Goal: Task Accomplishment & Management: Manage account settings

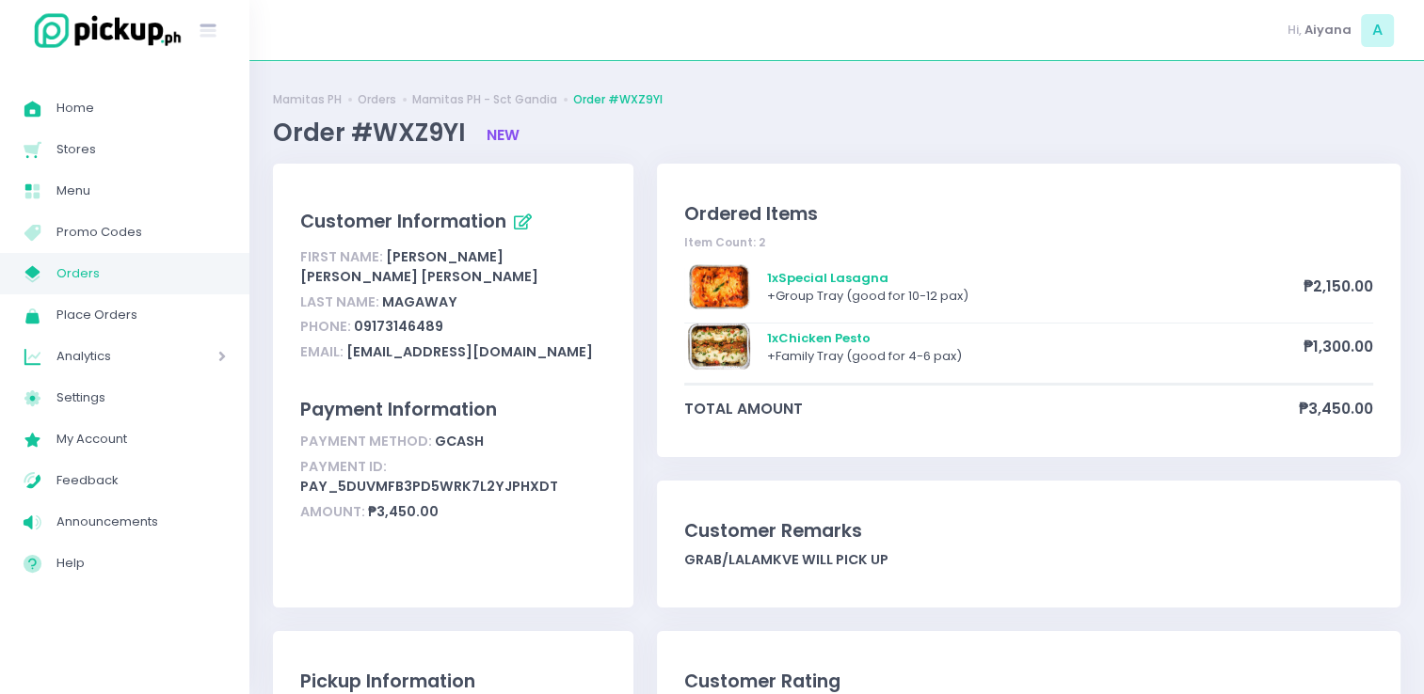
click at [135, 270] on span "Orders" at bounding box center [140, 274] width 169 height 24
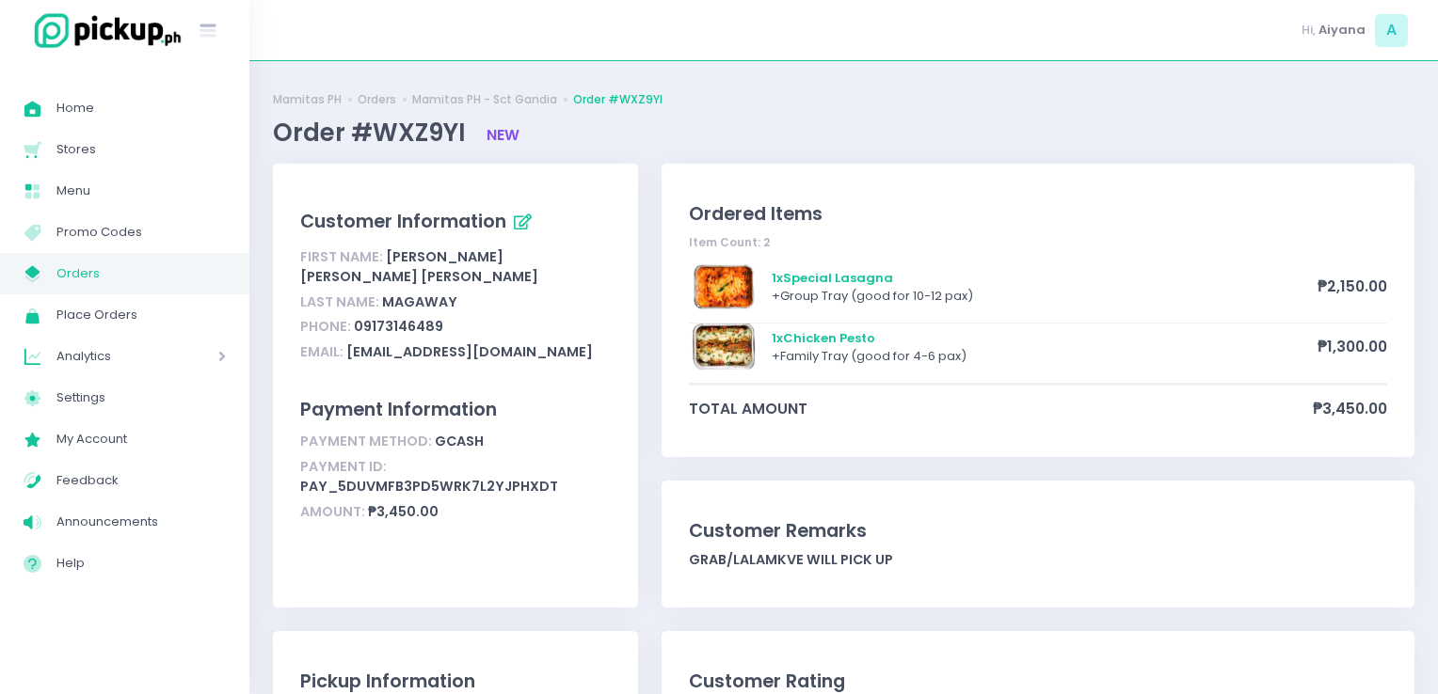
click at [135, 270] on span "Orders" at bounding box center [140, 274] width 169 height 24
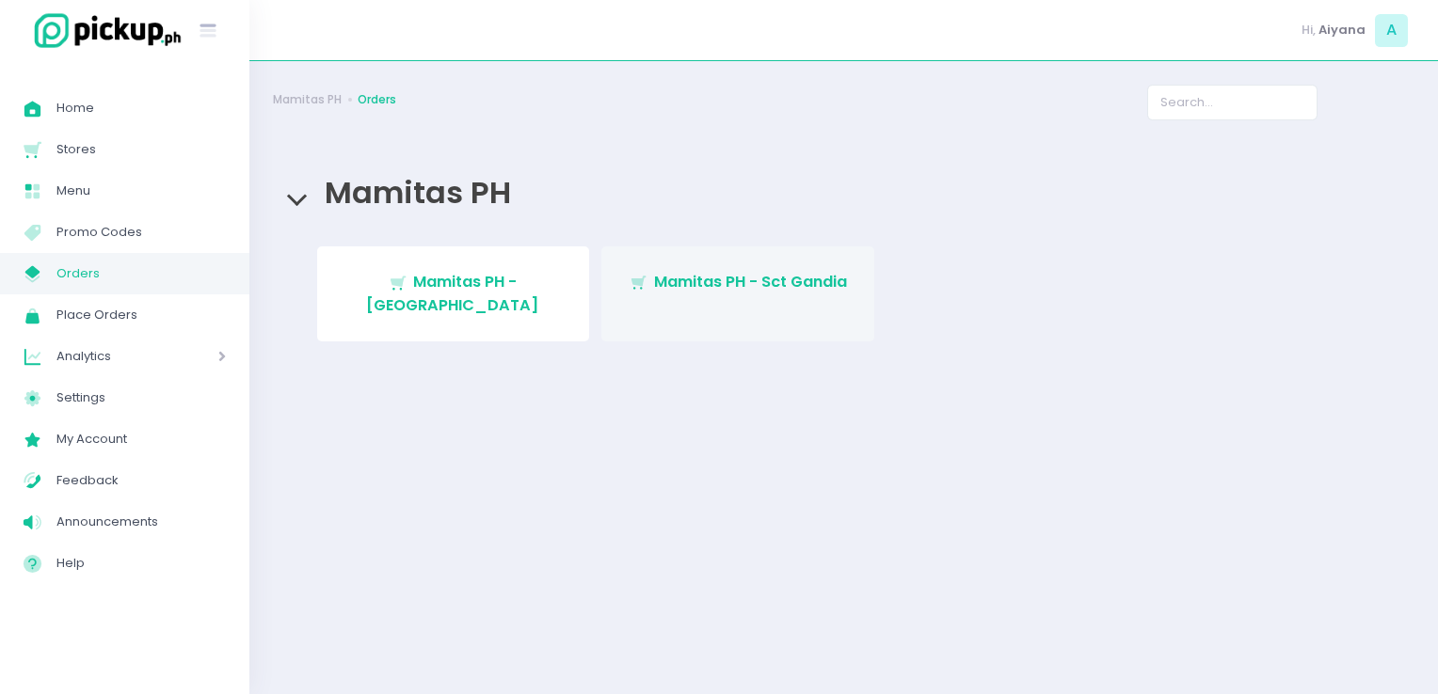
click at [677, 288] on span "Mamitas PH - Sct Gandia" at bounding box center [750, 282] width 193 height 22
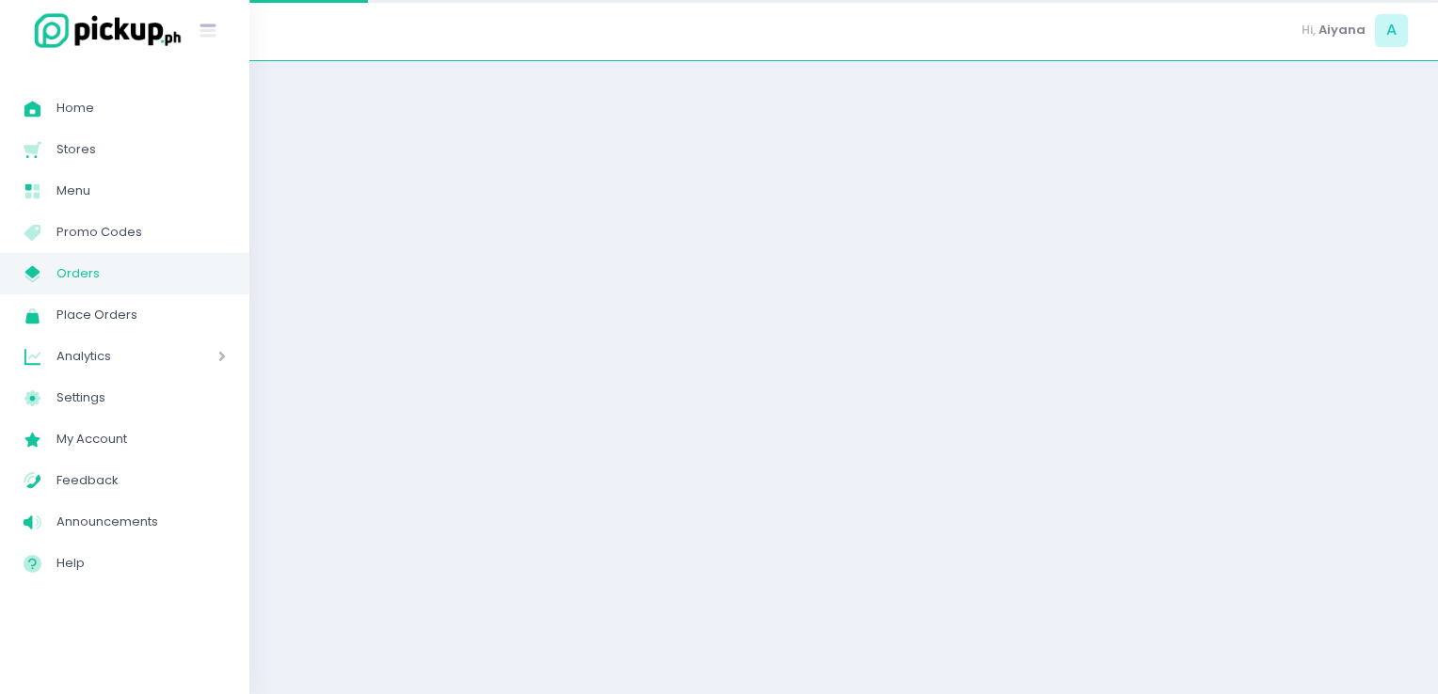
click at [677, 288] on div at bounding box center [843, 378] width 1188 height 586
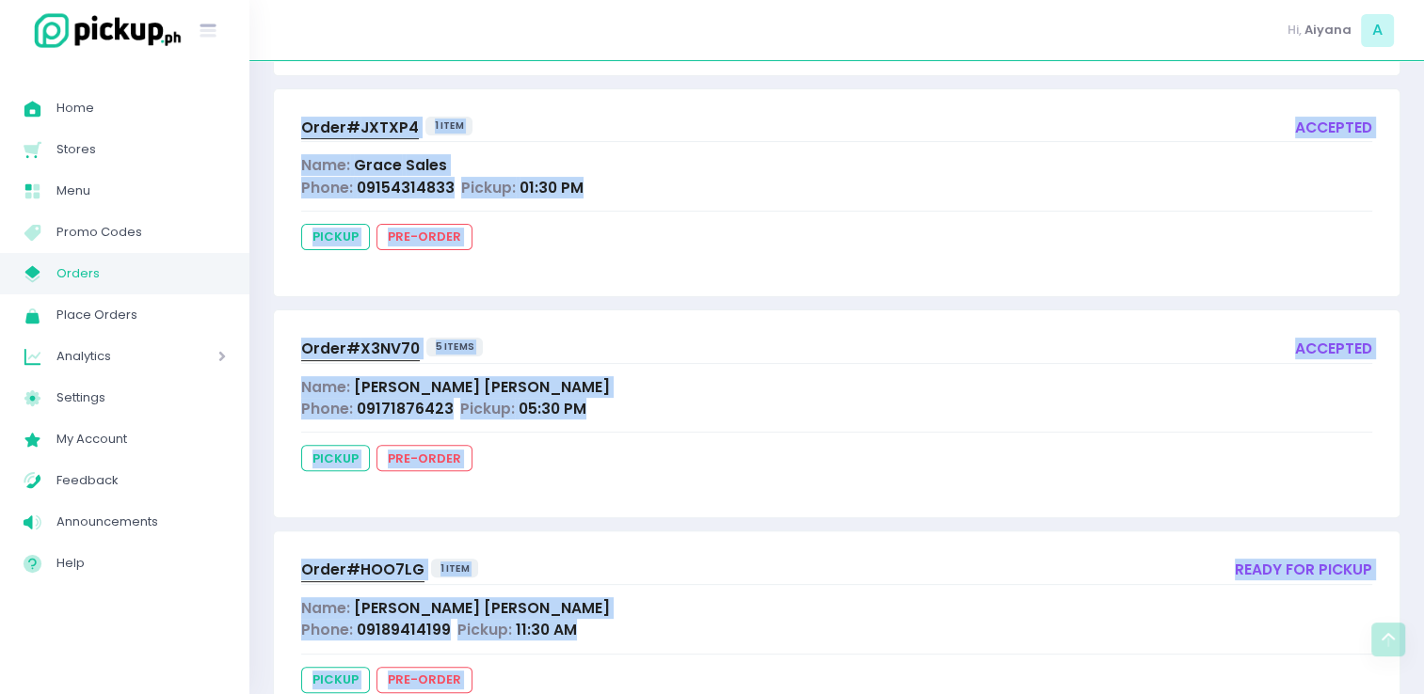
scroll to position [462, 0]
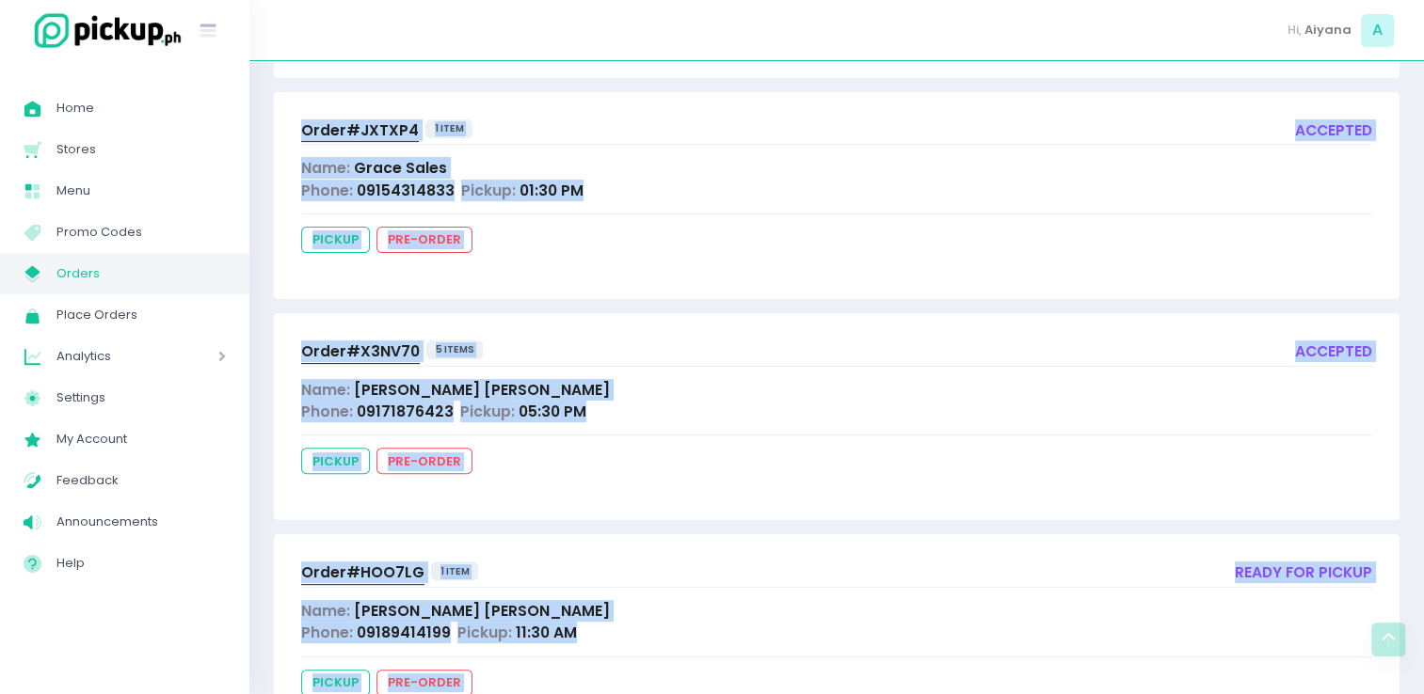
click at [1055, 465] on div "pickup pre-order" at bounding box center [836, 464] width 1071 height 33
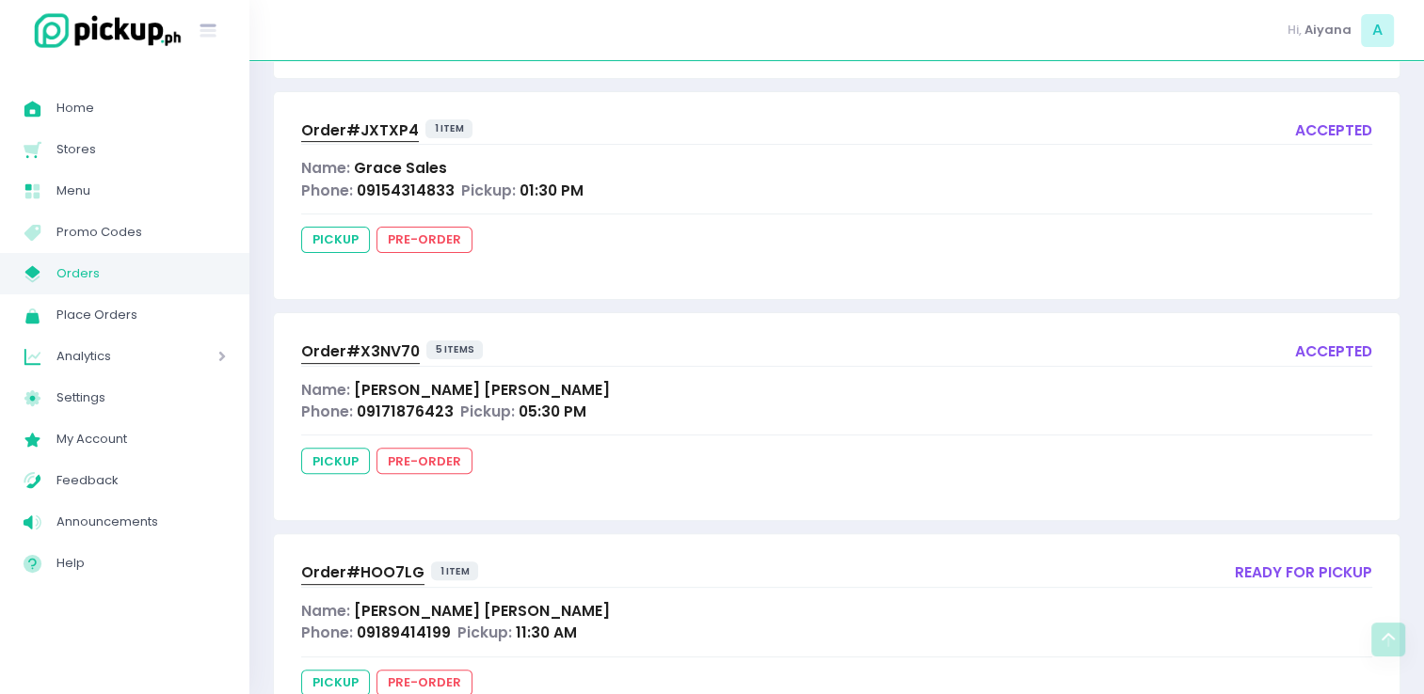
click at [337, 581] on div "Order# HOO7LG" at bounding box center [362, 573] width 123 height 23
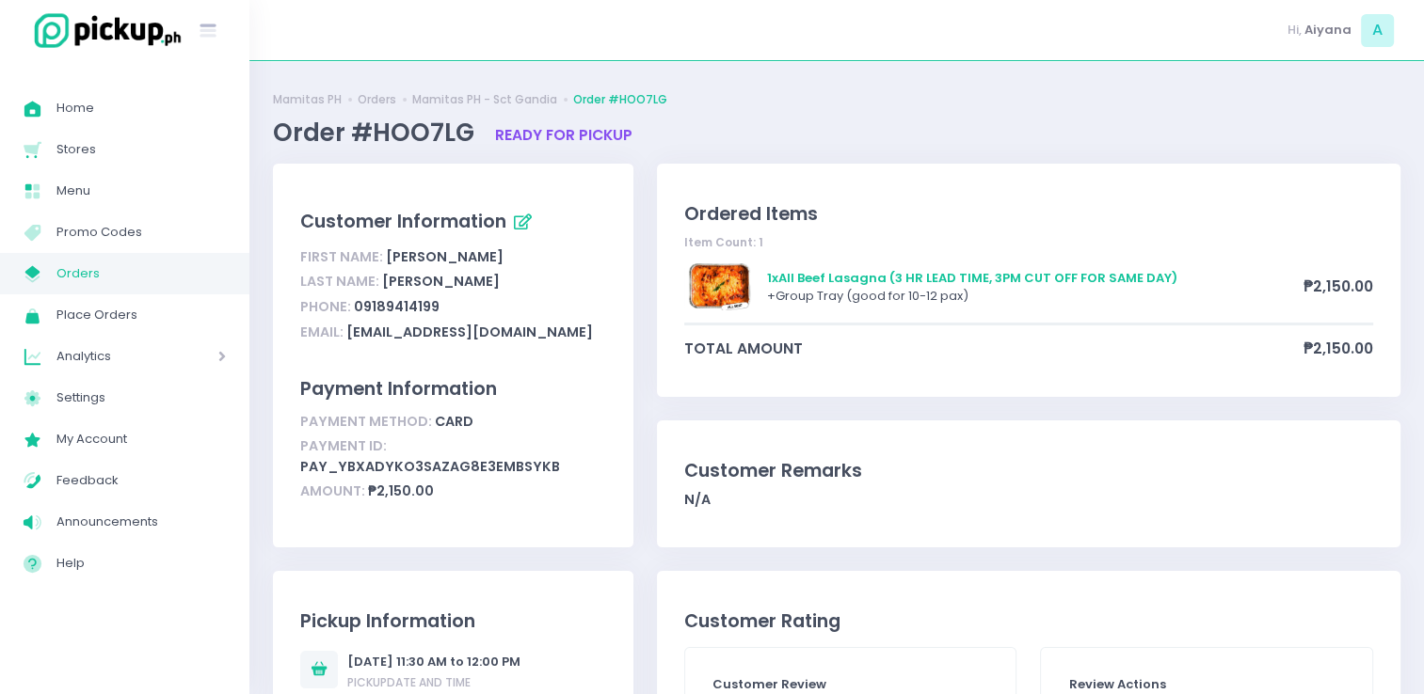
click at [162, 263] on span "Orders" at bounding box center [140, 274] width 169 height 24
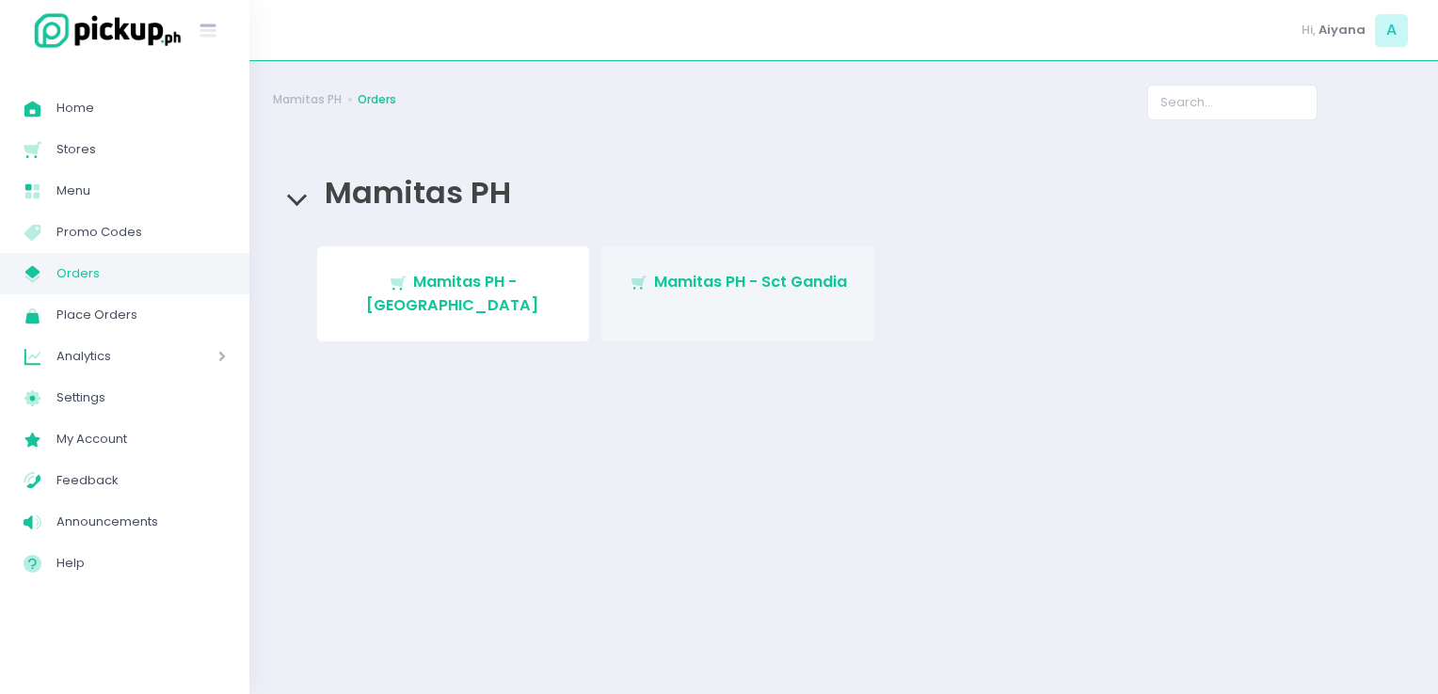
click at [697, 310] on link "Stockholm-icons / Shopping / Cart1 Created with Sketch. Mamitas PH - Sct Gandia" at bounding box center [737, 294] width 273 height 95
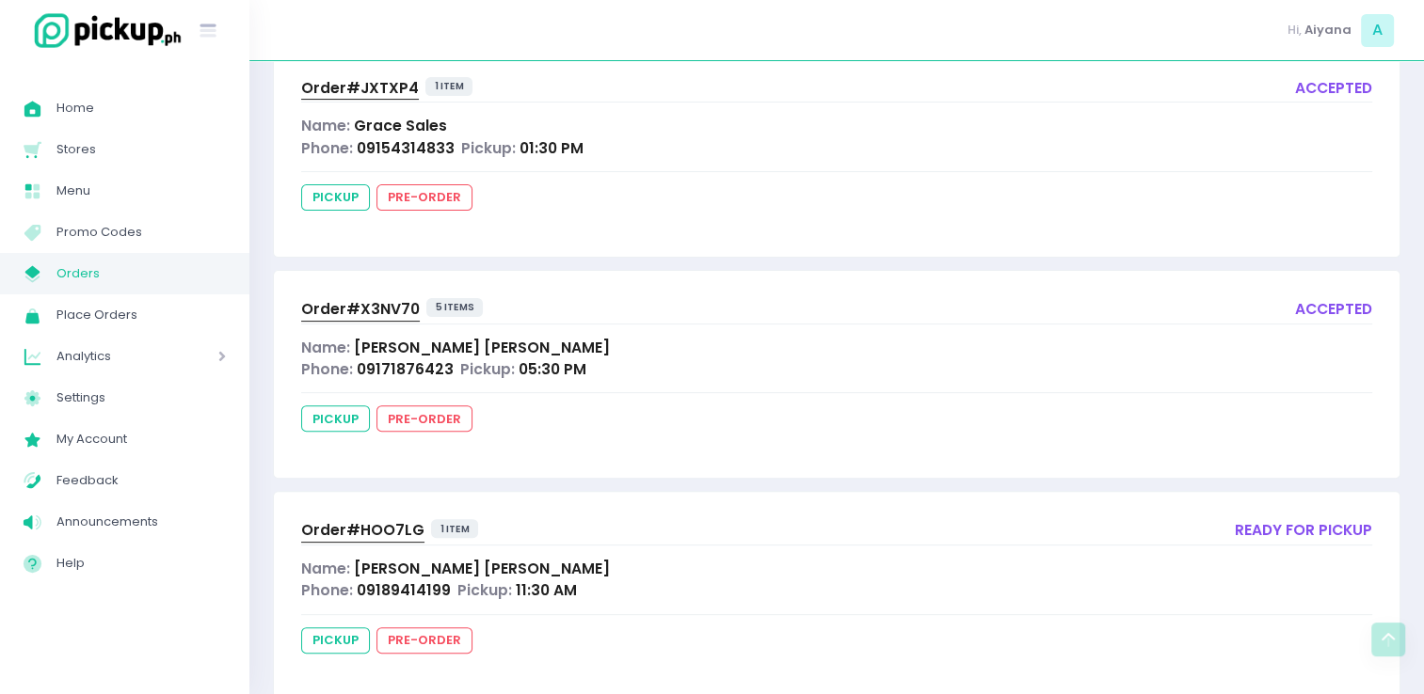
scroll to position [541, 0]
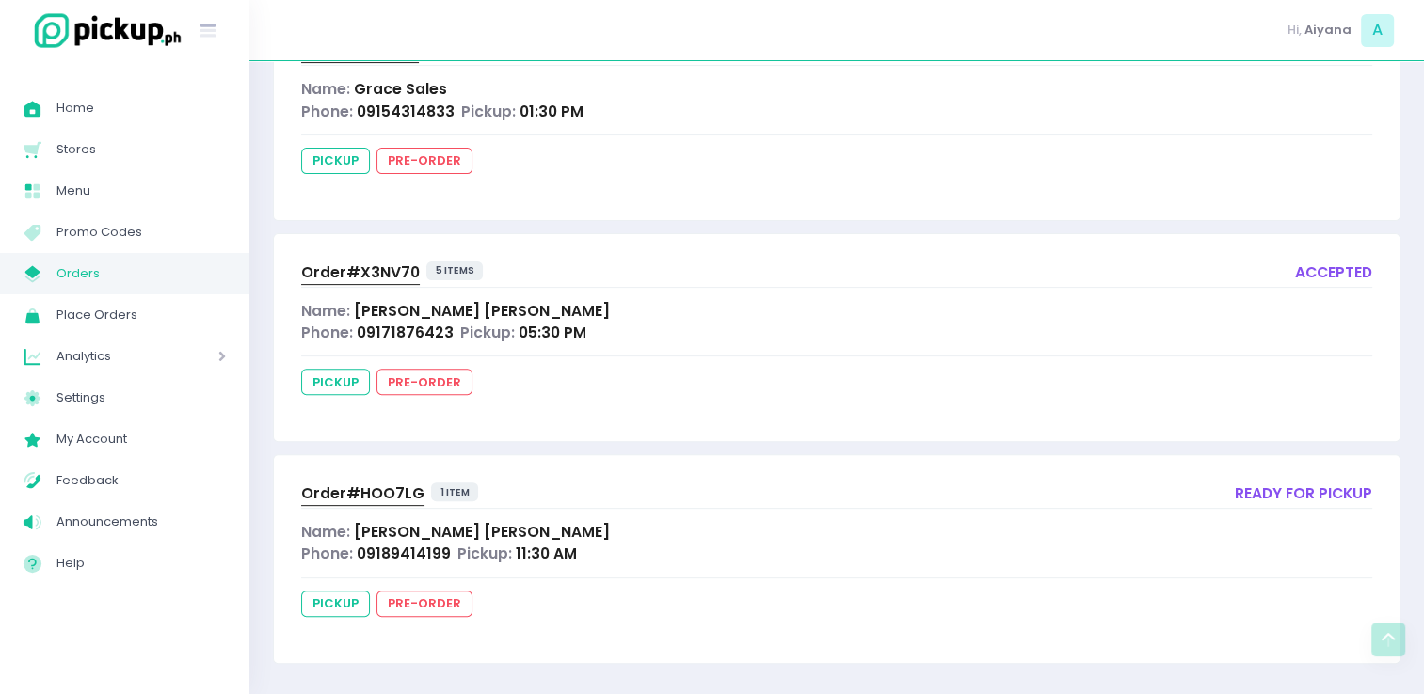
click at [169, 281] on span "Orders" at bounding box center [140, 274] width 169 height 24
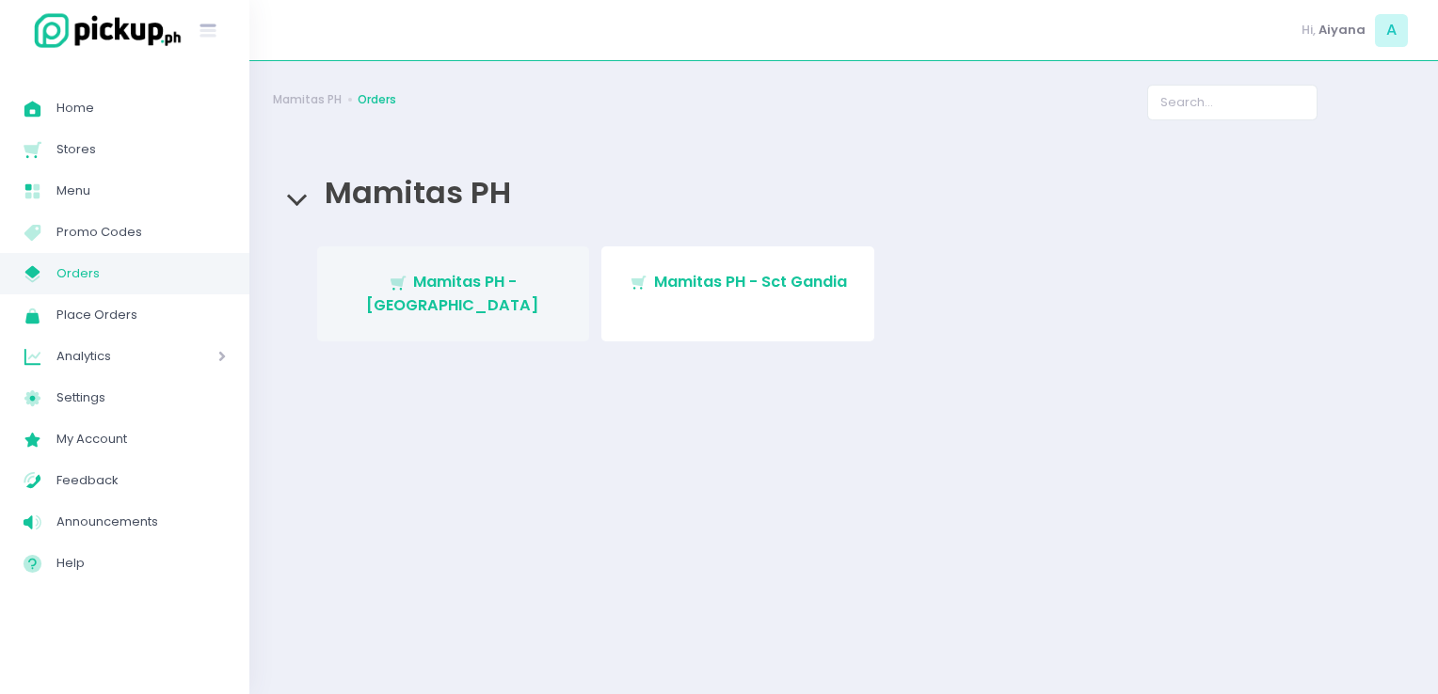
click at [445, 272] on span "Mamitas PH - [GEOGRAPHIC_DATA]" at bounding box center [452, 293] width 173 height 44
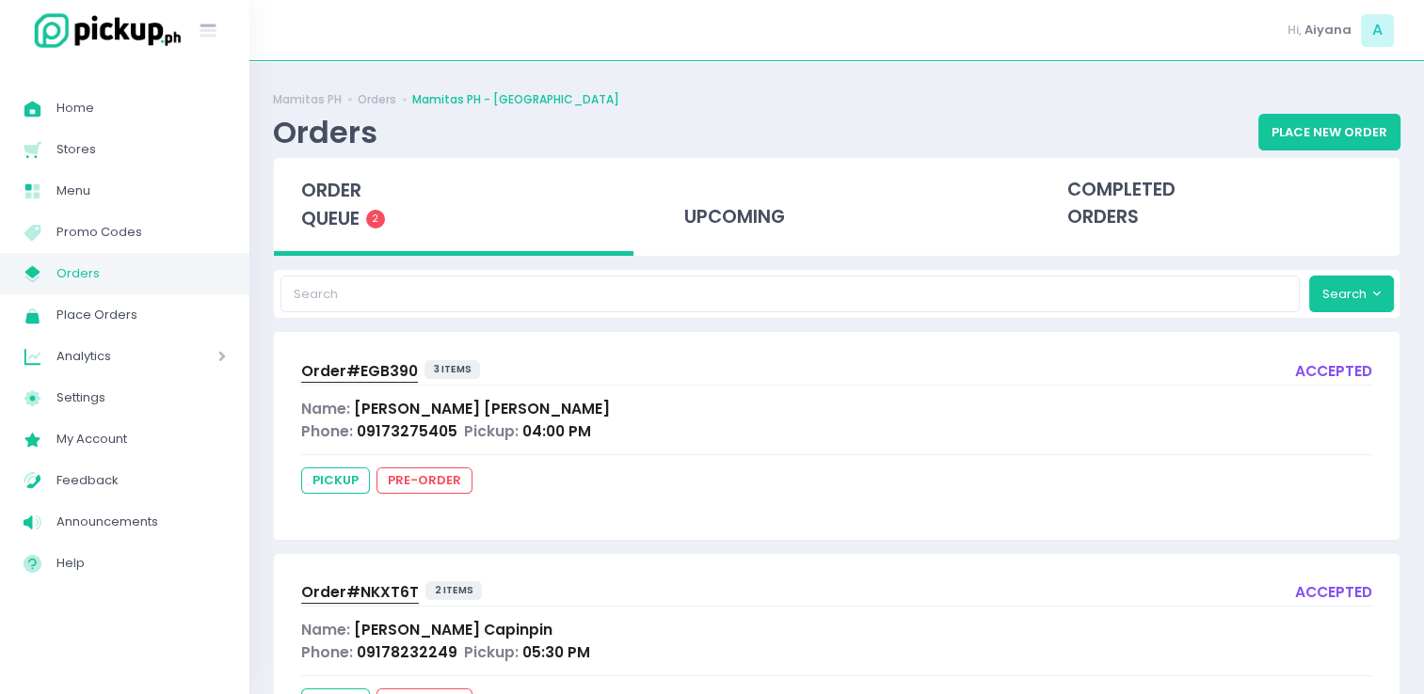
scroll to position [100, 0]
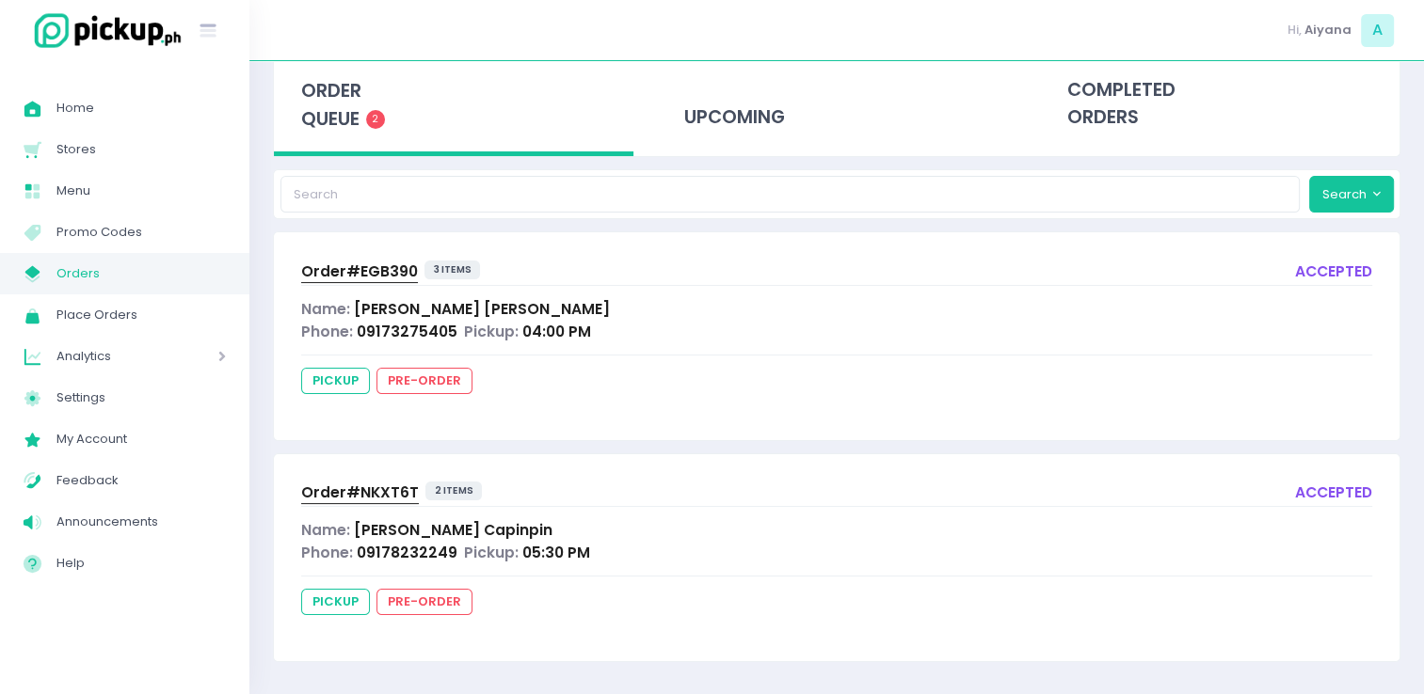
click at [344, 501] on div "Order# NKXT6T" at bounding box center [360, 493] width 118 height 23
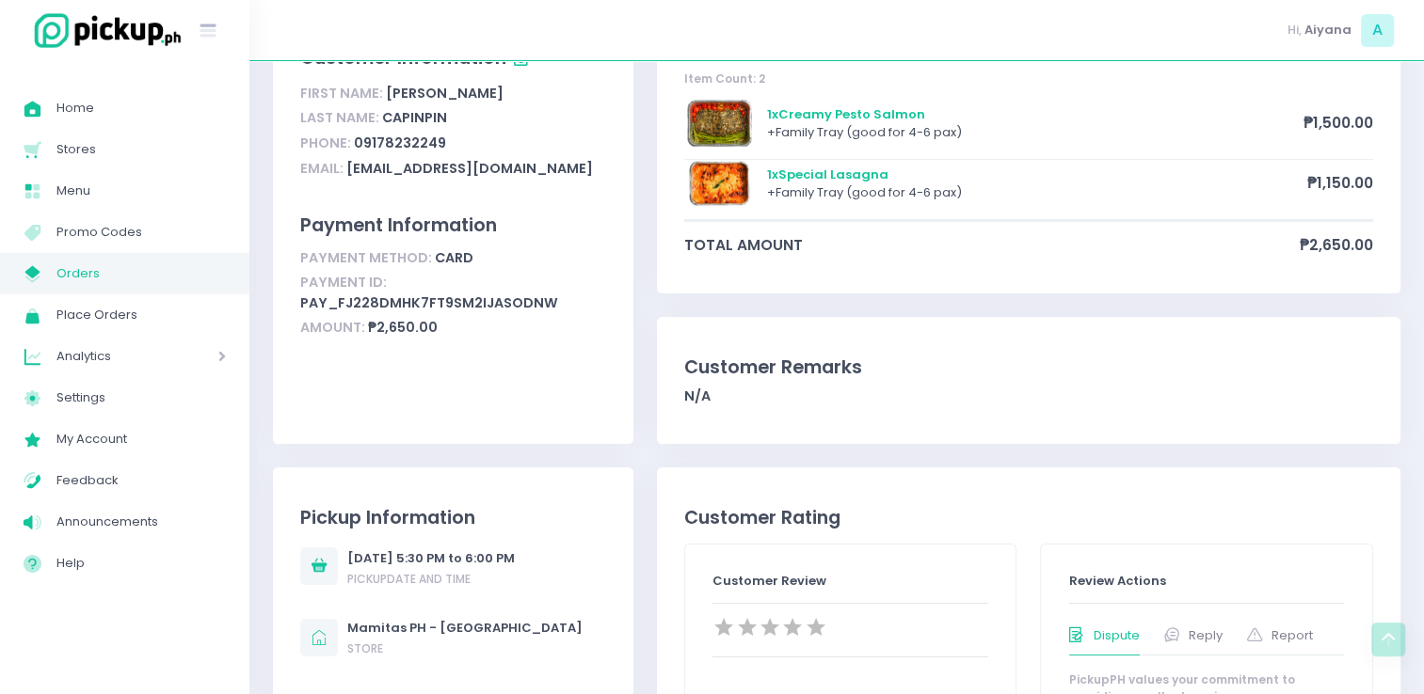
scroll to position [131, 0]
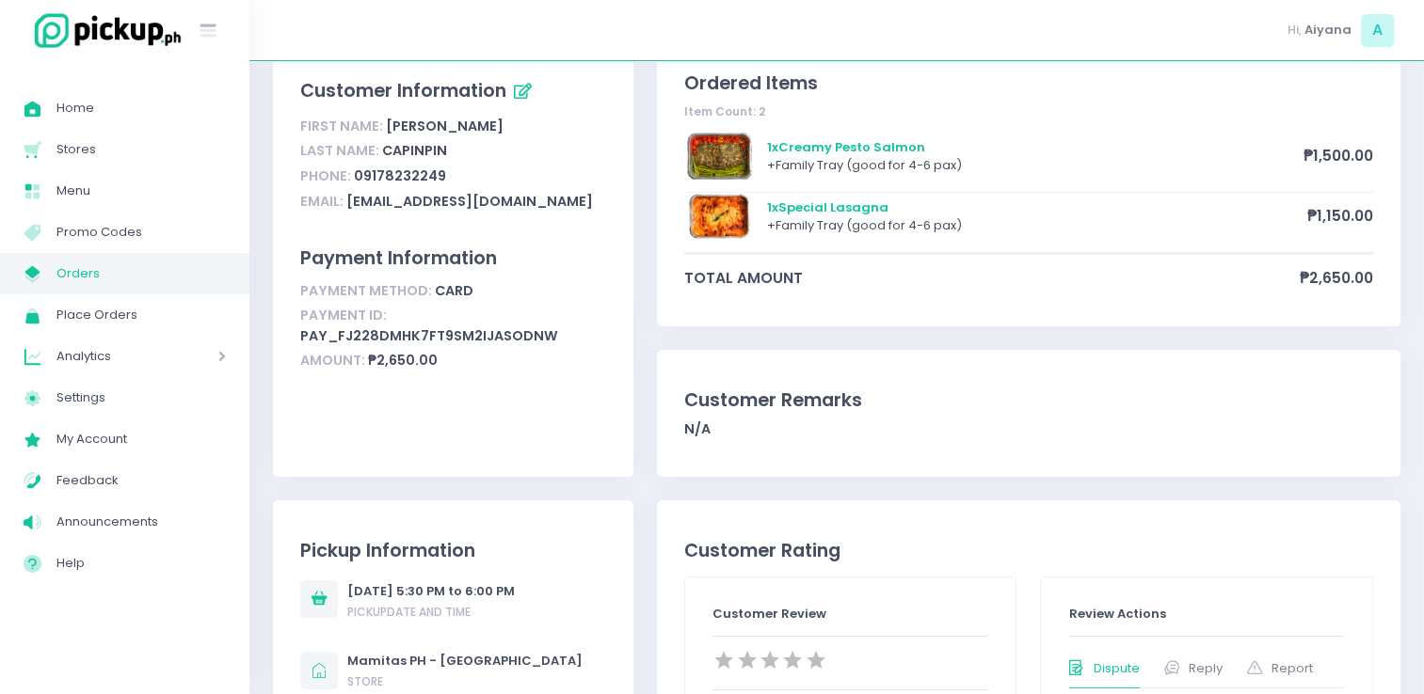
click at [153, 272] on span "Orders" at bounding box center [140, 274] width 169 height 24
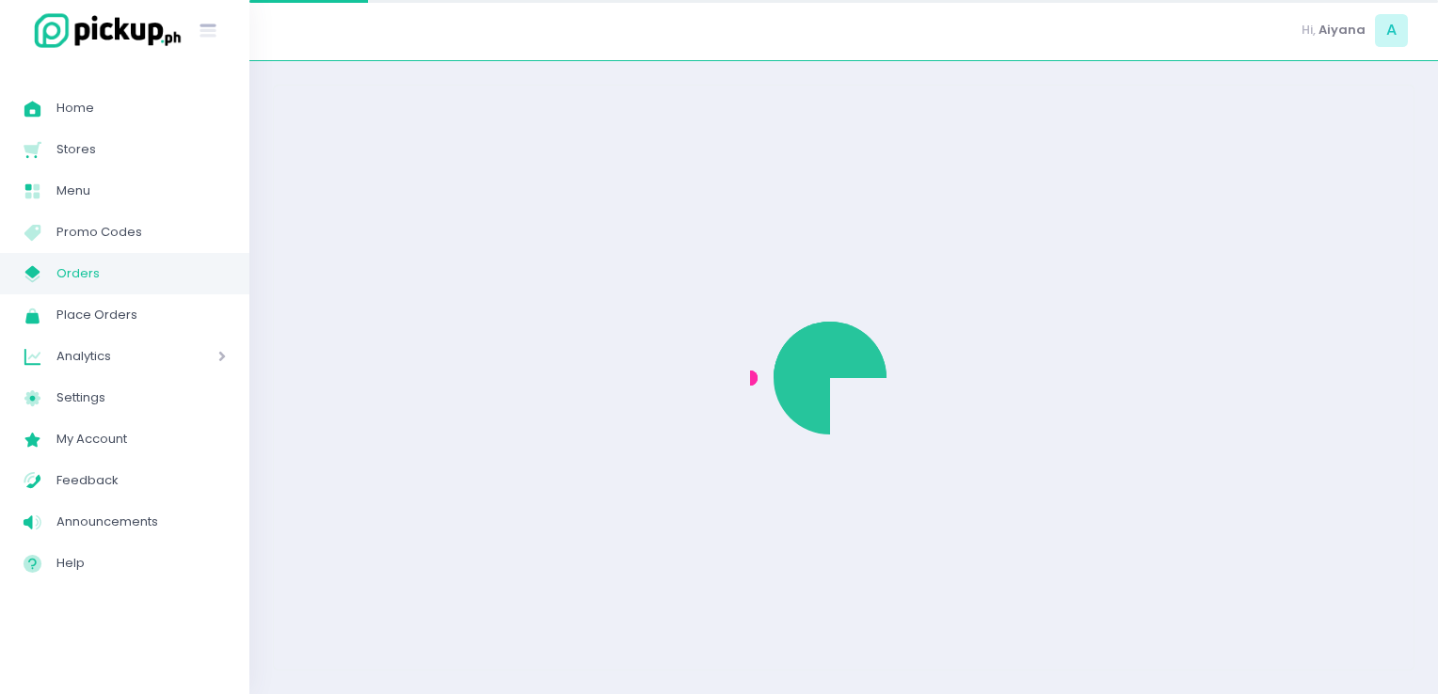
click at [153, 272] on span "Orders" at bounding box center [140, 274] width 169 height 24
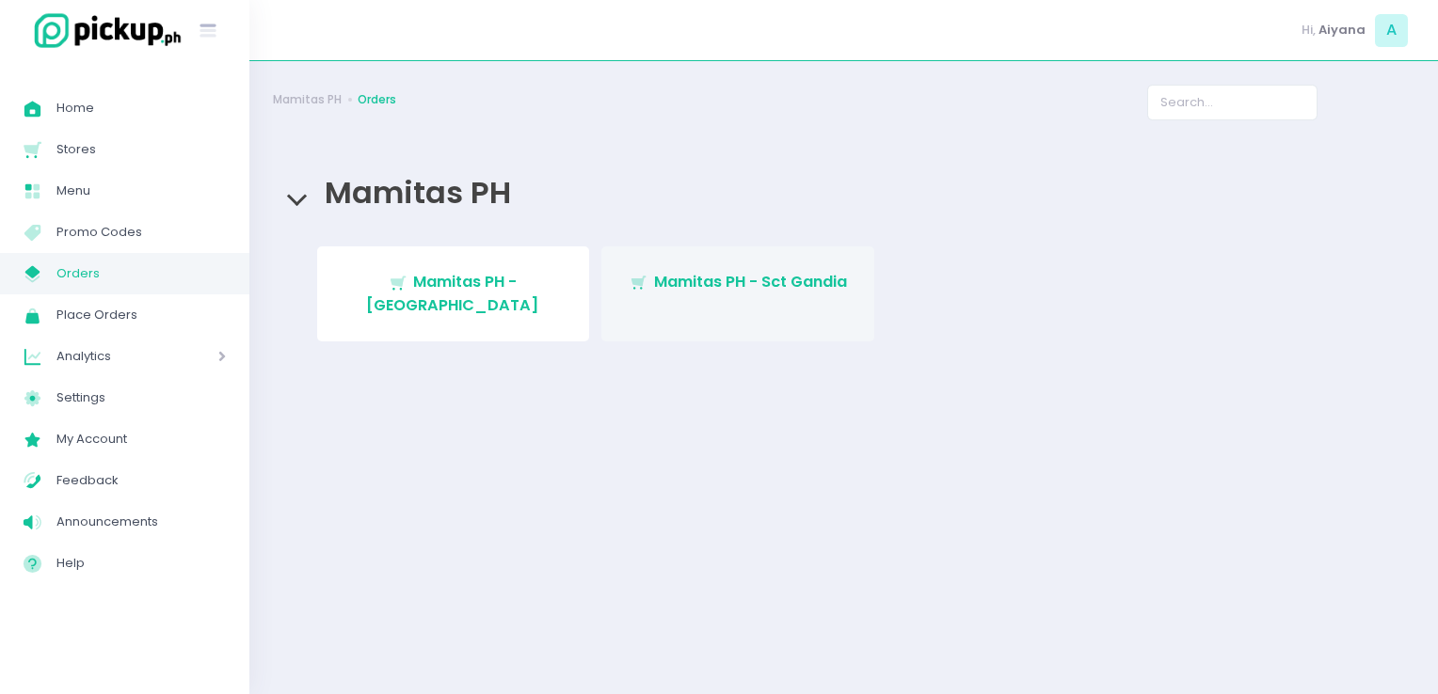
click at [694, 263] on link "Stockholm-icons / Shopping / Cart1 Created with Sketch. Mamitas PH - Sct Gandia" at bounding box center [737, 294] width 273 height 95
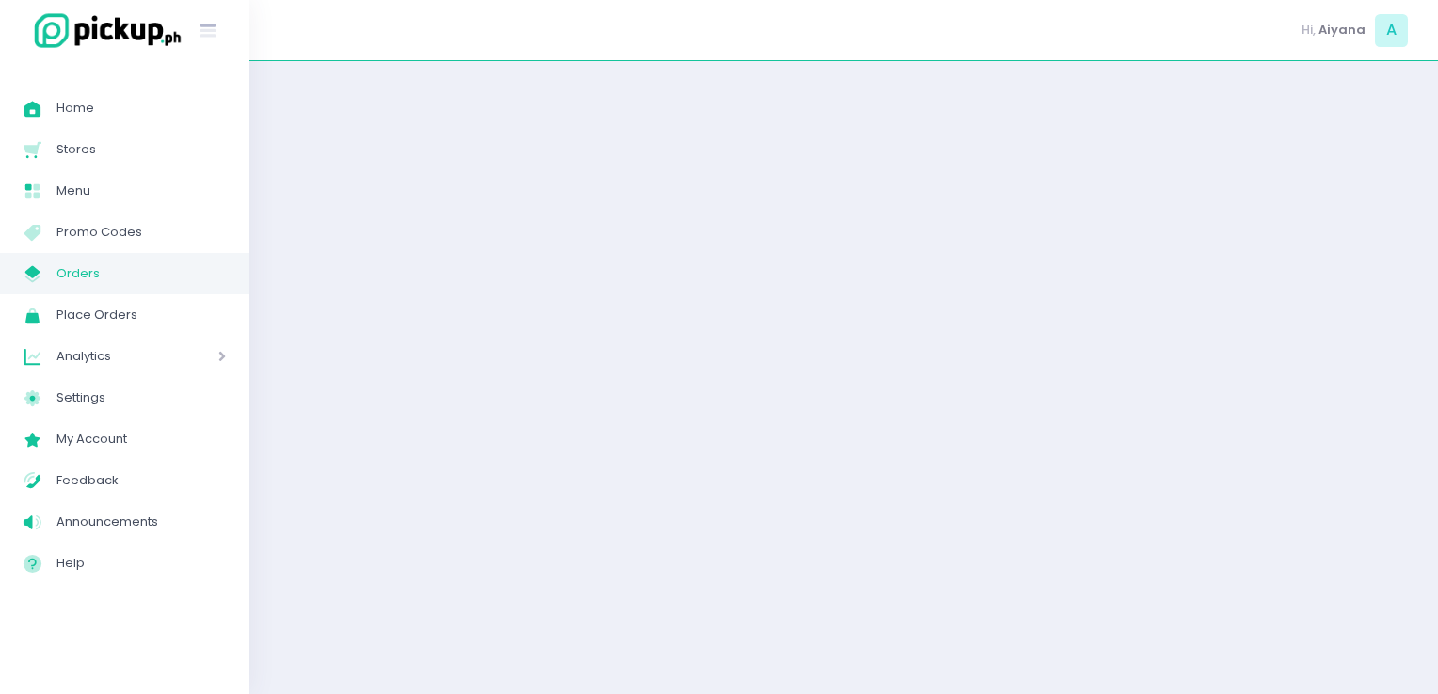
click at [694, 263] on div at bounding box center [843, 378] width 1188 height 586
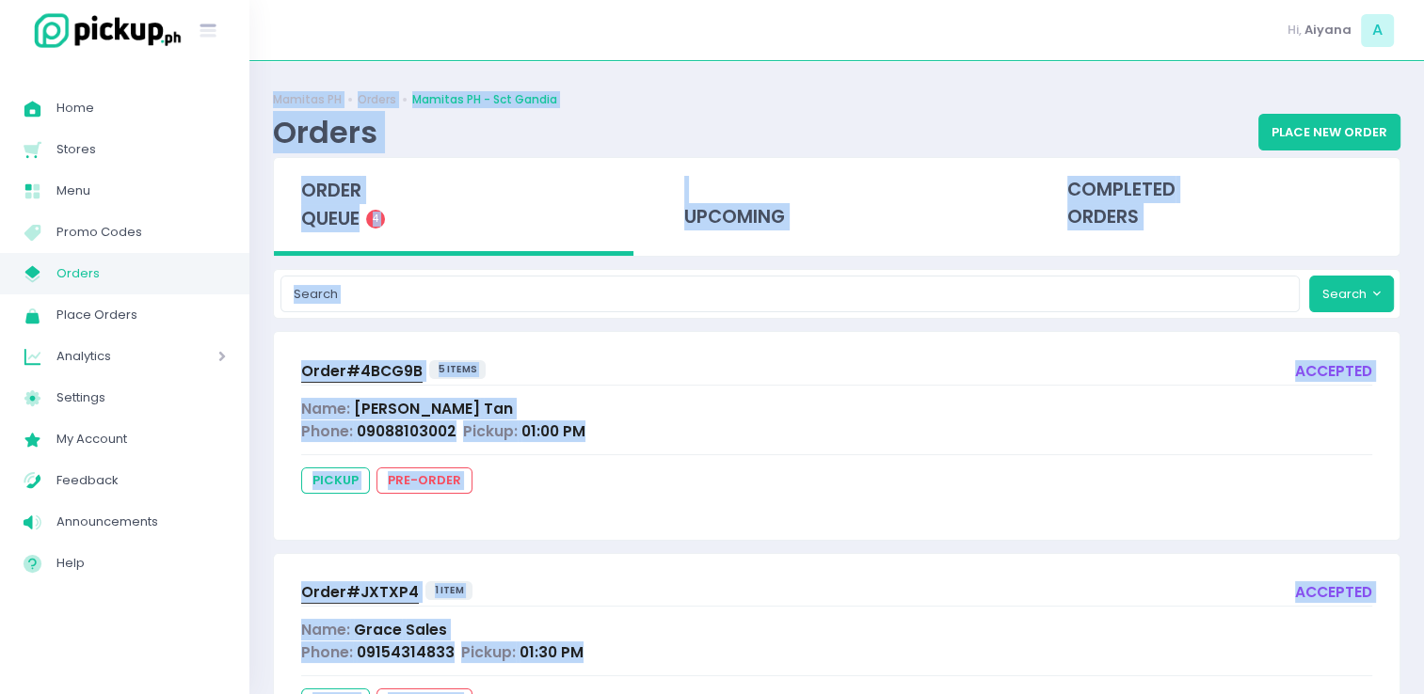
click at [1163, 454] on div "Order# 4BCG9B 5 items accepted Name: Ara Lajesca Tan Phone: 09088103002 Pickup:…" at bounding box center [836, 435] width 1125 height 207
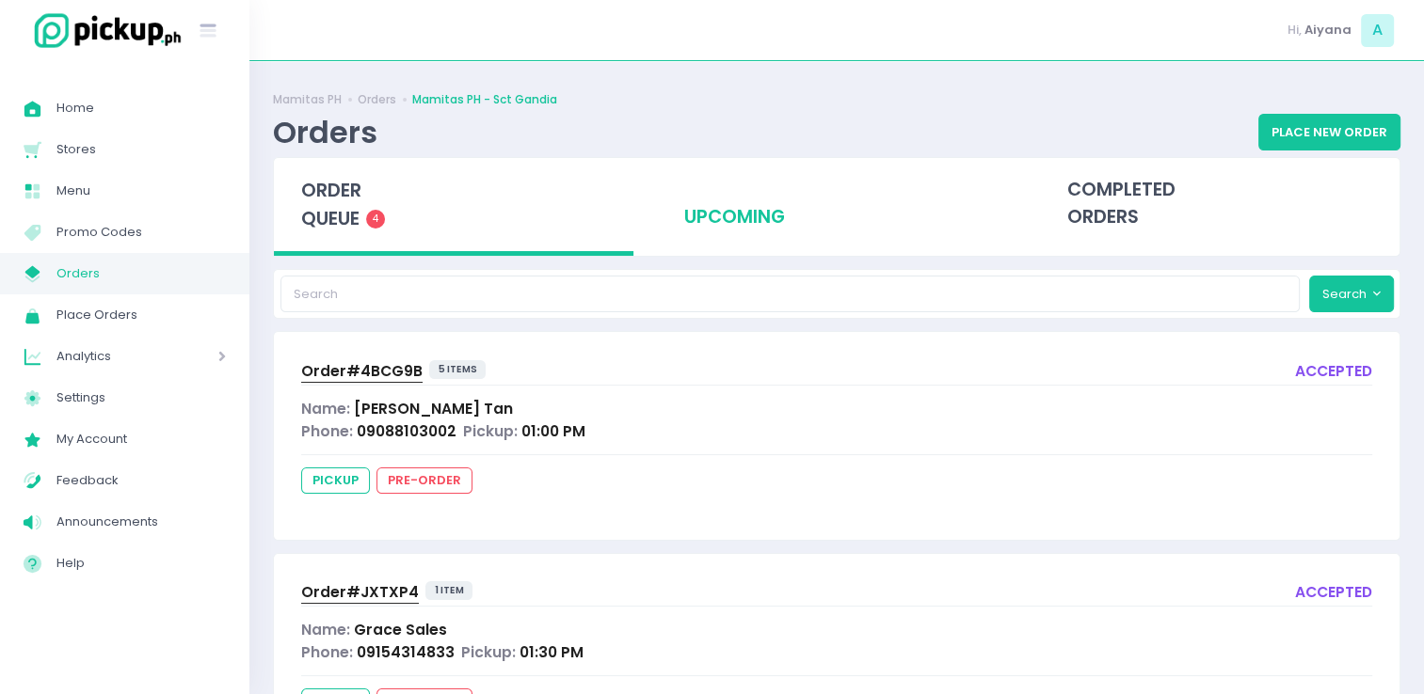
click at [851, 236] on div "upcoming" at bounding box center [836, 204] width 359 height 92
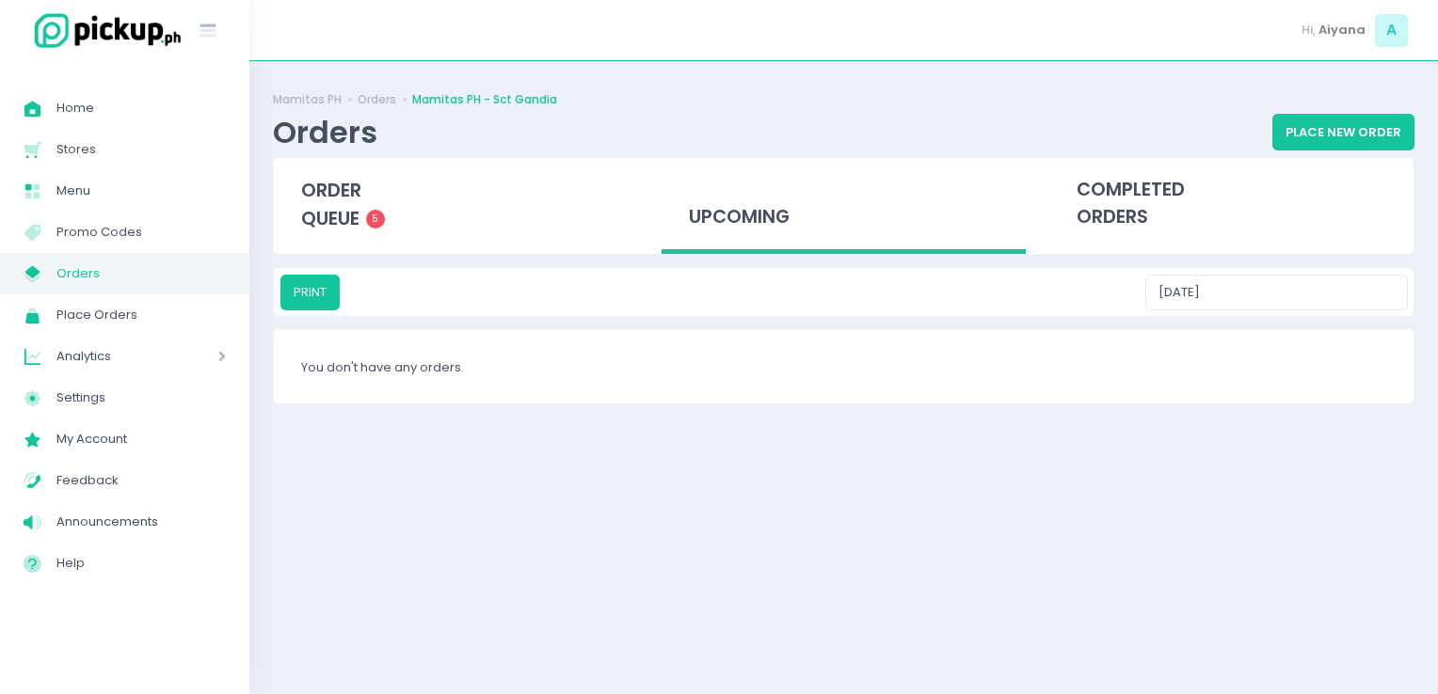
click at [1228, 288] on div "PRINT 09/06/2025" at bounding box center [843, 293] width 1127 height 36
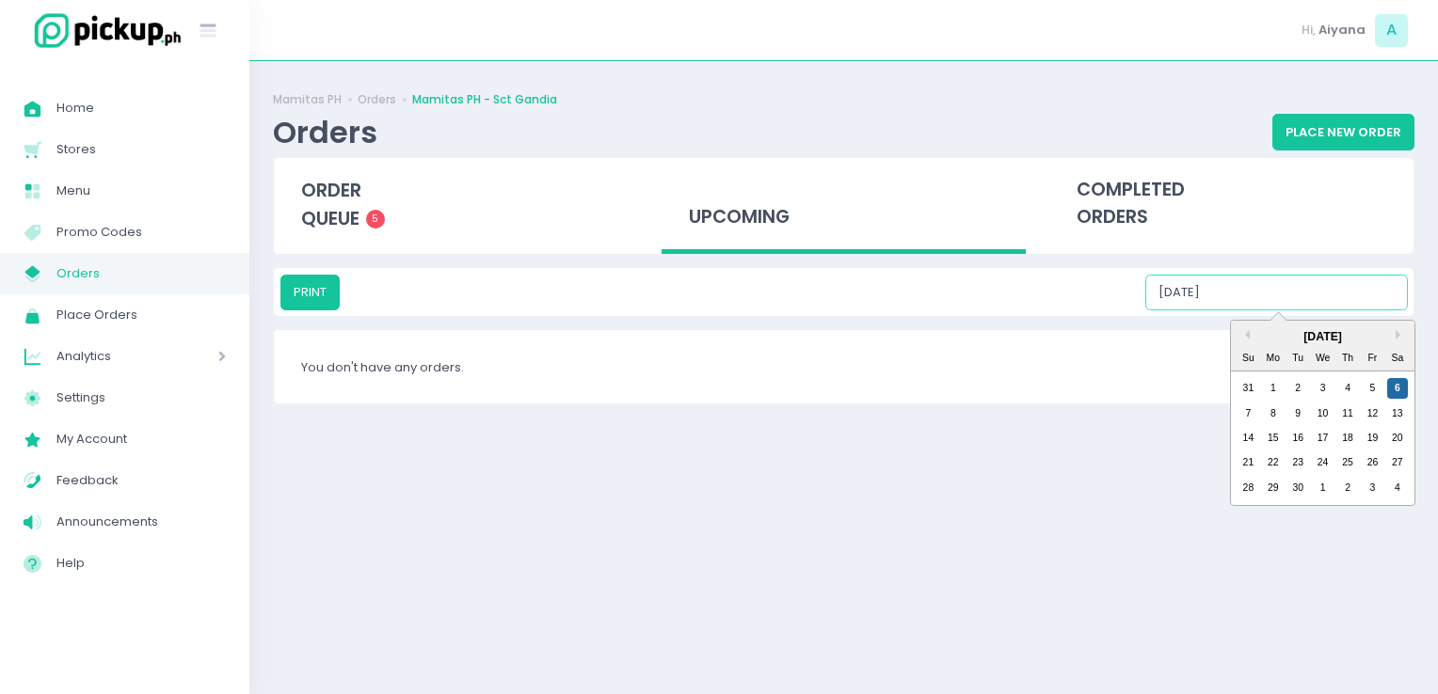
click at [1237, 288] on input "09/06/2025" at bounding box center [1276, 293] width 262 height 36
click at [1257, 414] on div "7" at bounding box center [1247, 414] width 21 height 21
type input "09/07/2025"
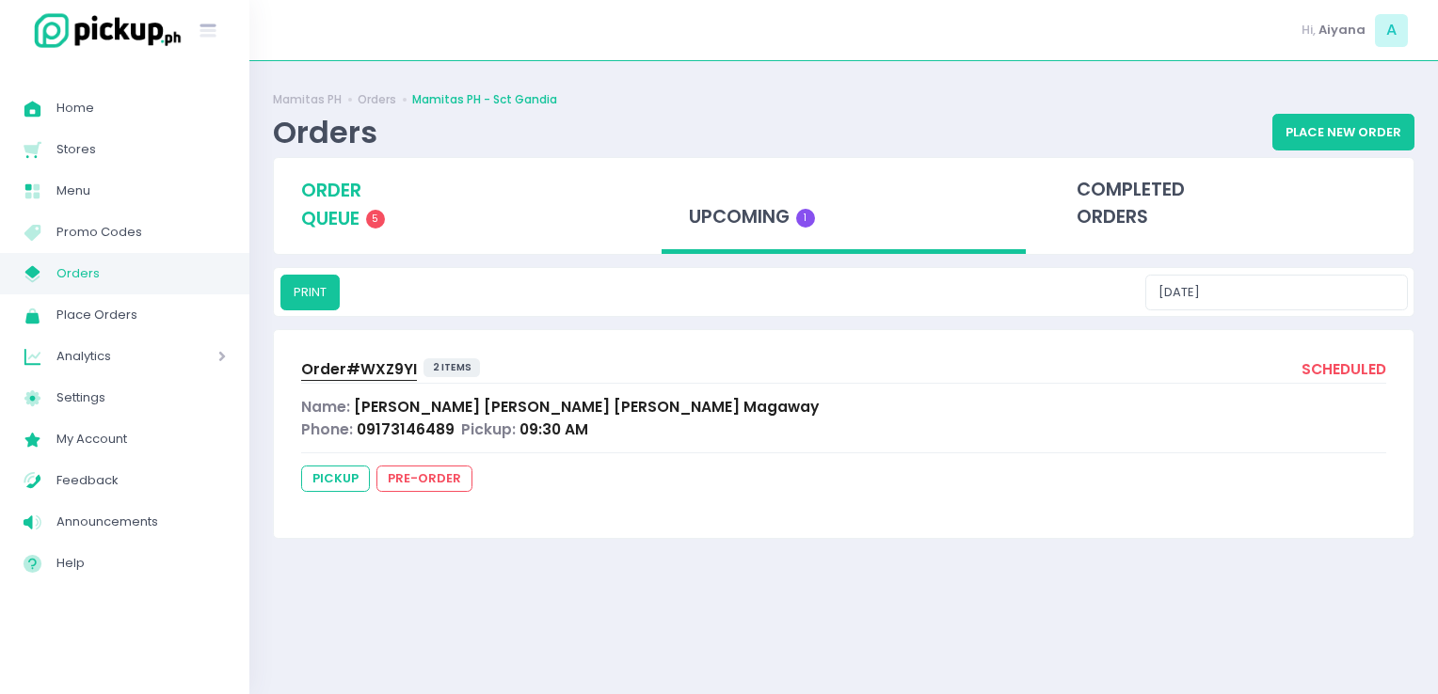
click at [343, 223] on span "order queue" at bounding box center [331, 205] width 60 height 54
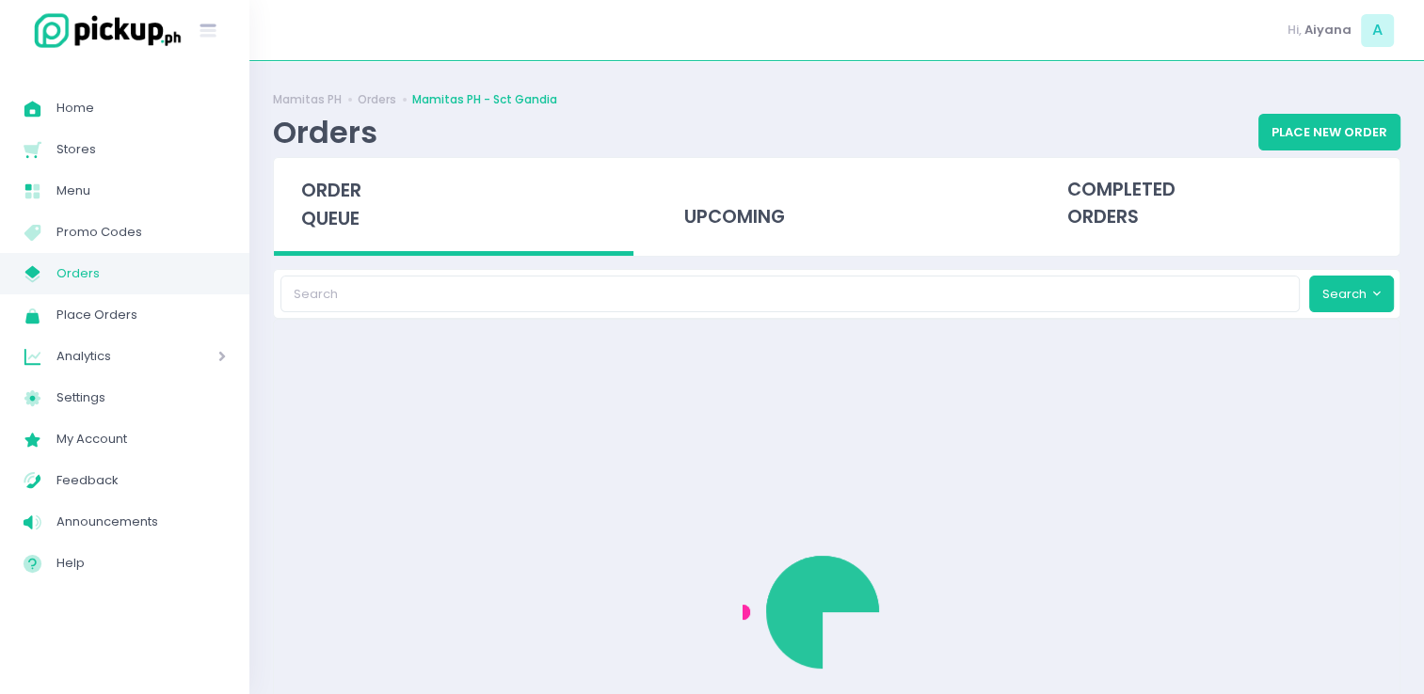
click at [343, 223] on span "order queue" at bounding box center [331, 205] width 60 height 54
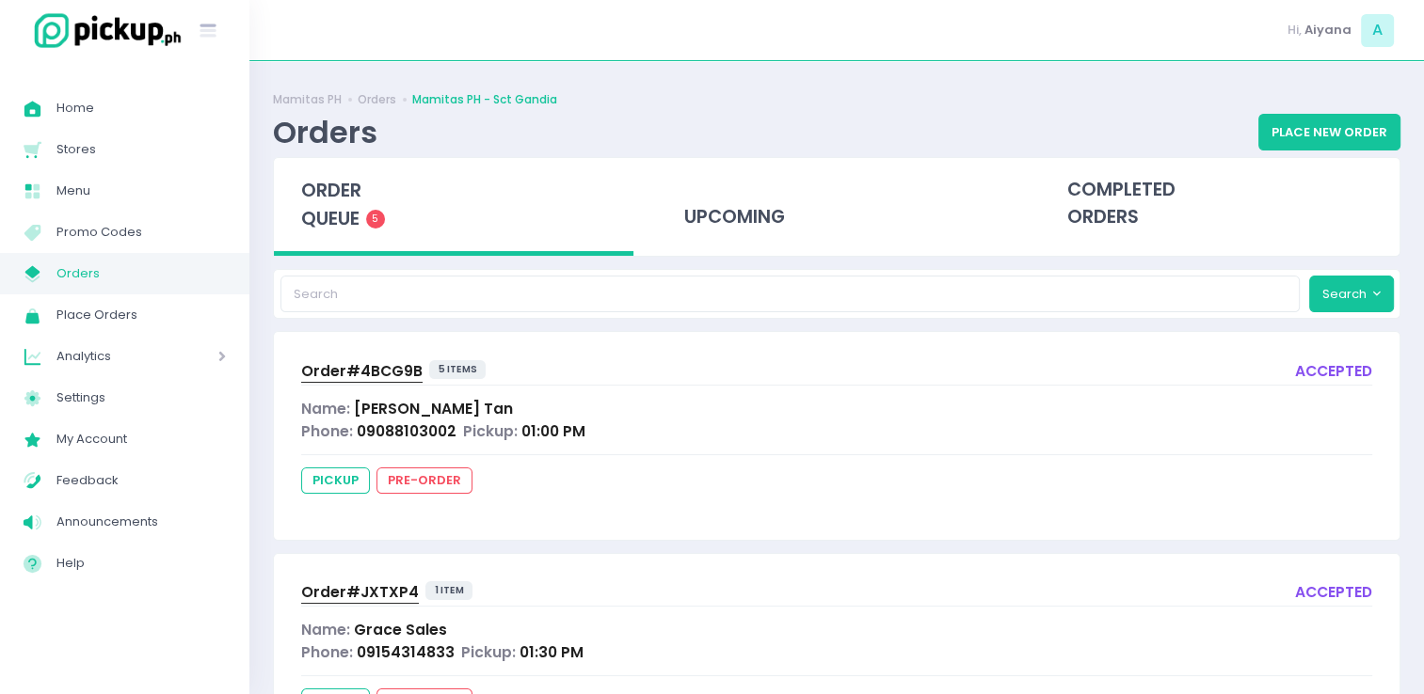
click at [845, 465] on div "Order# 4BCG9B 5 items accepted Name: Ara Lajesca Tan Phone: 09088103002 Pickup:…" at bounding box center [836, 435] width 1125 height 207
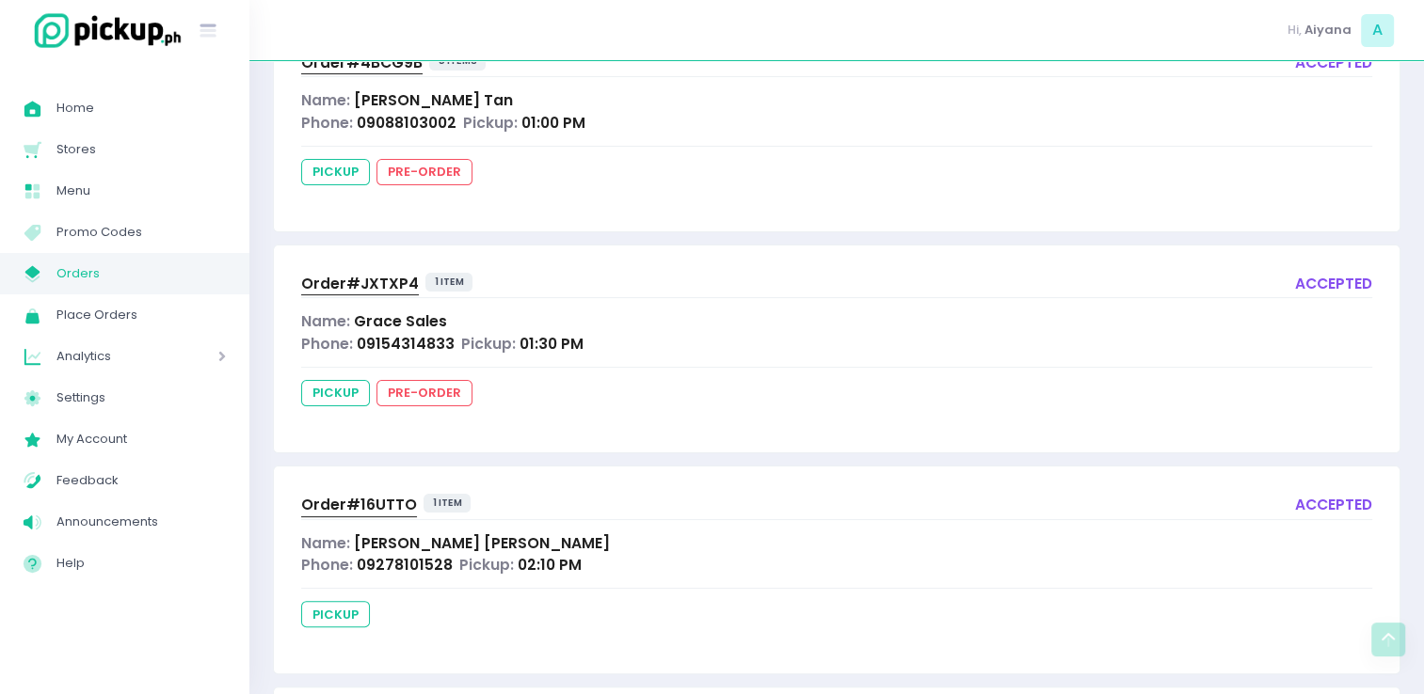
scroll to position [344, 0]
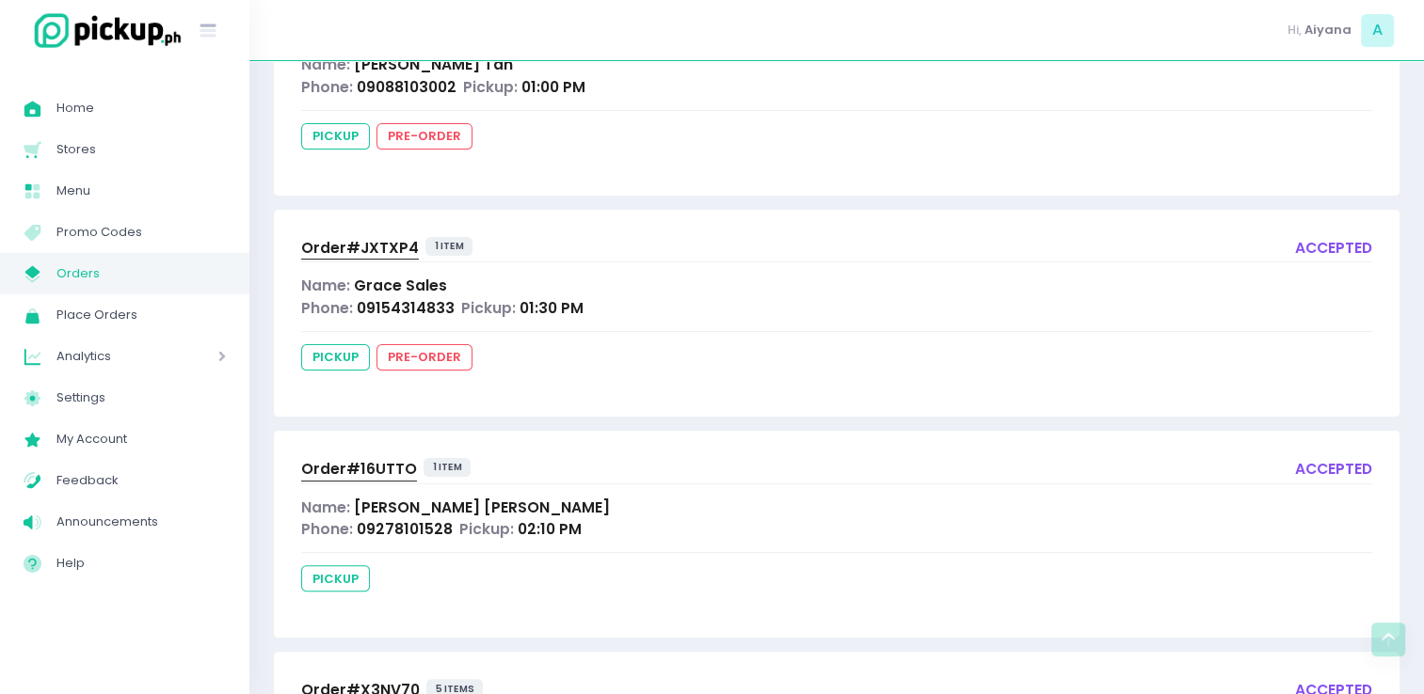
click at [368, 459] on span "Order# 16UTTO" at bounding box center [359, 469] width 116 height 20
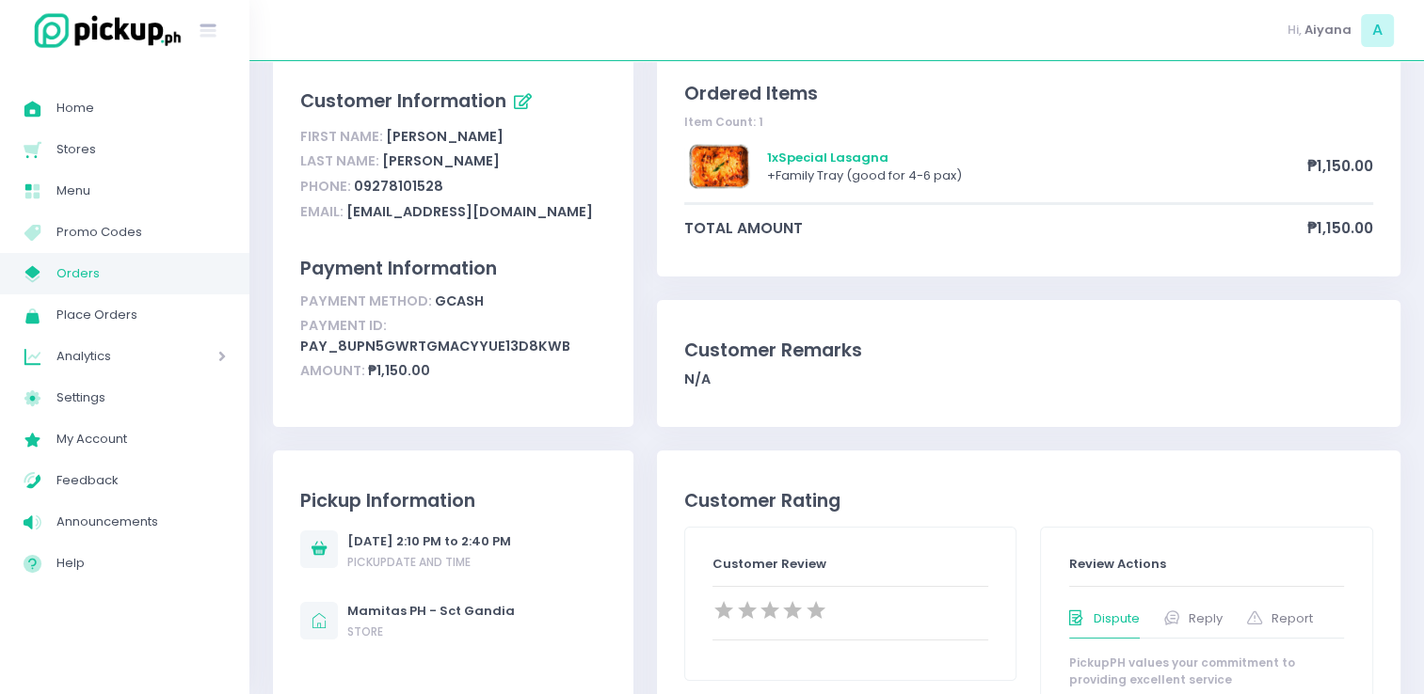
scroll to position [120, 0]
click at [96, 280] on span "Orders" at bounding box center [140, 274] width 169 height 24
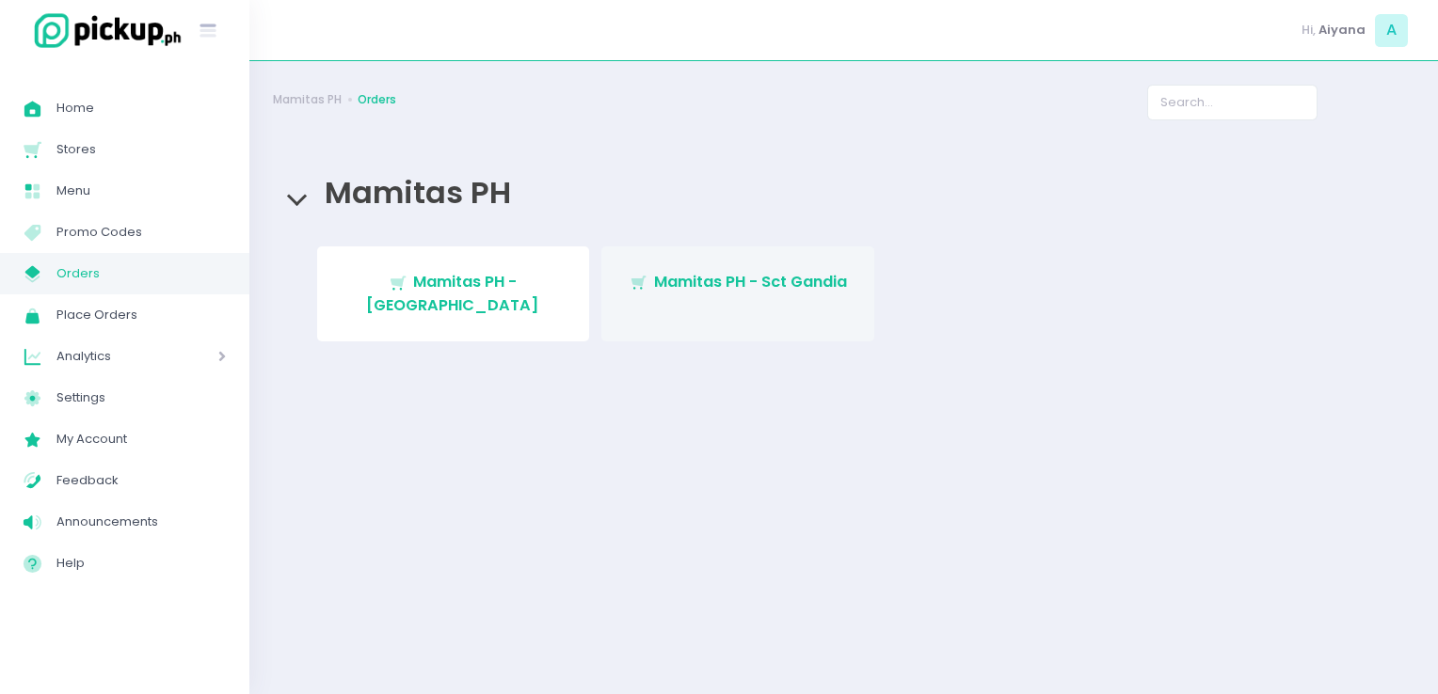
click at [687, 288] on span "Mamitas PH - Sct Gandia" at bounding box center [750, 282] width 193 height 22
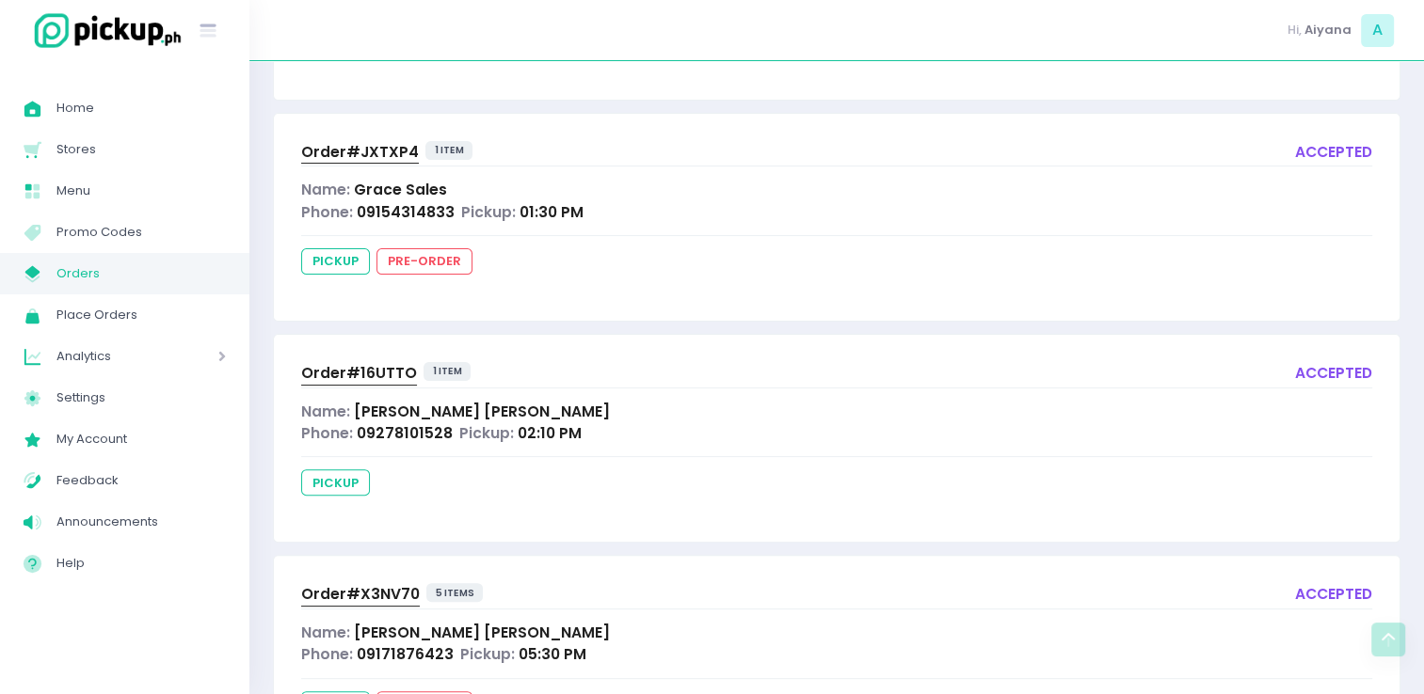
scroll to position [436, 0]
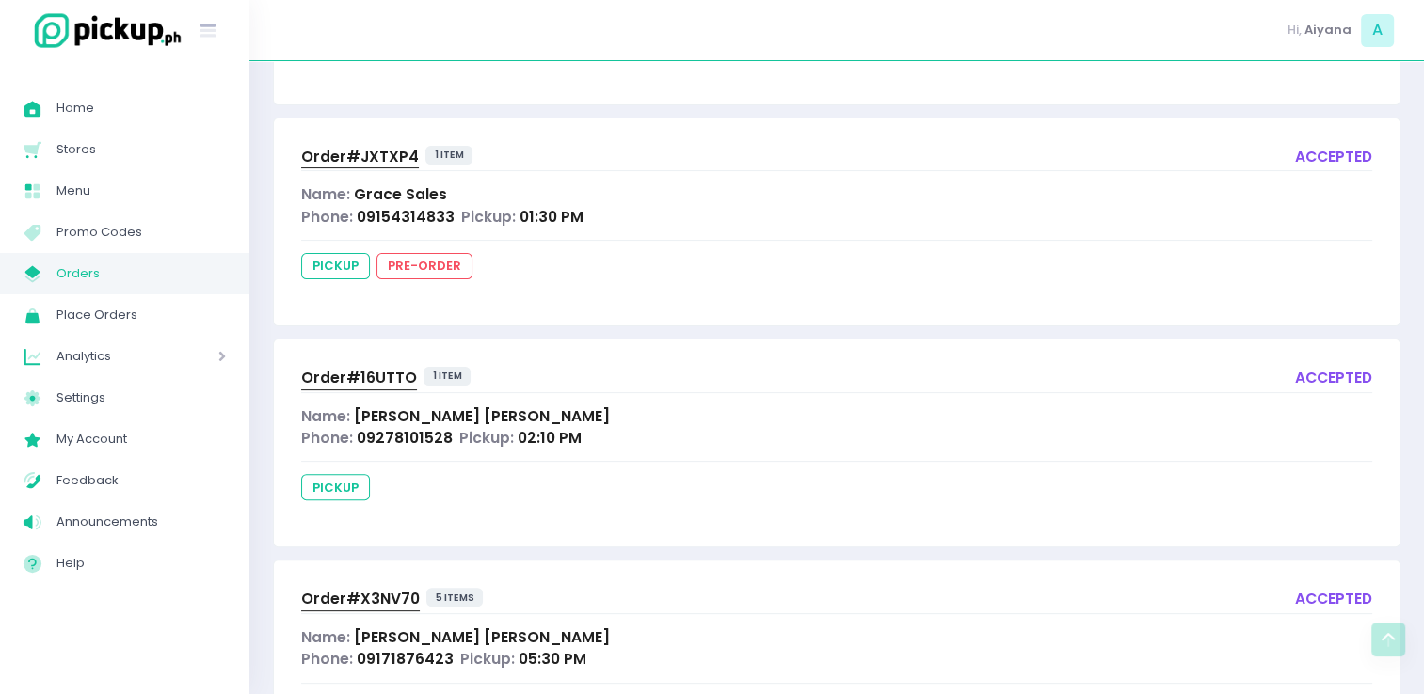
click at [333, 371] on span "Order# 16UTTO" at bounding box center [359, 378] width 116 height 20
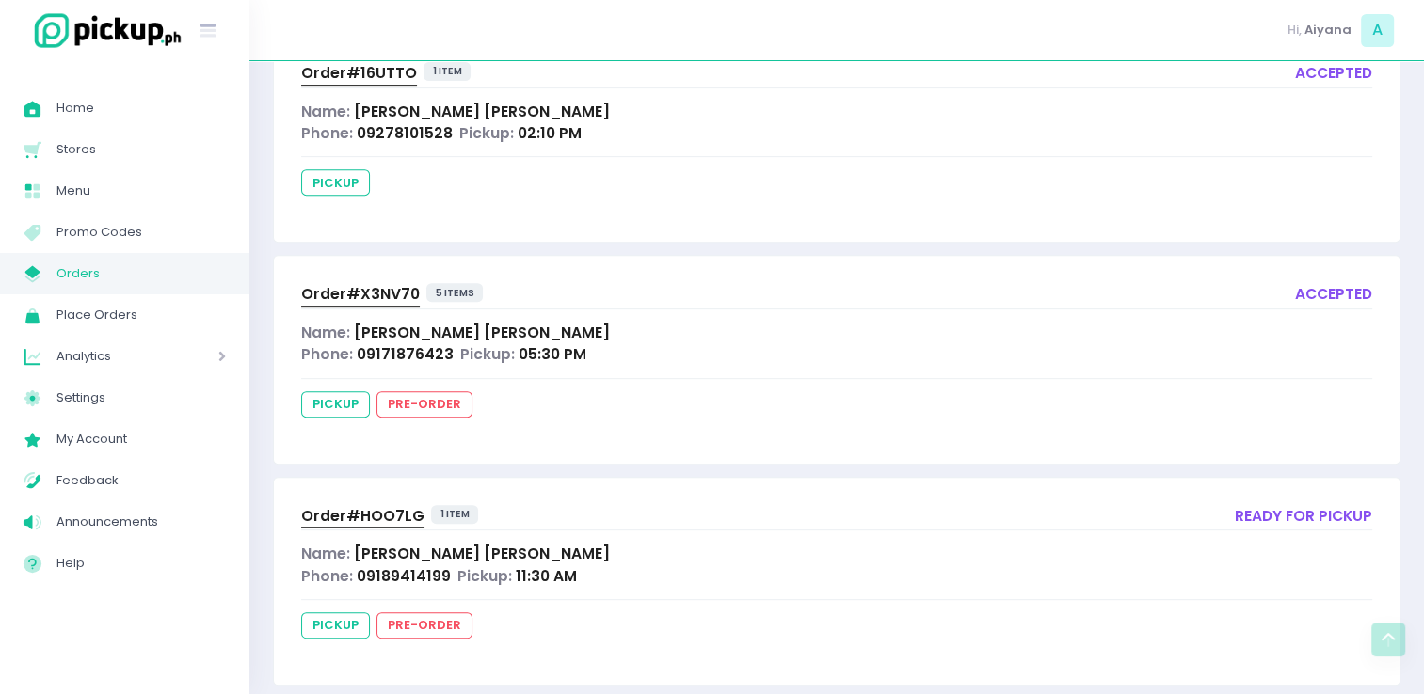
scroll to position [762, 0]
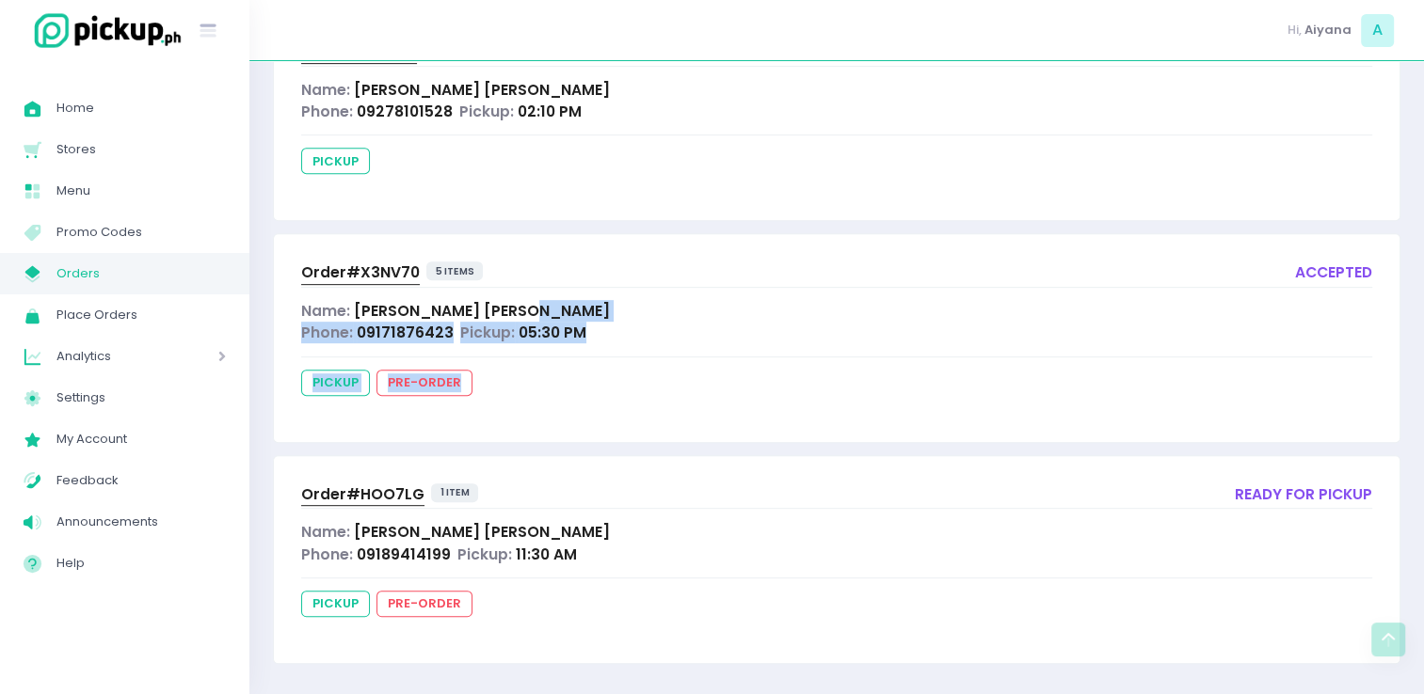
drag, startPoint x: 737, startPoint y: 374, endPoint x: 734, endPoint y: 313, distance: 60.3
click at [734, 313] on div "Order# X3NV70 5 items accepted Name: Rod Francis Genson Phone: 09171876423 Pick…" at bounding box center [836, 337] width 1125 height 207
click at [734, 313] on div "Name: Rod Francis Genson" at bounding box center [836, 311] width 1071 height 22
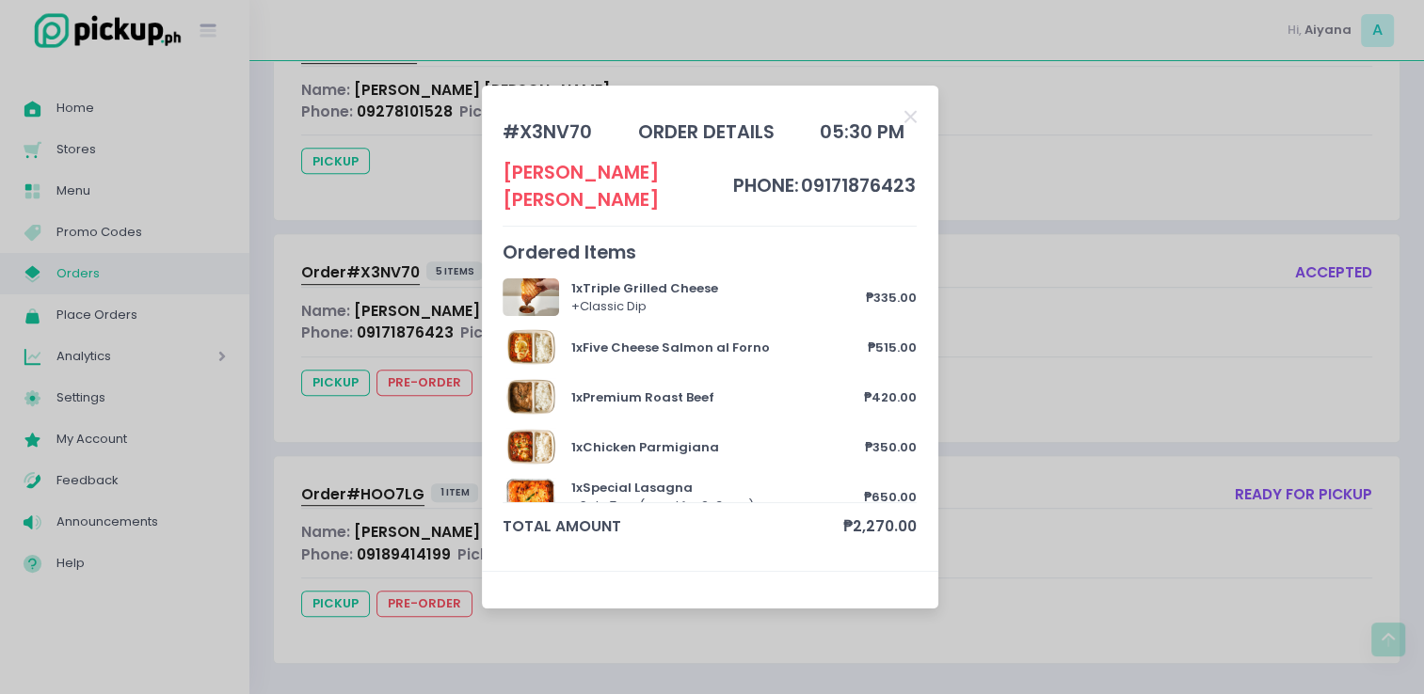
click at [918, 135] on div "# X3NV70 order details 05:30 PM Rod Francis Genson phone: 09171876423 Ordered I…" at bounding box center [710, 329] width 456 height 486
click at [910, 126] on icon "Close" at bounding box center [910, 117] width 12 height 18
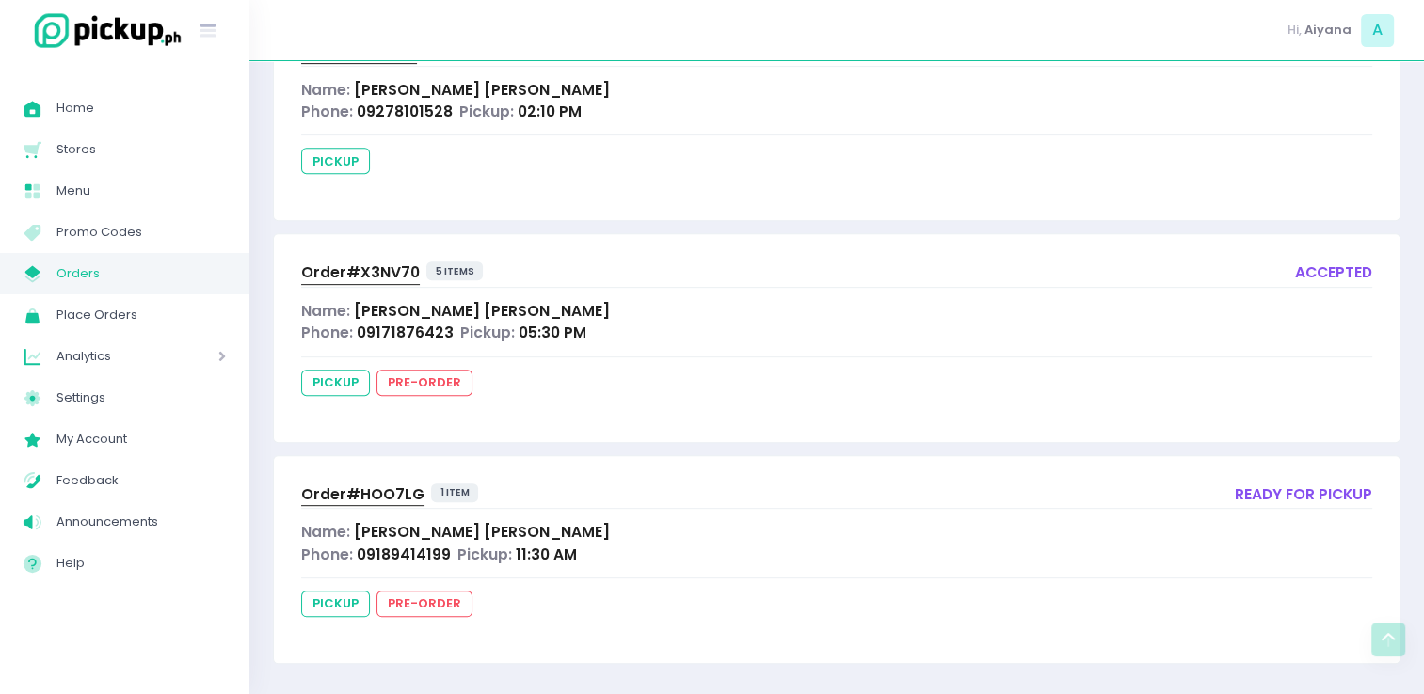
click at [743, 89] on div "Name: Kaith Gonzales" at bounding box center [836, 90] width 1071 height 22
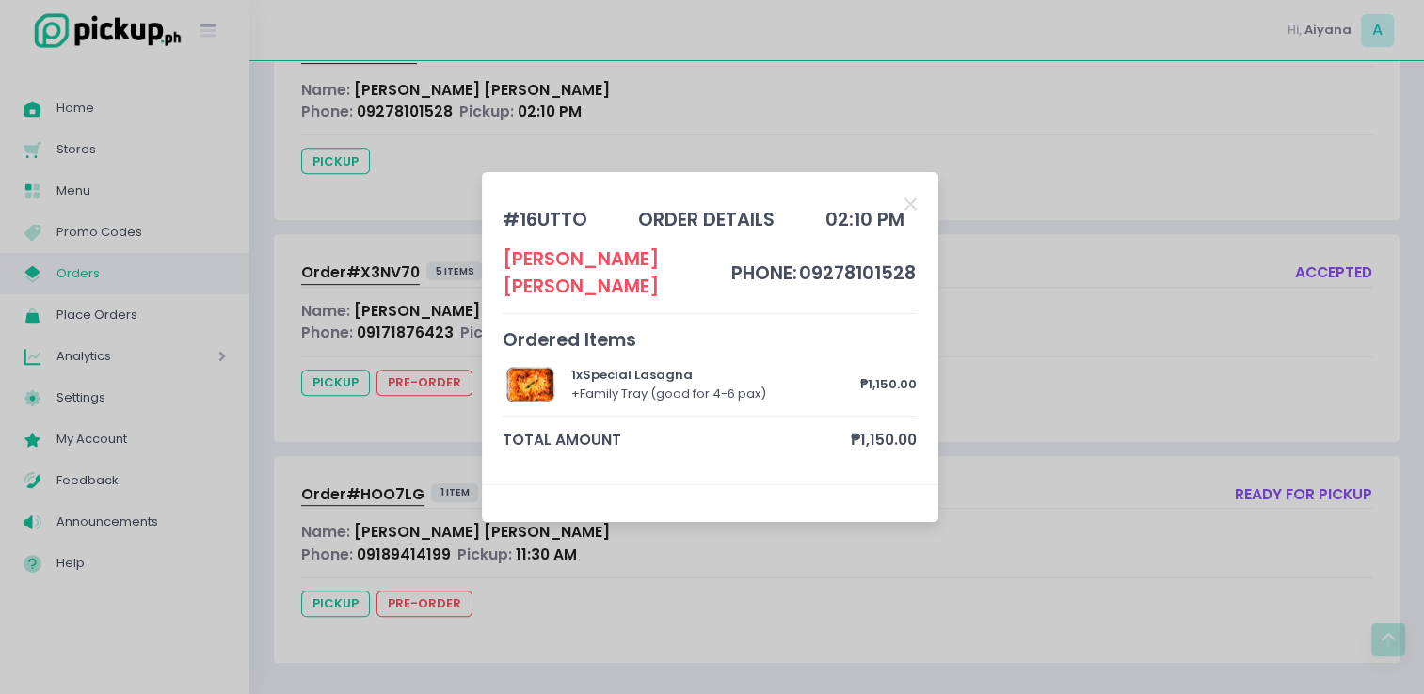
click at [538, 222] on div "# 16UTTO" at bounding box center [544, 219] width 85 height 27
click at [907, 214] on icon "Close" at bounding box center [910, 205] width 12 height 18
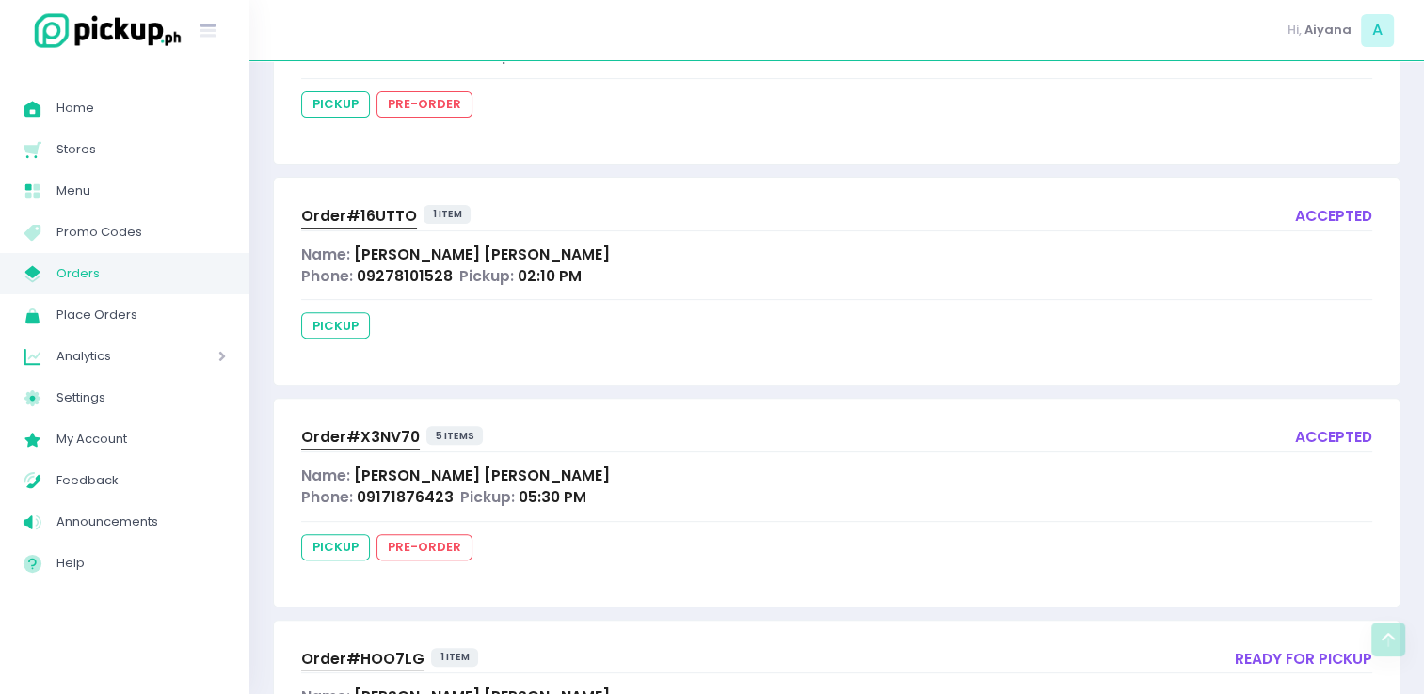
scroll to position [595, 0]
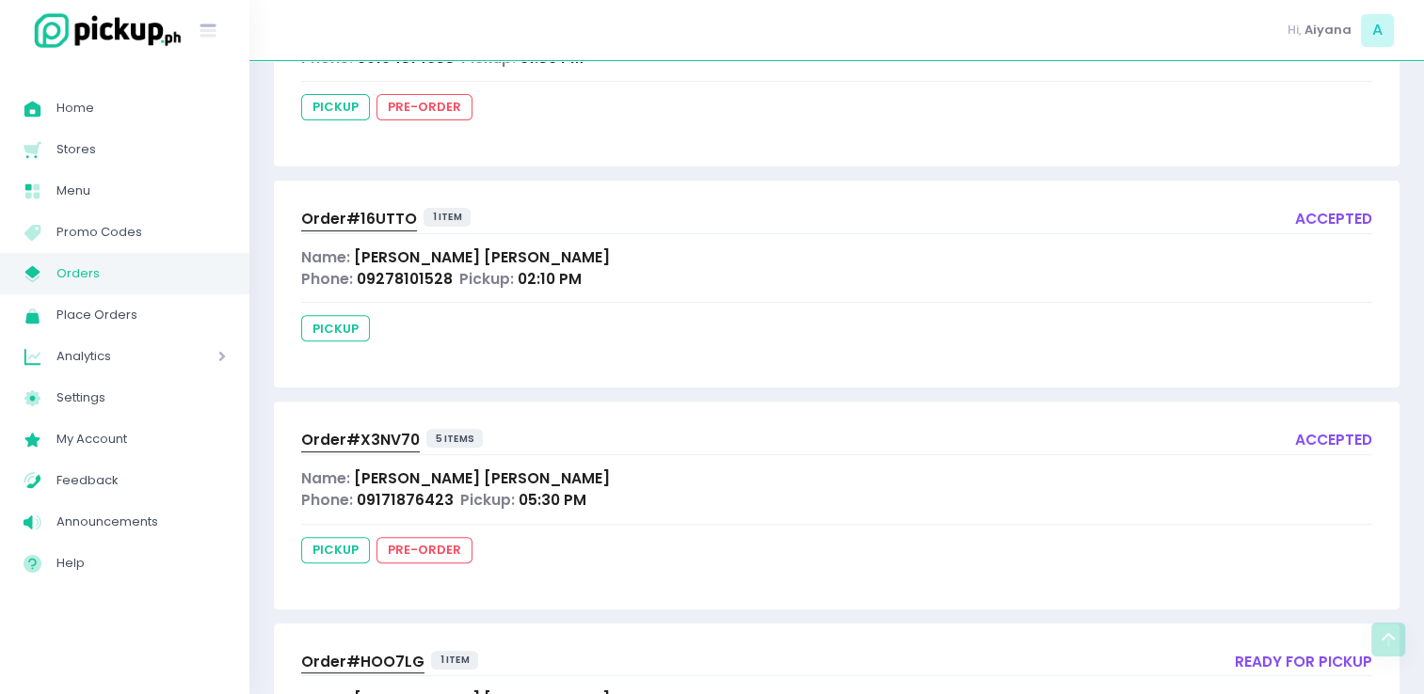
click at [346, 220] on span "Order# 16UTTO" at bounding box center [359, 219] width 116 height 20
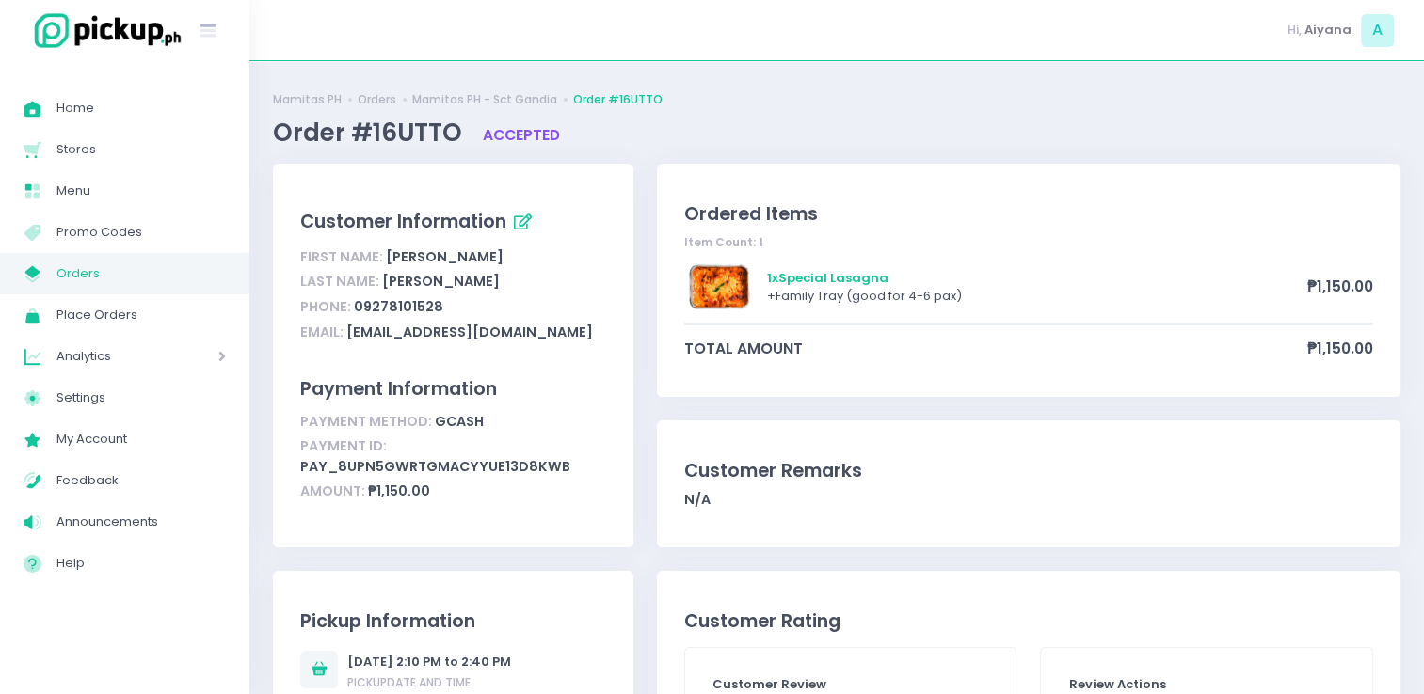
click at [77, 279] on span "Orders" at bounding box center [140, 274] width 169 height 24
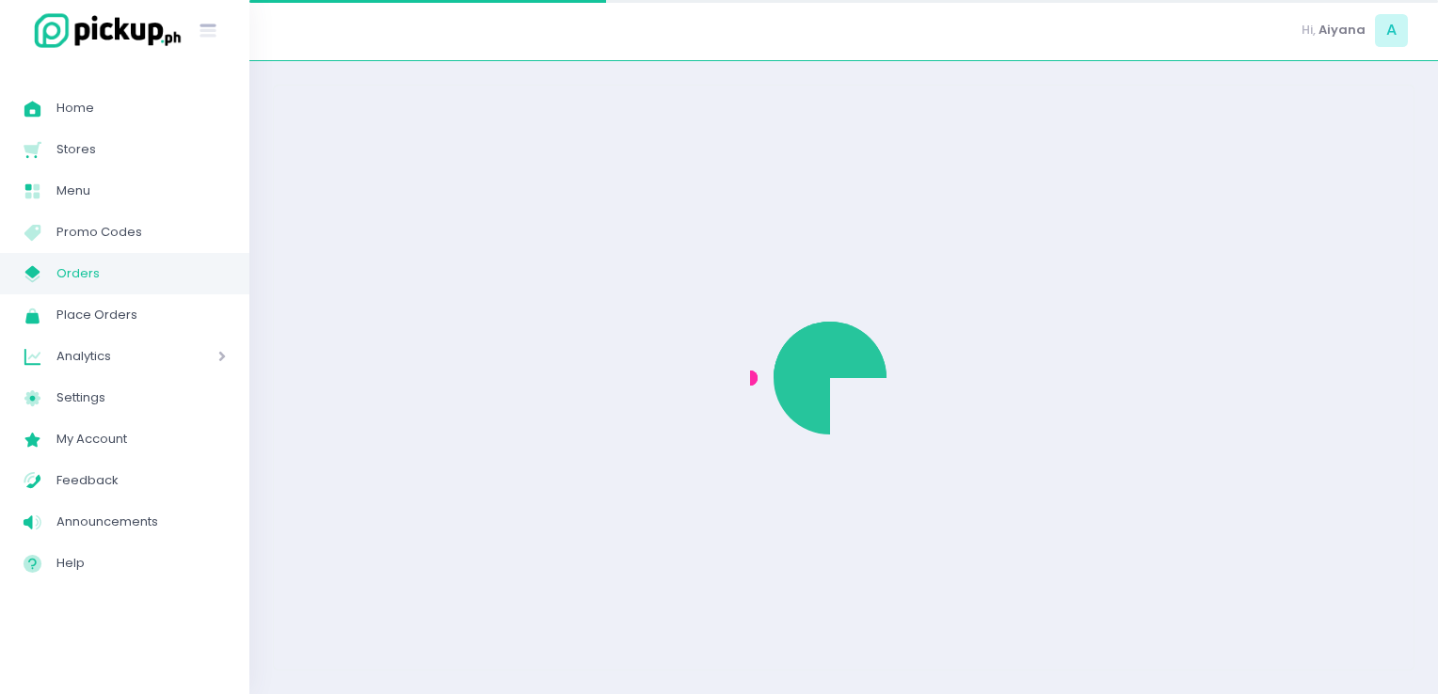
click at [77, 279] on span "Orders" at bounding box center [140, 274] width 169 height 24
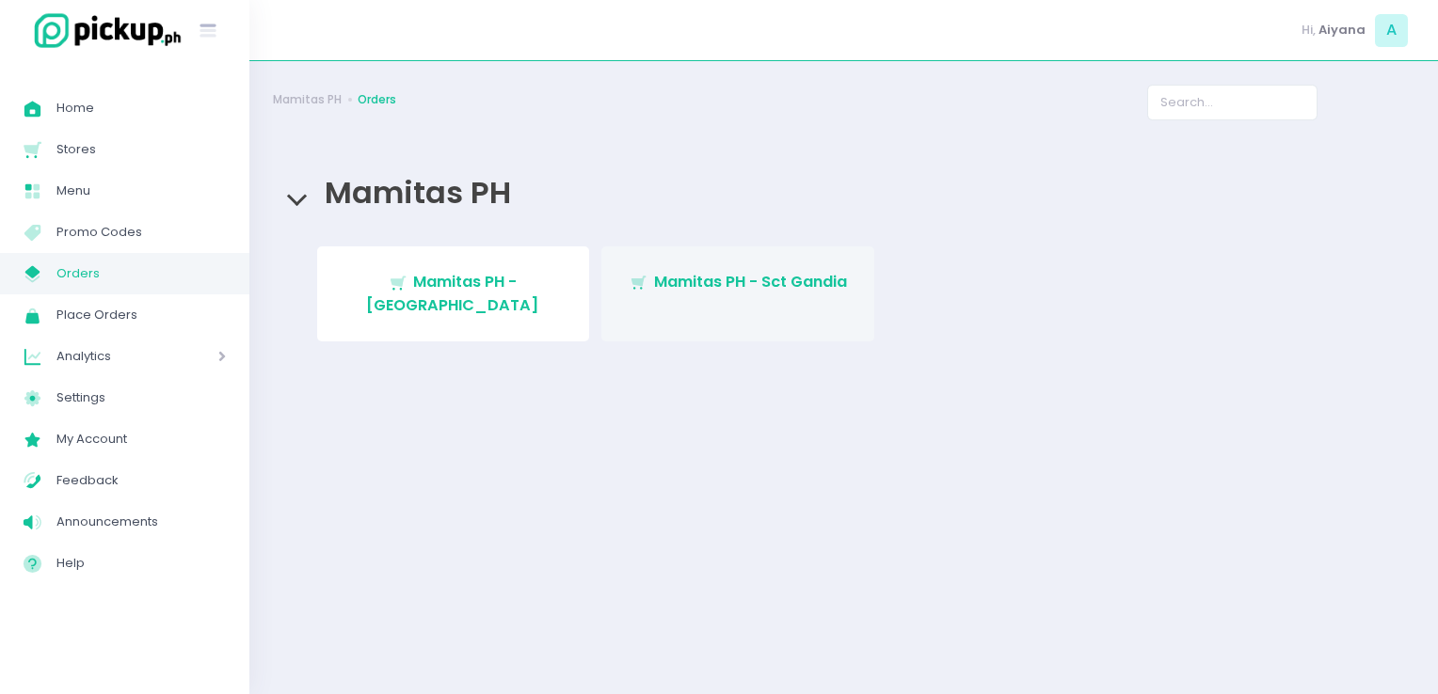
click at [722, 250] on link "Stockholm-icons / Shopping / Cart1 Created with Sketch. Mamitas PH - Sct Gandia" at bounding box center [737, 294] width 273 height 95
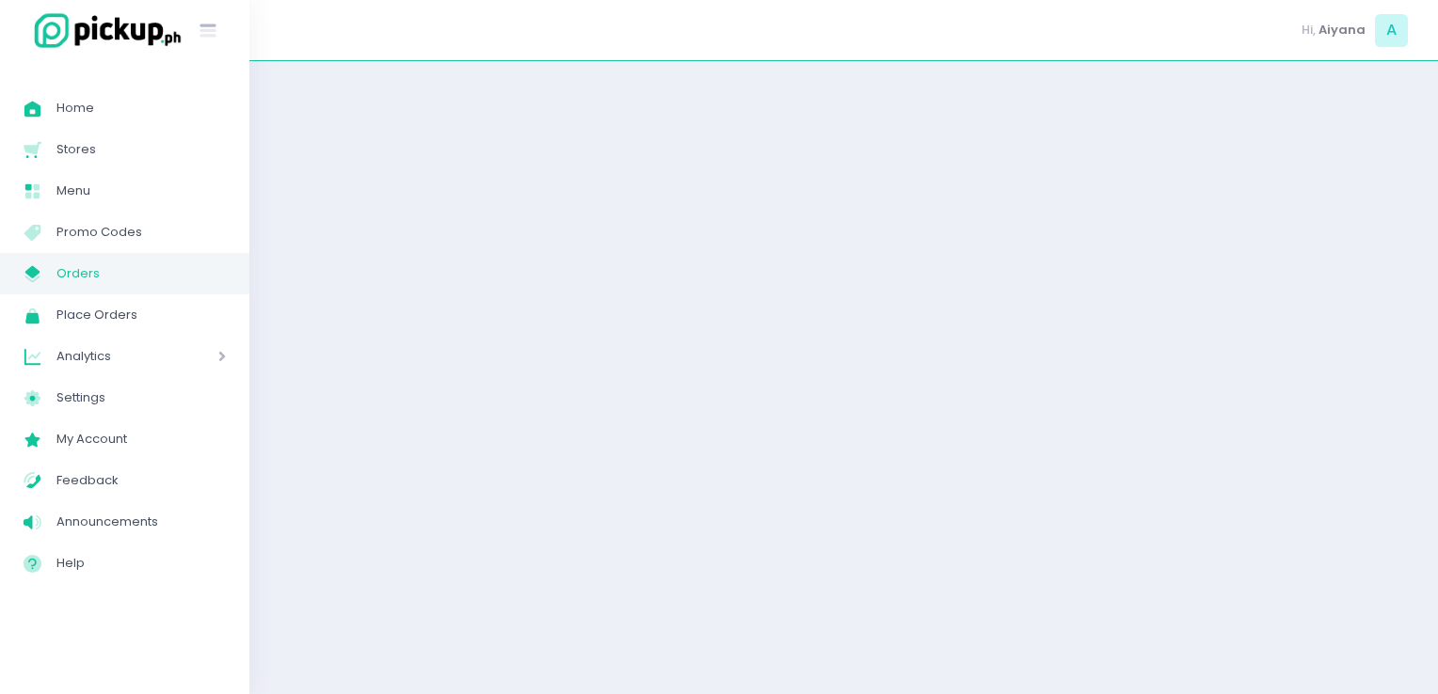
click at [722, 250] on div at bounding box center [843, 378] width 1188 height 586
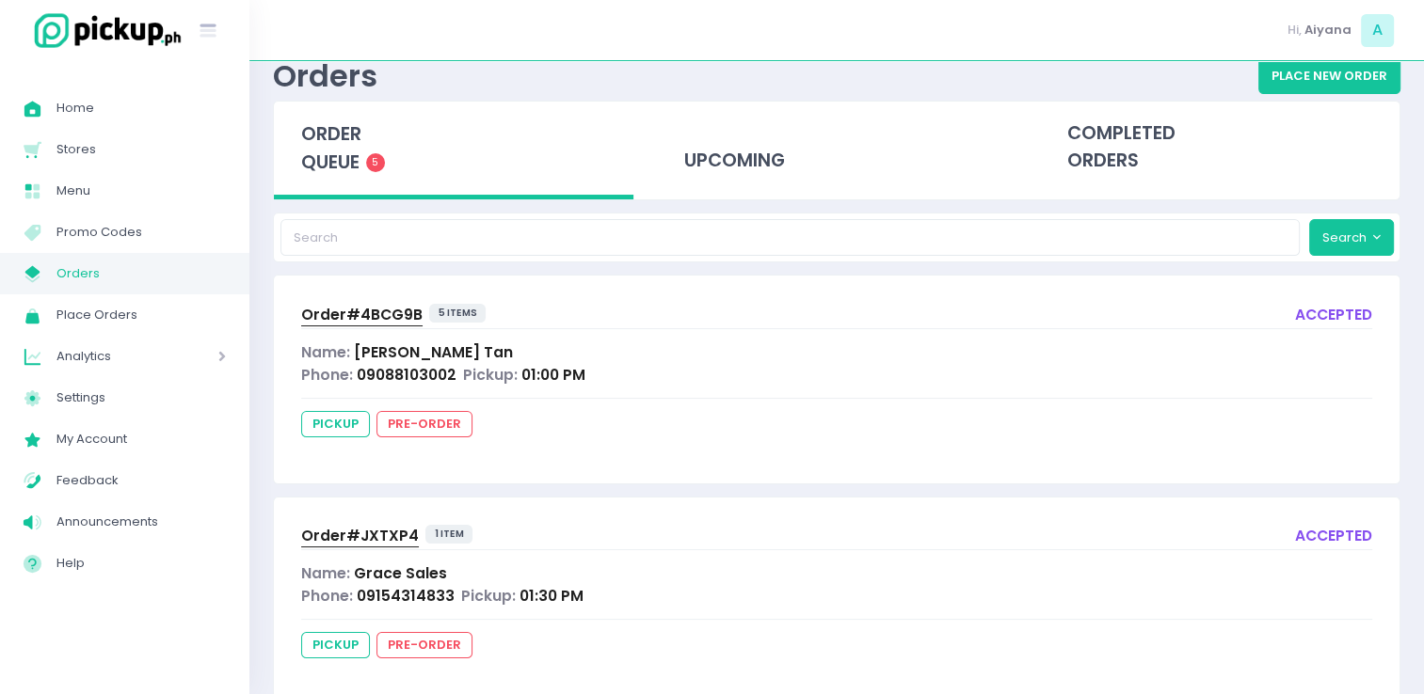
scroll to position [47, 0]
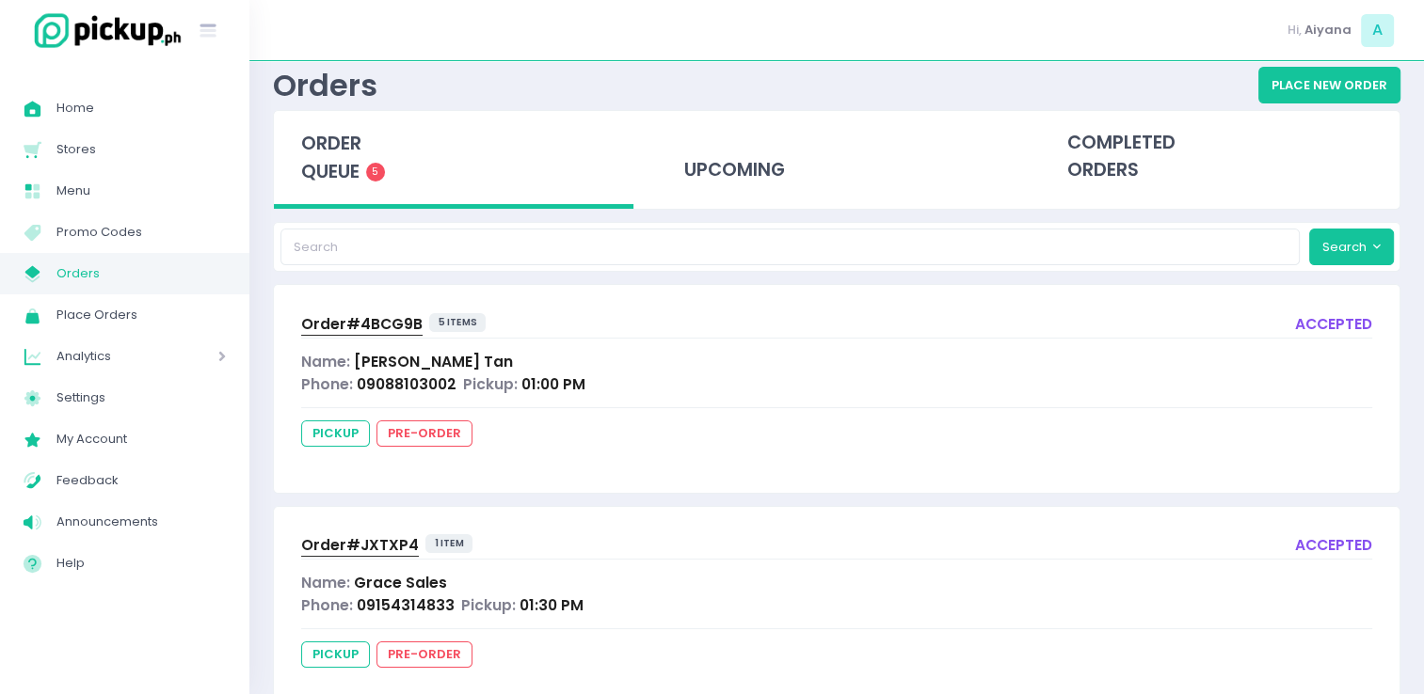
click at [312, 310] on div "Order# 4BCG9B 5 items accepted Name: Ara Lajesca Tan Phone: 09088103002 Pickup:…" at bounding box center [836, 388] width 1125 height 207
click at [336, 324] on span "Order# 4BCG9B" at bounding box center [361, 324] width 121 height 20
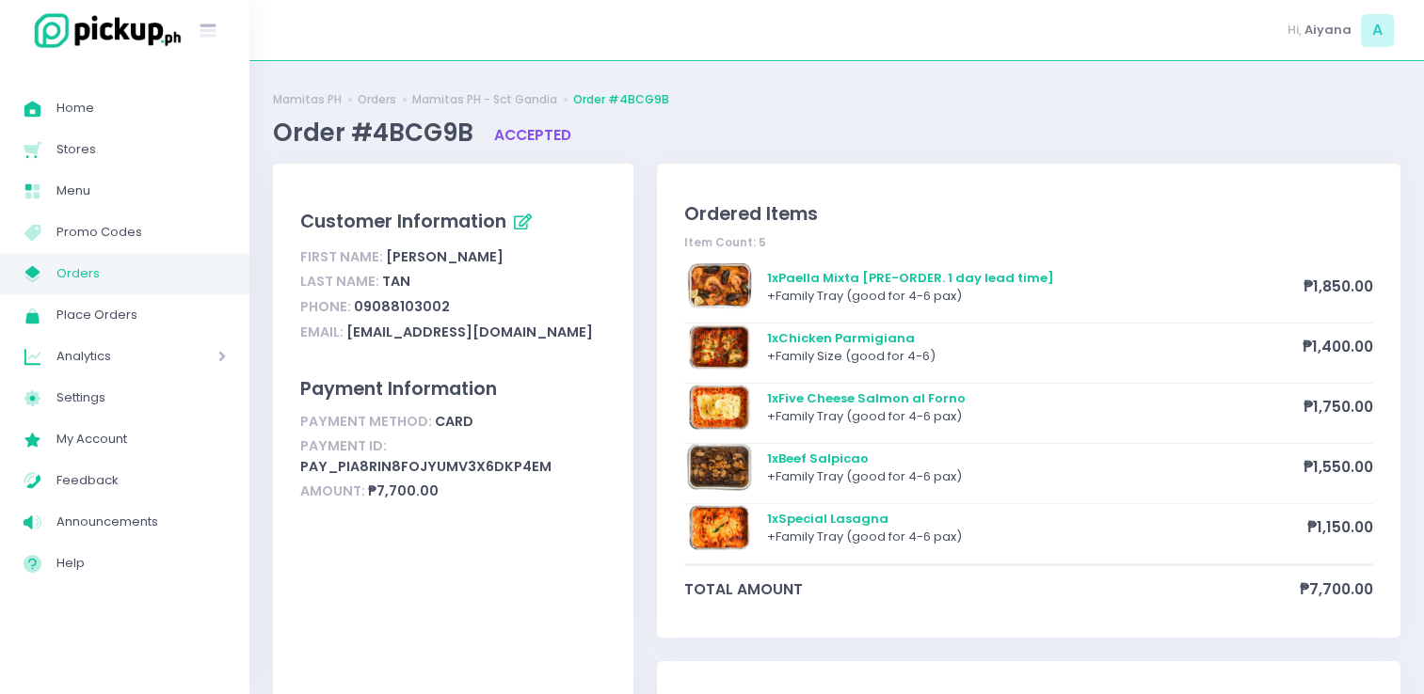
click at [87, 262] on span "Orders" at bounding box center [140, 274] width 169 height 24
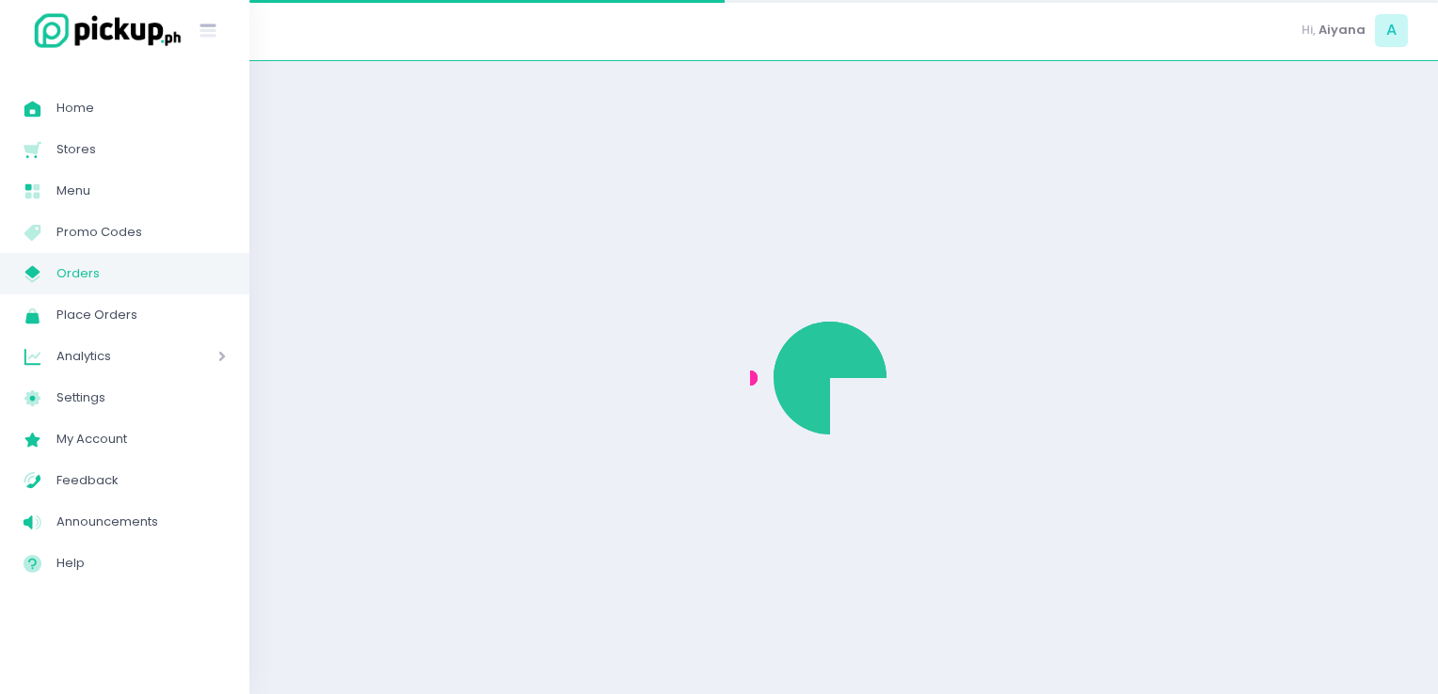
click at [87, 262] on span "Orders" at bounding box center [140, 274] width 169 height 24
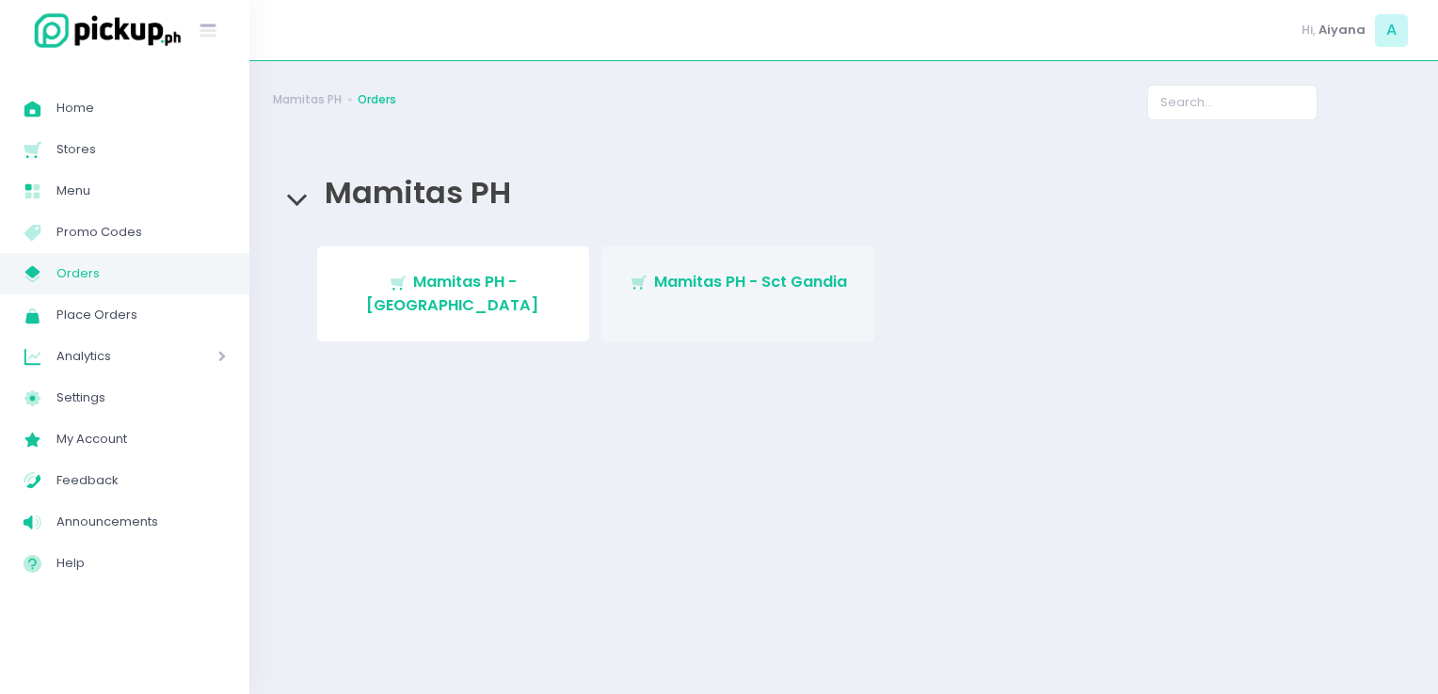
click at [705, 278] on span "Mamitas PH - Sct Gandia" at bounding box center [750, 282] width 193 height 22
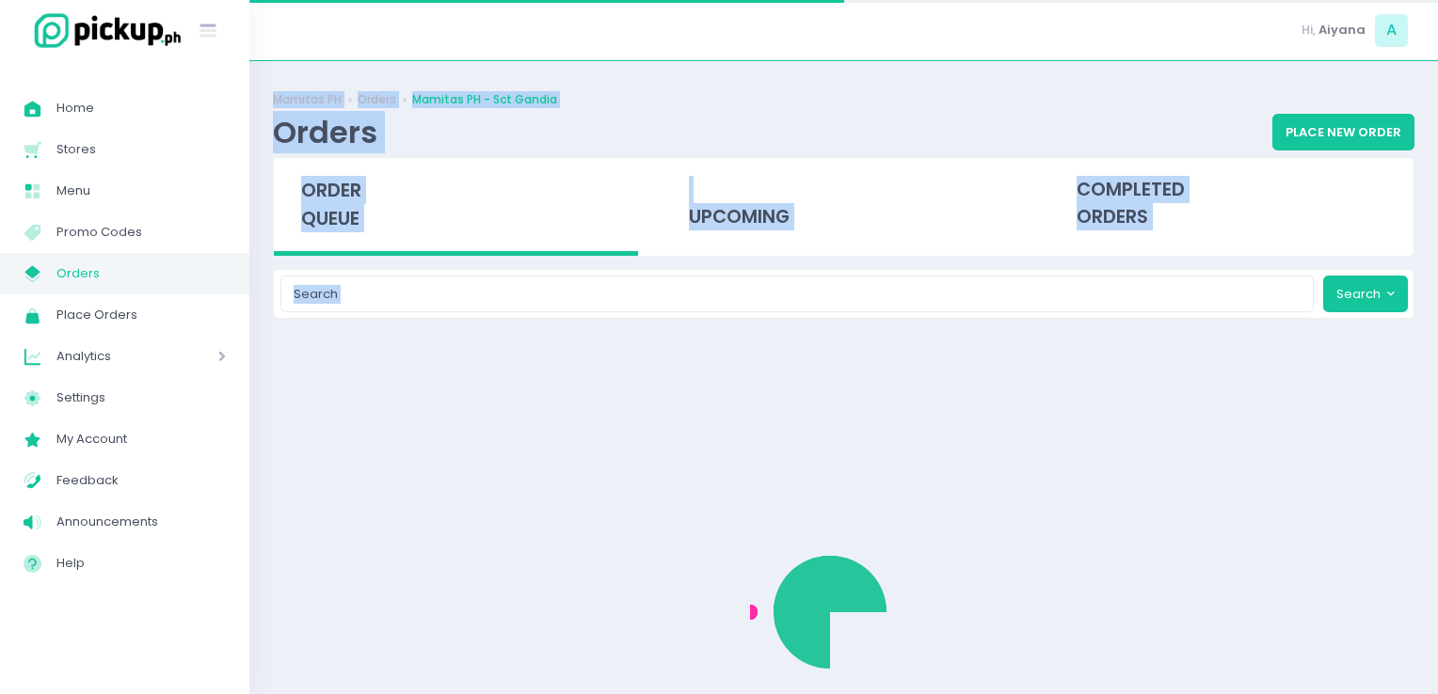
click at [705, 278] on div "Mamitas PH Orders Mamitas PH - Sct Gandia Orders Place New Order order queue up…" at bounding box center [843, 378] width 1188 height 586
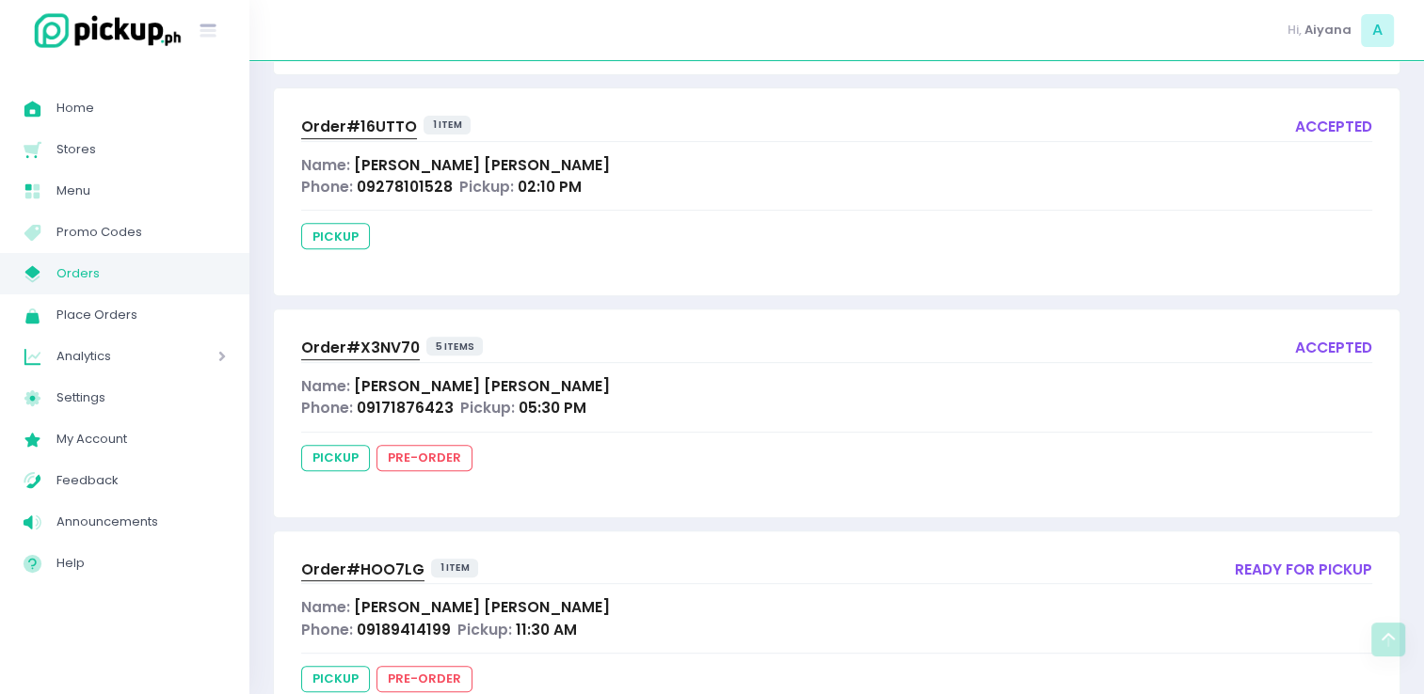
scroll to position [621, 0]
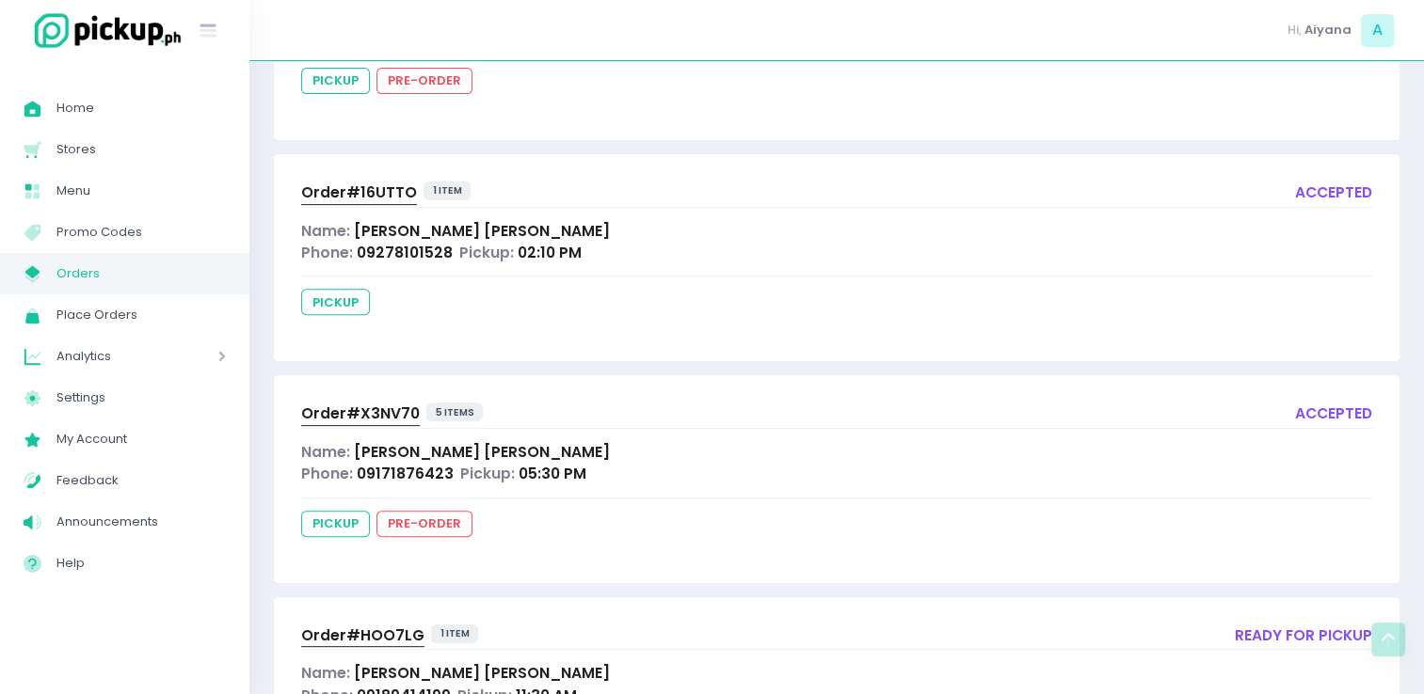
click at [353, 183] on span "Order# 16UTTO" at bounding box center [359, 193] width 116 height 20
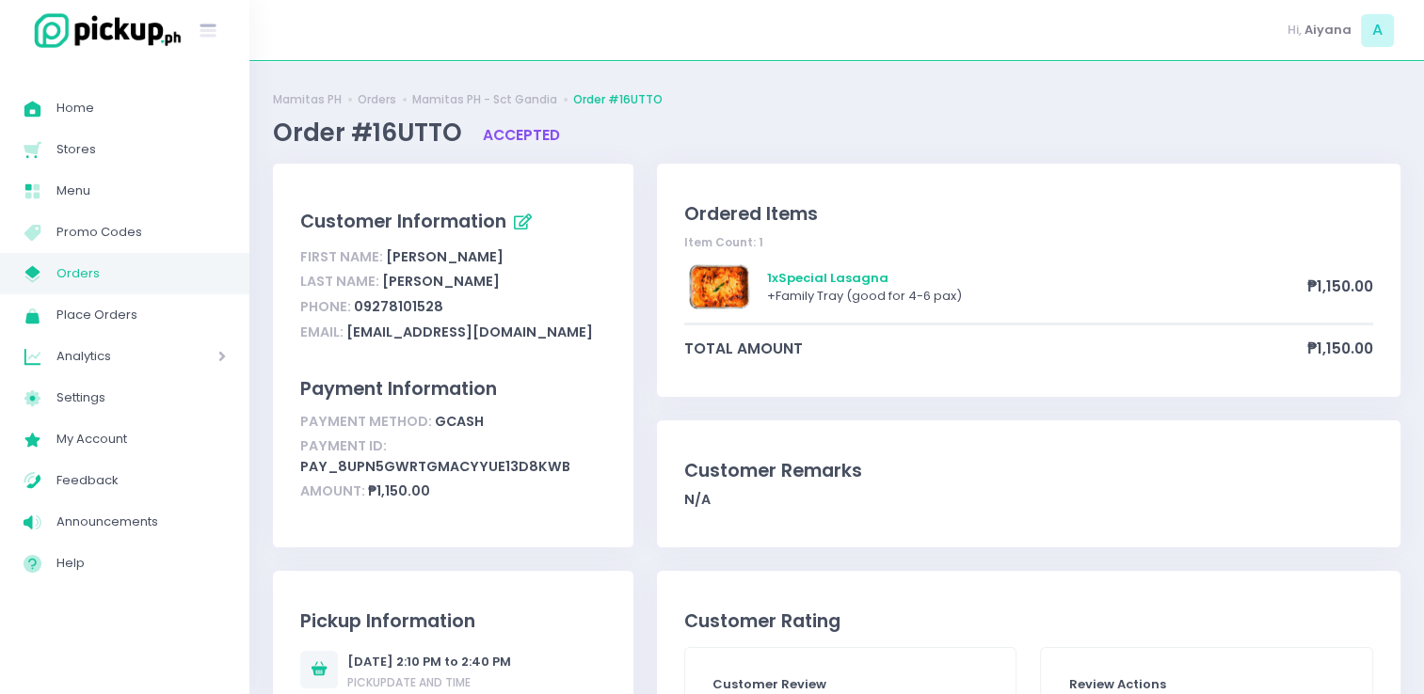
click at [142, 279] on span "Orders" at bounding box center [140, 274] width 169 height 24
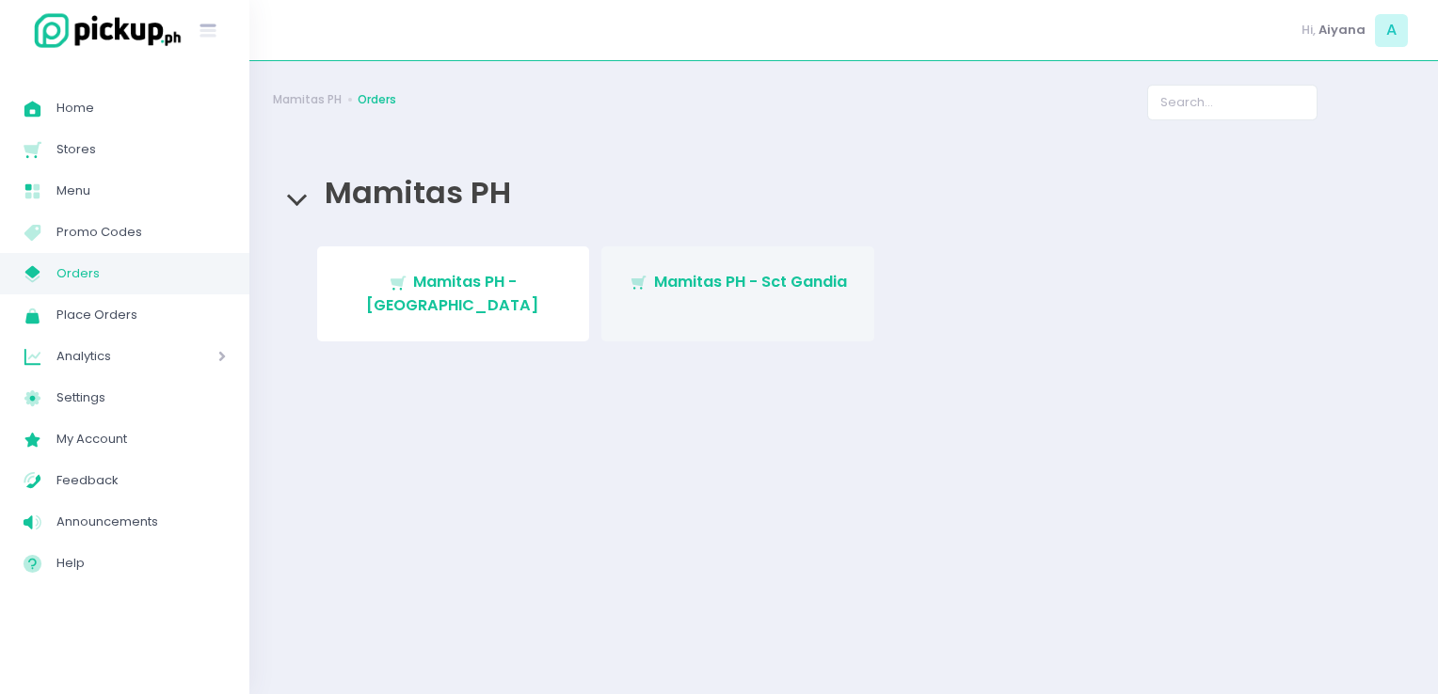
click at [713, 303] on link "Stockholm-icons / Shopping / Cart1 Created with Sketch. Mamitas PH - Sct Gandia" at bounding box center [737, 294] width 273 height 95
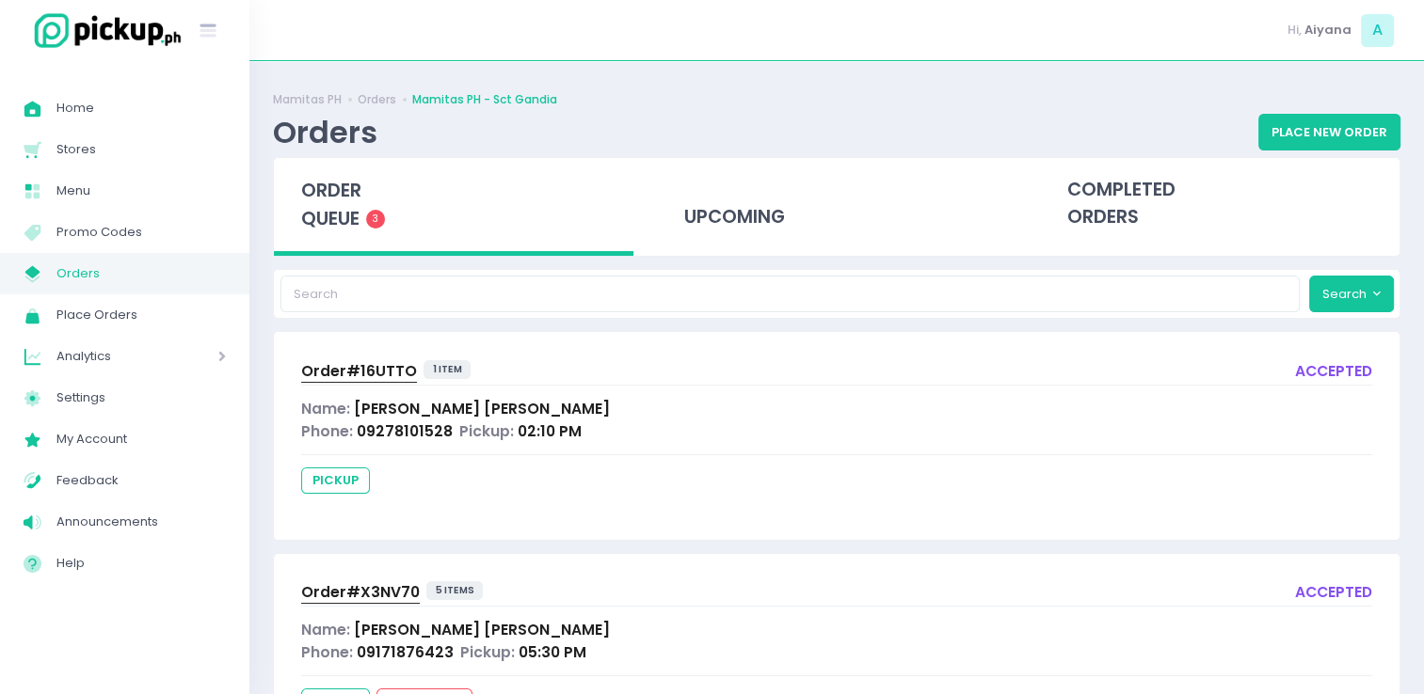
click at [357, 362] on span "Order# 16UTTO" at bounding box center [359, 371] width 116 height 20
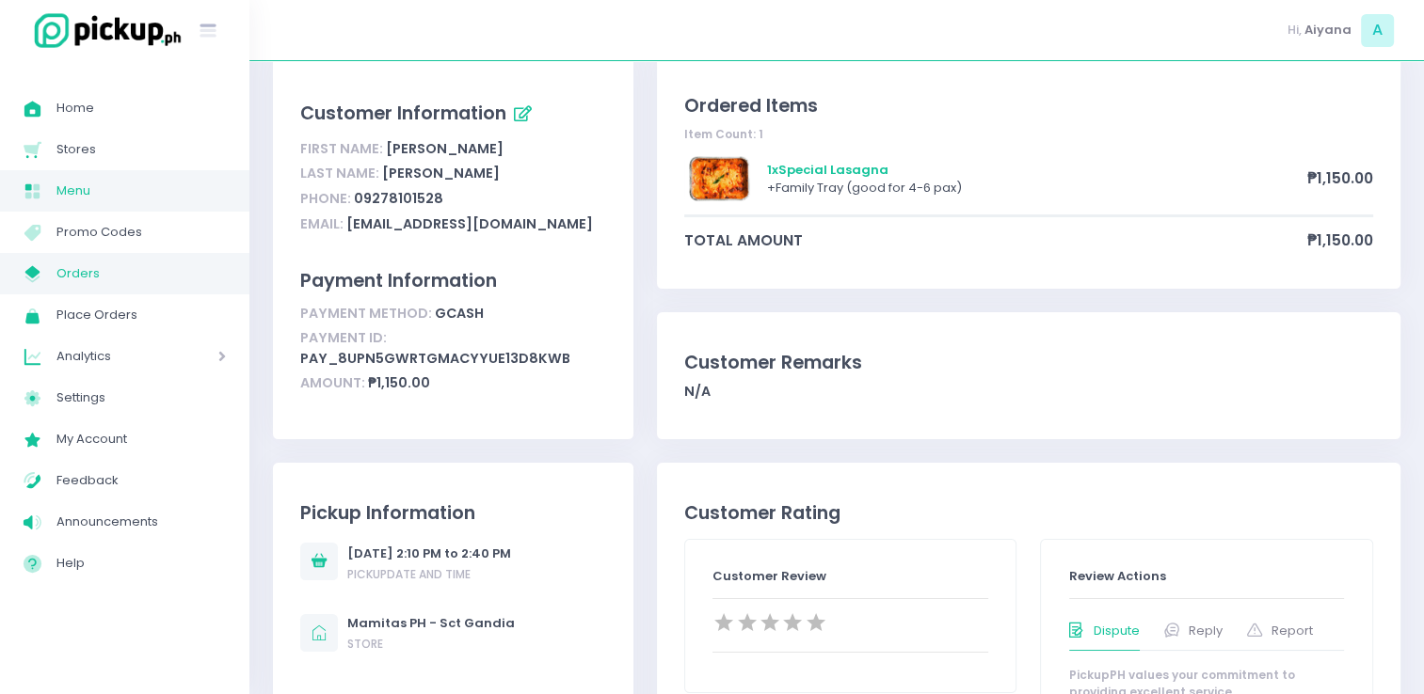
scroll to position [105, 0]
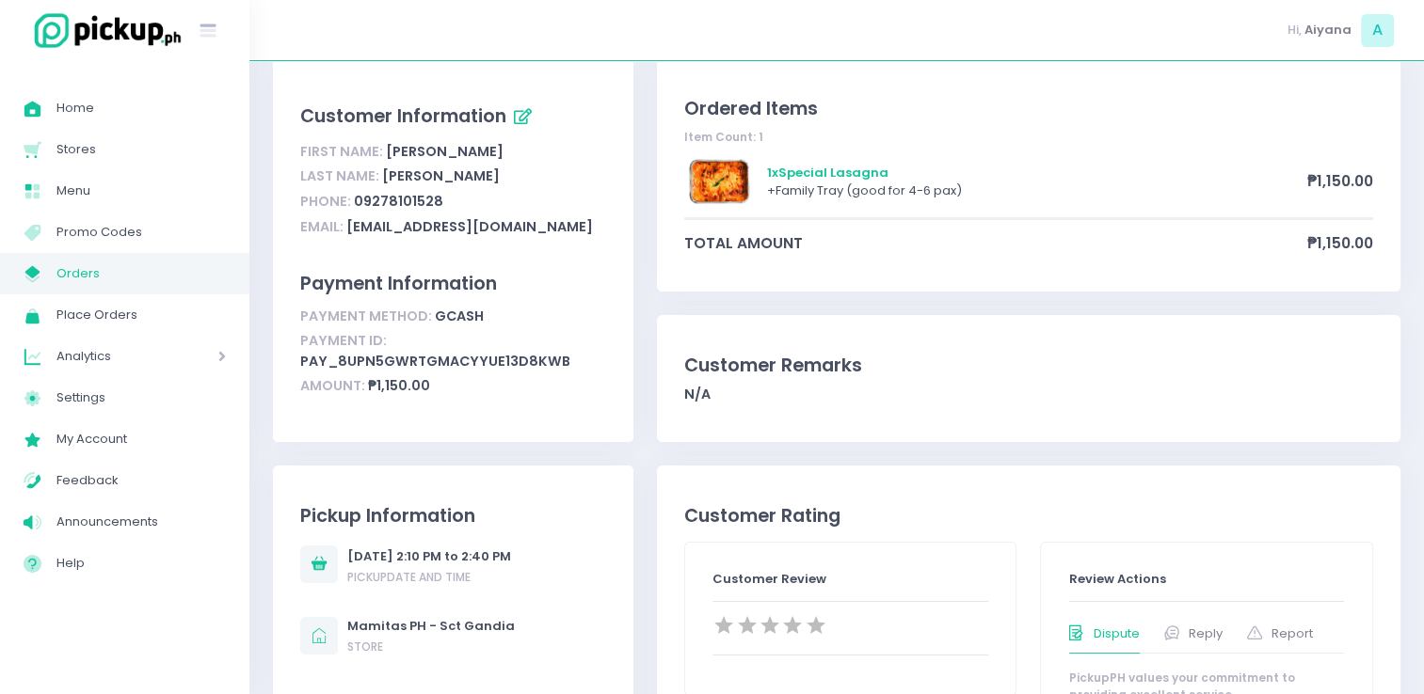
click at [119, 280] on span "Orders" at bounding box center [140, 274] width 169 height 24
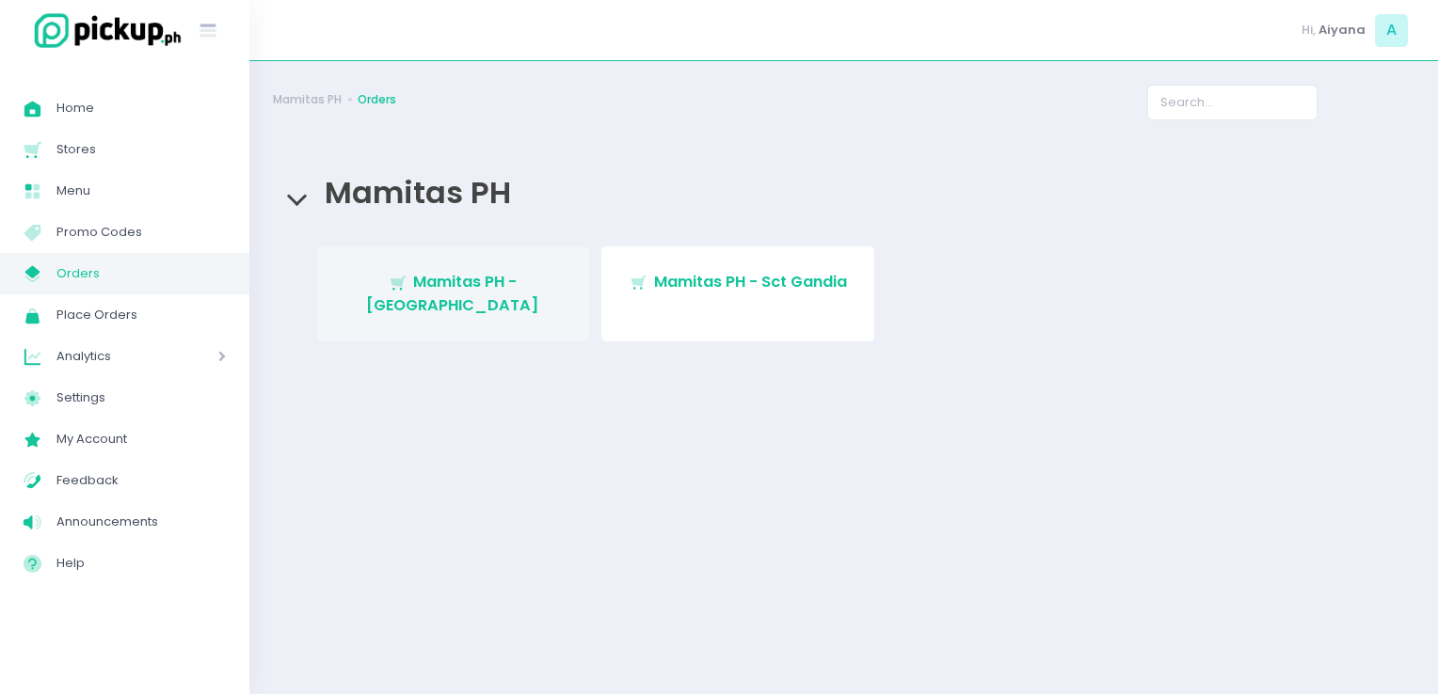
click at [455, 277] on span "Mamitas PH - Blue Ridge" at bounding box center [452, 293] width 173 height 44
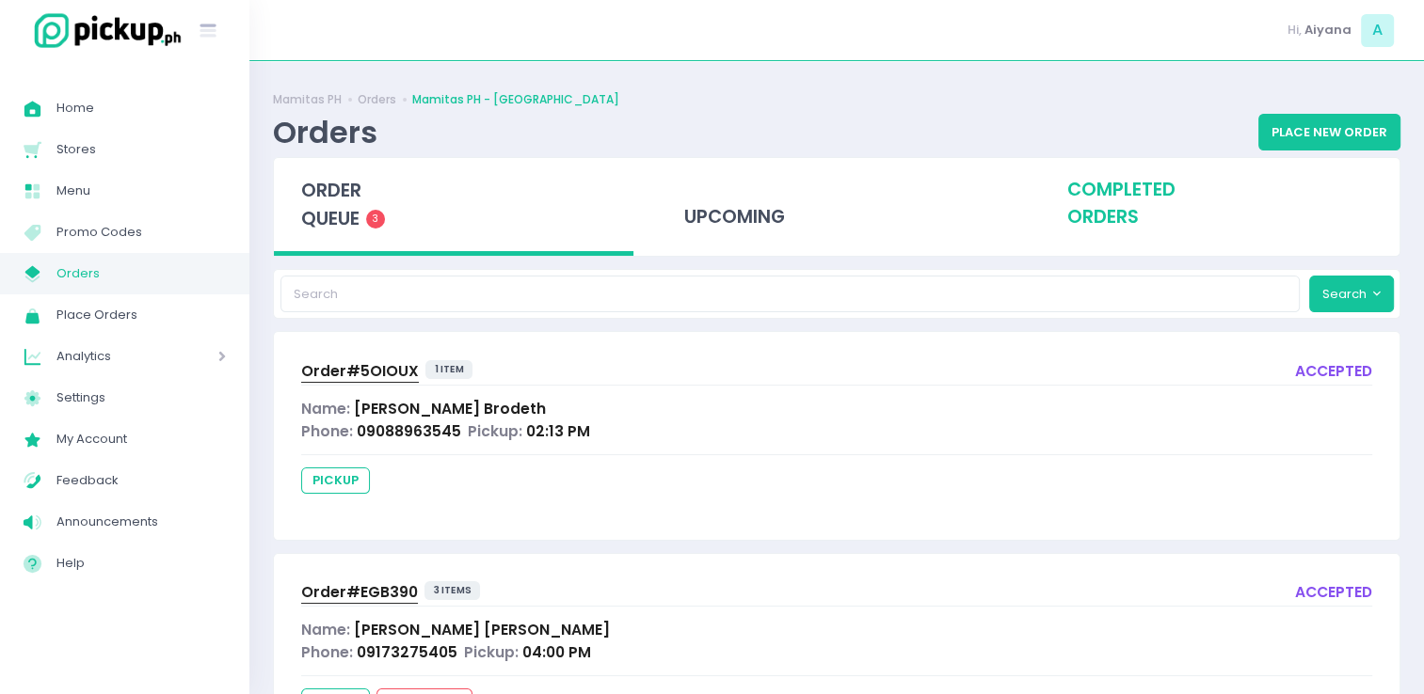
click at [1082, 199] on div "completed orders" at bounding box center [1219, 204] width 359 height 92
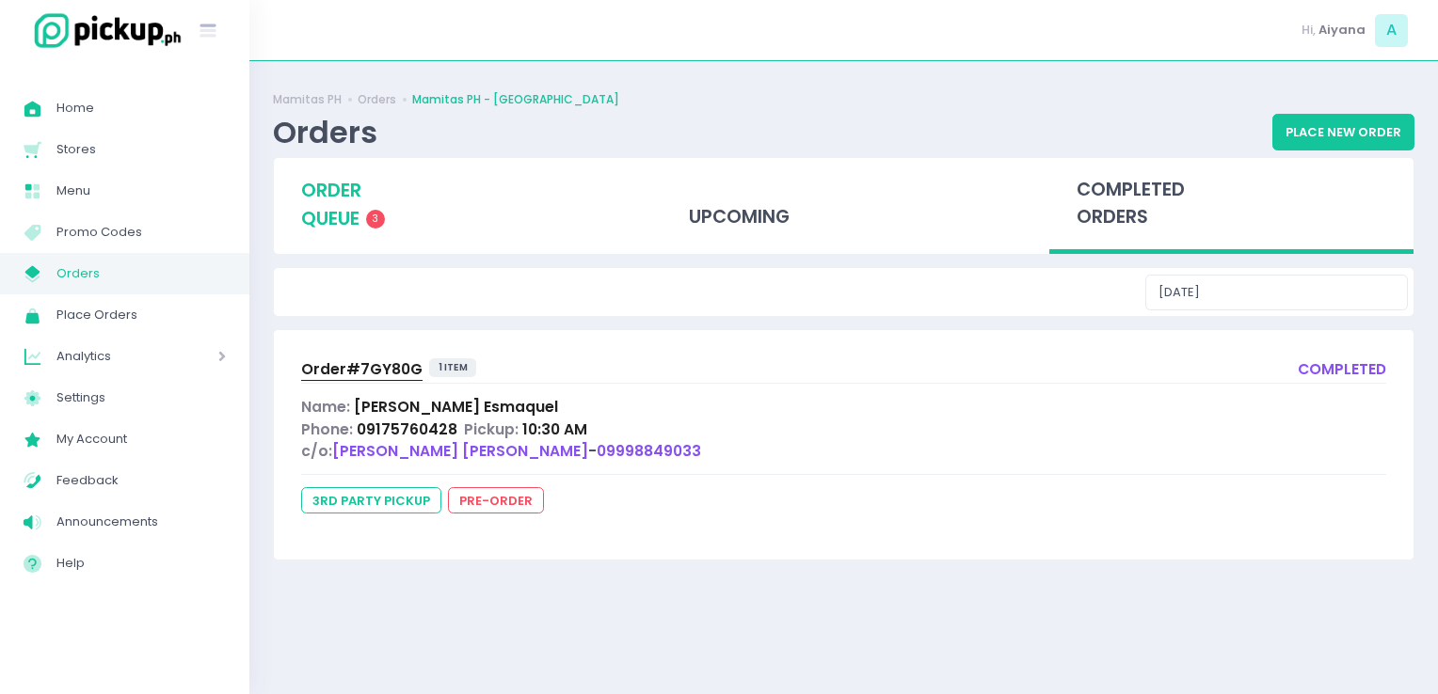
click at [289, 188] on div "order queue 3" at bounding box center [456, 204] width 364 height 93
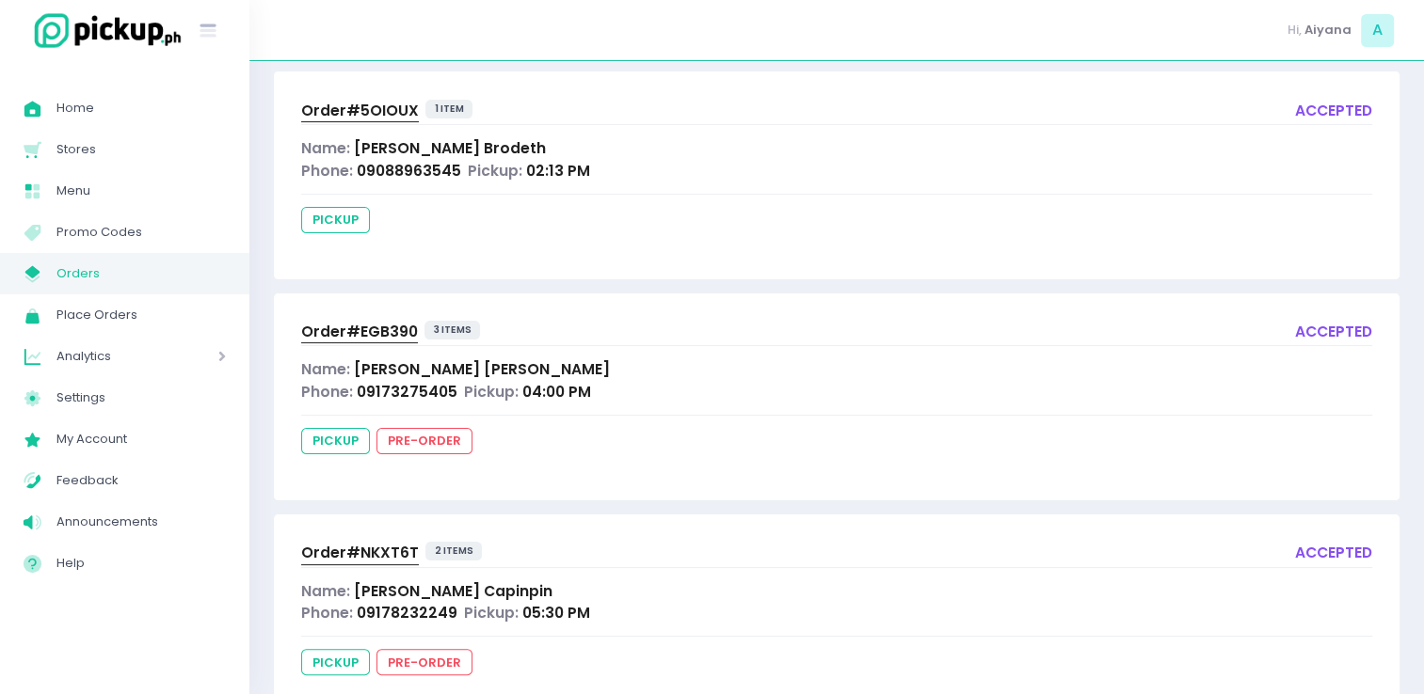
scroll to position [263, 0]
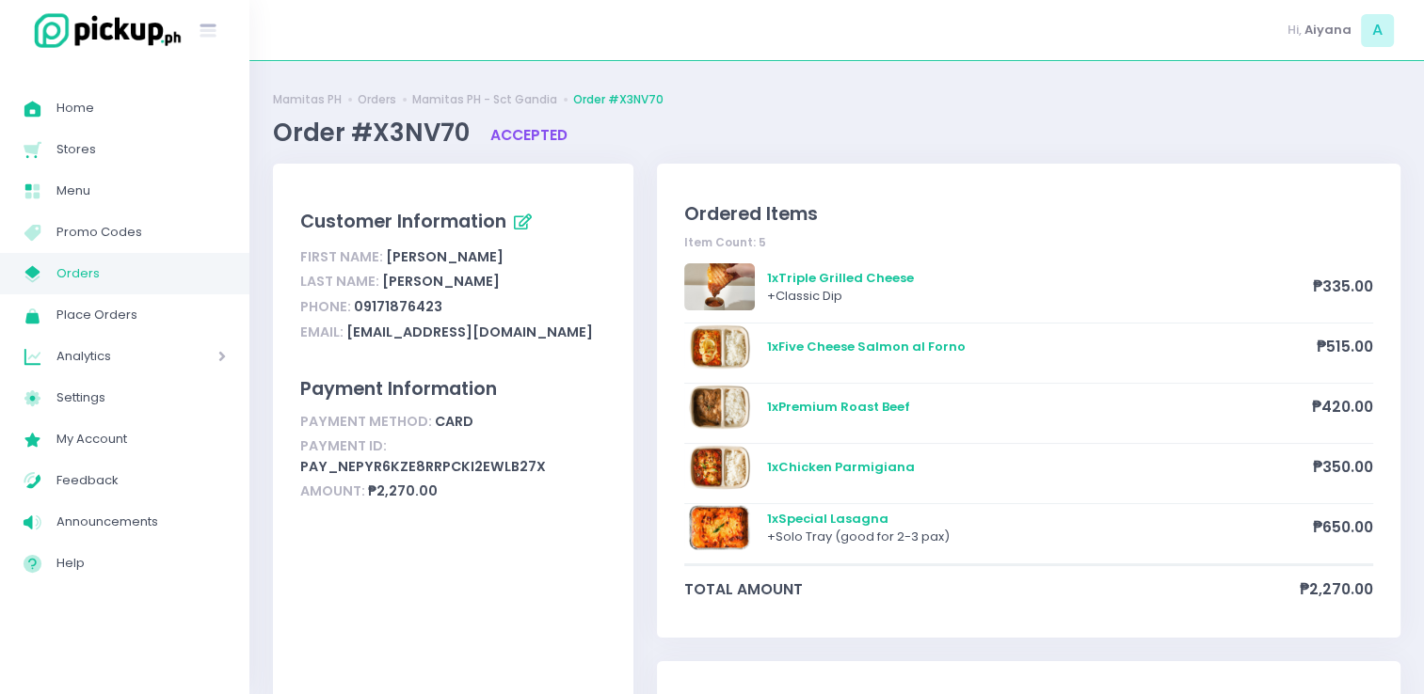
click at [133, 266] on span "Orders" at bounding box center [140, 274] width 169 height 24
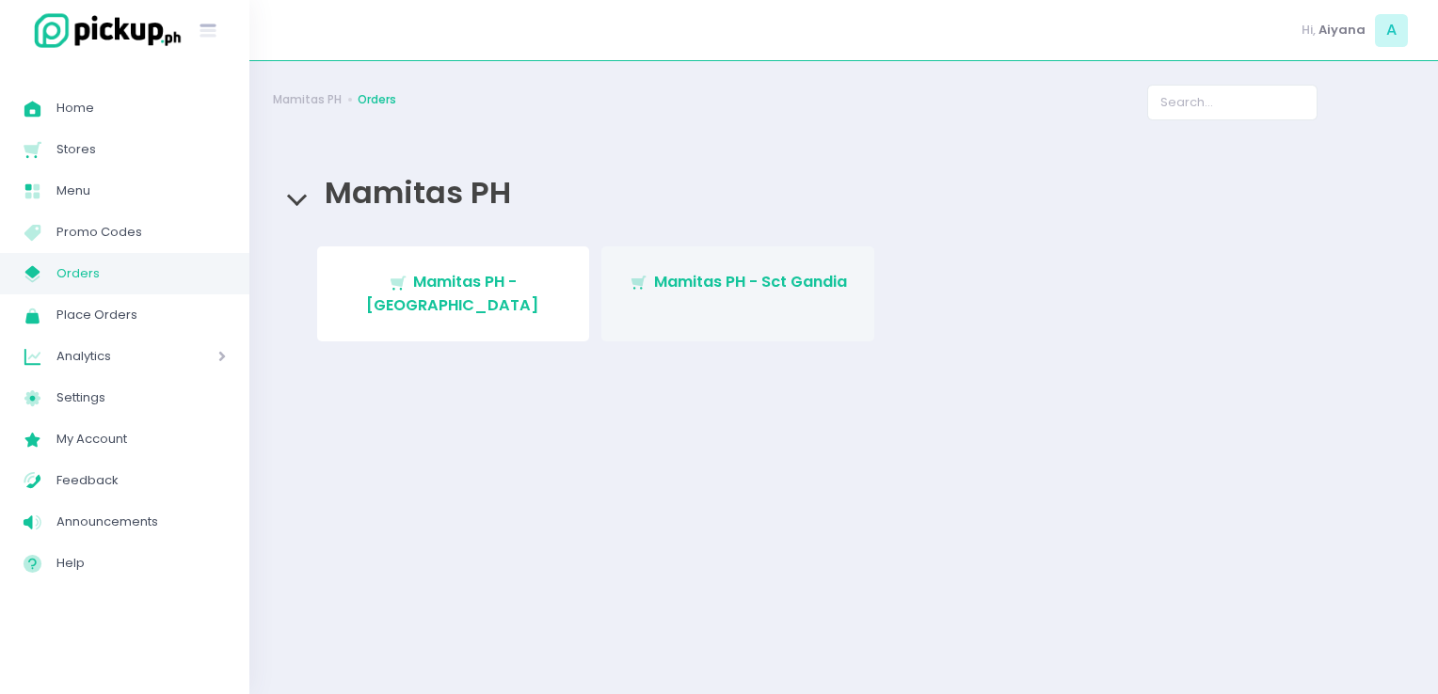
click at [717, 280] on span "Mamitas PH - Sct Gandia" at bounding box center [750, 282] width 193 height 22
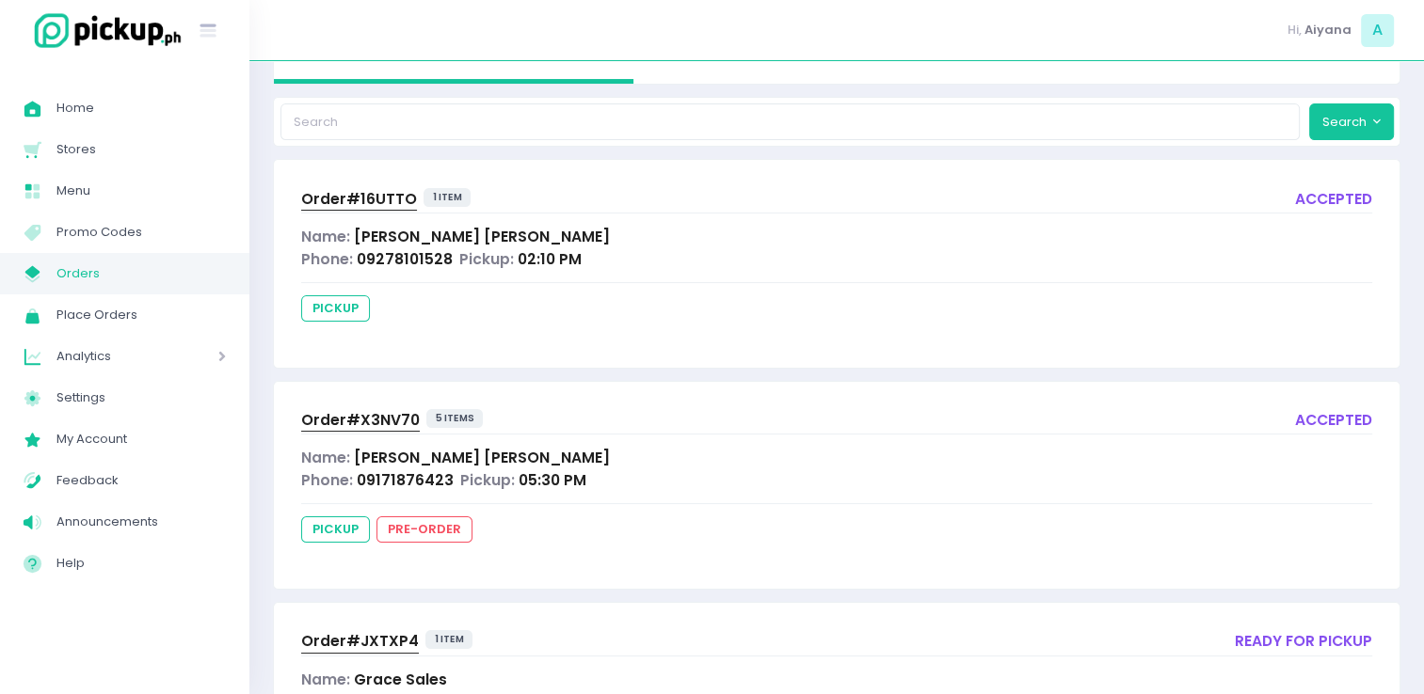
scroll to position [188, 0]
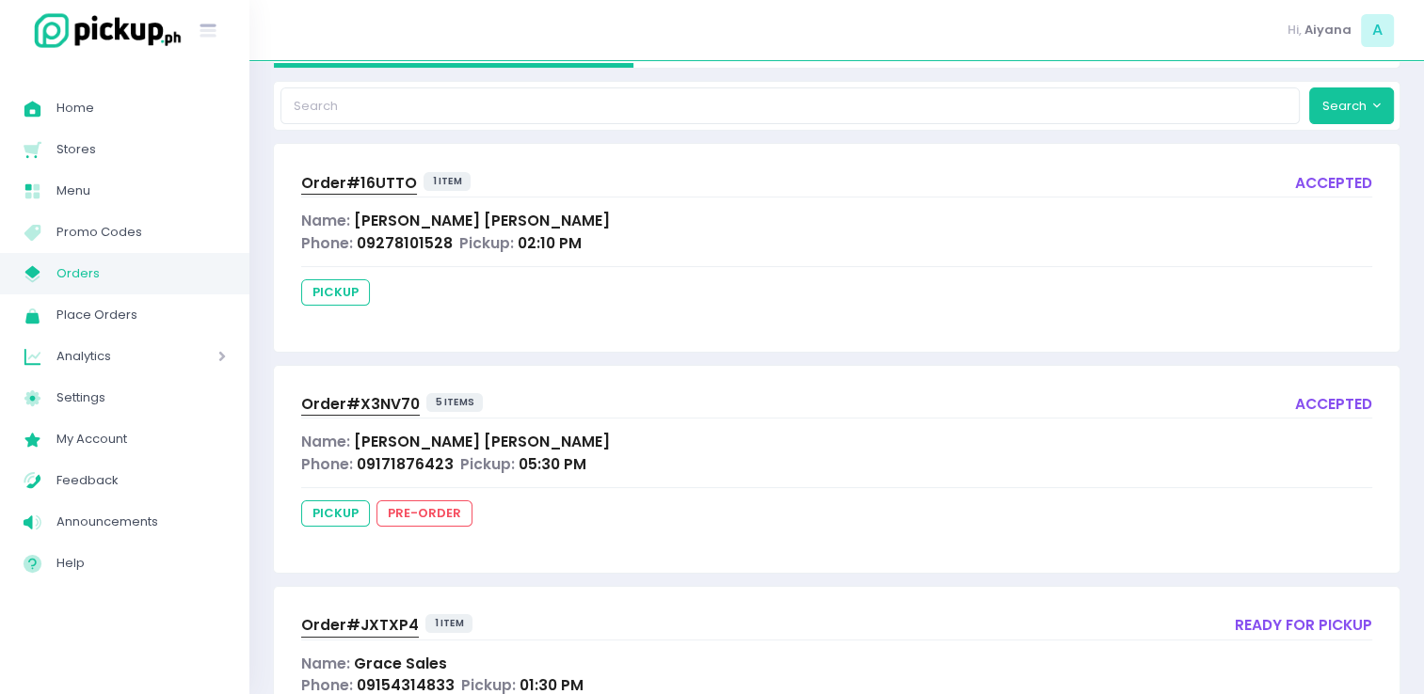
click at [64, 286] on link "My Store Created with Sketch. Orders" at bounding box center [124, 273] width 249 height 41
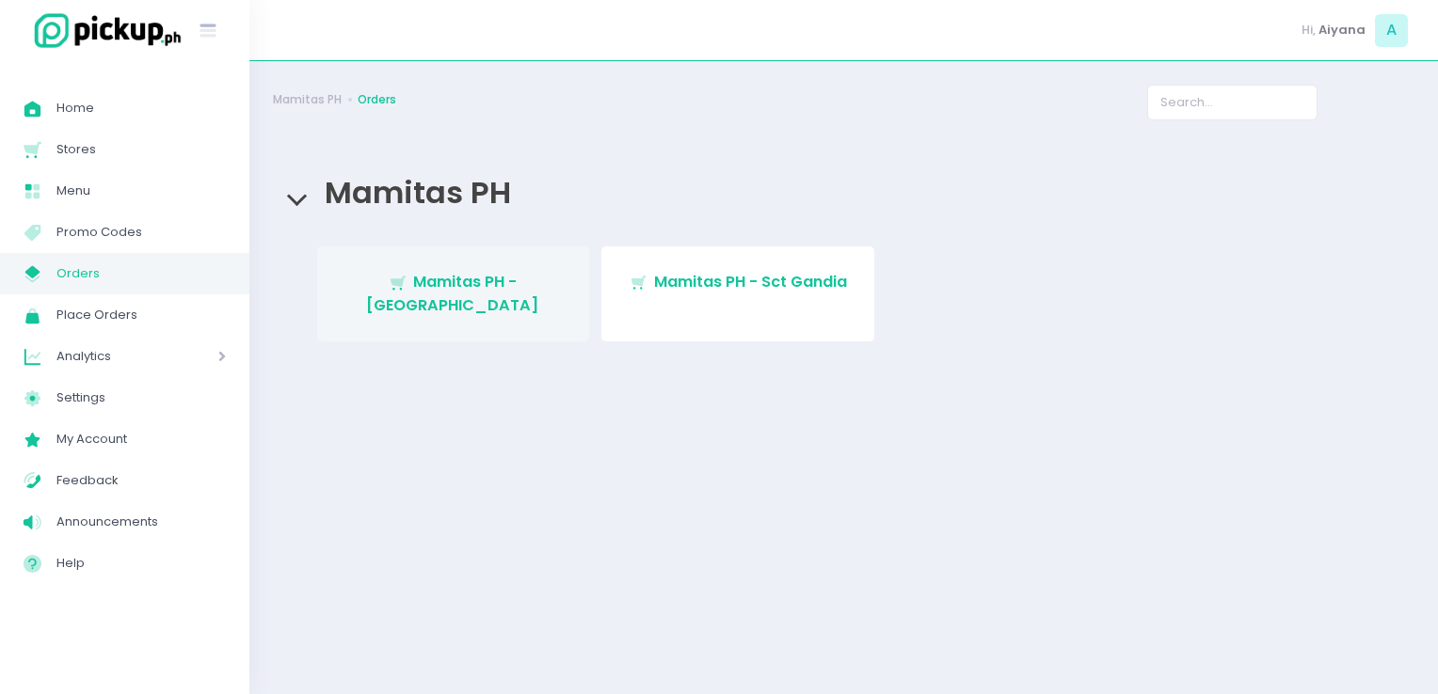
click at [482, 263] on link "Stockholm-icons / Shopping / Cart1 Created with Sketch. Mamitas PH - [GEOGRAPHI…" at bounding box center [453, 294] width 273 height 95
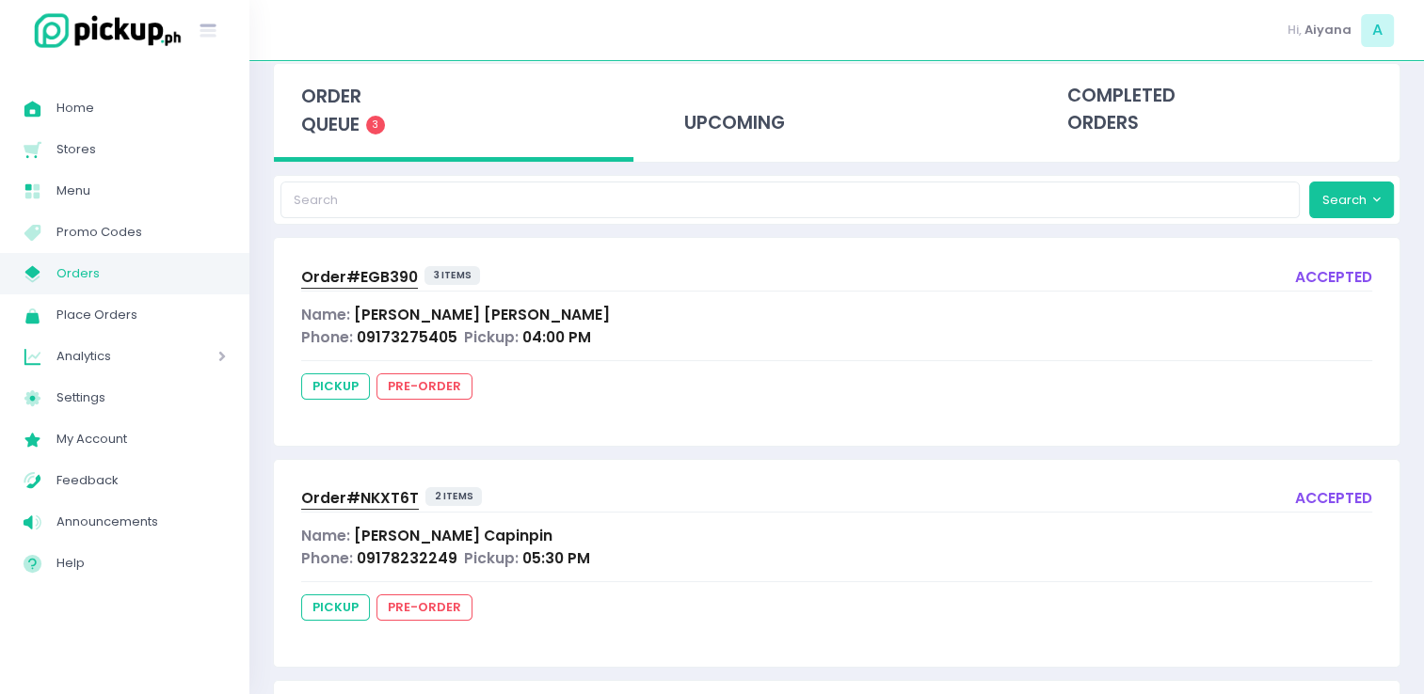
scroll to position [320, 0]
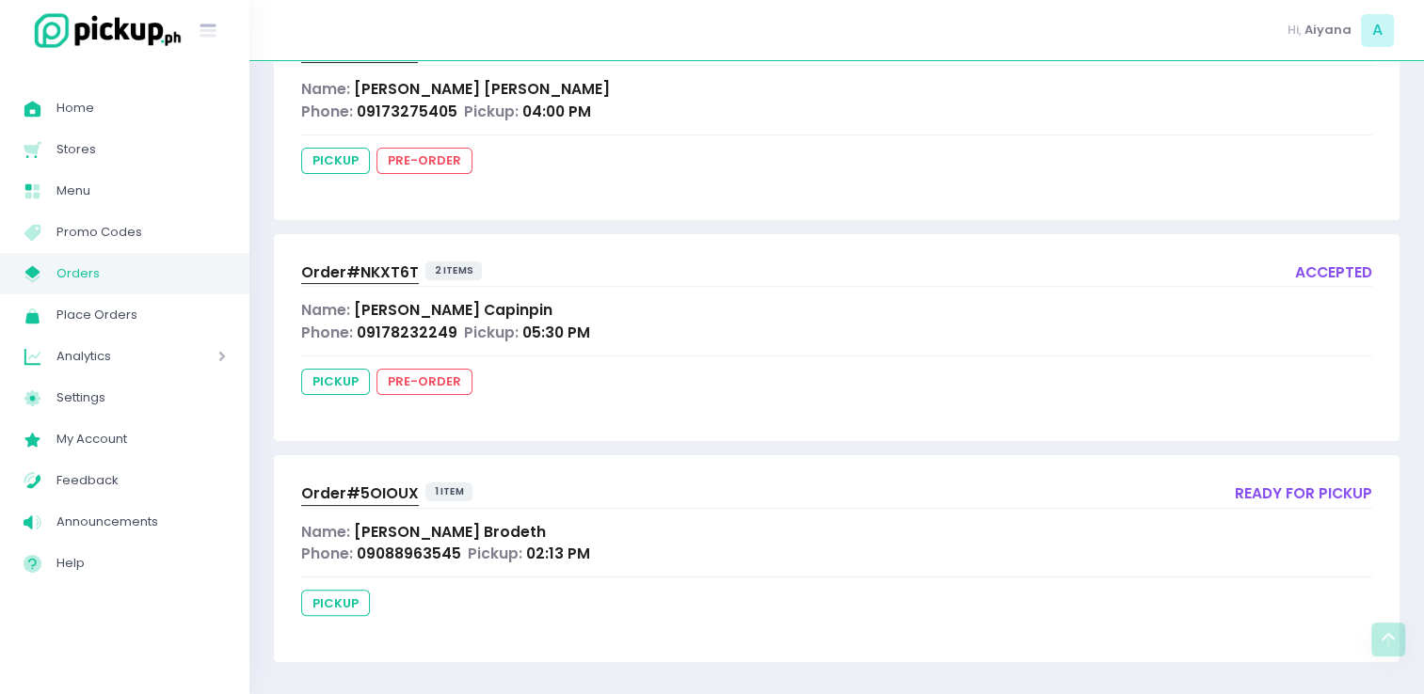
click at [367, 487] on span "Order# 5OIOUX" at bounding box center [360, 494] width 118 height 20
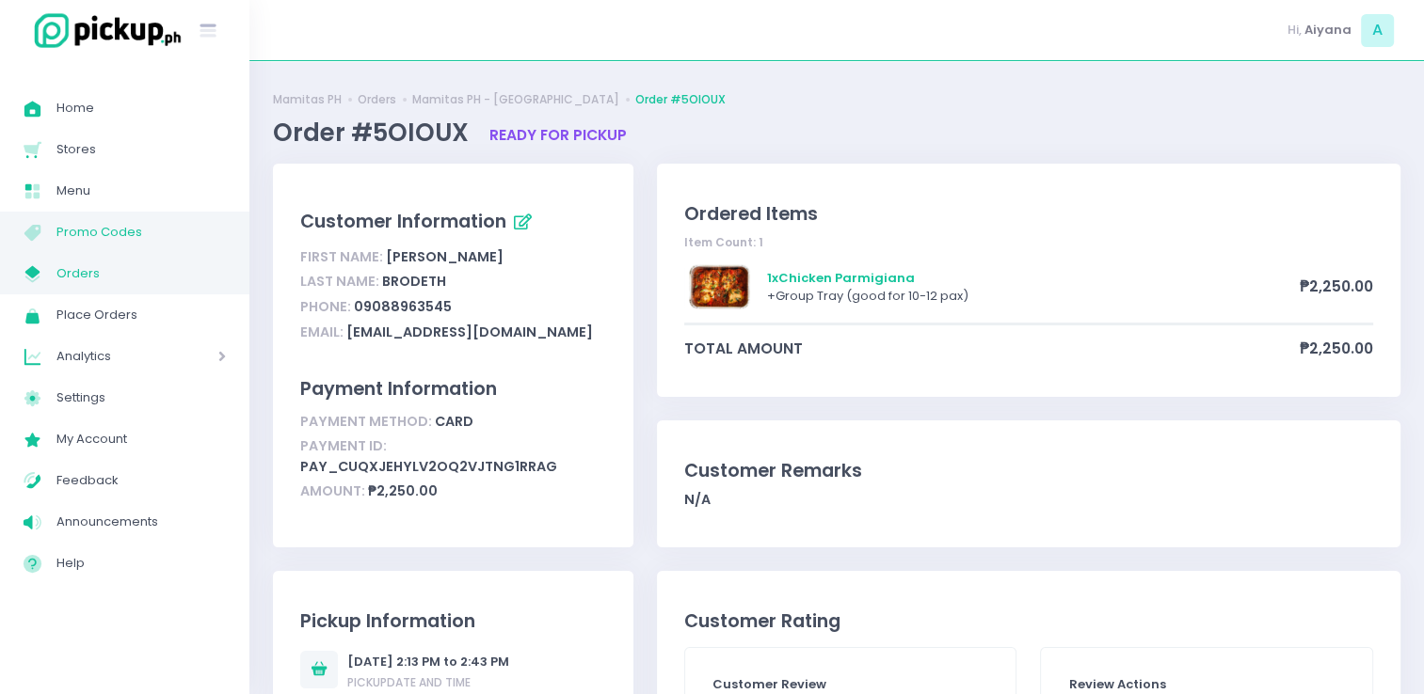
click at [138, 247] on link "Menu Created with Sketch. Promo Codes" at bounding box center [124, 232] width 249 height 41
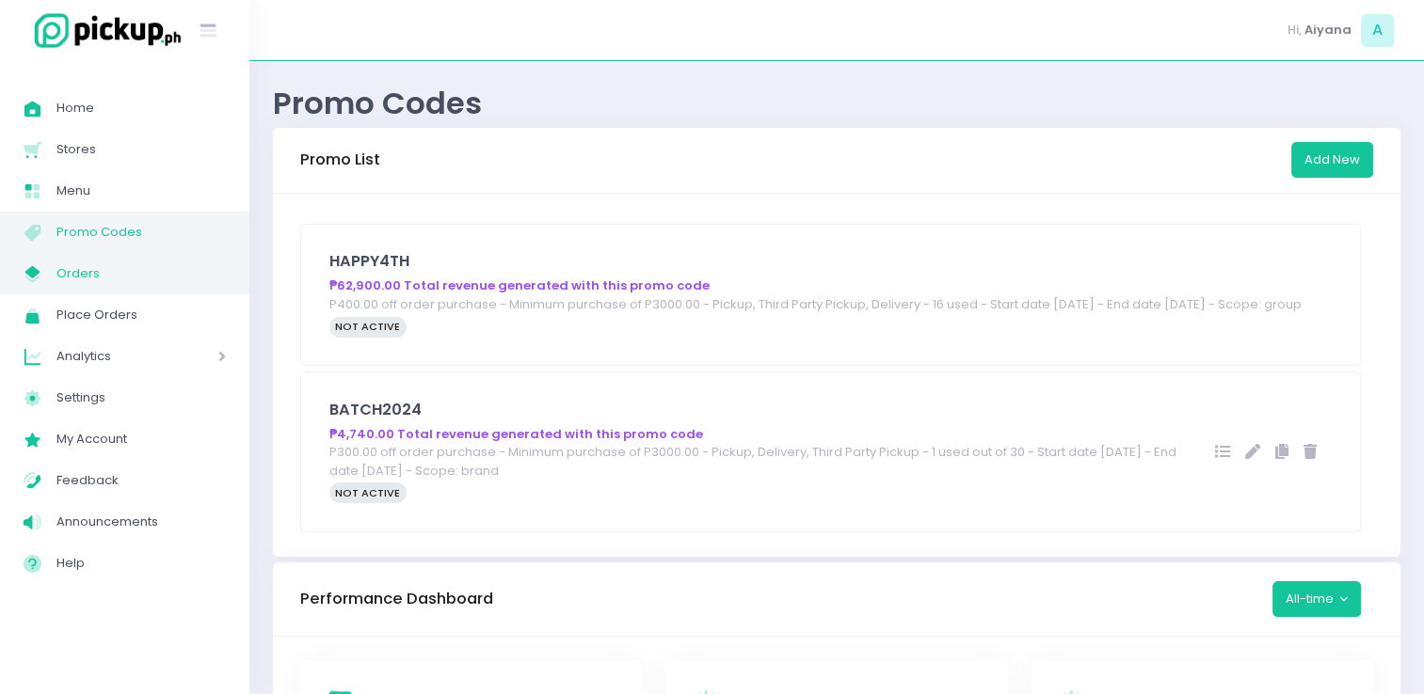
click at [133, 272] on span "Orders" at bounding box center [140, 274] width 169 height 24
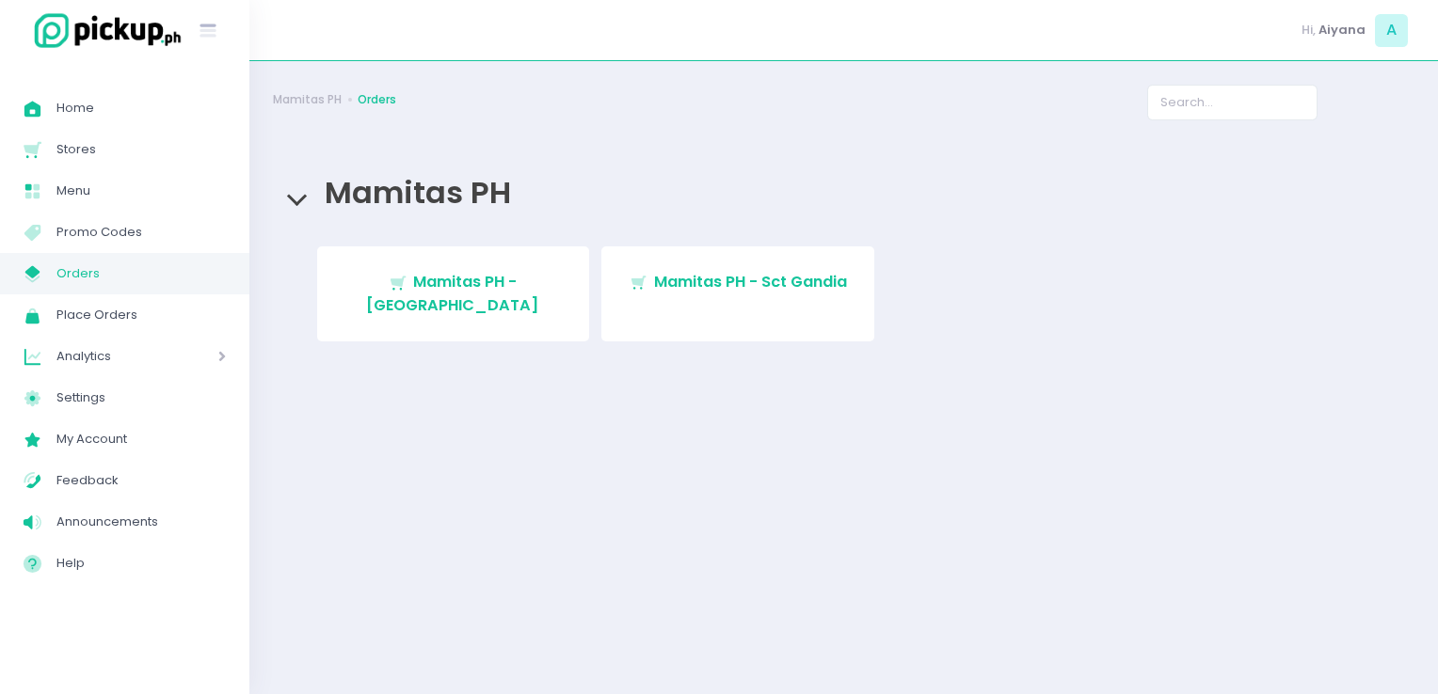
click at [185, 262] on span "Orders" at bounding box center [140, 274] width 169 height 24
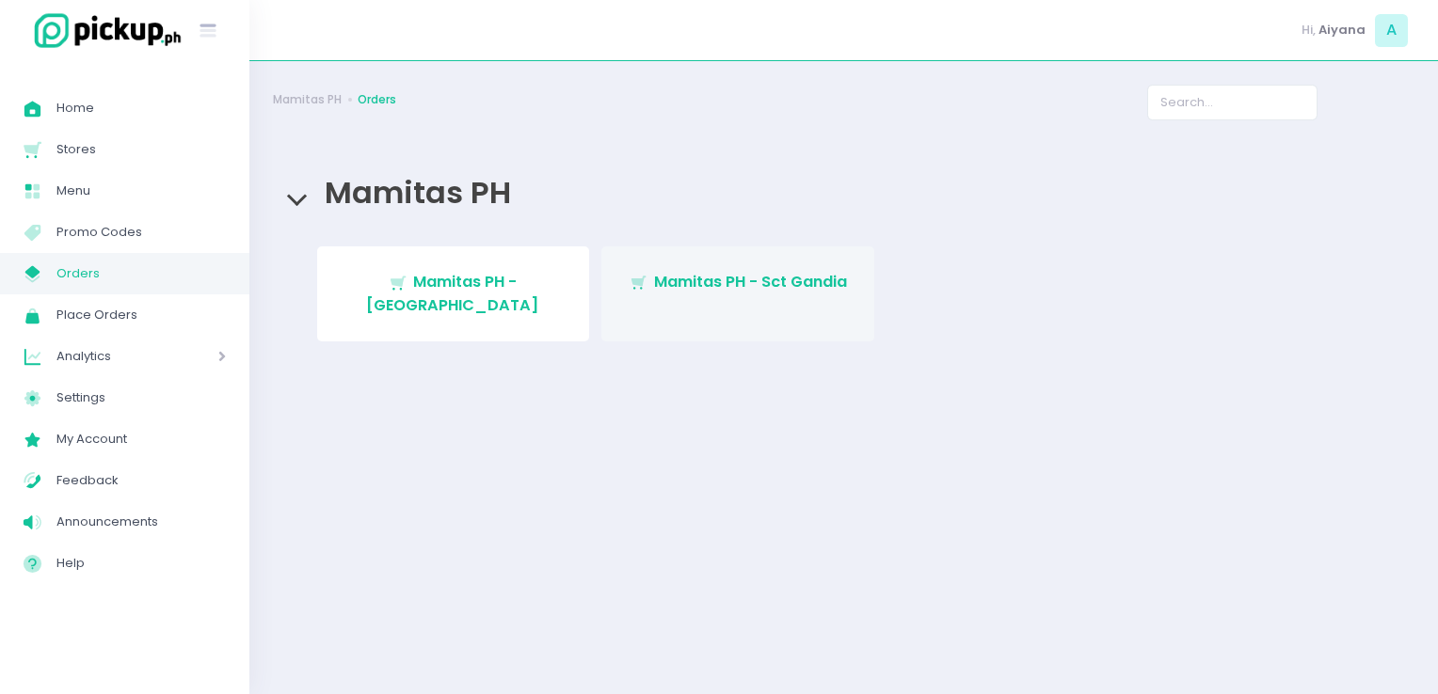
click at [677, 296] on link "Stockholm-icons / Shopping / Cart1 Created with Sketch. Mamitas PH - Sct Gandia" at bounding box center [737, 294] width 273 height 95
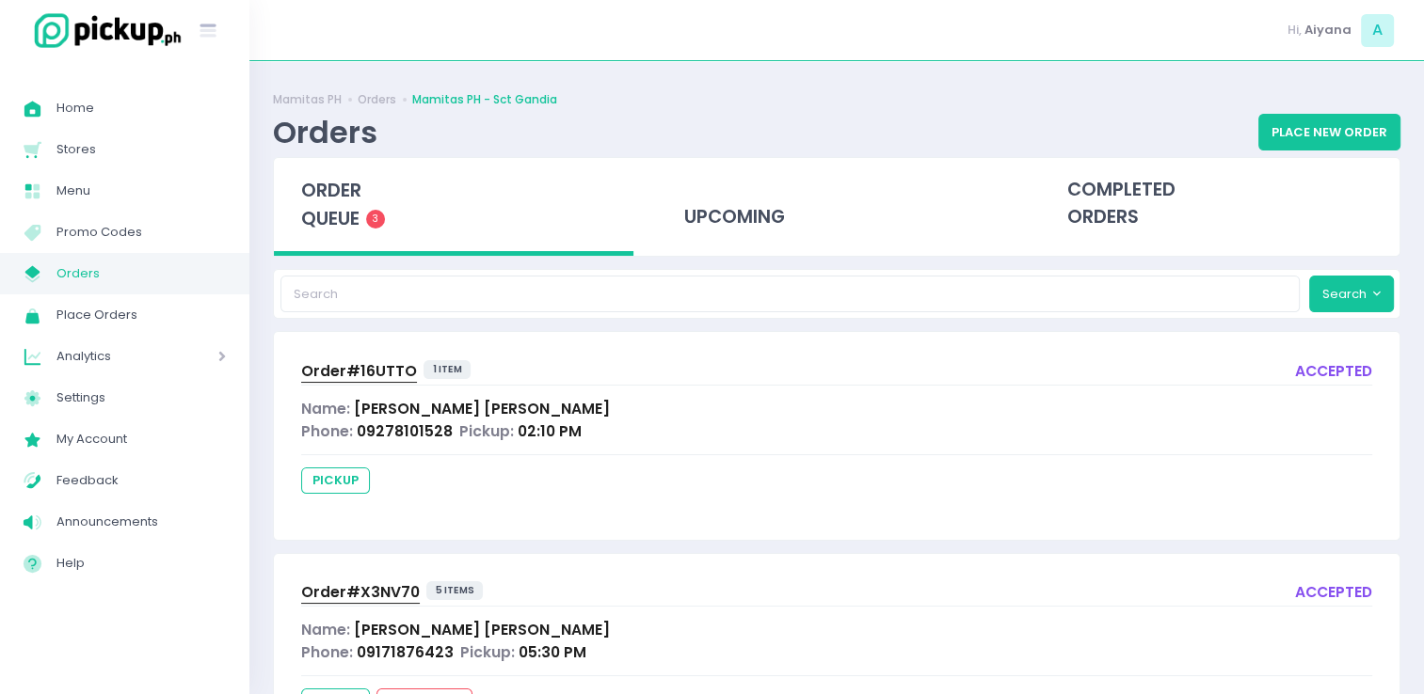
click at [141, 259] on link "My Store Created with Sketch. Orders" at bounding box center [124, 273] width 249 height 41
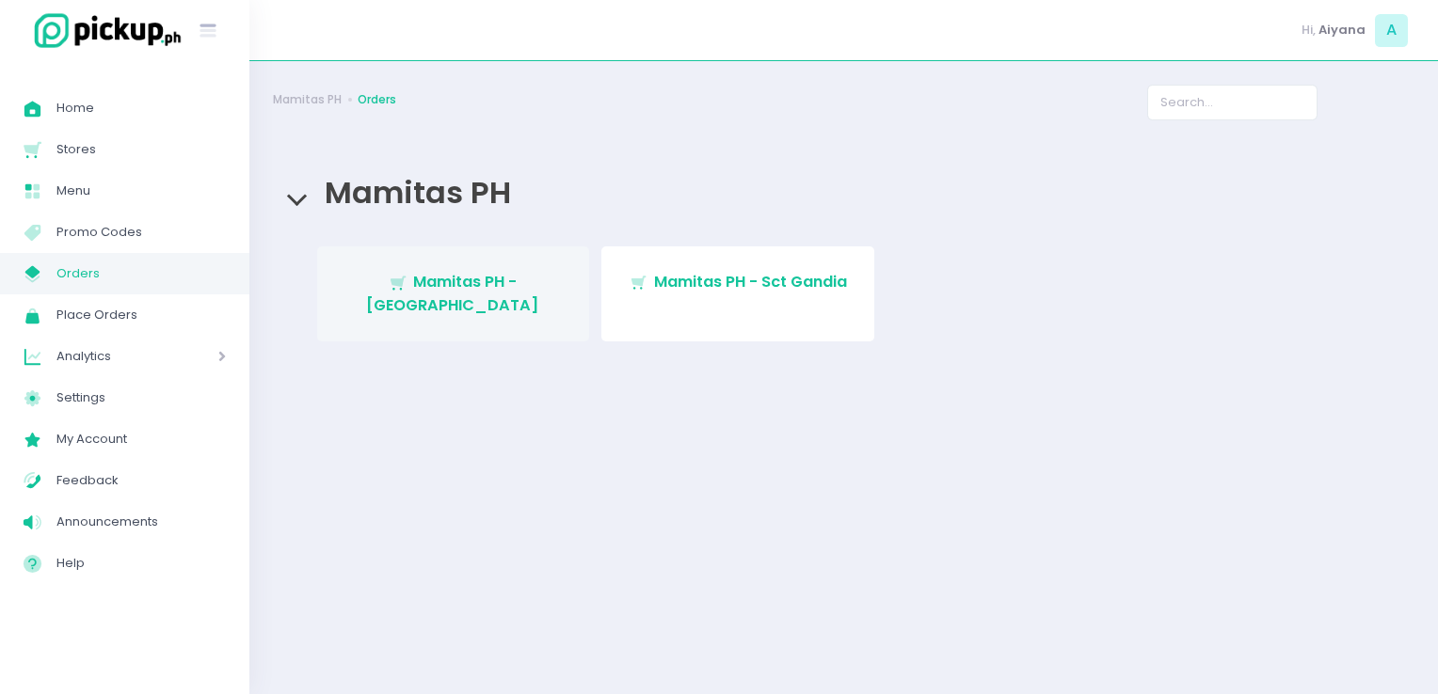
click at [568, 301] on link "Stockholm-icons / Shopping / Cart1 Created with Sketch. Mamitas PH - [GEOGRAPHI…" at bounding box center [453, 294] width 273 height 95
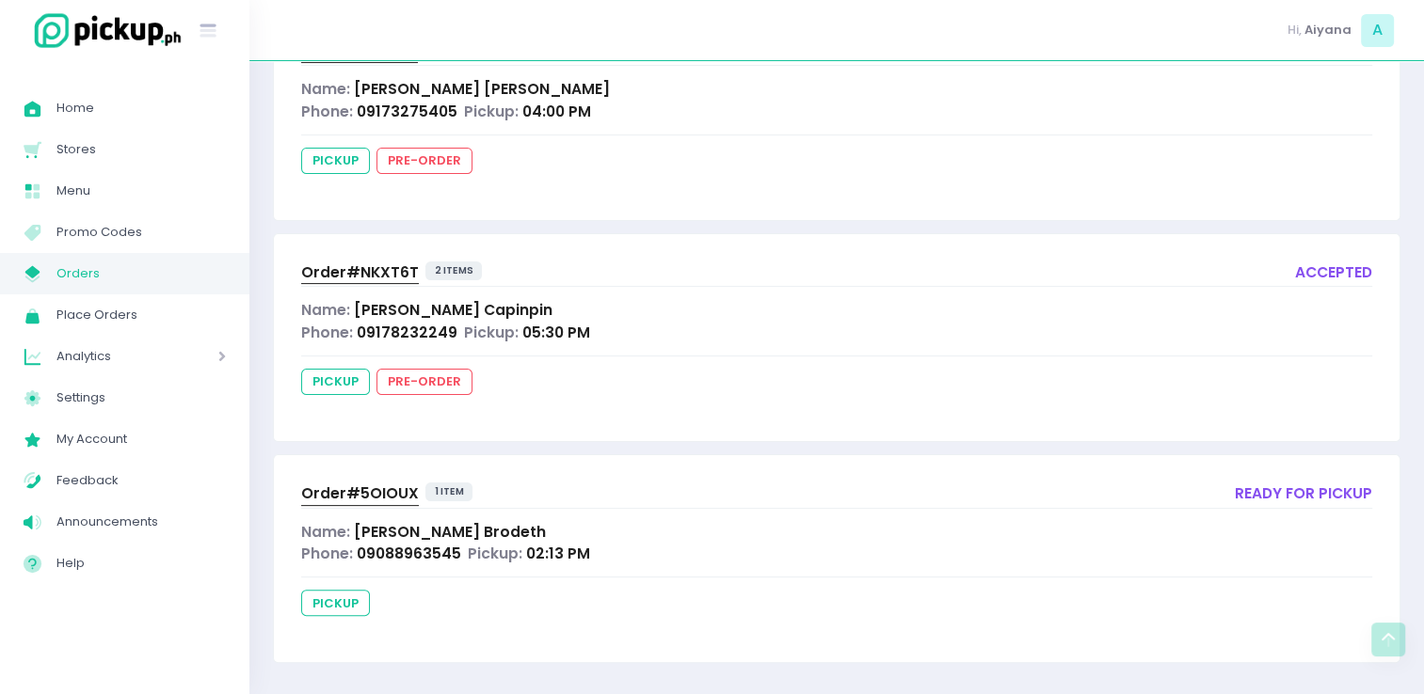
scroll to position [184, 0]
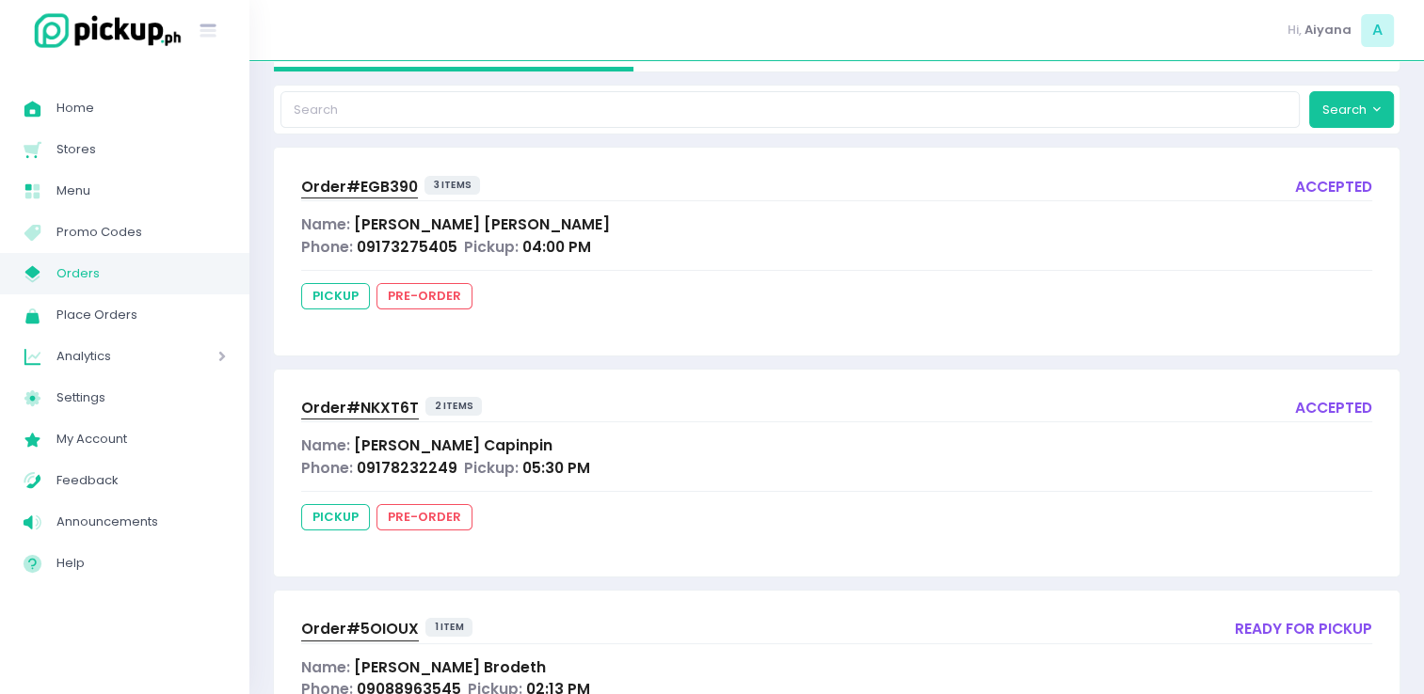
click at [137, 267] on span "Orders" at bounding box center [140, 274] width 169 height 24
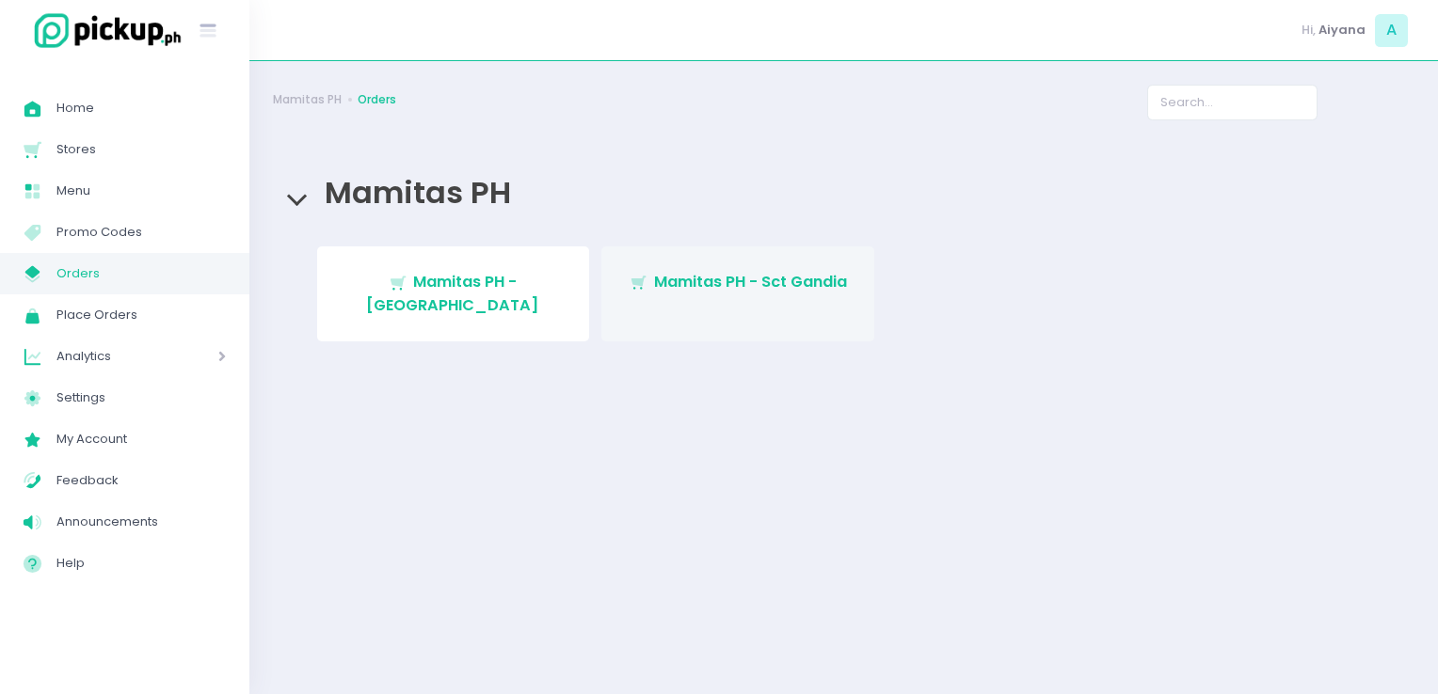
click at [694, 309] on link "Stockholm-icons / Shopping / Cart1 Created with Sketch. Mamitas PH - Sct Gandia" at bounding box center [737, 294] width 273 height 95
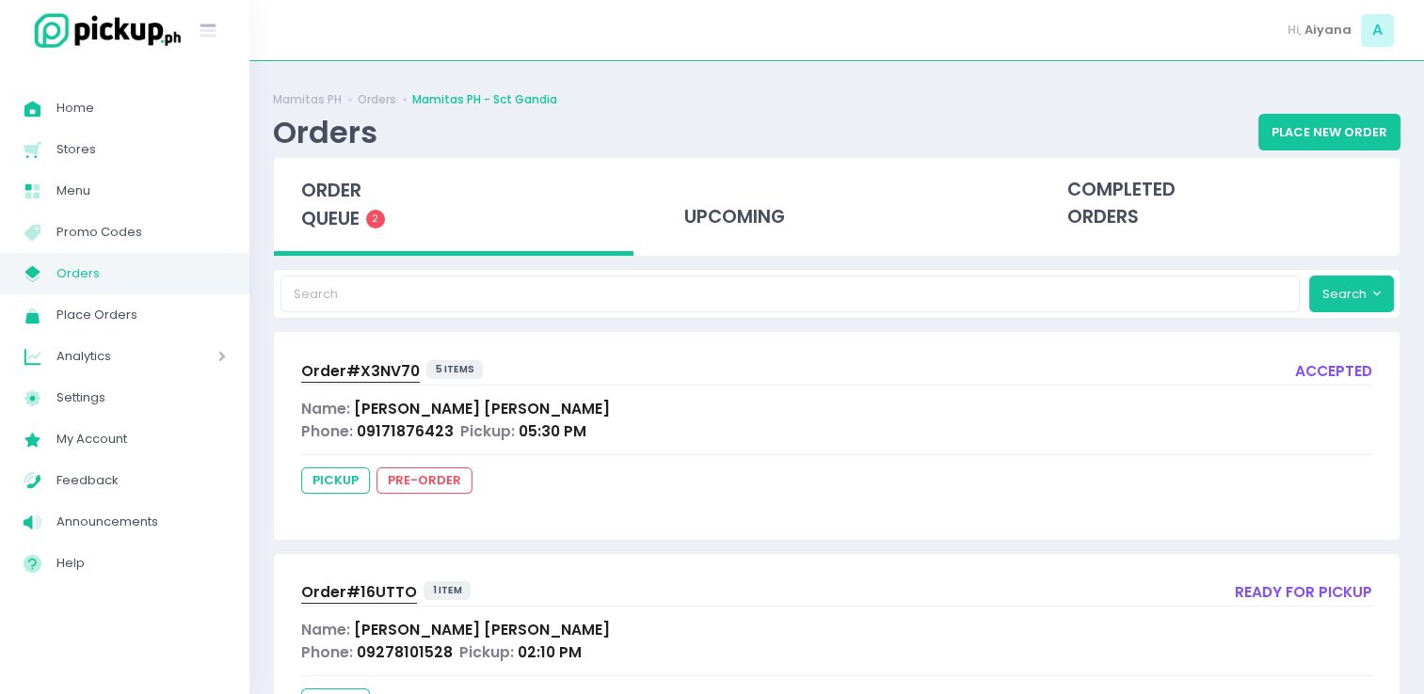
scroll to position [100, 0]
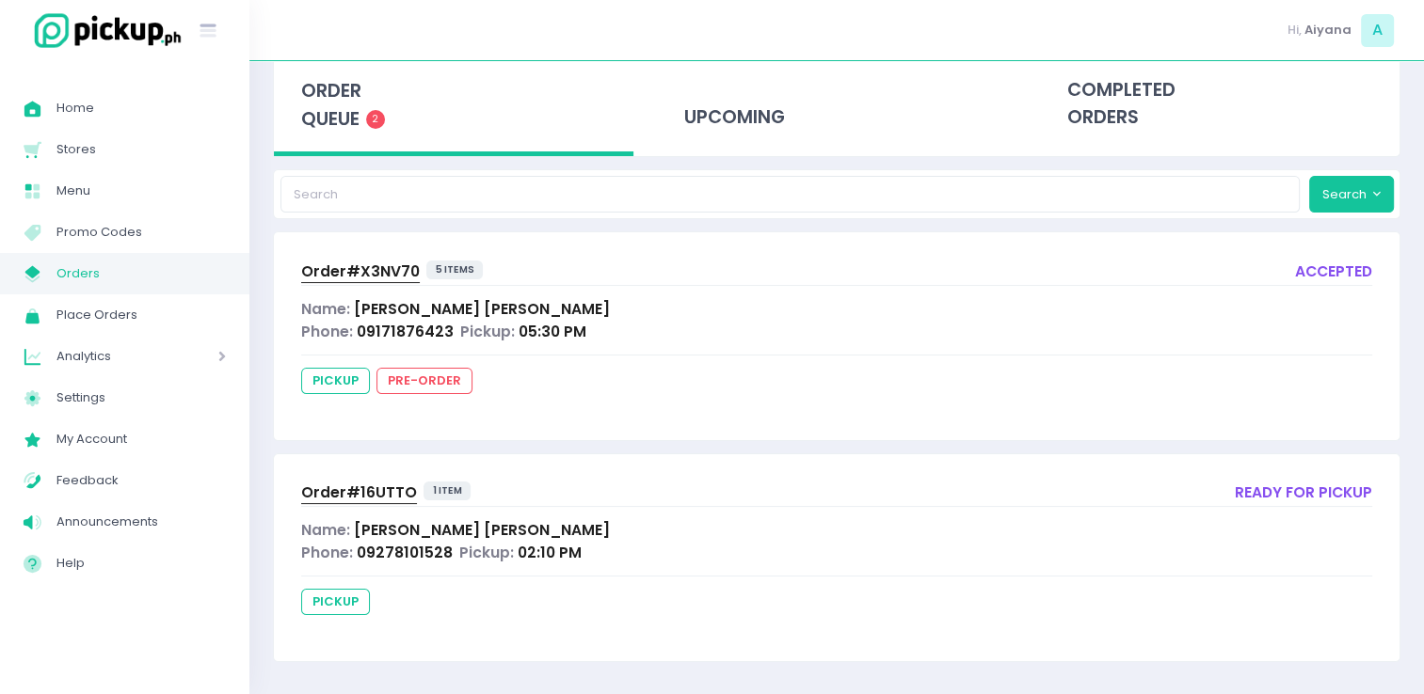
click at [223, 280] on span "Orders" at bounding box center [140, 274] width 169 height 24
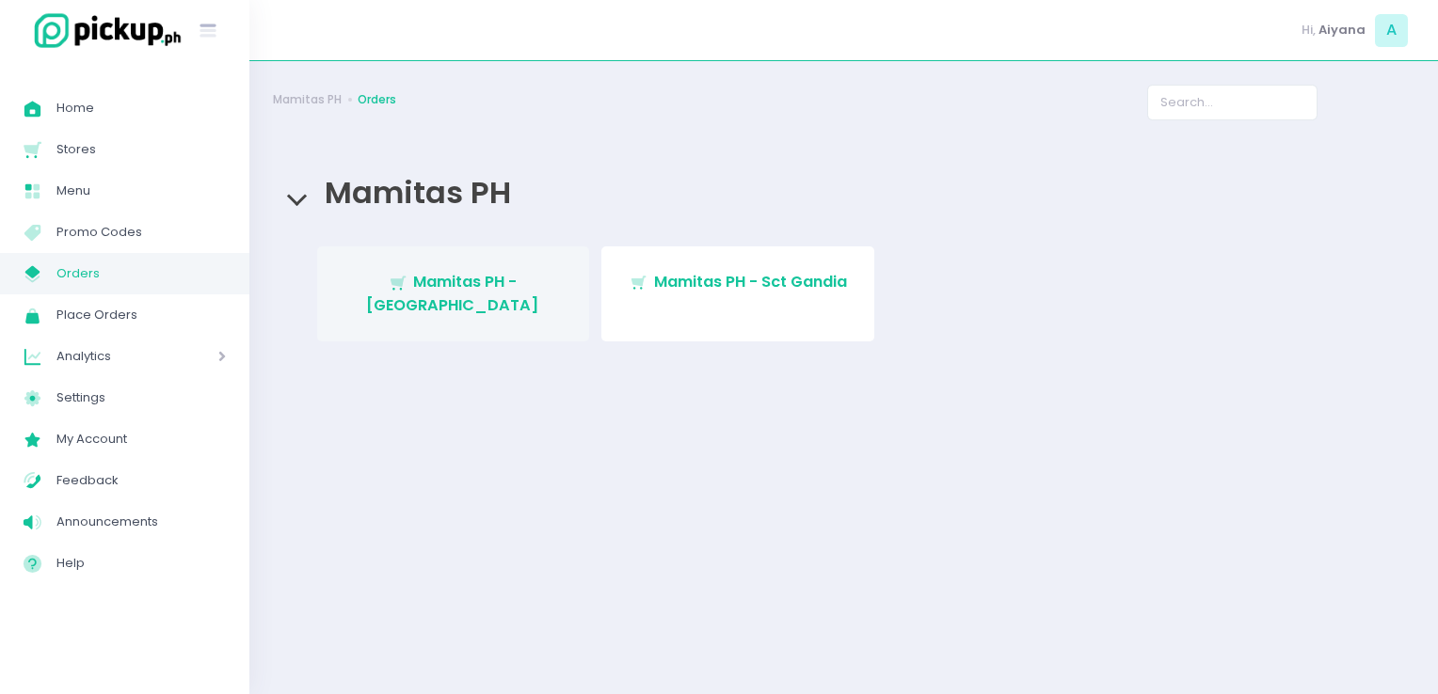
click at [384, 290] on span "Mamitas PH - [GEOGRAPHIC_DATA]" at bounding box center [452, 293] width 173 height 44
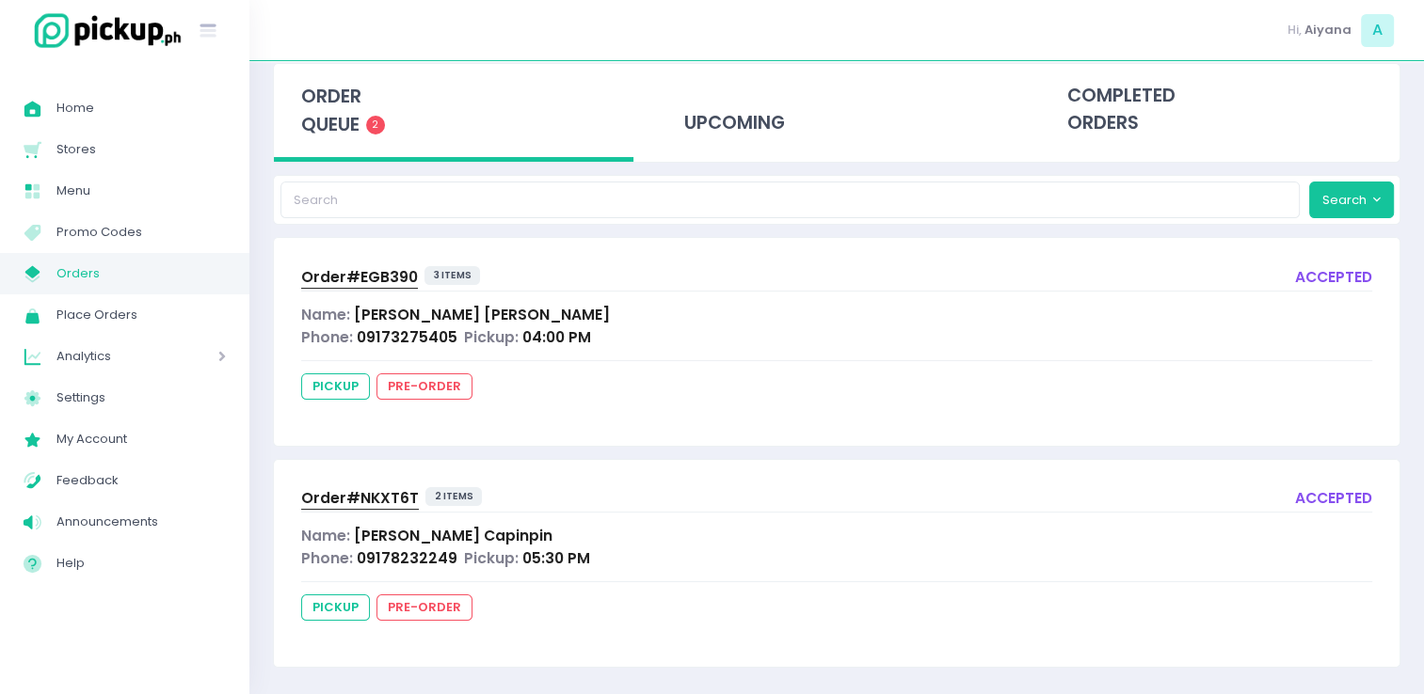
scroll to position [100, 0]
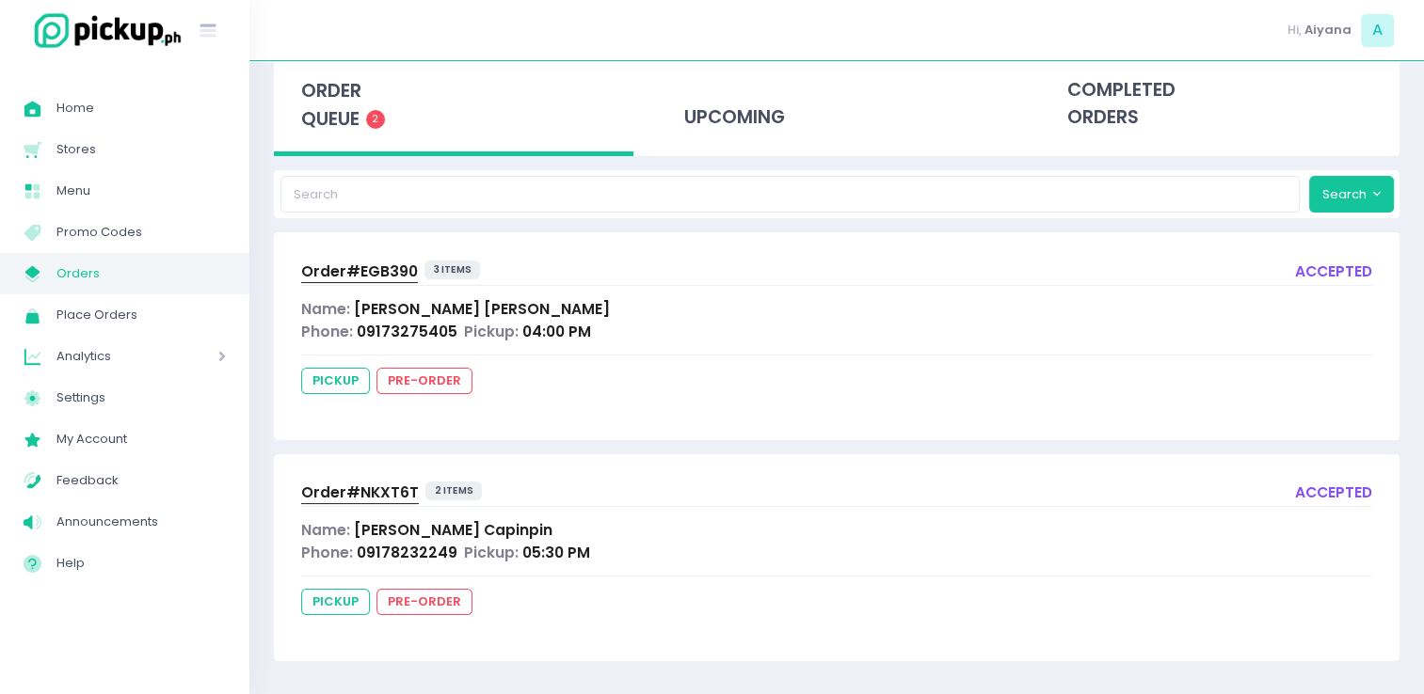
click at [112, 276] on span "Orders" at bounding box center [140, 274] width 169 height 24
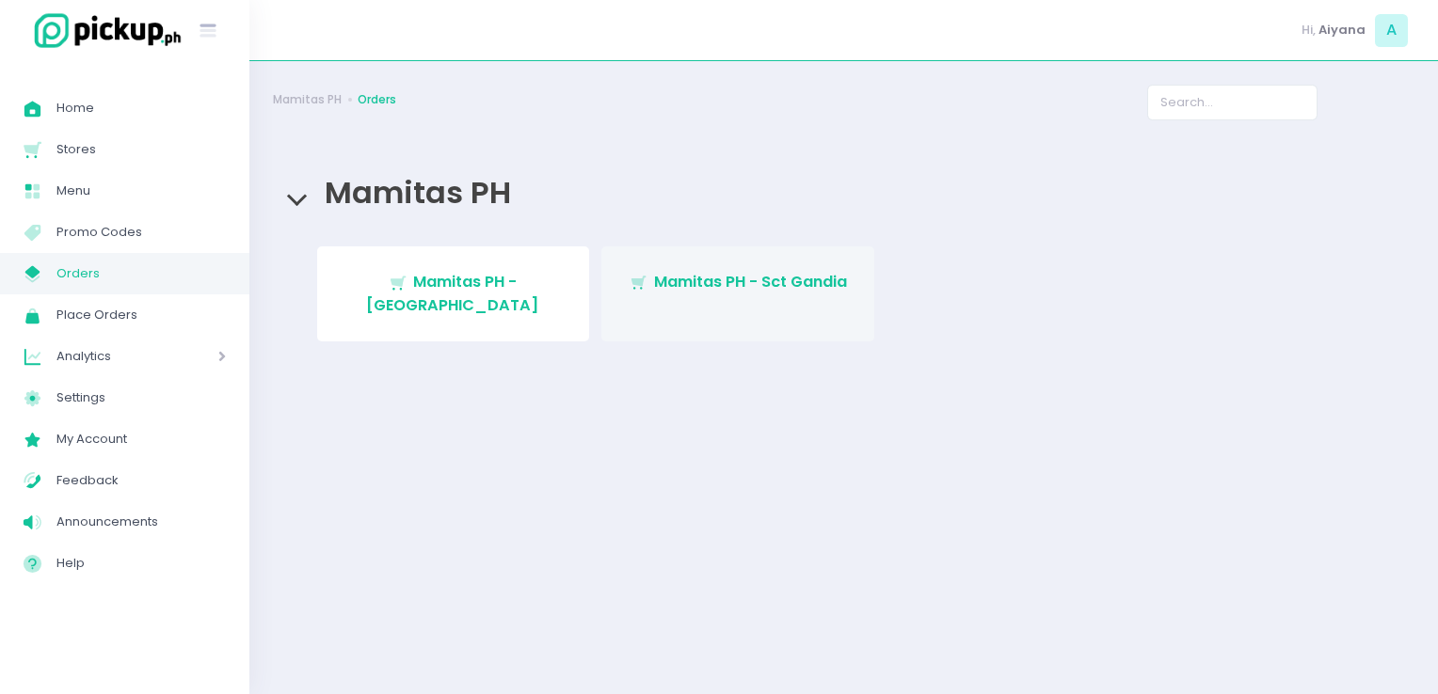
click at [663, 292] on span "Mamitas PH - Sct Gandia" at bounding box center [750, 282] width 193 height 22
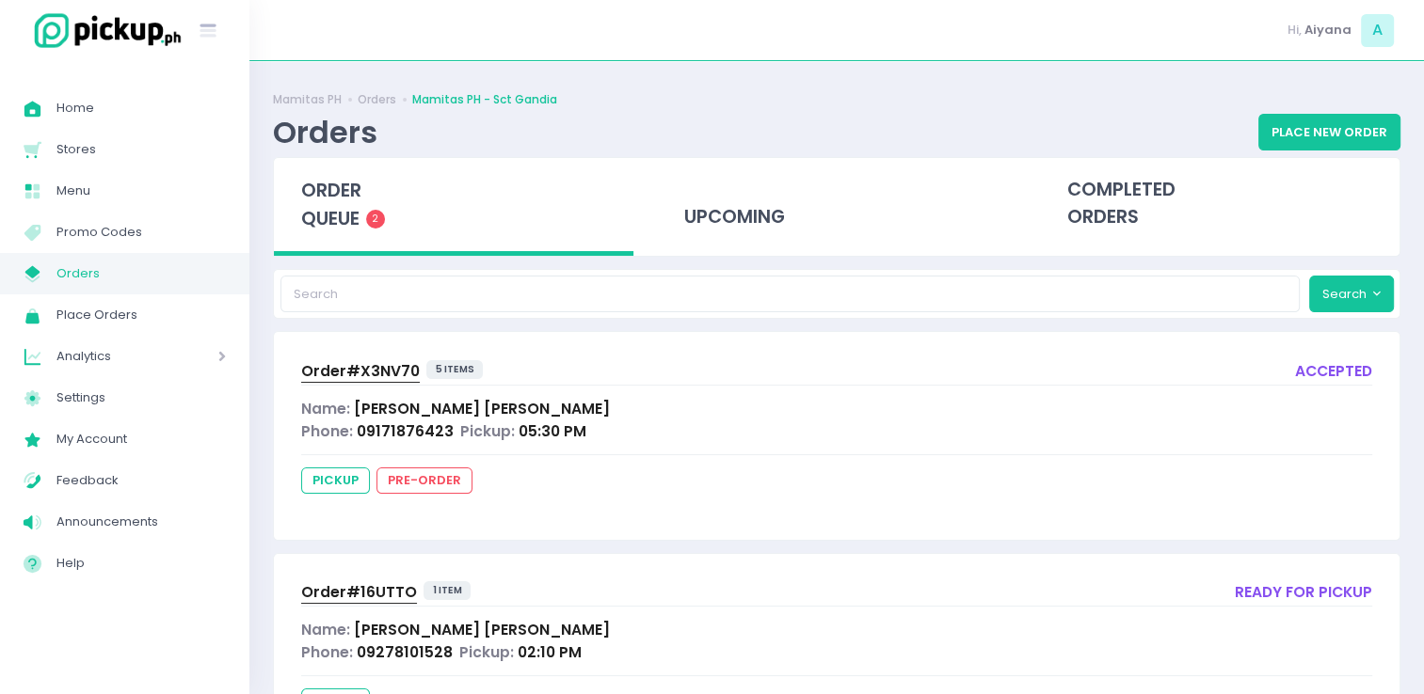
scroll to position [100, 0]
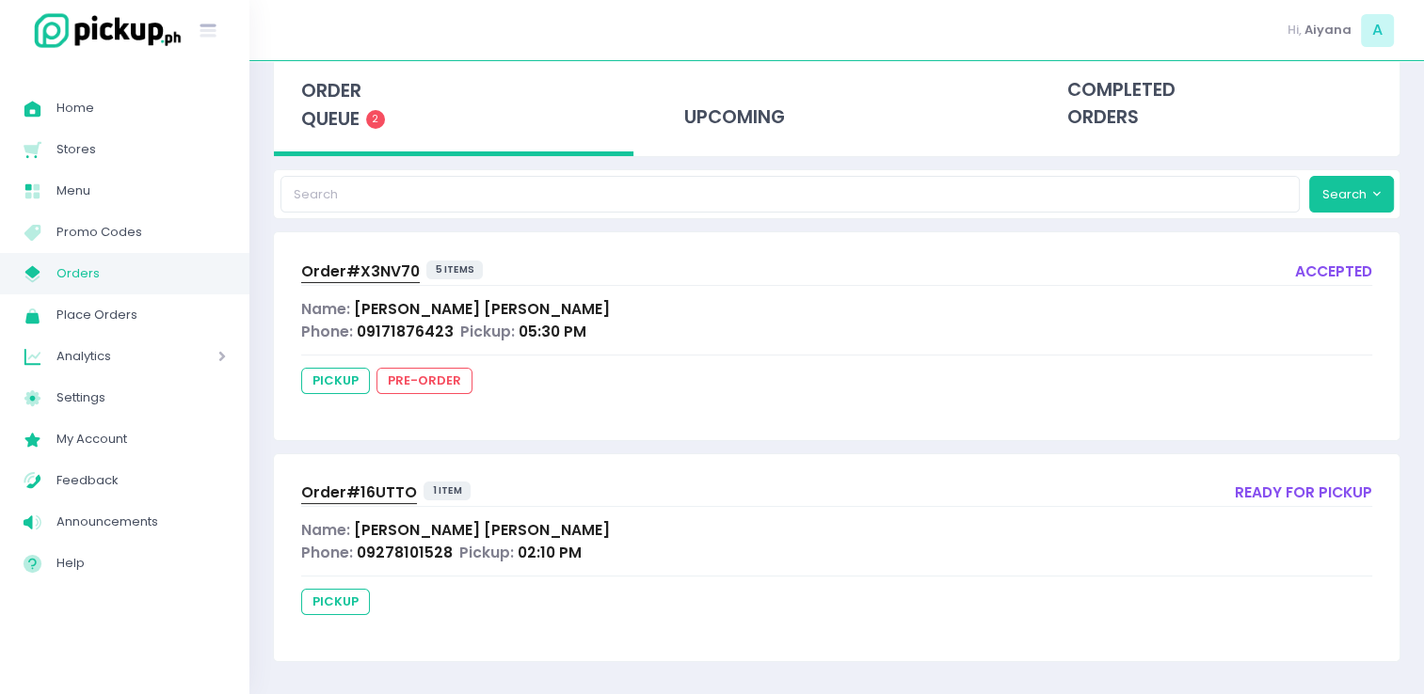
click at [184, 284] on span "Orders" at bounding box center [140, 274] width 169 height 24
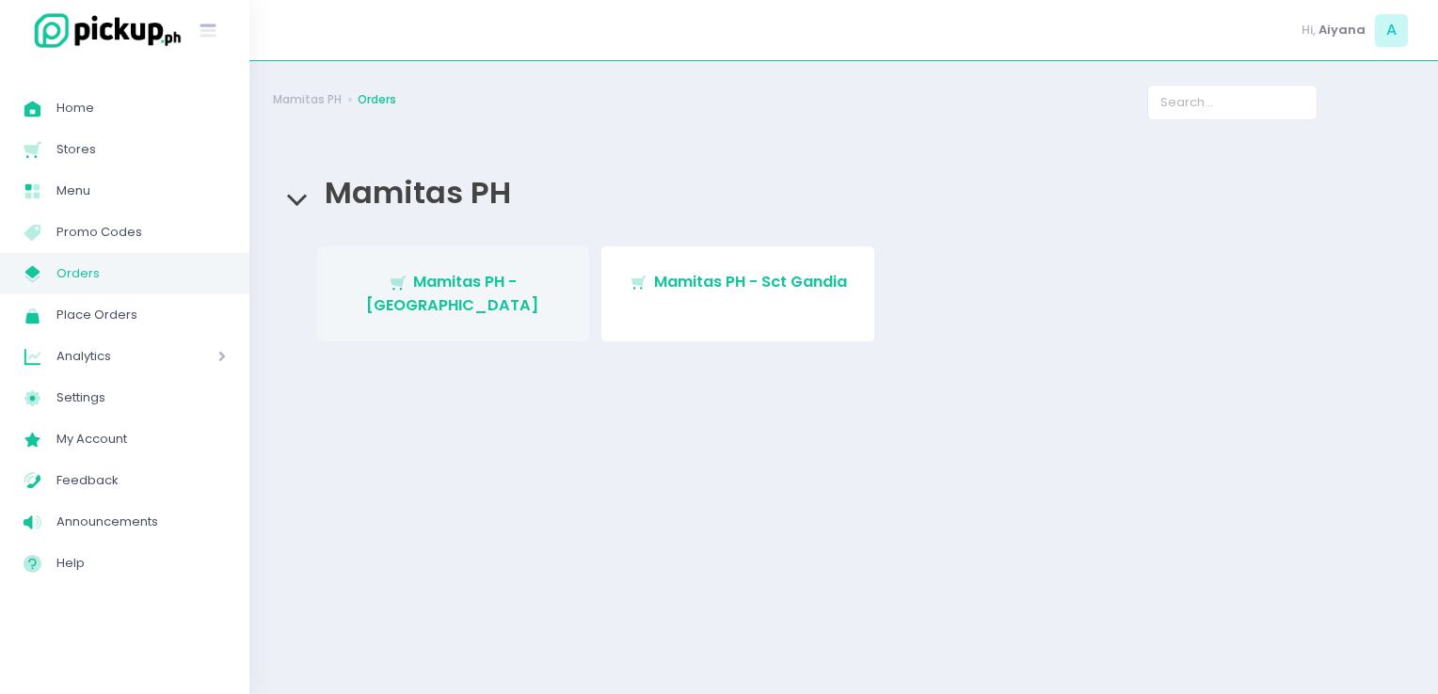
click at [388, 314] on link "Stockholm-icons / Shopping / Cart1 Created with Sketch. Mamitas PH - [GEOGRAPHI…" at bounding box center [453, 294] width 273 height 95
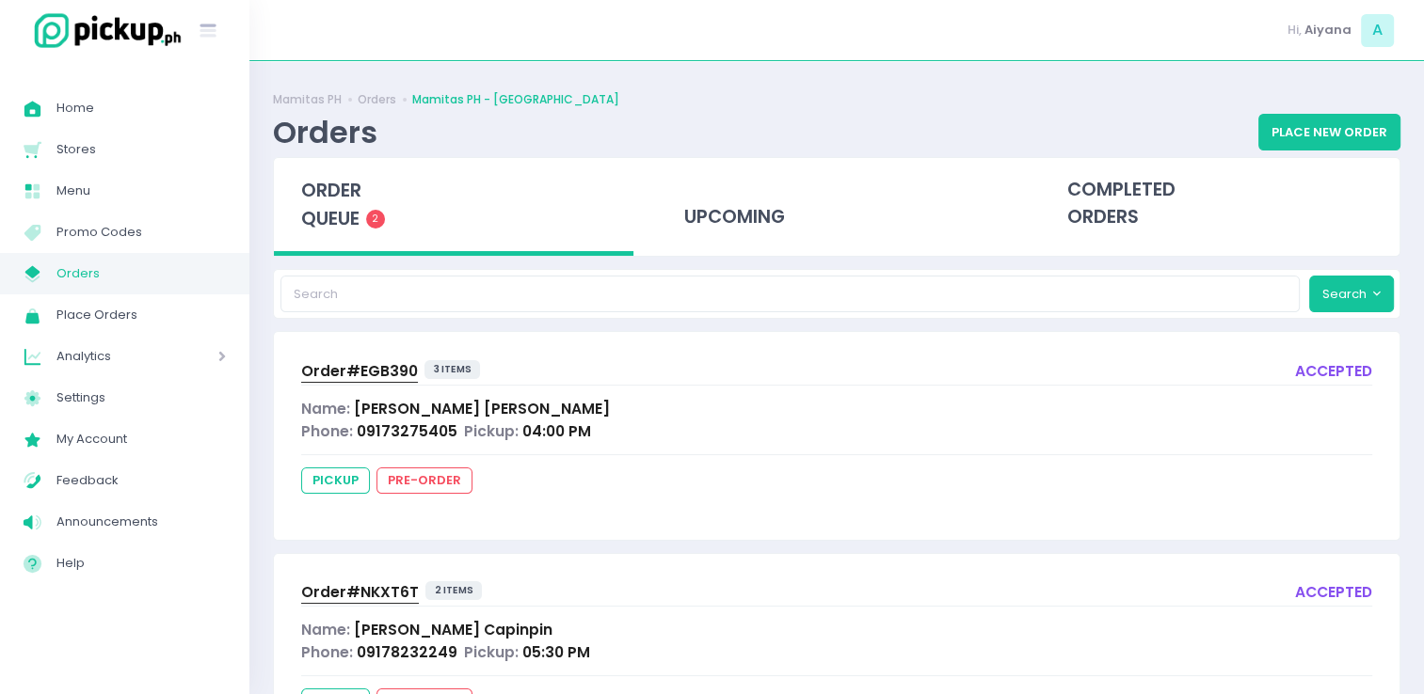
scroll to position [100, 0]
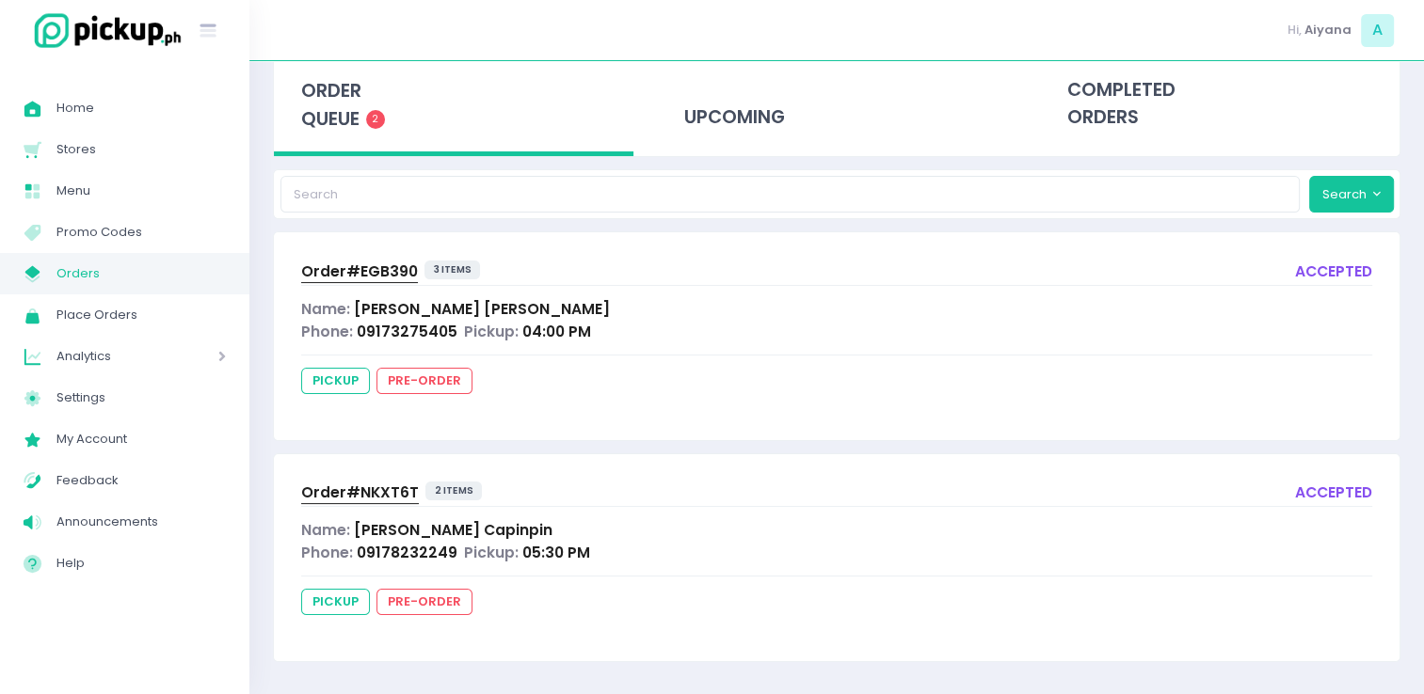
click at [90, 281] on span "Orders" at bounding box center [140, 274] width 169 height 24
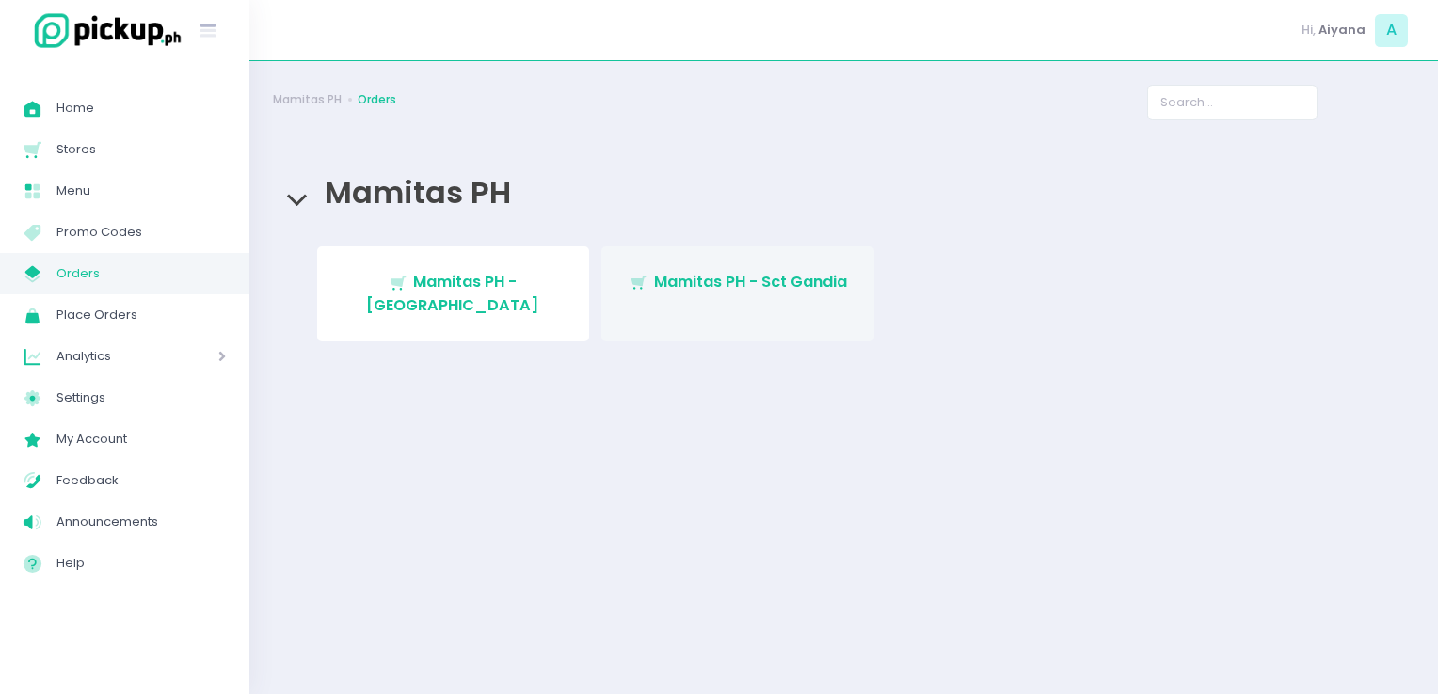
click at [781, 262] on link "Stockholm-icons / Shopping / Cart1 Created with Sketch. Mamitas PH - Sct Gandia" at bounding box center [737, 294] width 273 height 95
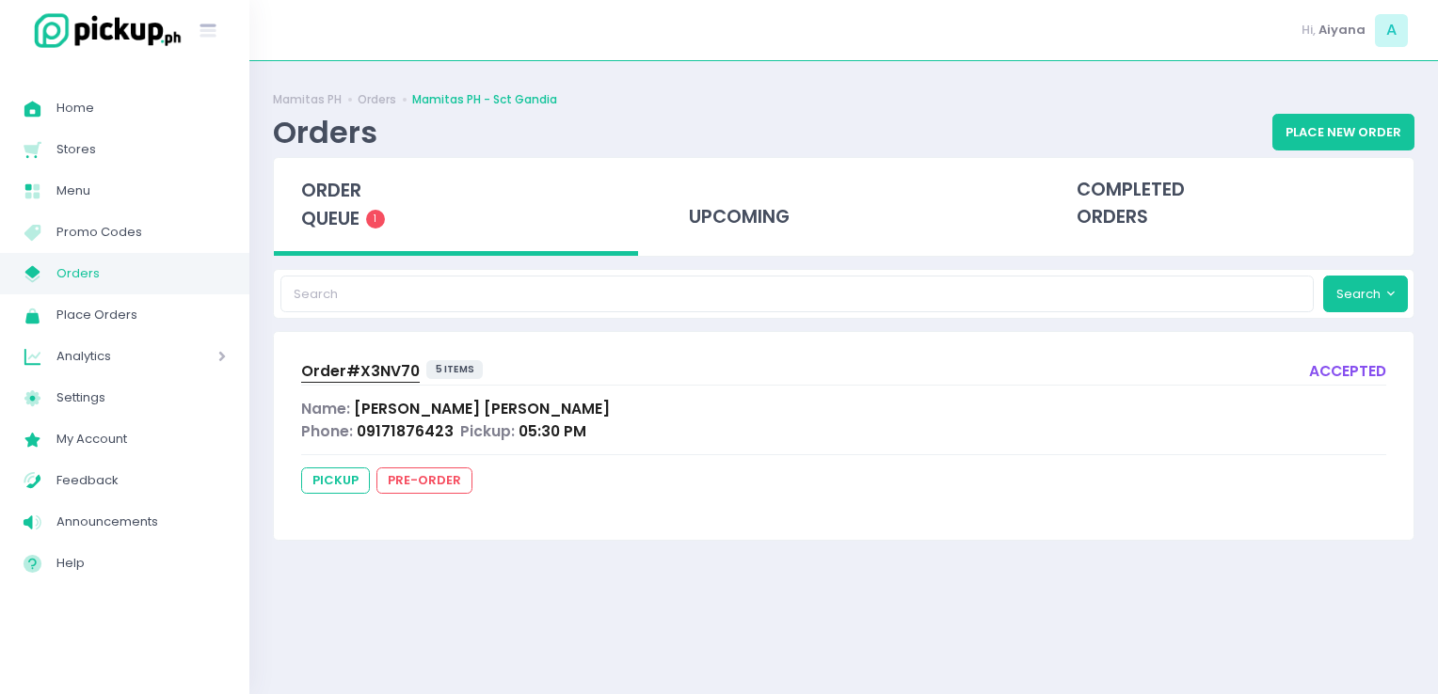
click at [218, 280] on span "Orders" at bounding box center [140, 274] width 169 height 24
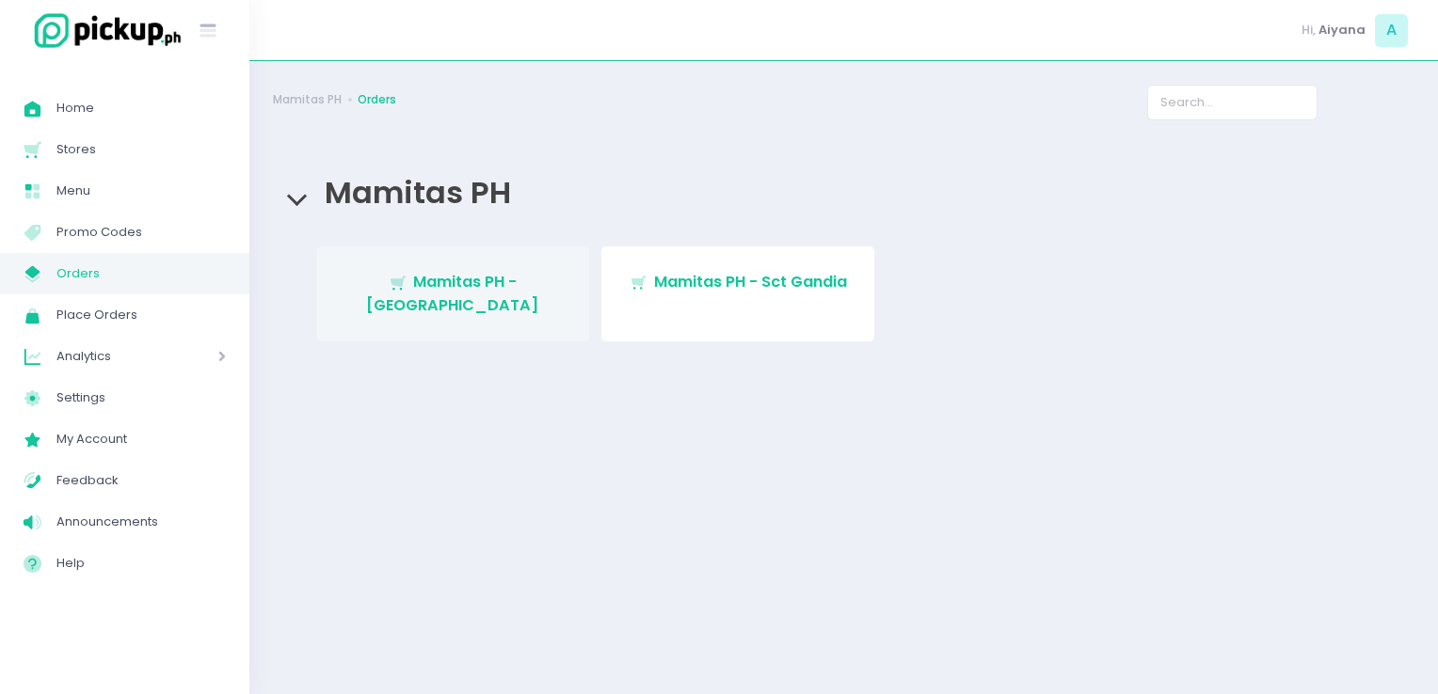
click at [385, 287] on span "Mamitas PH - [GEOGRAPHIC_DATA]" at bounding box center [452, 293] width 173 height 44
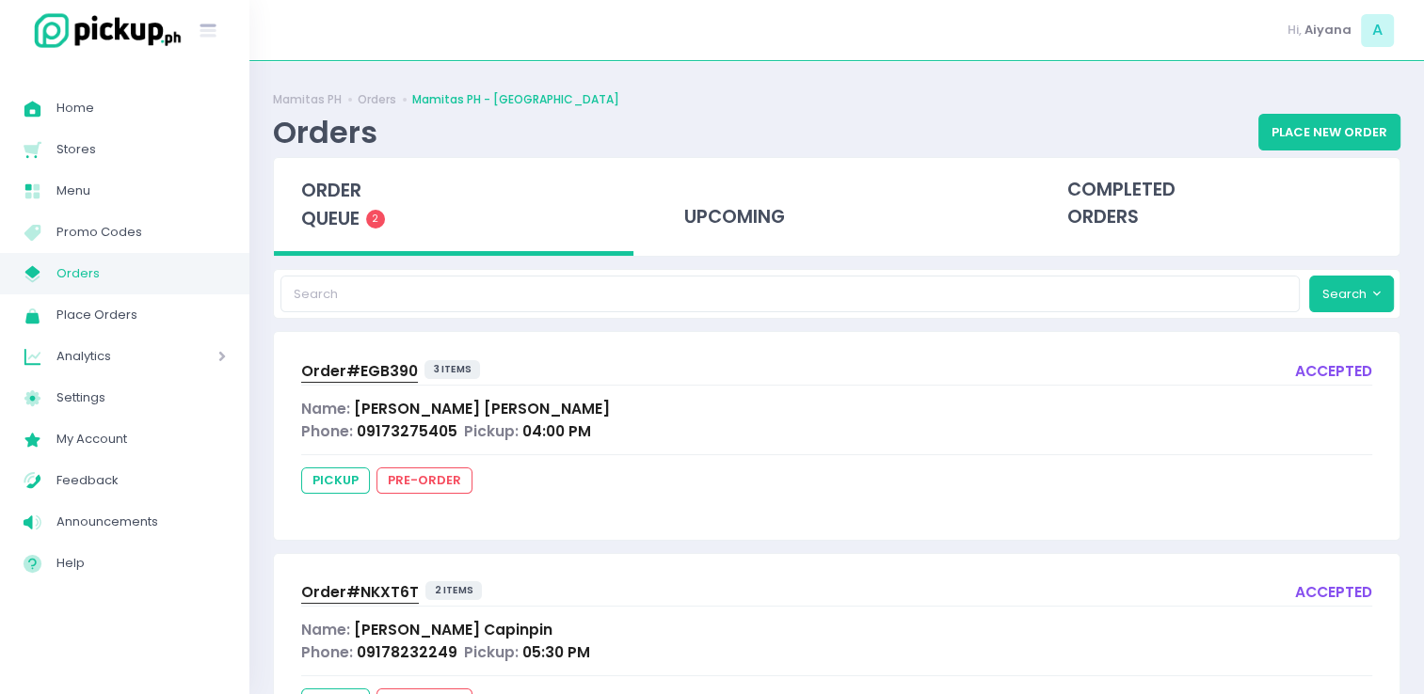
click at [109, 265] on span "Orders" at bounding box center [140, 274] width 169 height 24
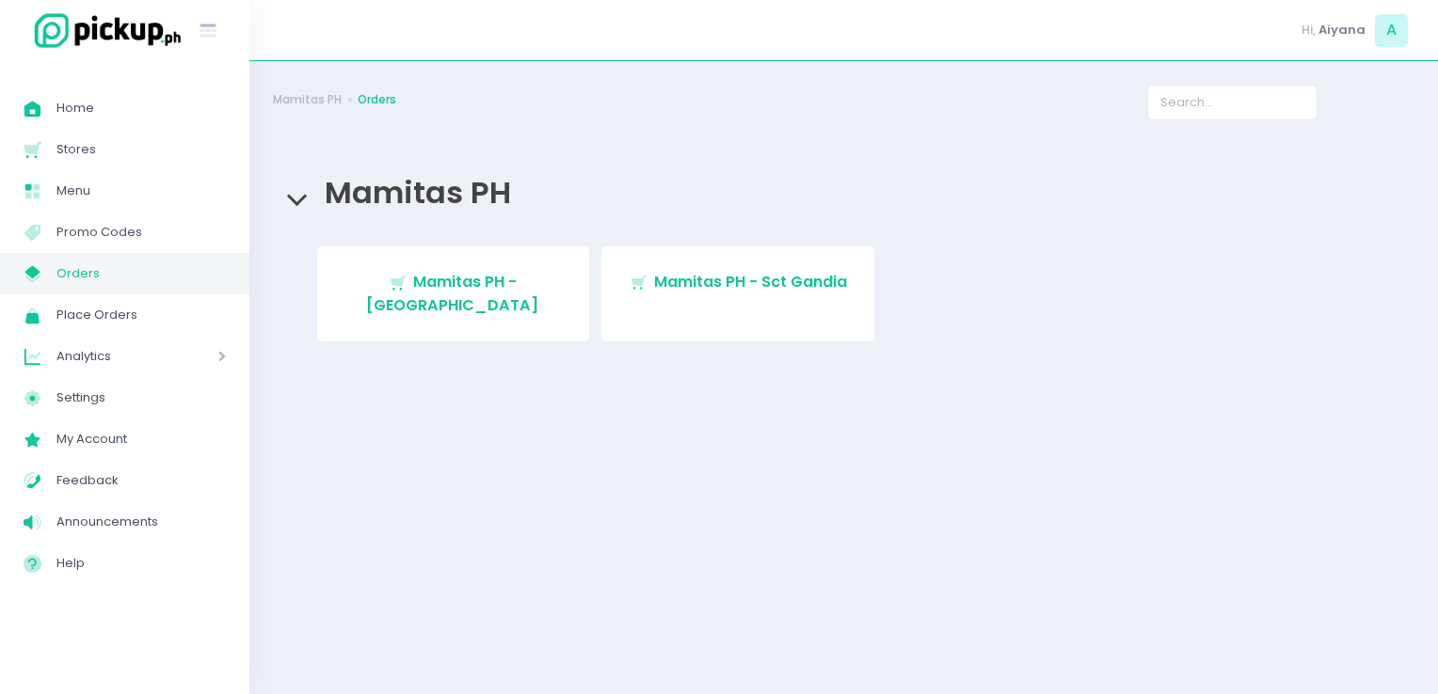
click at [229, 276] on link "My Store Created with Sketch. Orders" at bounding box center [124, 273] width 249 height 41
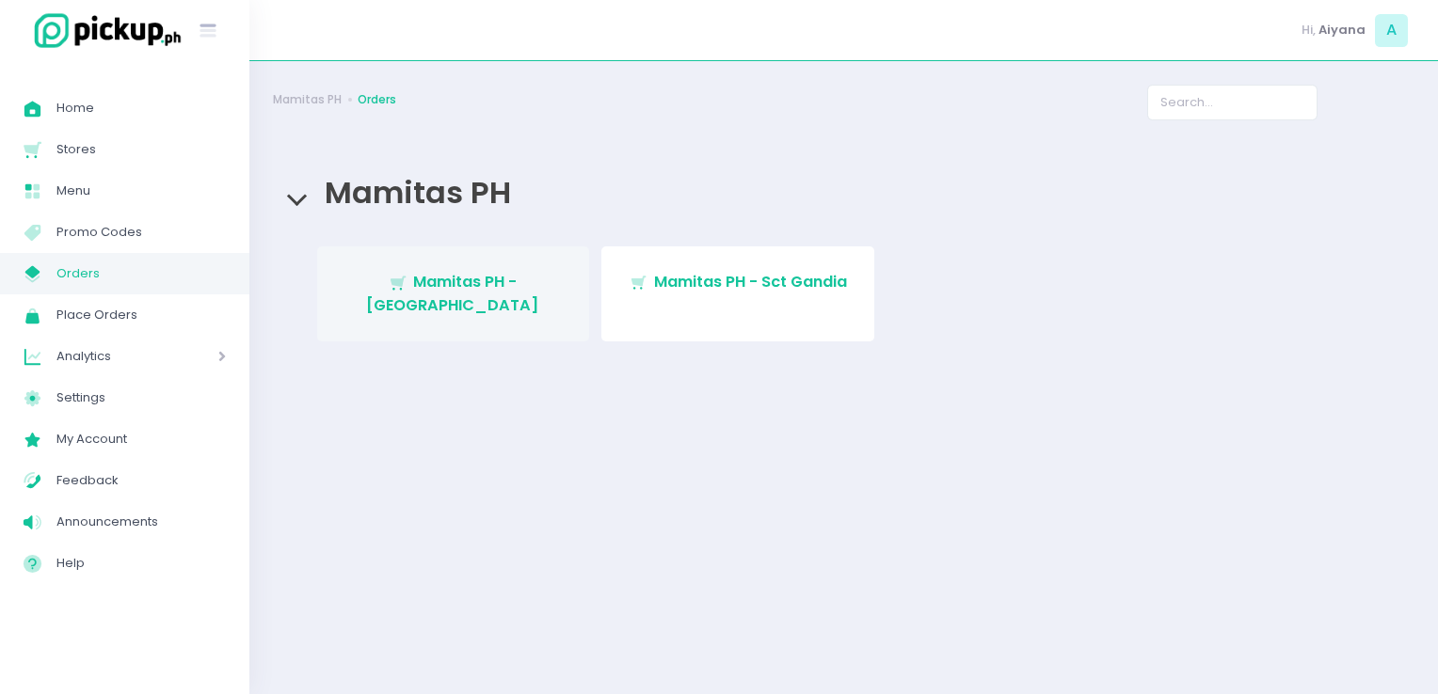
click at [523, 288] on span "Mamitas PH - [GEOGRAPHIC_DATA]" at bounding box center [452, 293] width 173 height 44
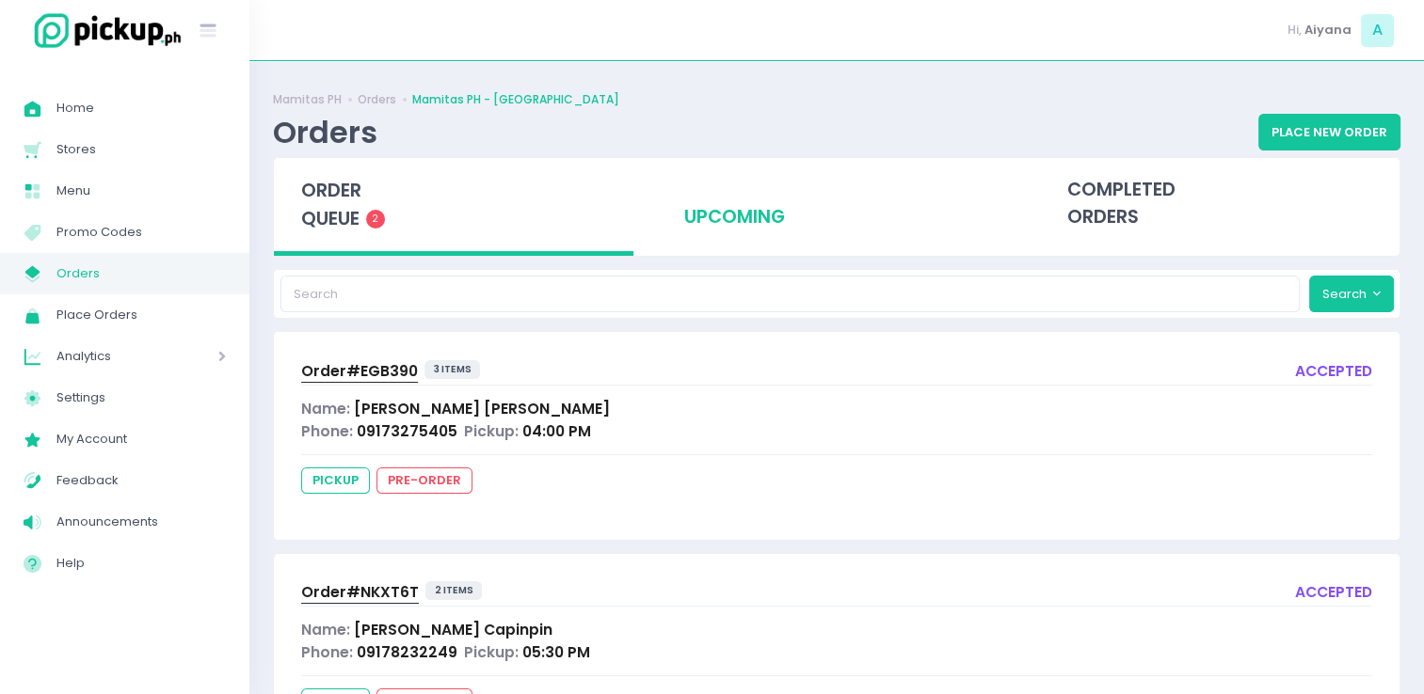
click at [783, 224] on div "upcoming" at bounding box center [836, 204] width 359 height 92
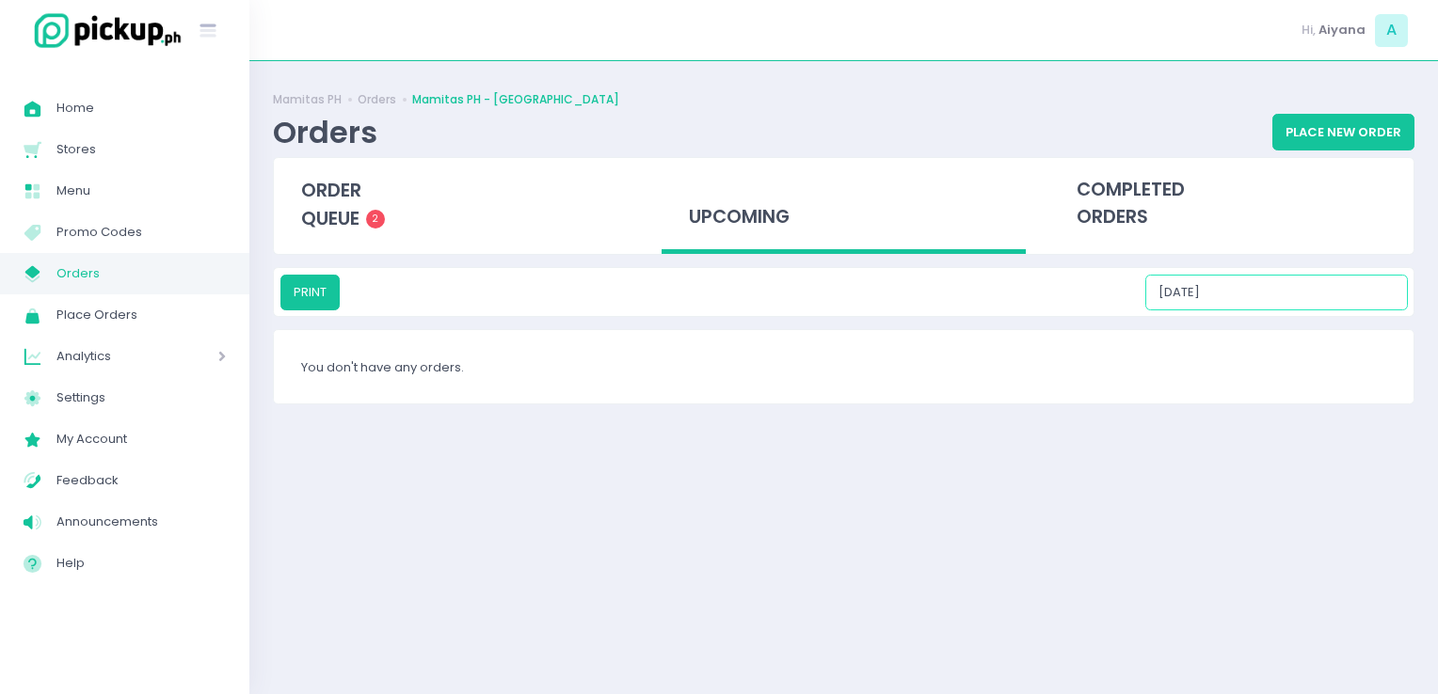
click at [1250, 278] on input "09/06/2025" at bounding box center [1276, 293] width 262 height 36
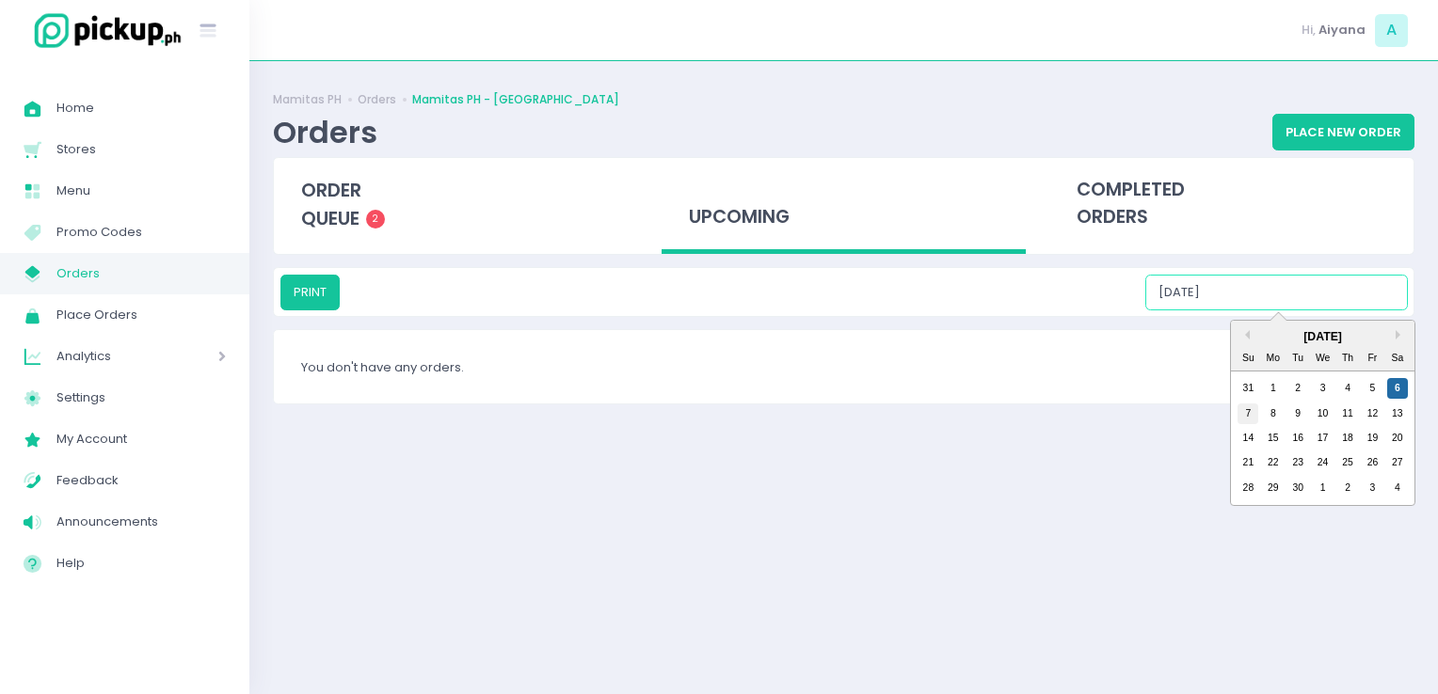
click at [1253, 420] on div "7" at bounding box center [1247, 414] width 21 height 21
type input "09/07/2025"
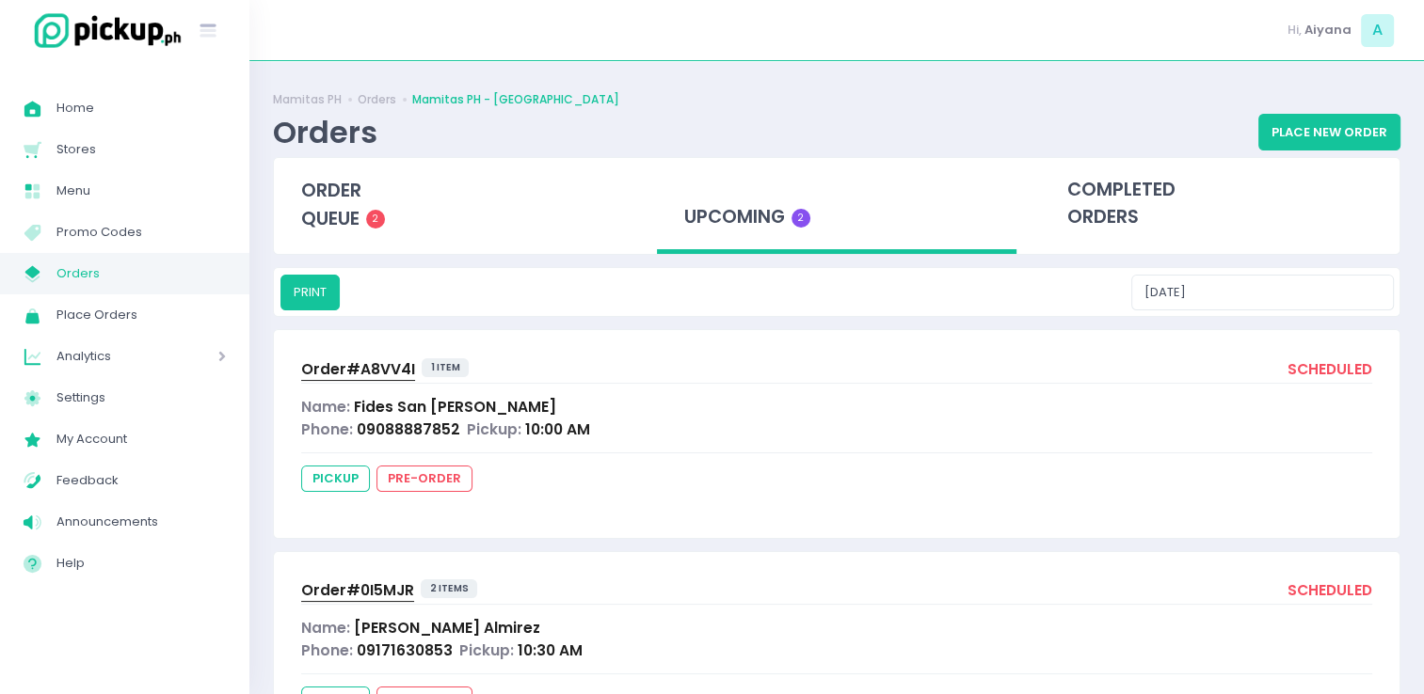
scroll to position [98, 0]
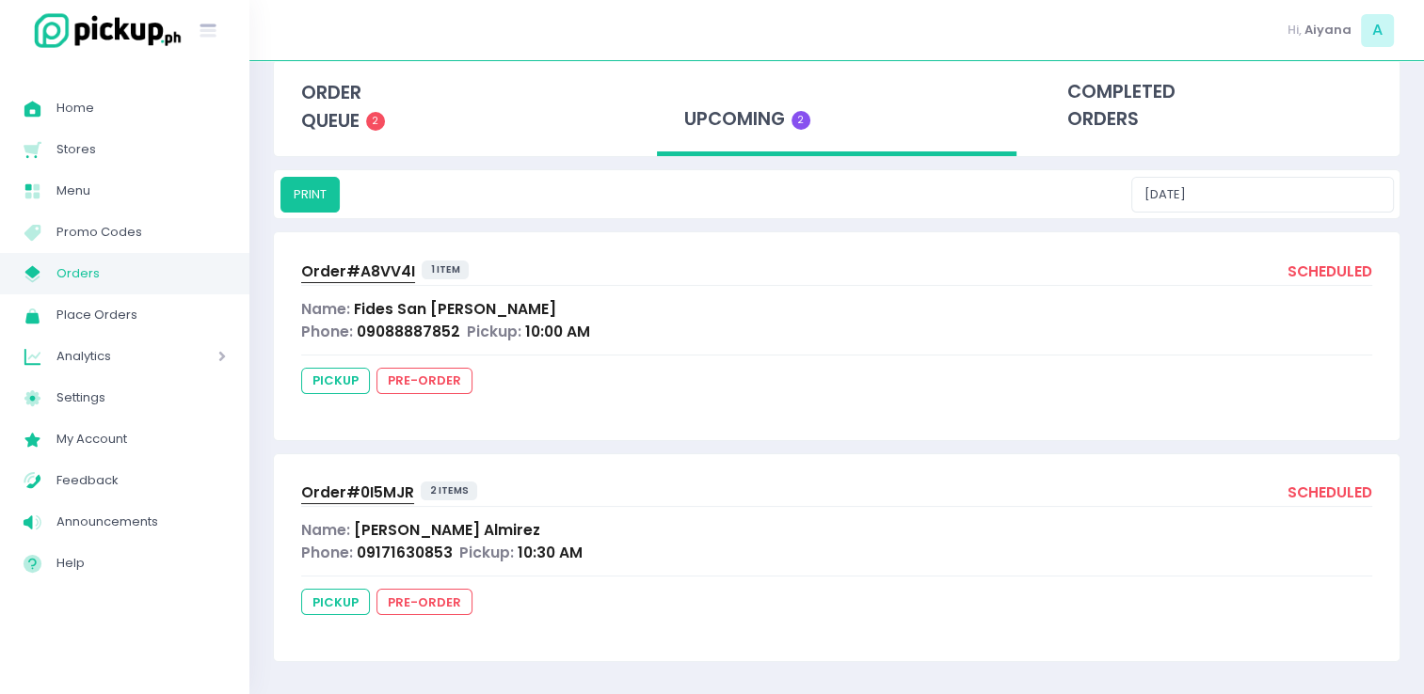
click at [375, 257] on div "Order# A8VV4I 1 item scheduled Name: Fides San Juan Phone: 09088887852 Pickup: …" at bounding box center [836, 335] width 1125 height 207
click at [375, 270] on span "Order# A8VV4I" at bounding box center [358, 272] width 114 height 20
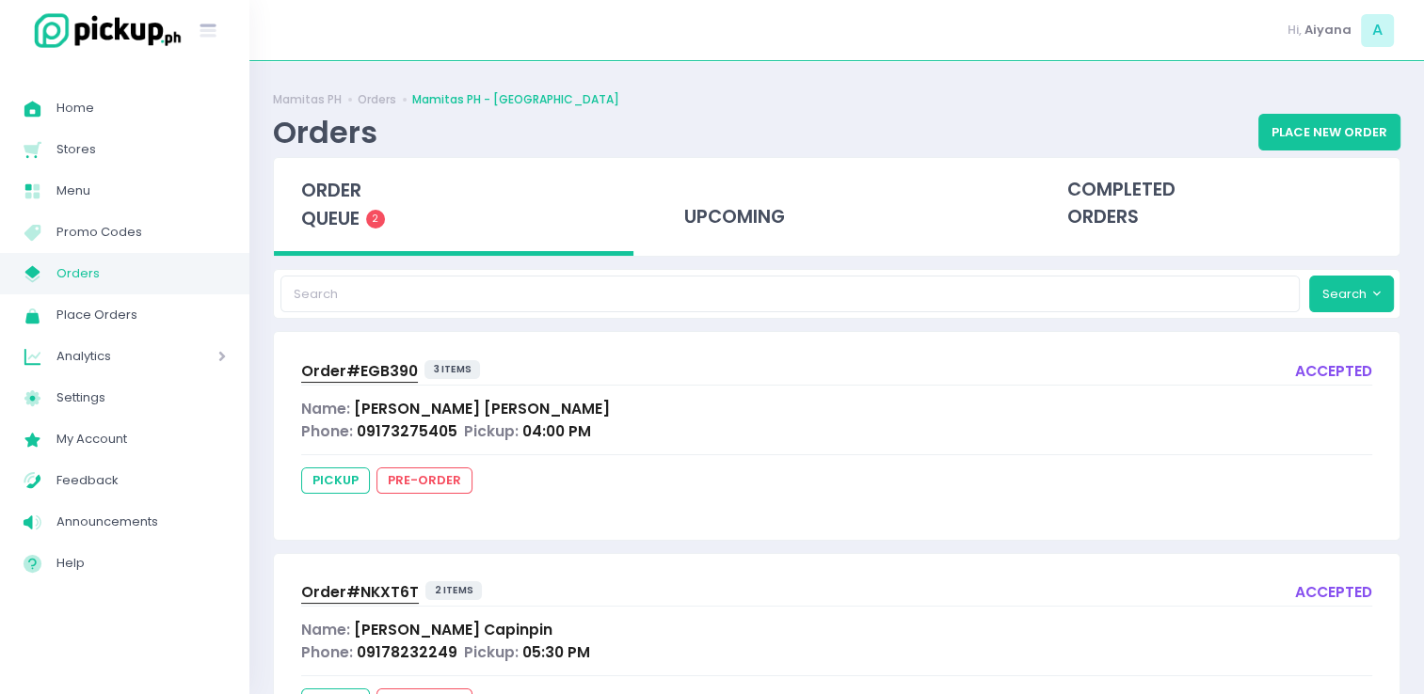
click at [394, 588] on span "Order# NKXT6T" at bounding box center [360, 592] width 118 height 20
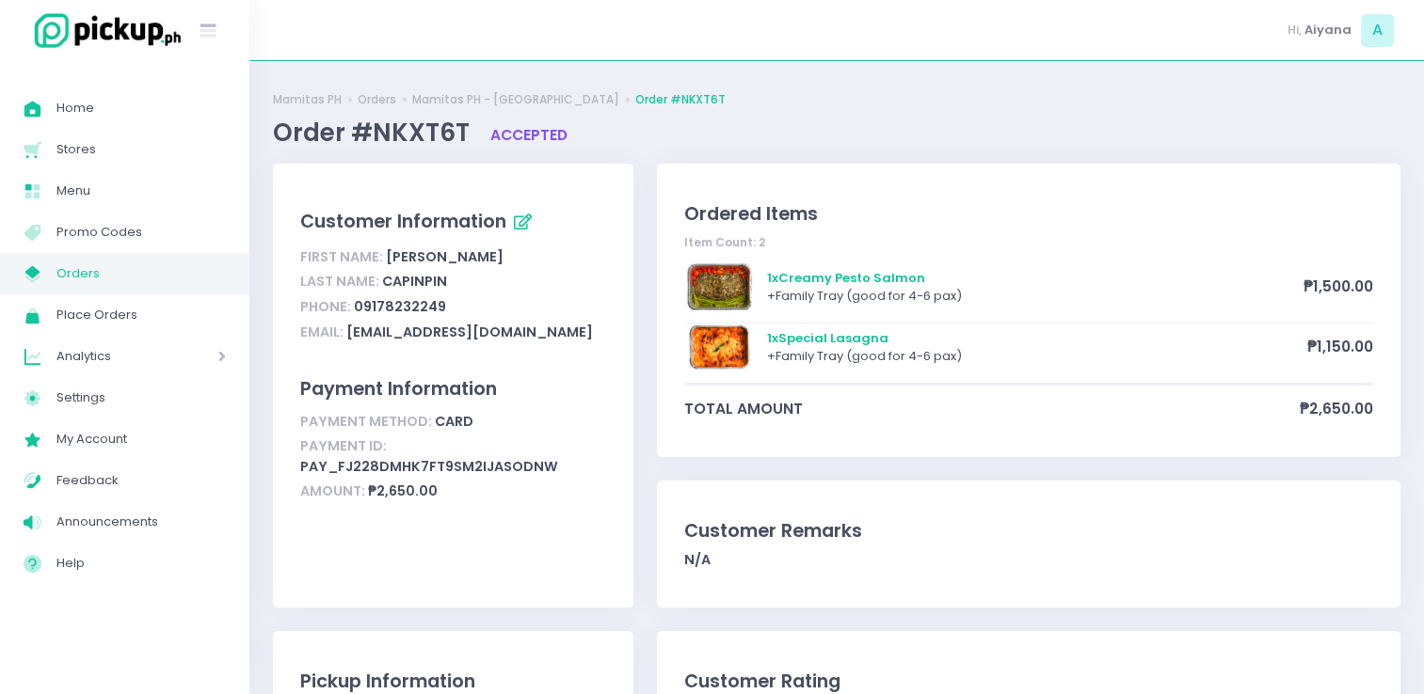
click at [181, 271] on span "Orders" at bounding box center [140, 274] width 169 height 24
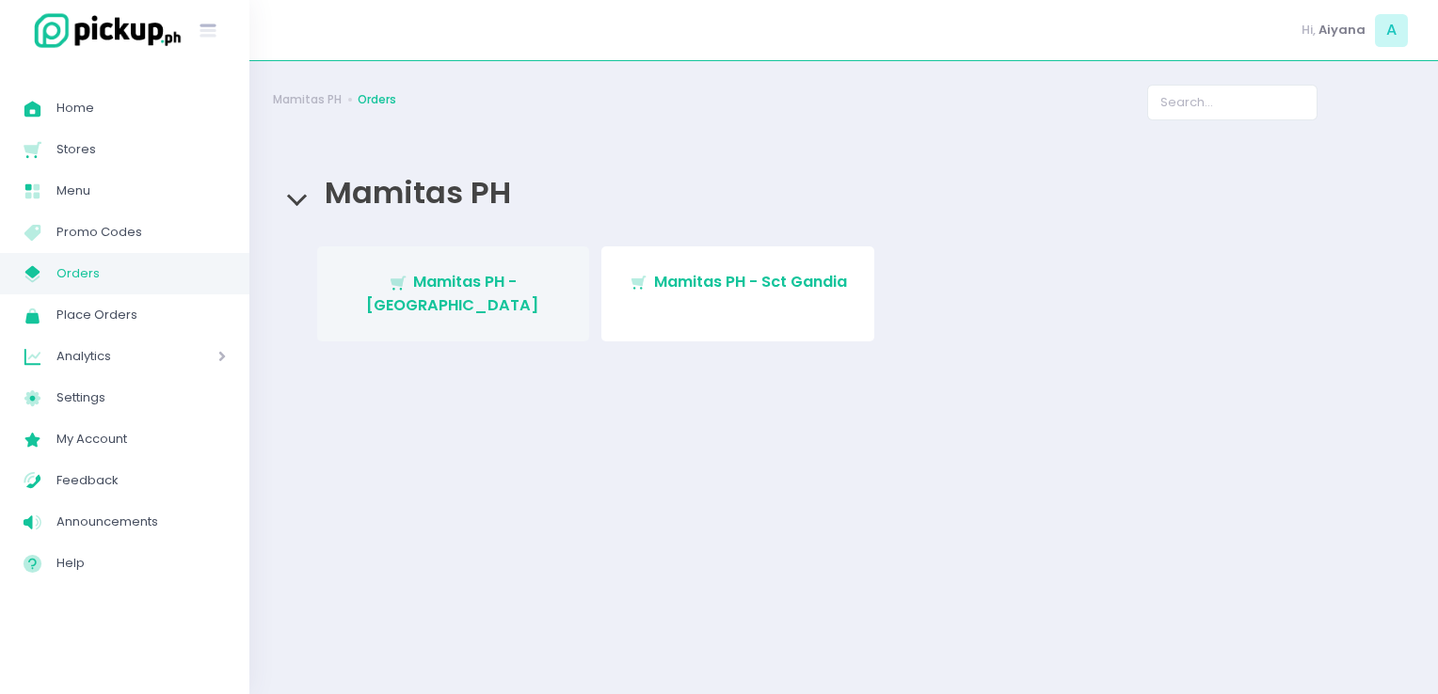
click at [539, 280] on span "Mamitas PH - Blue Ridge" at bounding box center [452, 293] width 173 height 44
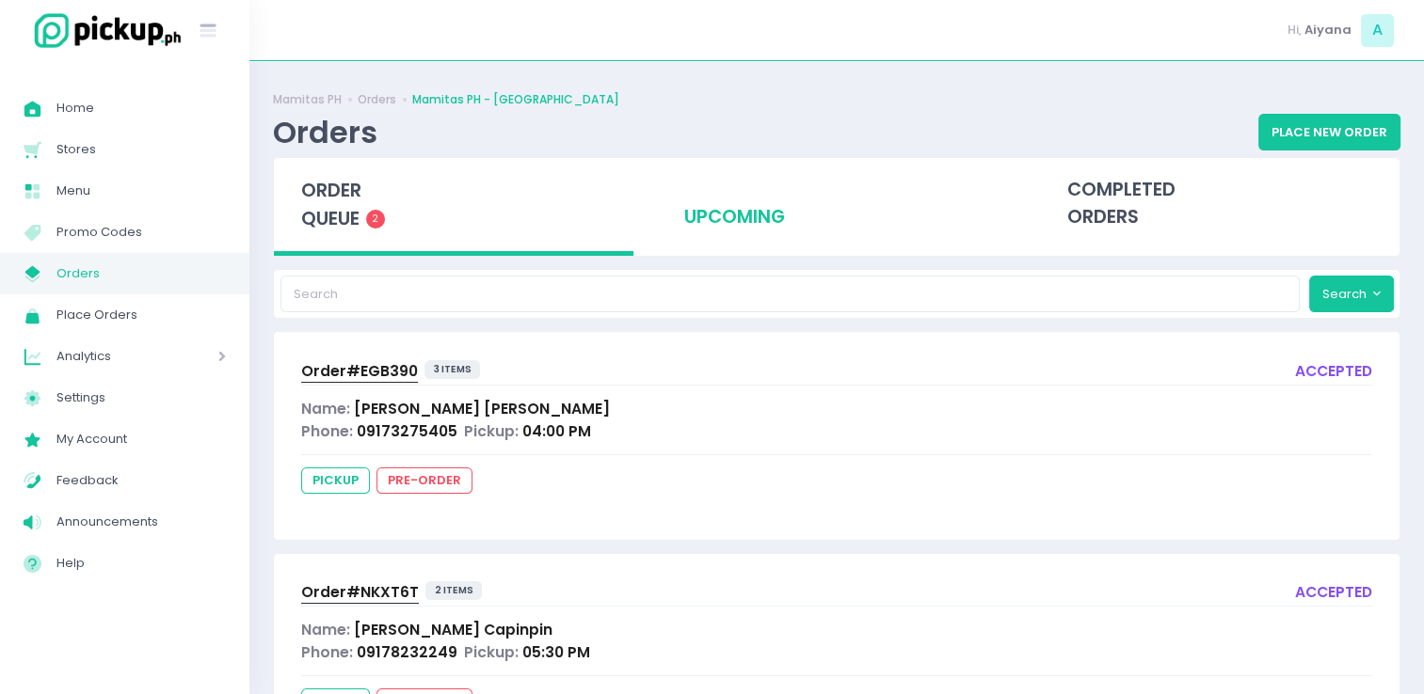
click at [749, 224] on div "upcoming" at bounding box center [836, 204] width 359 height 92
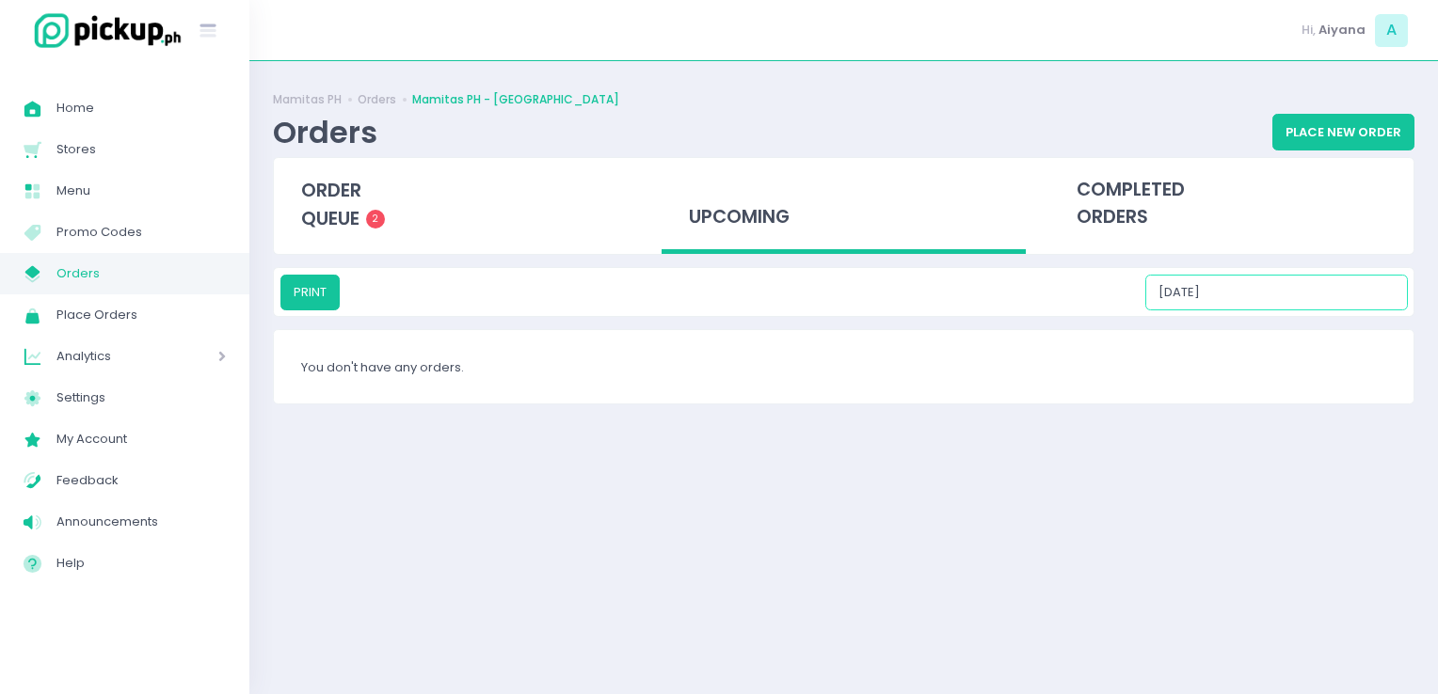
click at [1298, 283] on input "09/06/2025" at bounding box center [1276, 293] width 262 height 36
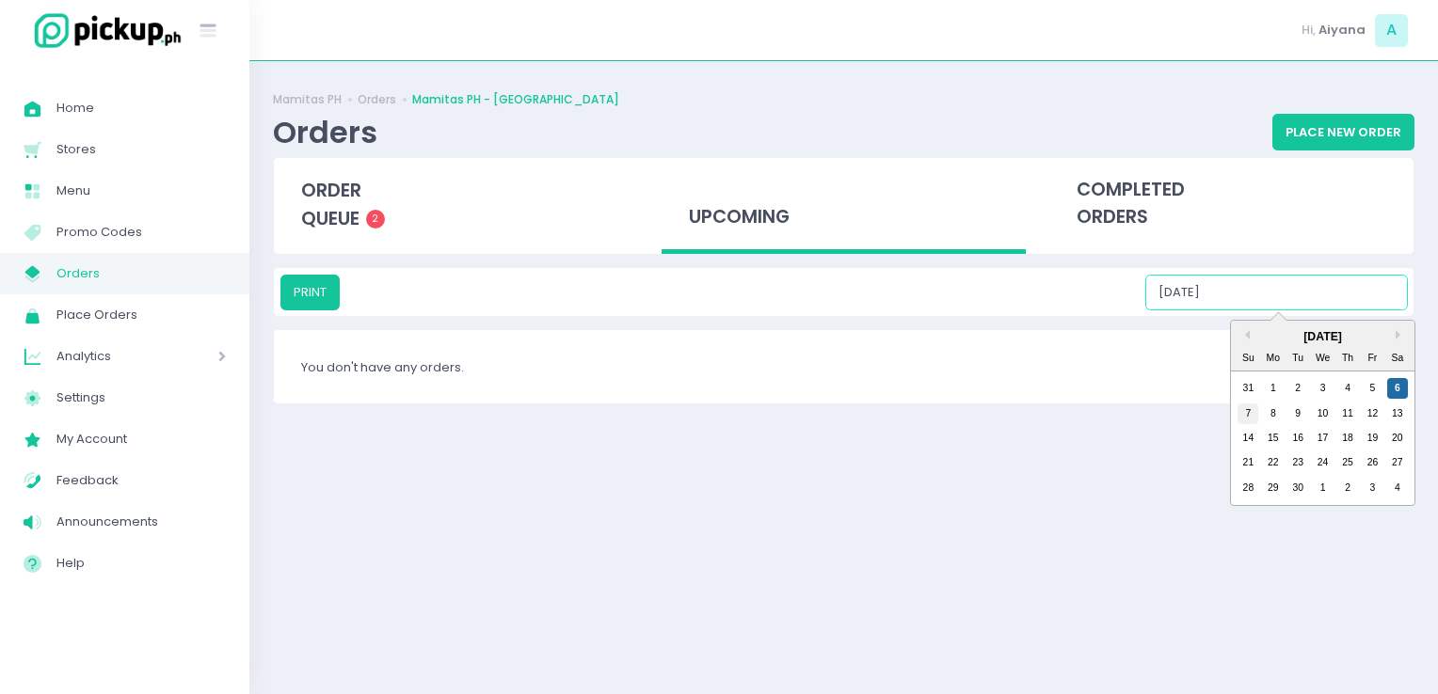
click at [1245, 412] on div "7" at bounding box center [1247, 414] width 21 height 21
type input "09/07/2025"
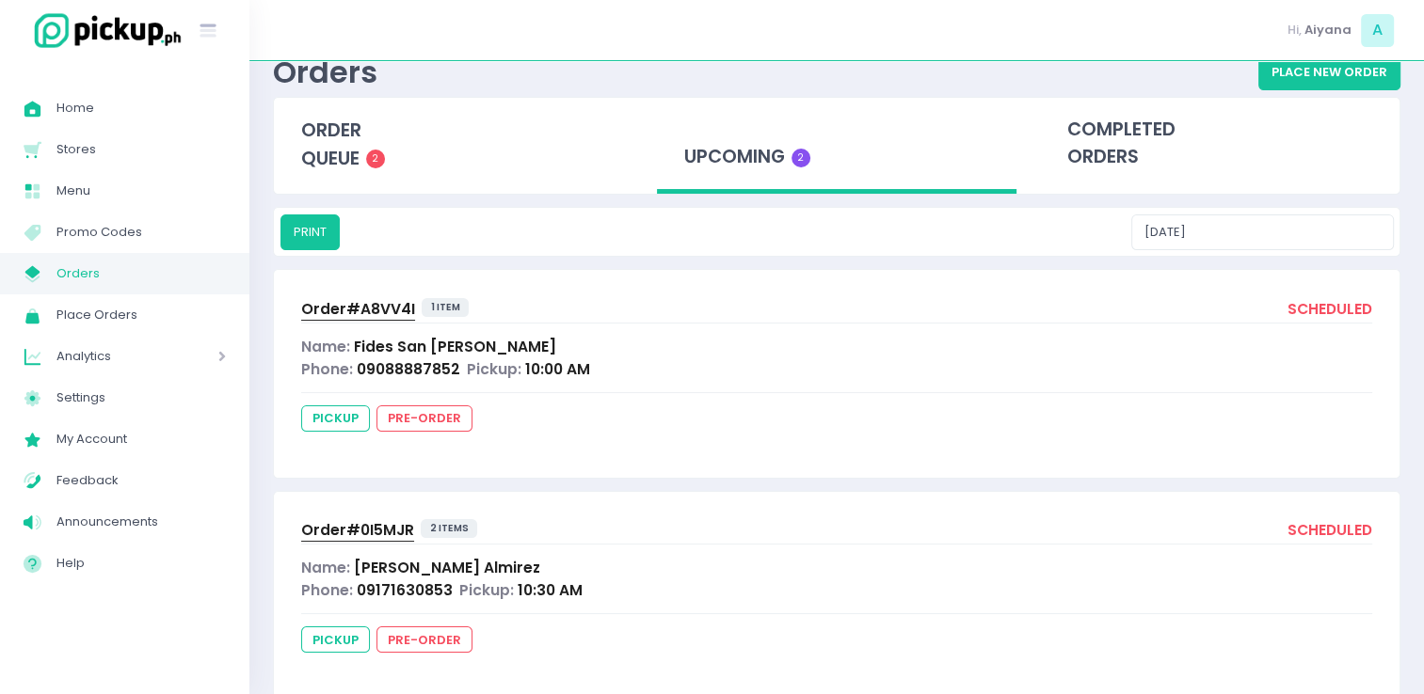
scroll to position [98, 0]
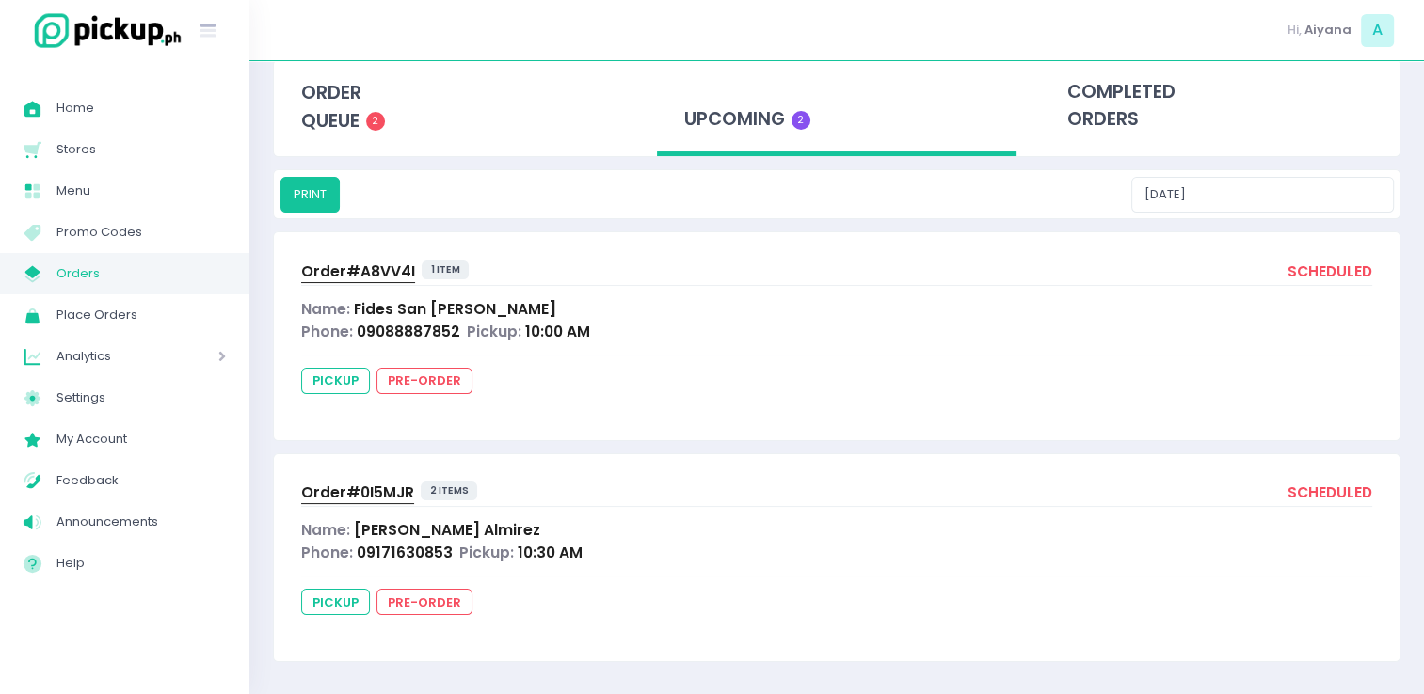
click at [354, 487] on span "Order# 0I5MJR" at bounding box center [357, 493] width 113 height 20
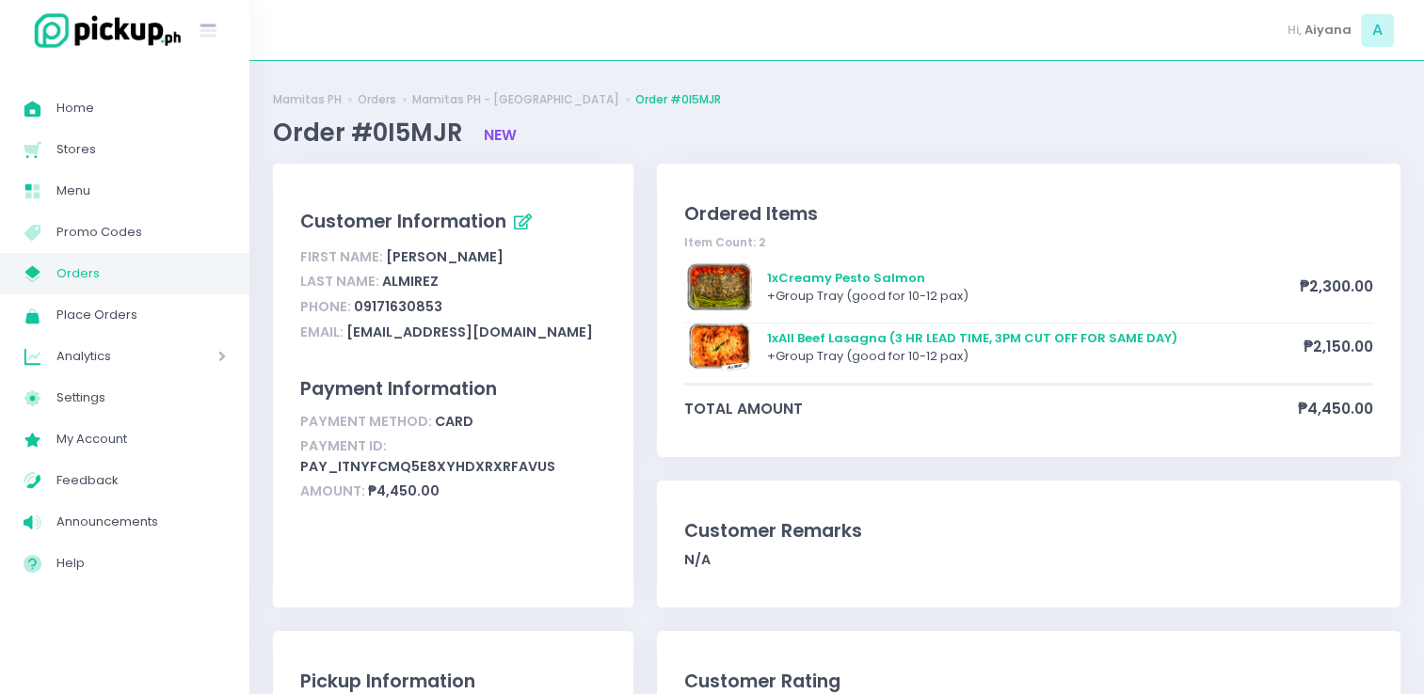
click at [128, 273] on span "Orders" at bounding box center [140, 274] width 169 height 24
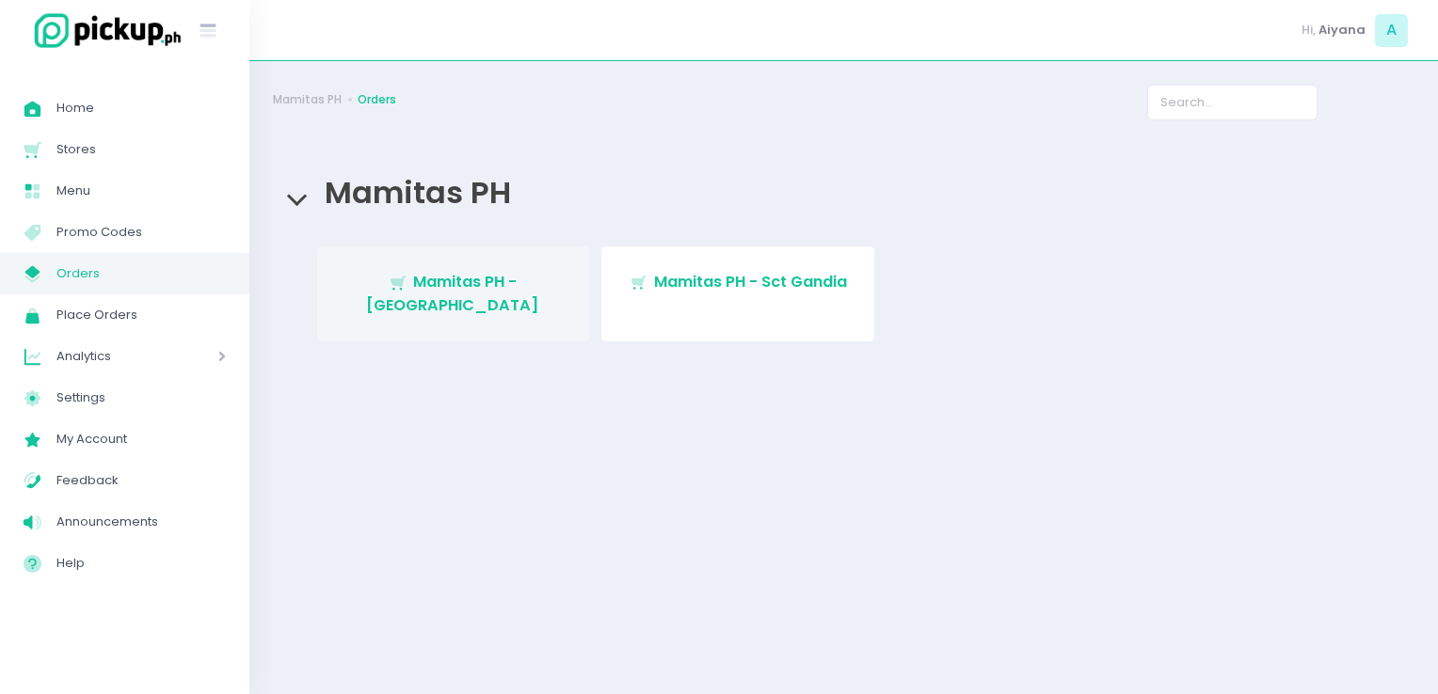
click at [494, 292] on span "Mamitas PH - Blue Ridge" at bounding box center [452, 293] width 173 height 44
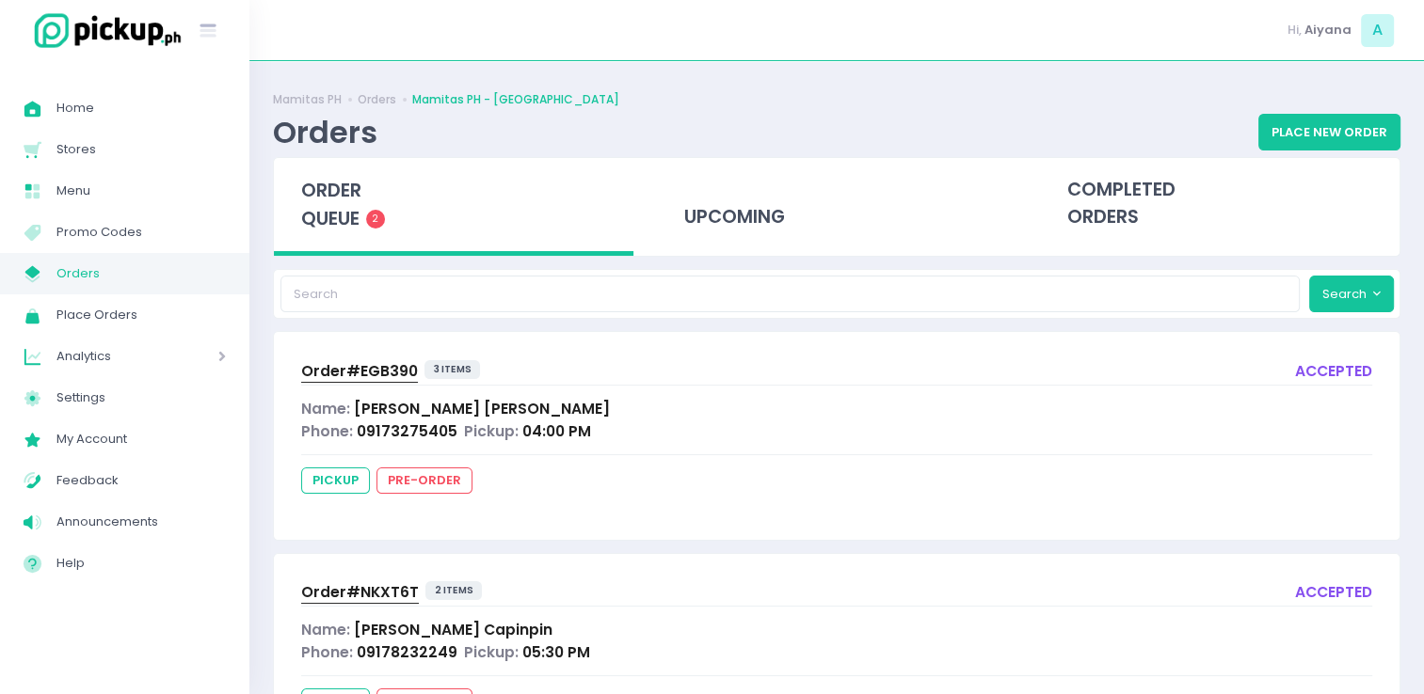
click at [174, 278] on span "Orders" at bounding box center [140, 274] width 169 height 24
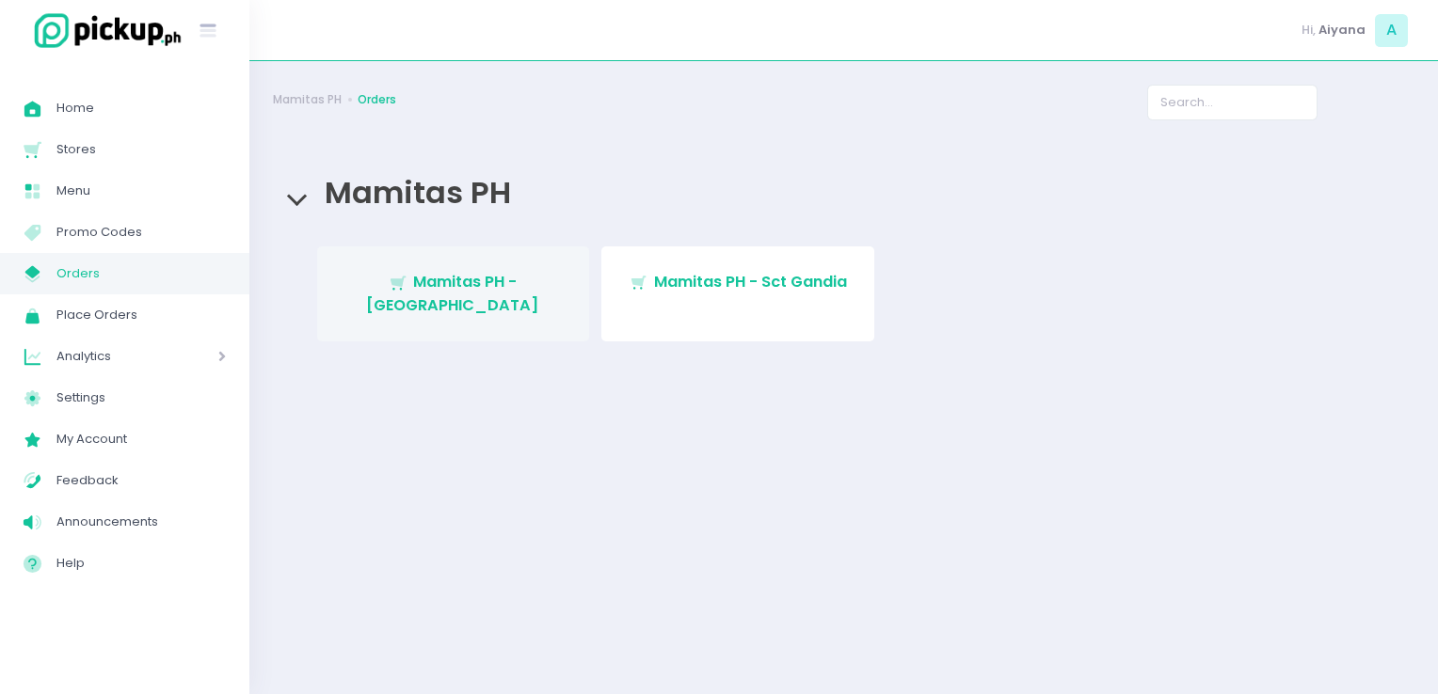
click at [482, 255] on link "Stockholm-icons / Shopping / Cart1 Created with Sketch. Mamitas PH - Blue Ridge" at bounding box center [453, 294] width 273 height 95
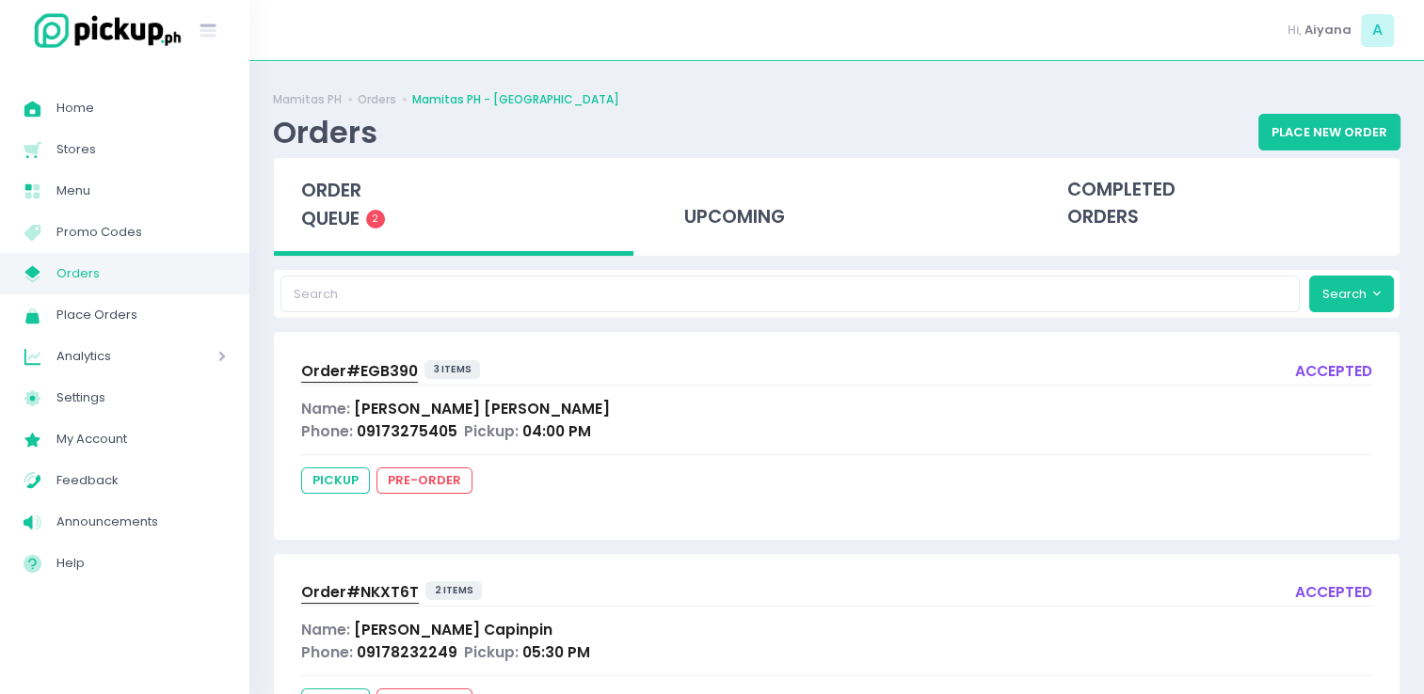
scroll to position [100, 0]
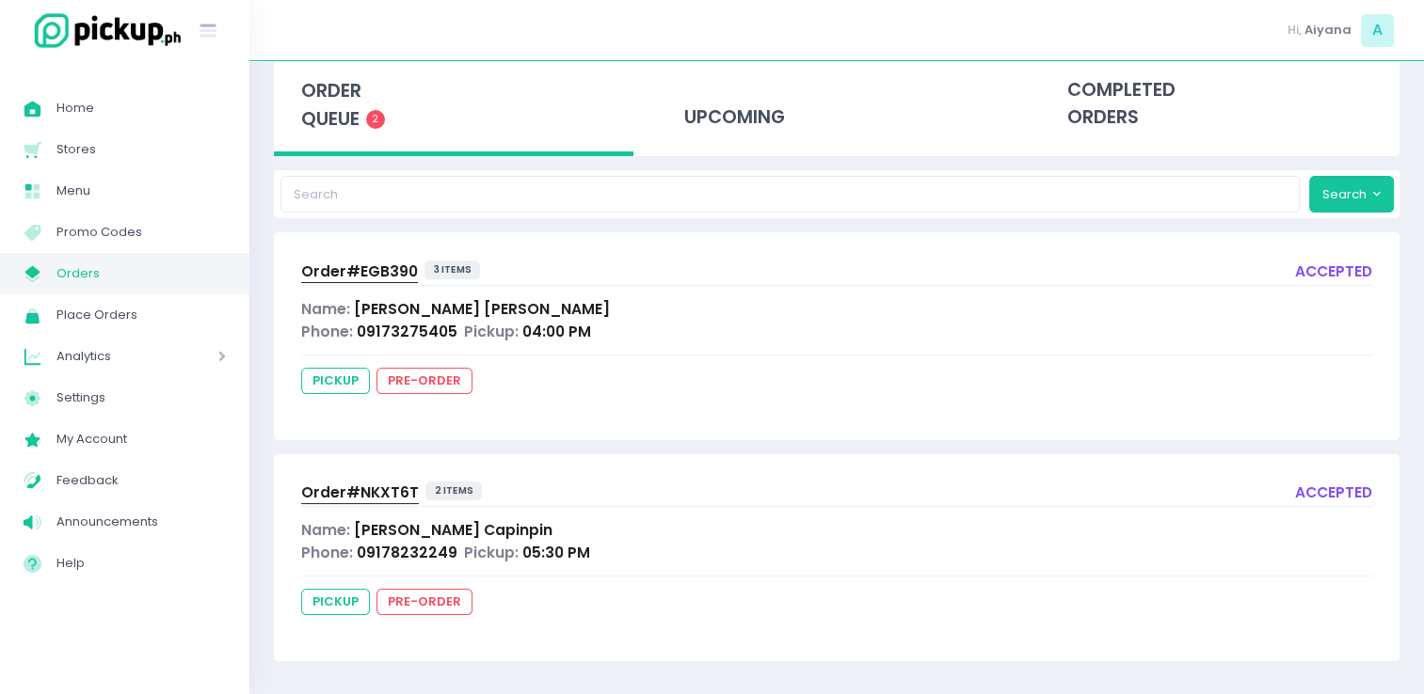
click at [156, 270] on span "Orders" at bounding box center [140, 274] width 169 height 24
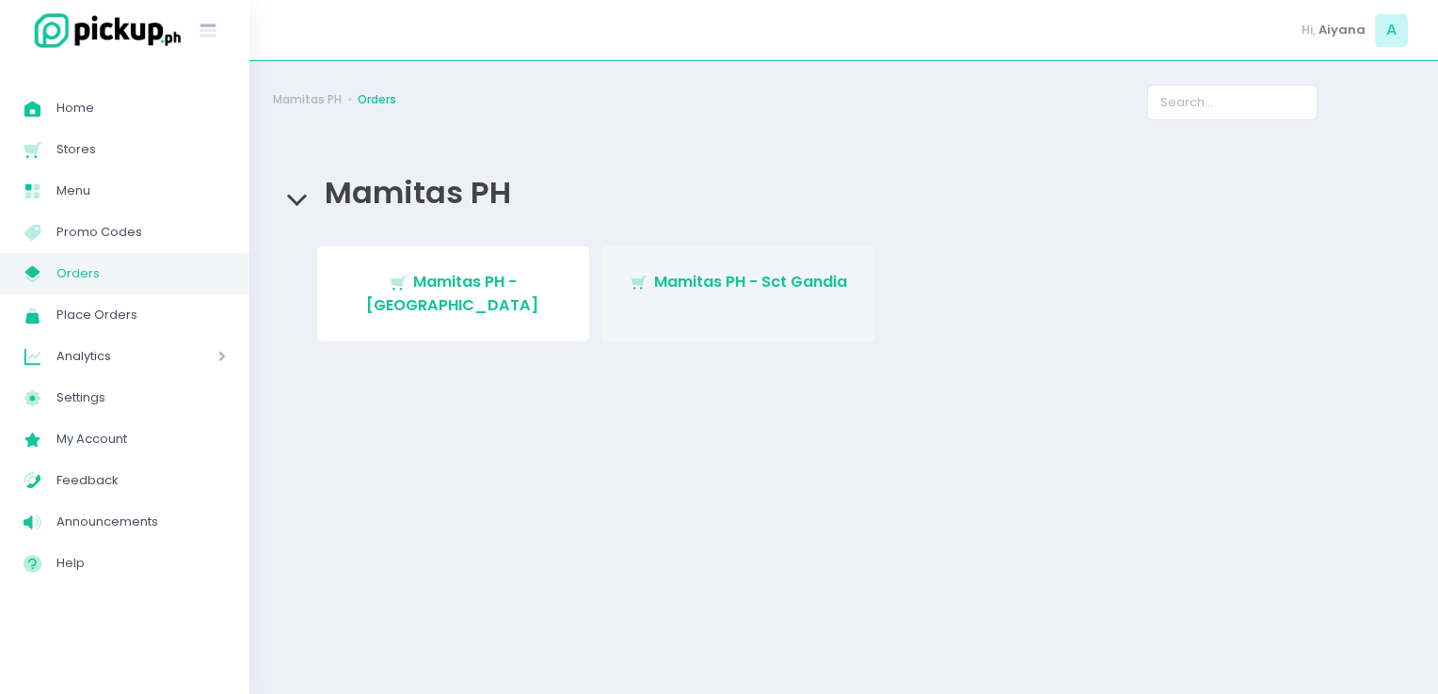
click at [771, 268] on link "Stockholm-icons / Shopping / Cart1 Created with Sketch. Mamitas PH - Sct Gandia" at bounding box center [737, 294] width 273 height 95
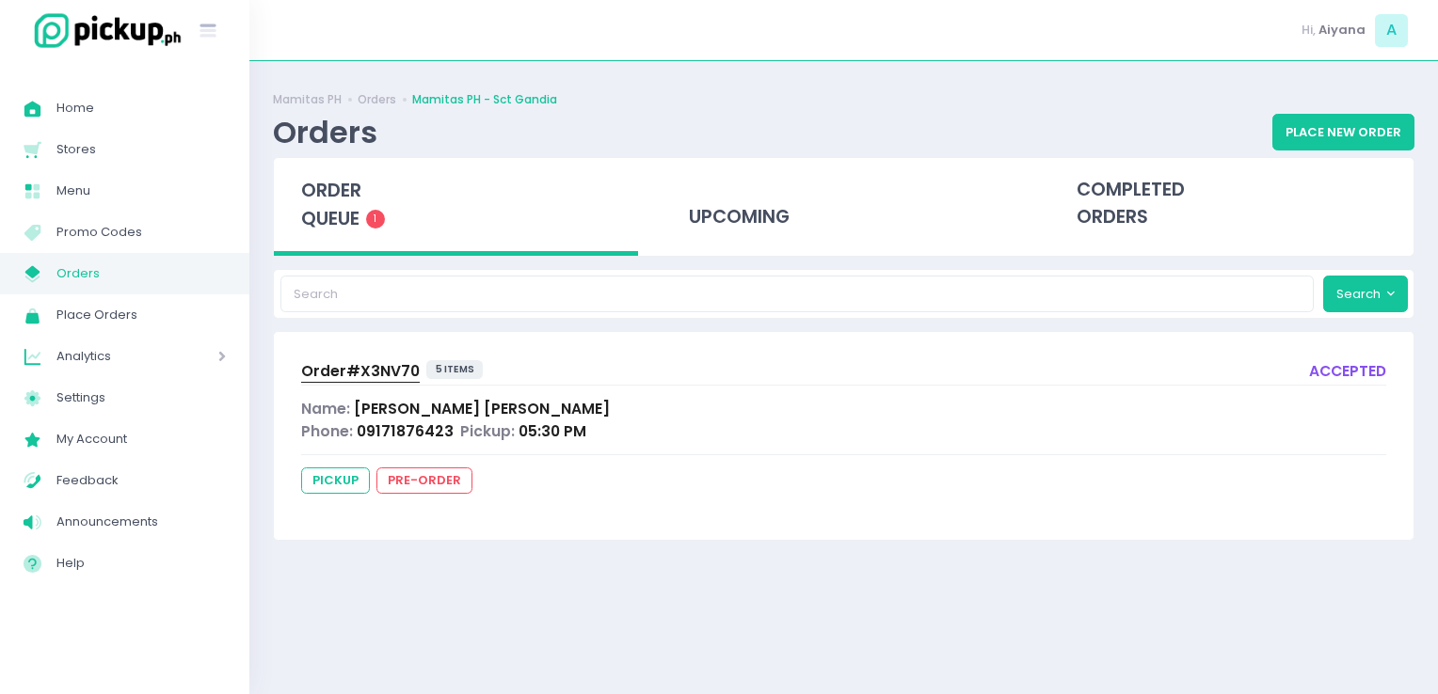
click at [88, 284] on span "Orders" at bounding box center [140, 274] width 169 height 24
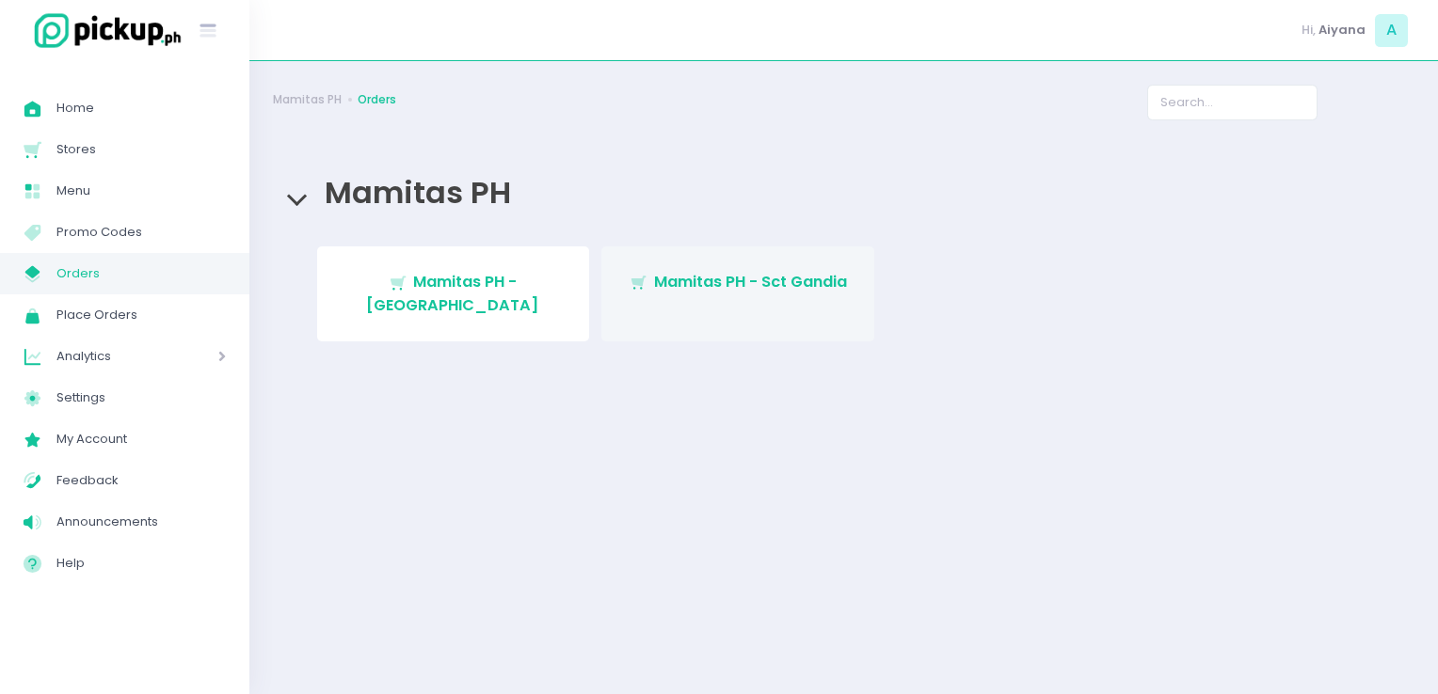
click at [734, 250] on link "Stockholm-icons / Shopping / Cart1 Created with Sketch. Mamitas PH - Sct Gandia" at bounding box center [737, 294] width 273 height 95
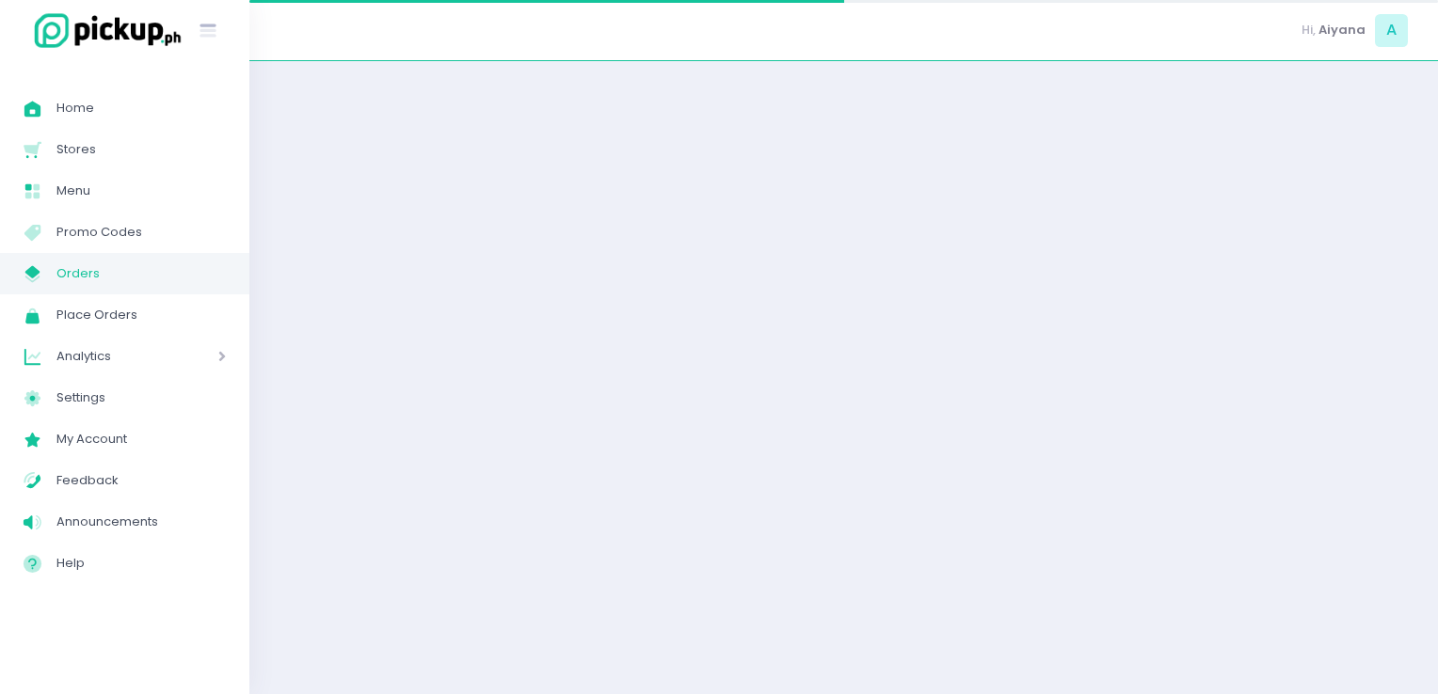
click at [734, 250] on div at bounding box center [843, 378] width 1188 height 586
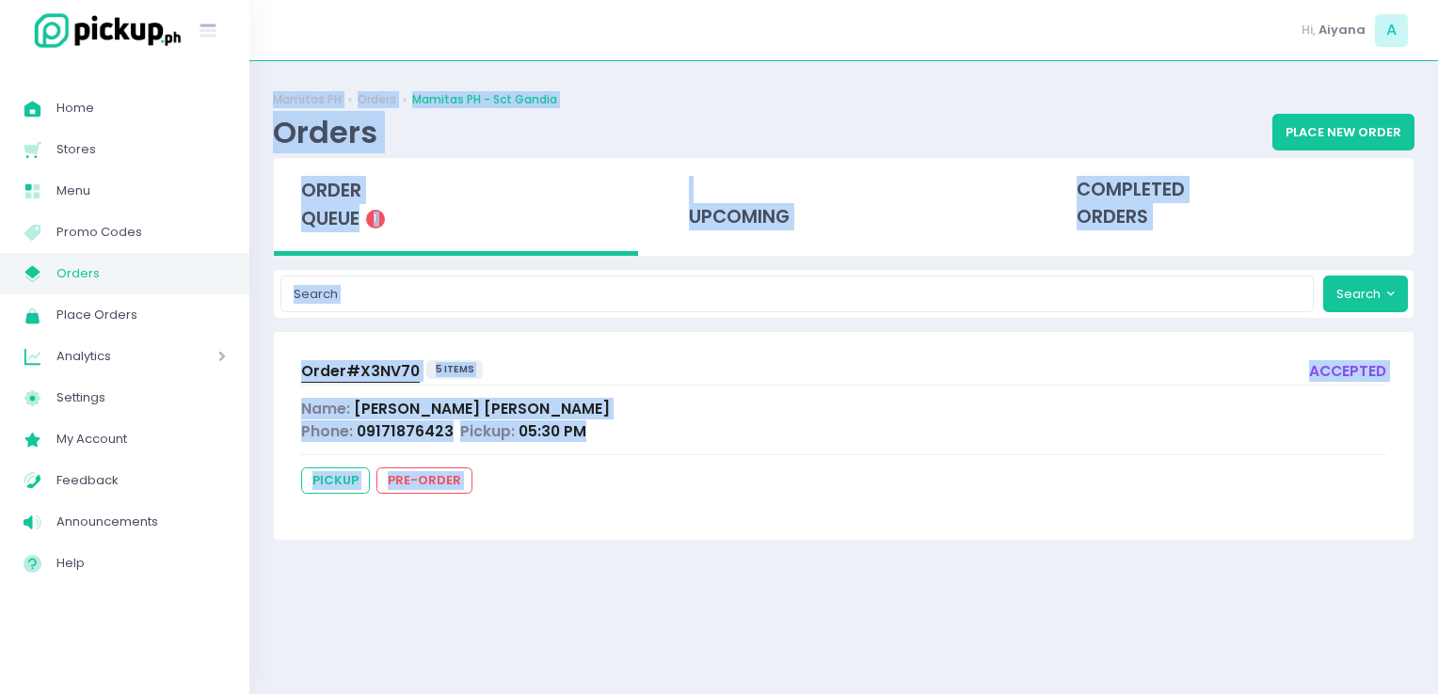
click at [655, 400] on div "Name: Rod Francis Genson" at bounding box center [843, 409] width 1085 height 22
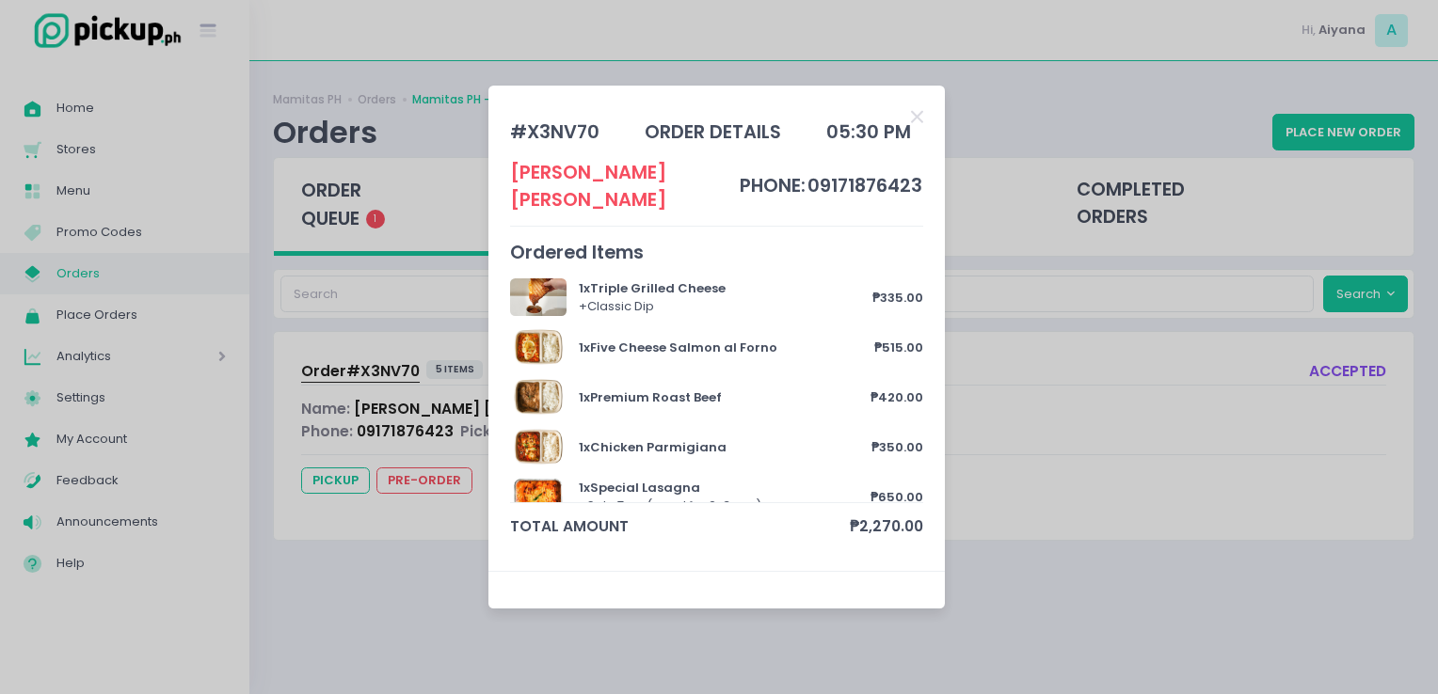
click at [907, 124] on div "# X3NV70 order details 05:30 PM Rod Francis Genson phone: 09171876423 Ordered I…" at bounding box center [717, 327] width 414 height 443
click at [913, 126] on icon "Close" at bounding box center [917, 117] width 12 height 18
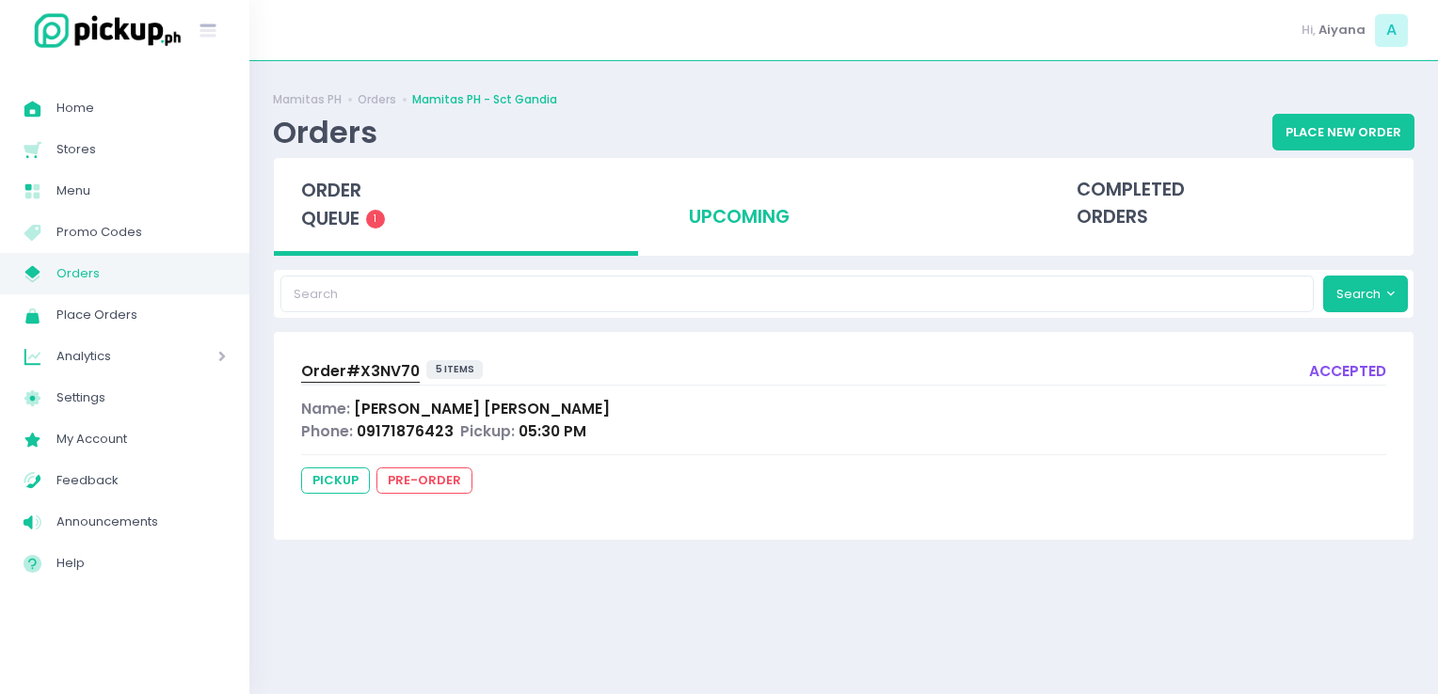
click at [731, 184] on div "upcoming" at bounding box center [843, 204] width 364 height 92
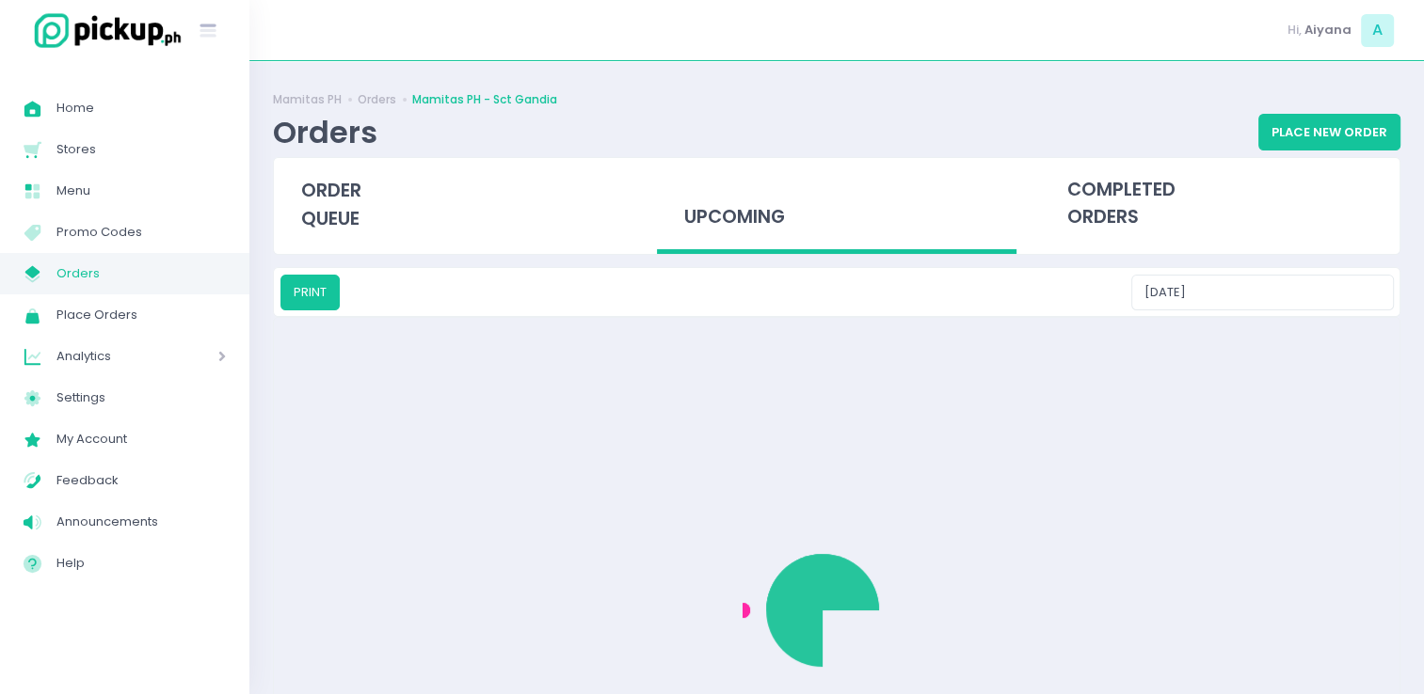
click at [731, 184] on div "upcoming" at bounding box center [836, 206] width 359 height 97
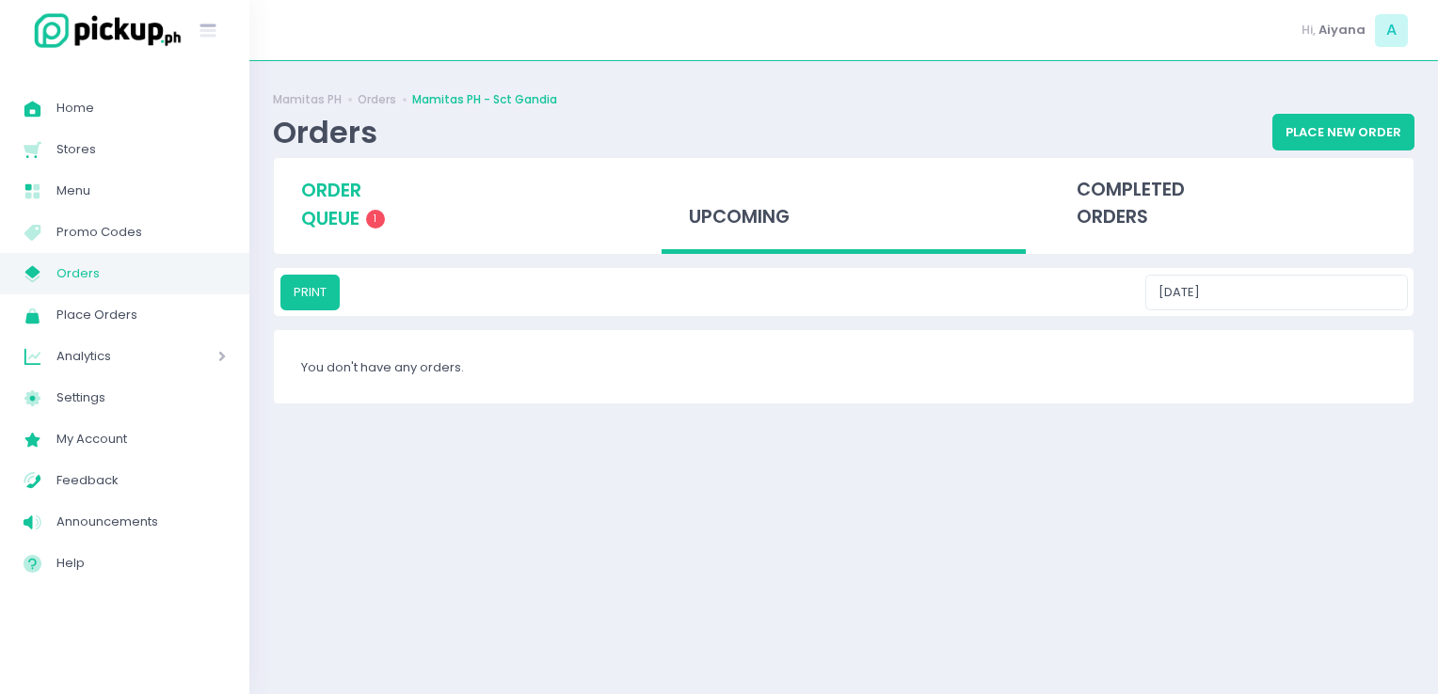
click at [433, 222] on div "order queue 1" at bounding box center [456, 204] width 364 height 93
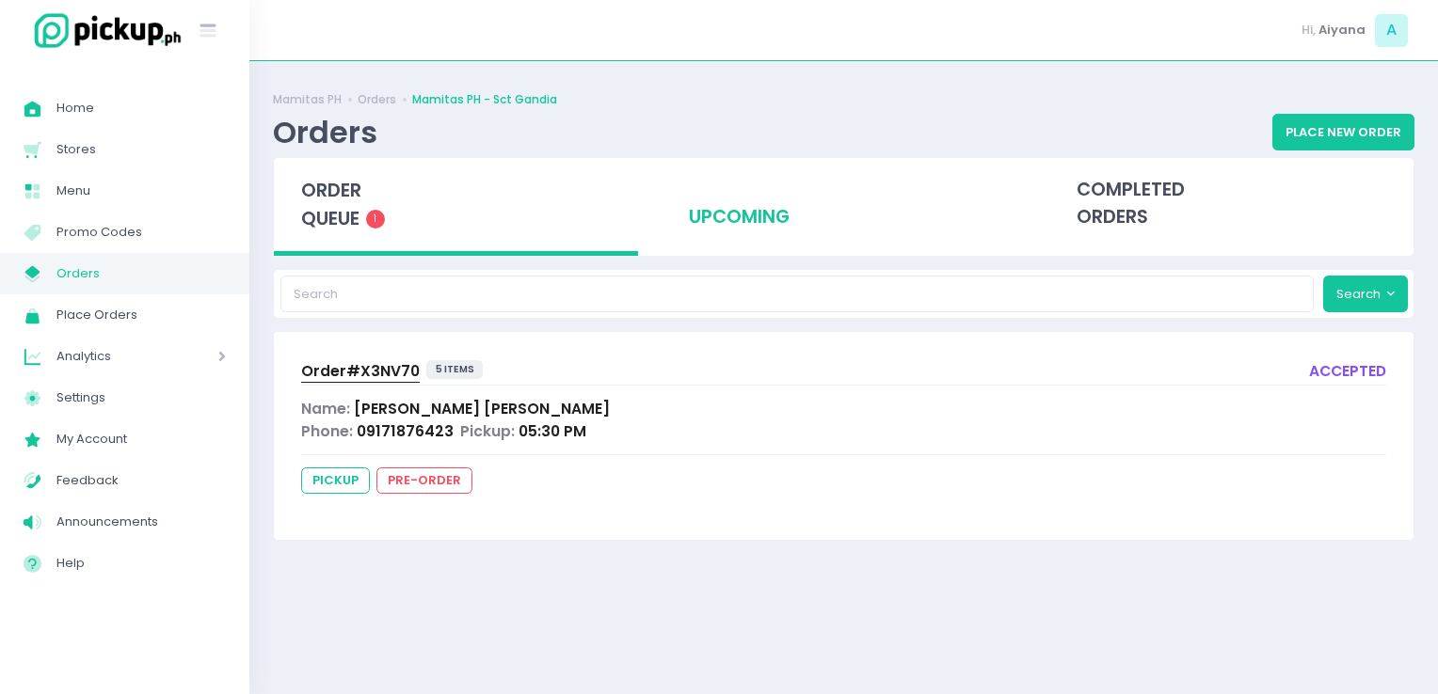
click at [729, 239] on div "upcoming" at bounding box center [843, 204] width 364 height 92
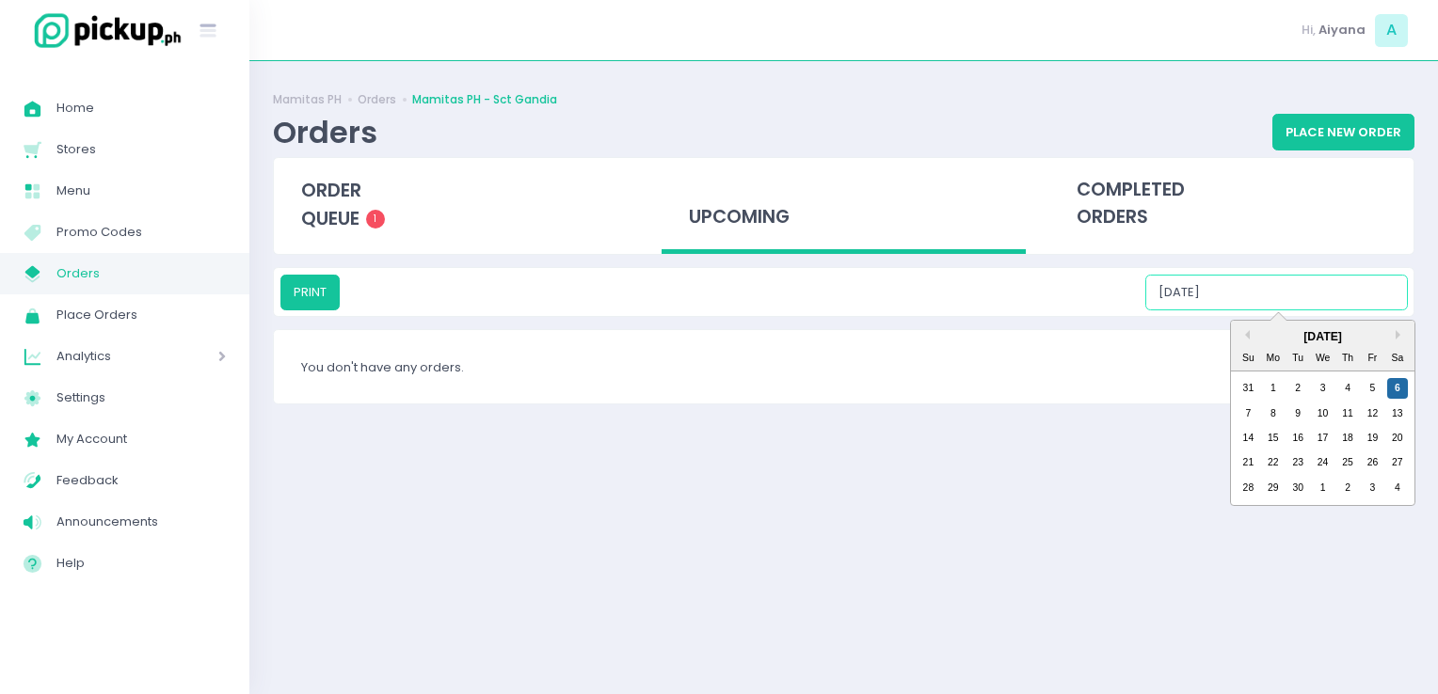
click at [1356, 275] on input "09/06/2025" at bounding box center [1276, 293] width 262 height 36
click at [1242, 420] on div "7" at bounding box center [1247, 414] width 21 height 21
type input "09/07/2025"
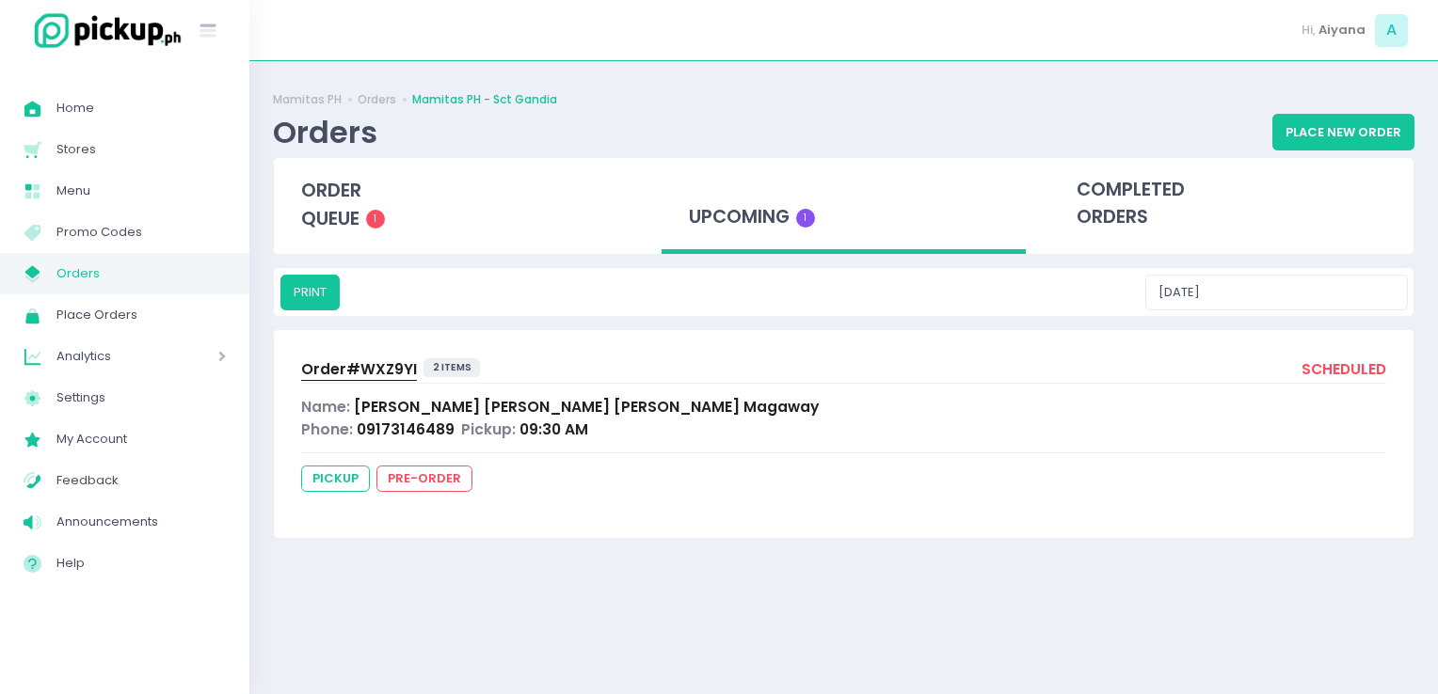
click at [123, 262] on span "Orders" at bounding box center [140, 274] width 169 height 24
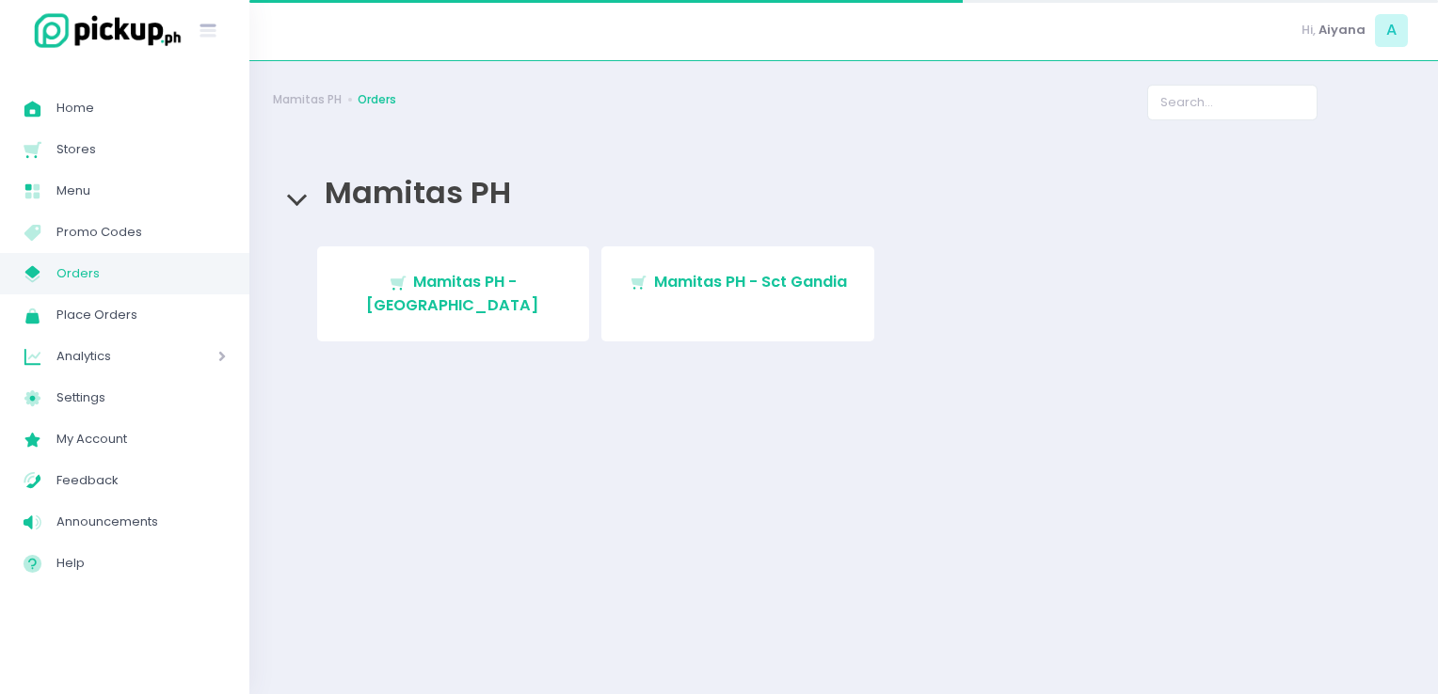
click at [123, 262] on span "Orders" at bounding box center [140, 274] width 169 height 24
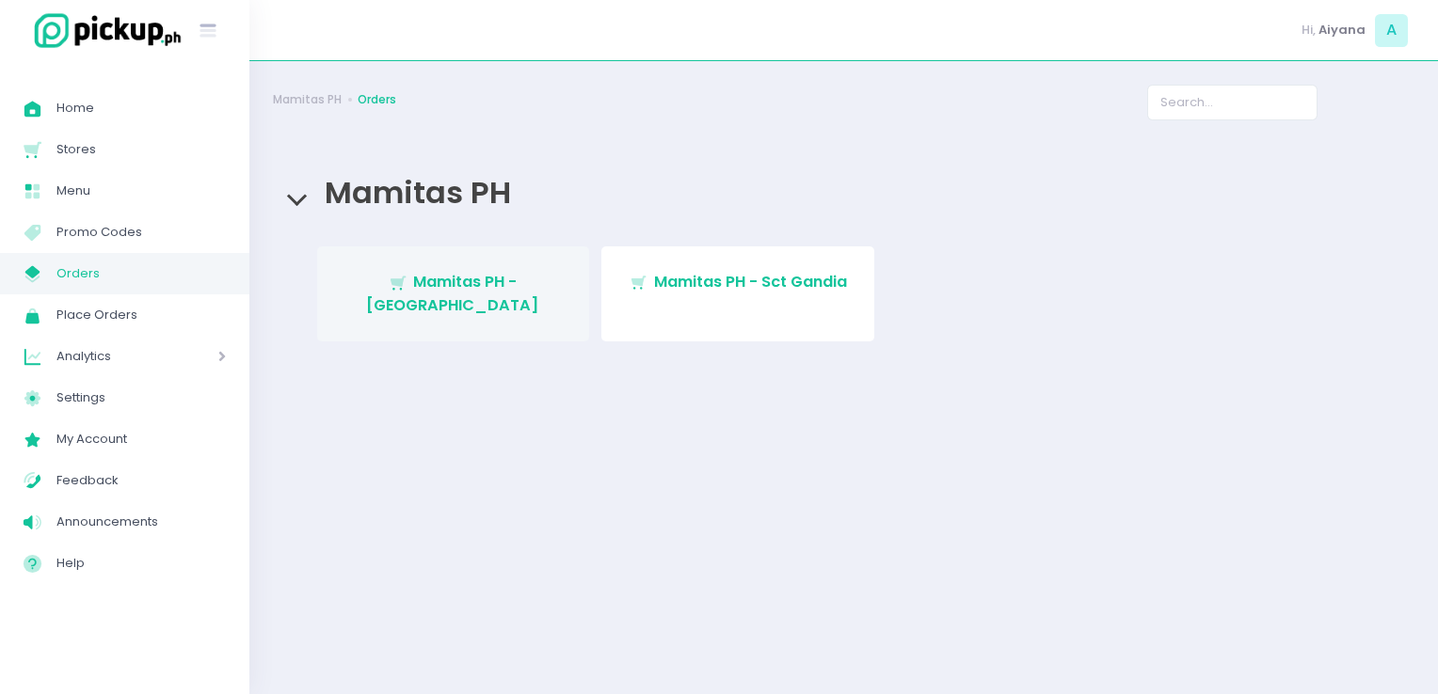
click at [429, 307] on link "Stockholm-icons / Shopping / Cart1 Created with Sketch. Mamitas PH - Blue Ridge" at bounding box center [453, 294] width 273 height 95
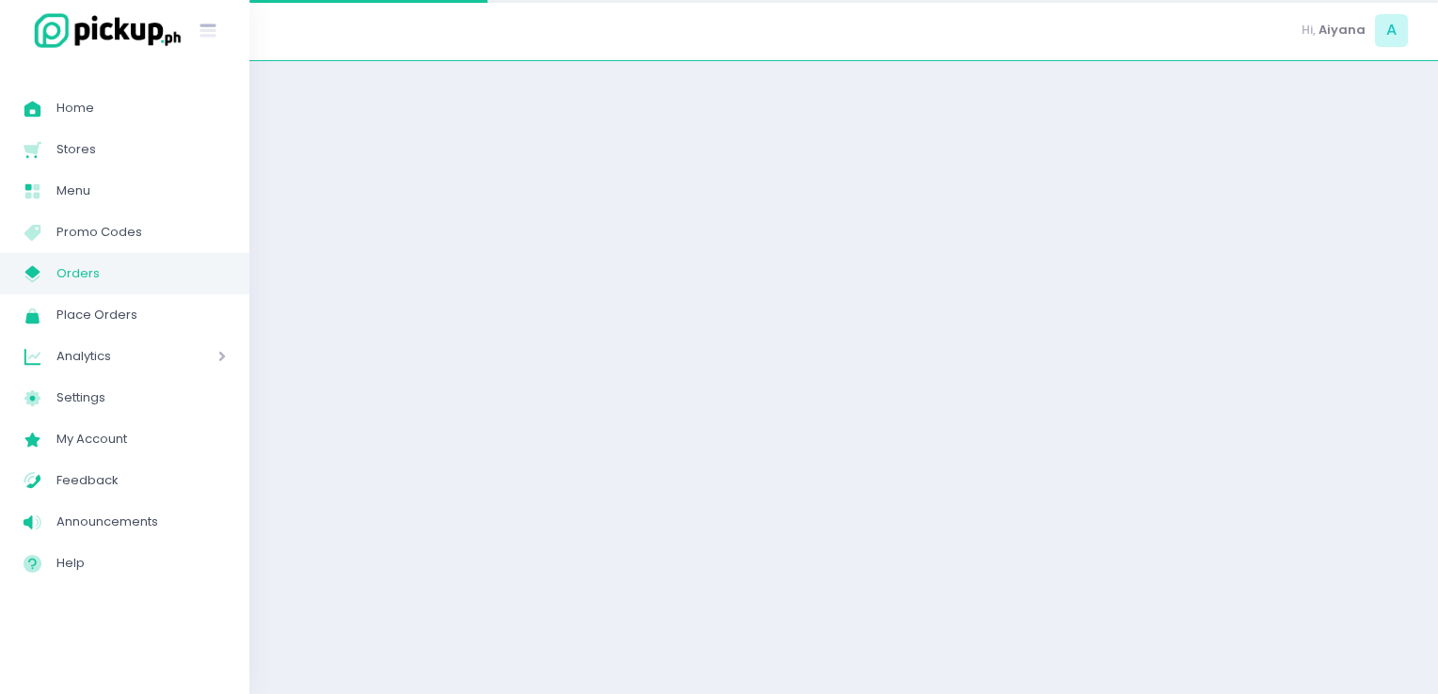
click at [429, 307] on div at bounding box center [843, 378] width 1188 height 586
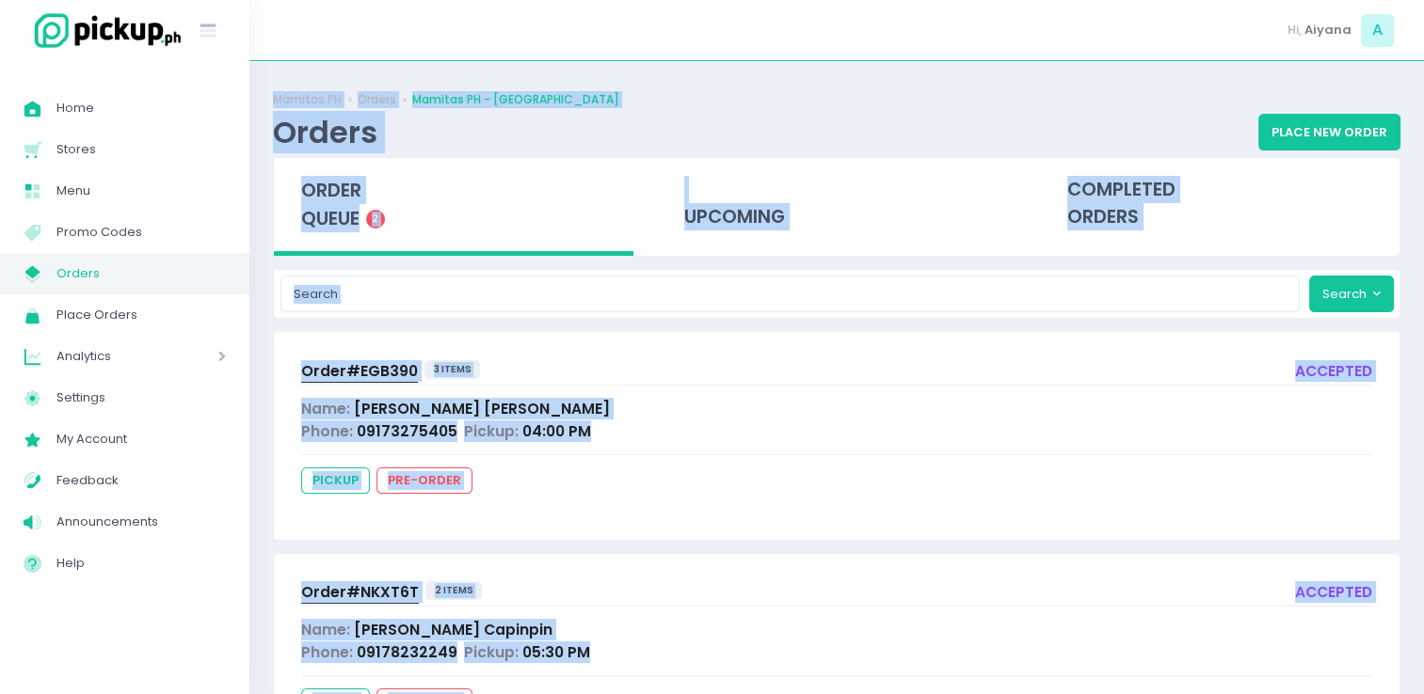
click at [568, 256] on div "Mamitas PH Orders Mamitas PH - Blue Ridge Orders Place New Order order queue 2 …" at bounding box center [836, 430] width 1174 height 690
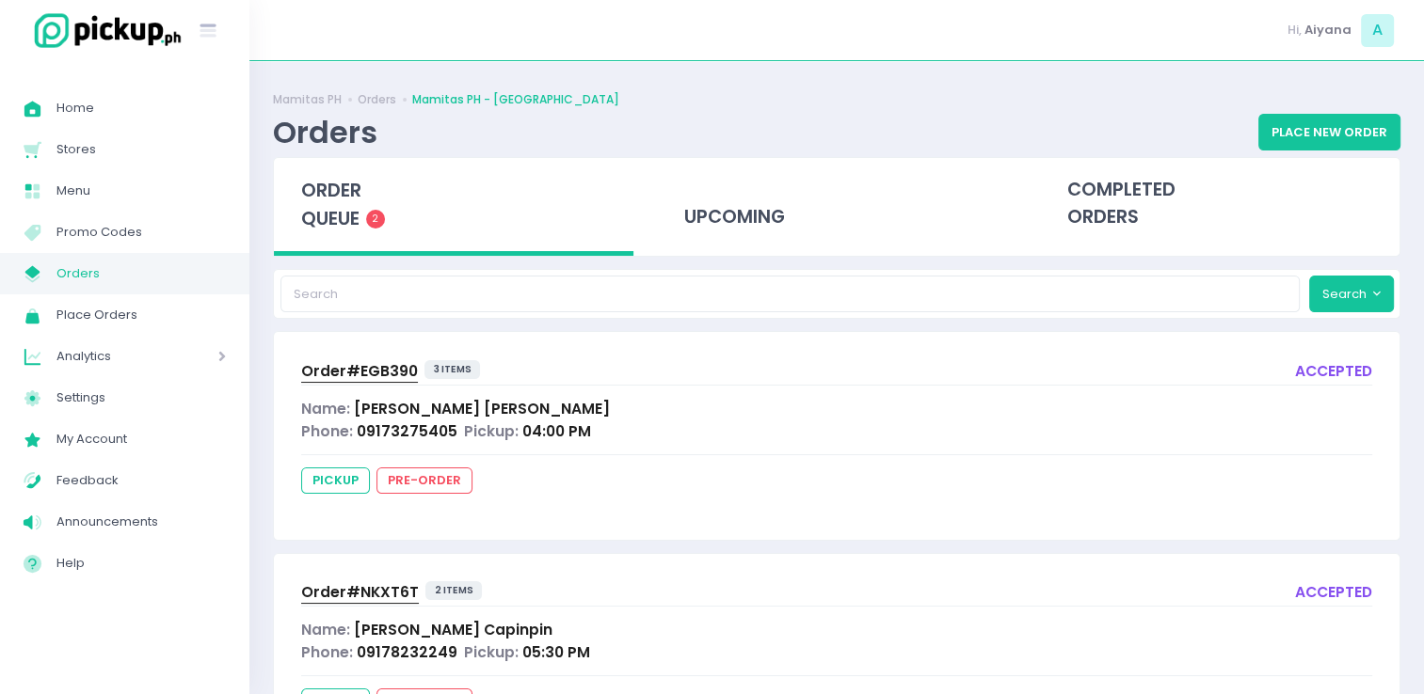
click at [655, 488] on div "pickup pre-order" at bounding box center [836, 484] width 1071 height 33
click at [363, 363] on span "Order# EGB390" at bounding box center [359, 371] width 117 height 20
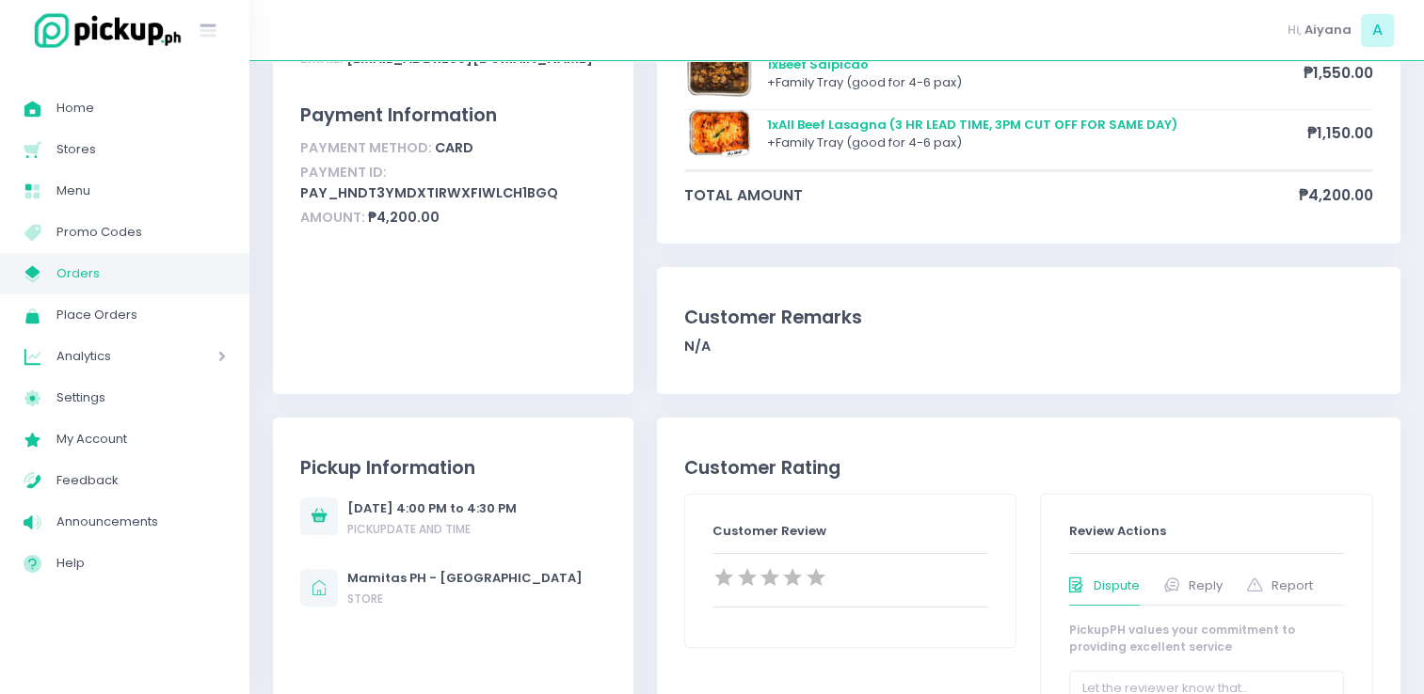
scroll to position [275, 0]
click at [89, 273] on span "Orders" at bounding box center [140, 274] width 169 height 24
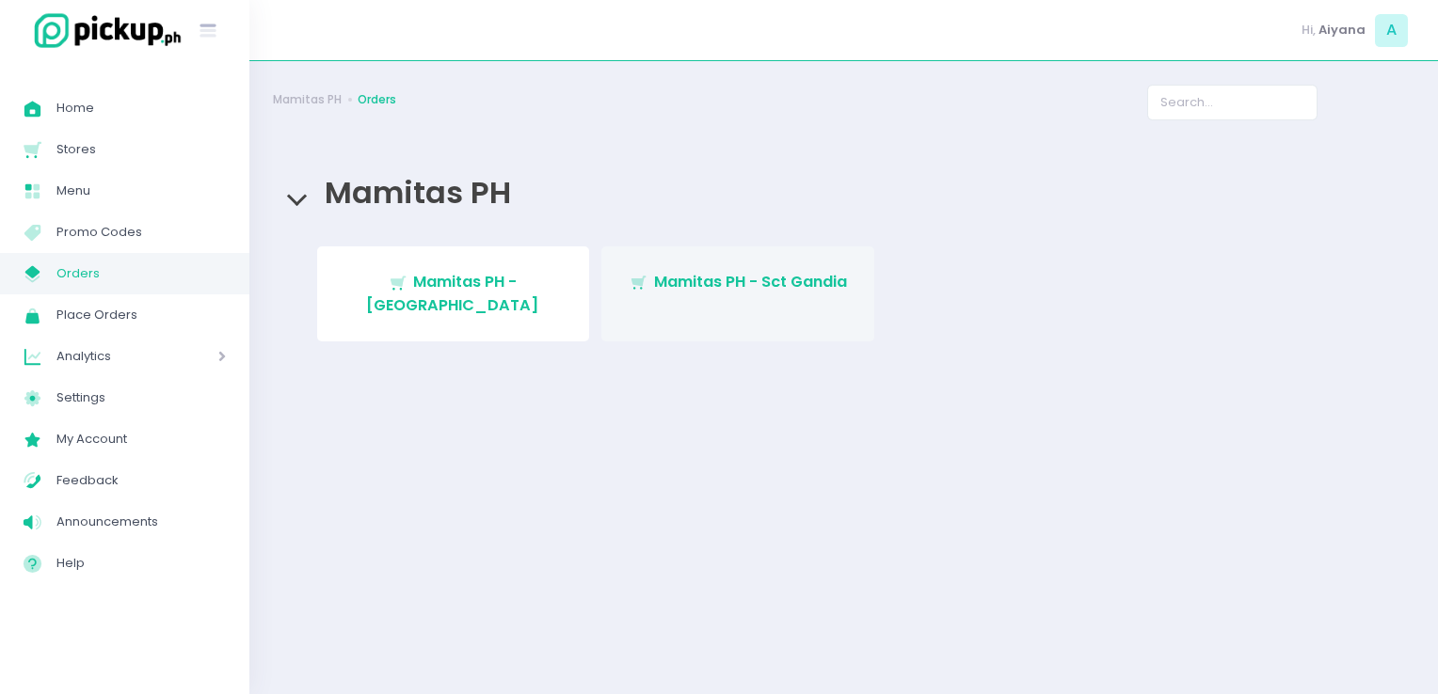
click at [736, 263] on link "Stockholm-icons / Shopping / Cart1 Created with Sketch. Mamitas PH - Sct Gandia" at bounding box center [737, 294] width 273 height 95
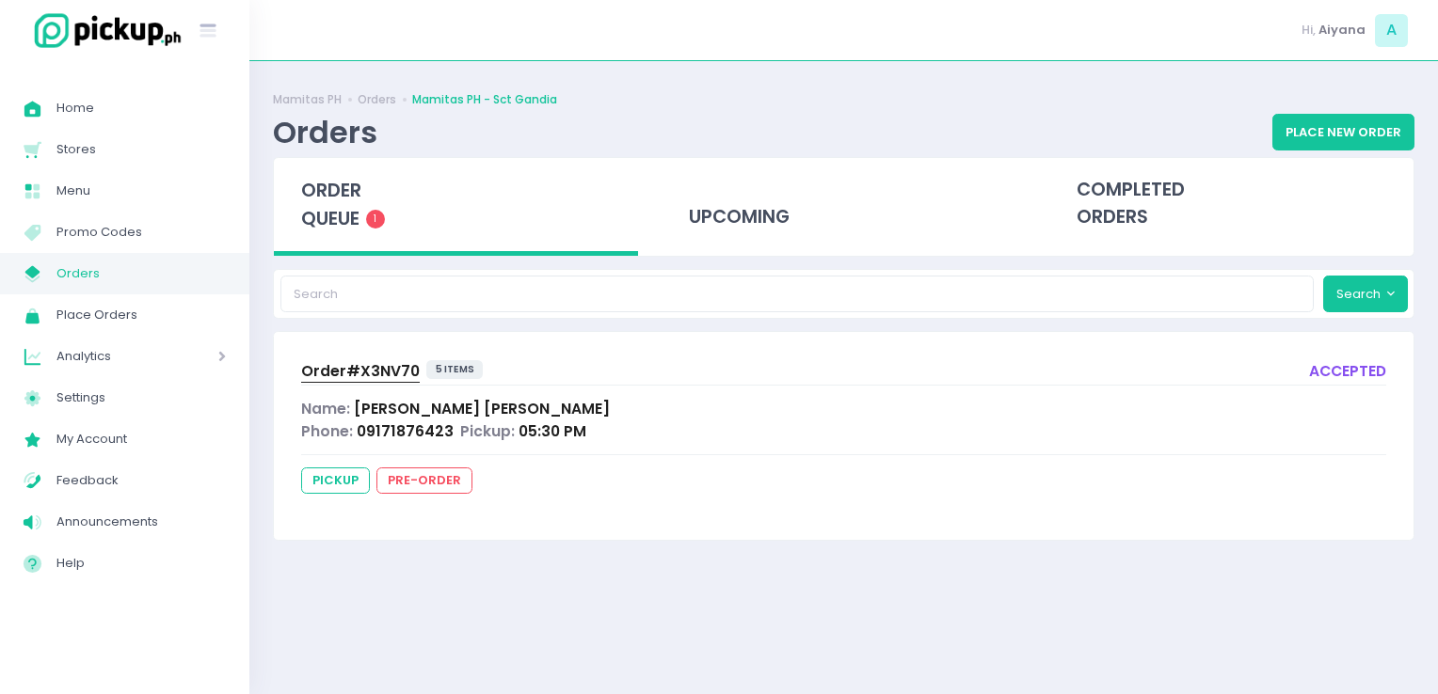
click at [192, 288] on link "My Store Created with Sketch. Orders" at bounding box center [124, 273] width 249 height 41
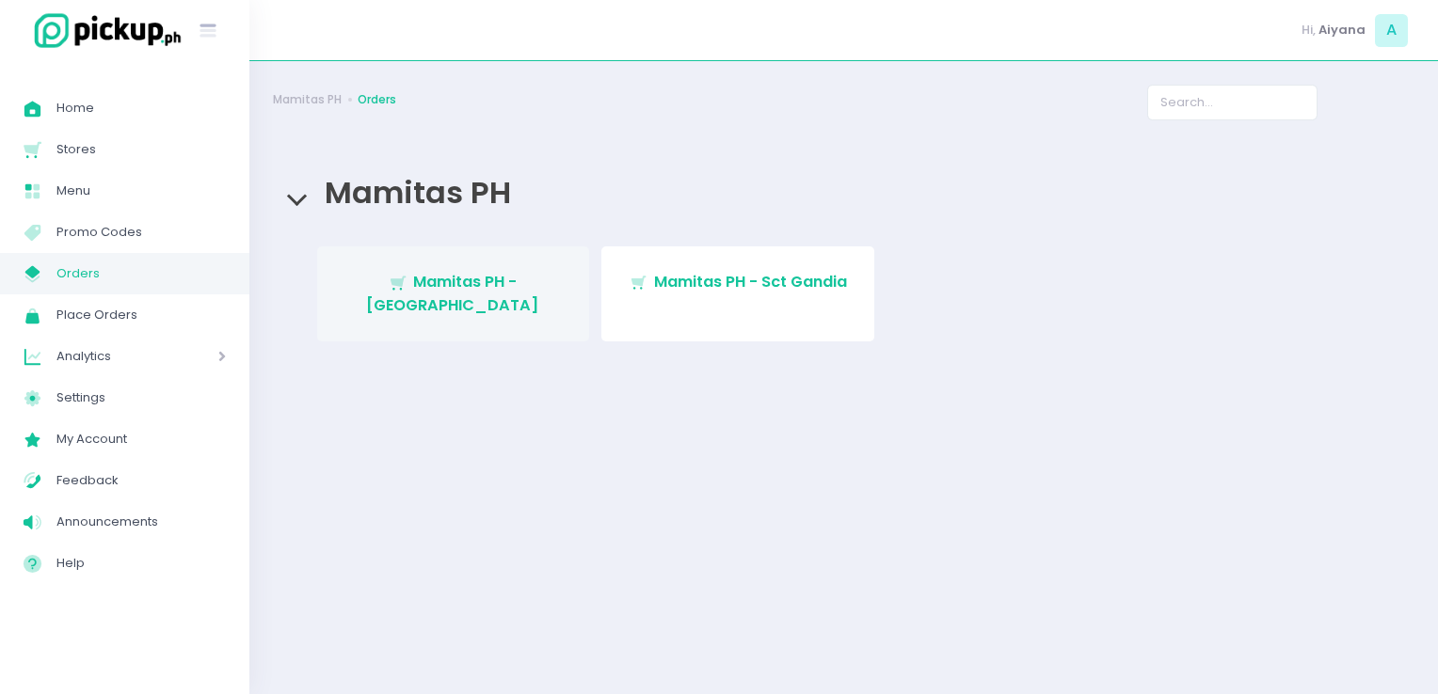
click at [335, 296] on link "Stockholm-icons / Shopping / Cart1 Created with Sketch. Mamitas PH - Blue Ridge" at bounding box center [453, 294] width 273 height 95
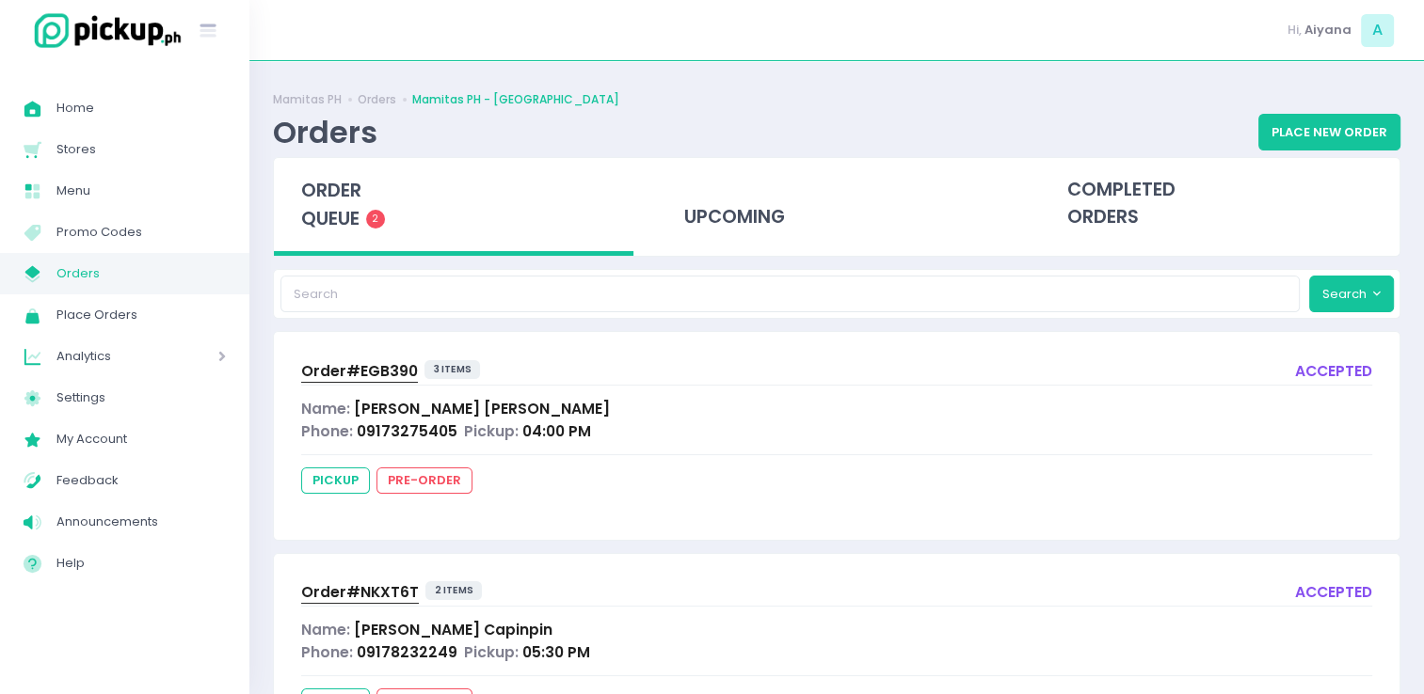
scroll to position [100, 0]
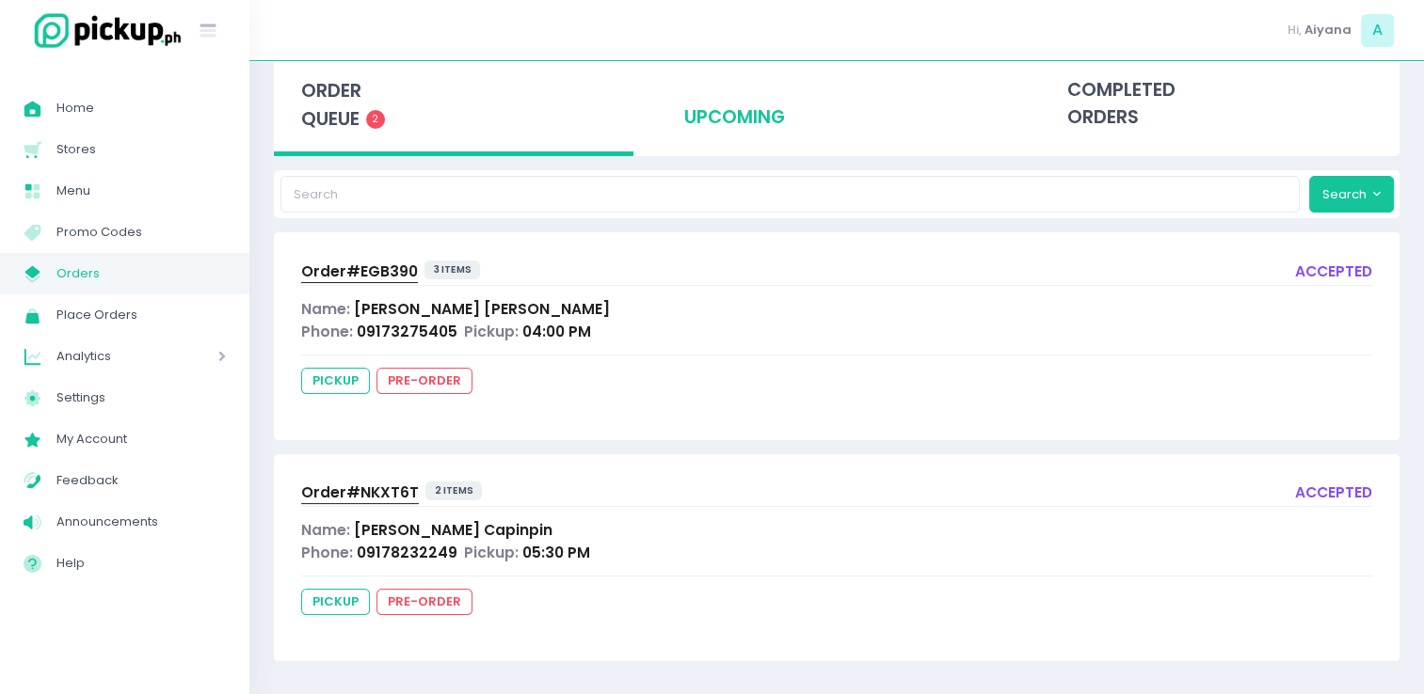
click at [745, 107] on div "upcoming" at bounding box center [836, 104] width 359 height 92
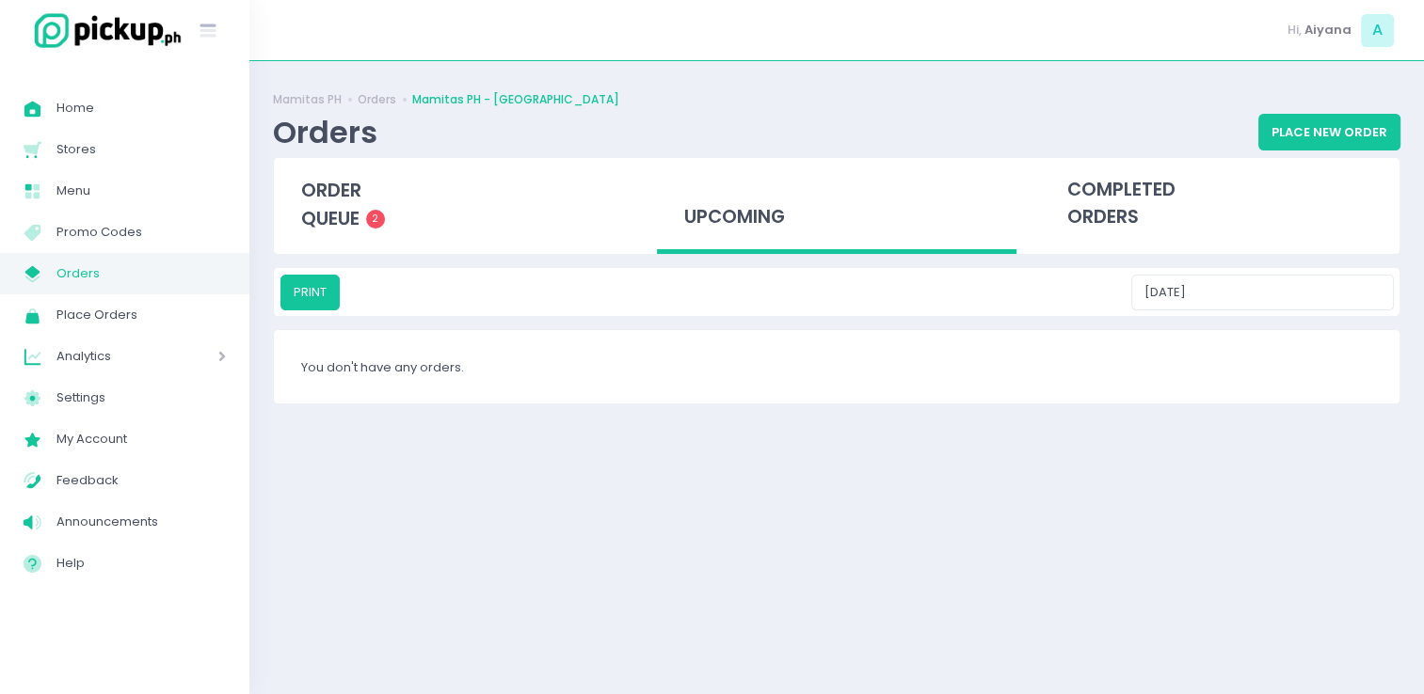
scroll to position [0, 0]
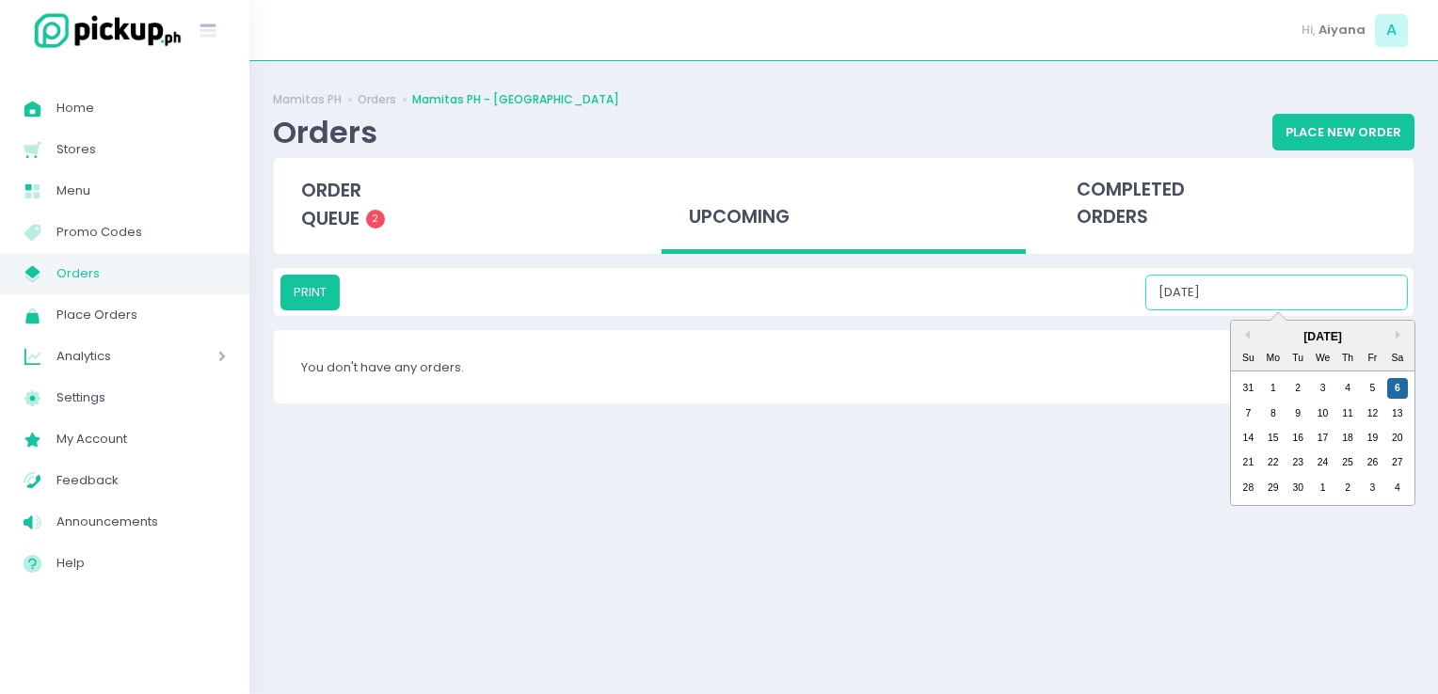
click at [1360, 278] on input "09/06/2025" at bounding box center [1276, 293] width 262 height 36
click at [1240, 412] on div "7" at bounding box center [1247, 414] width 21 height 21
type input "09/07/2025"
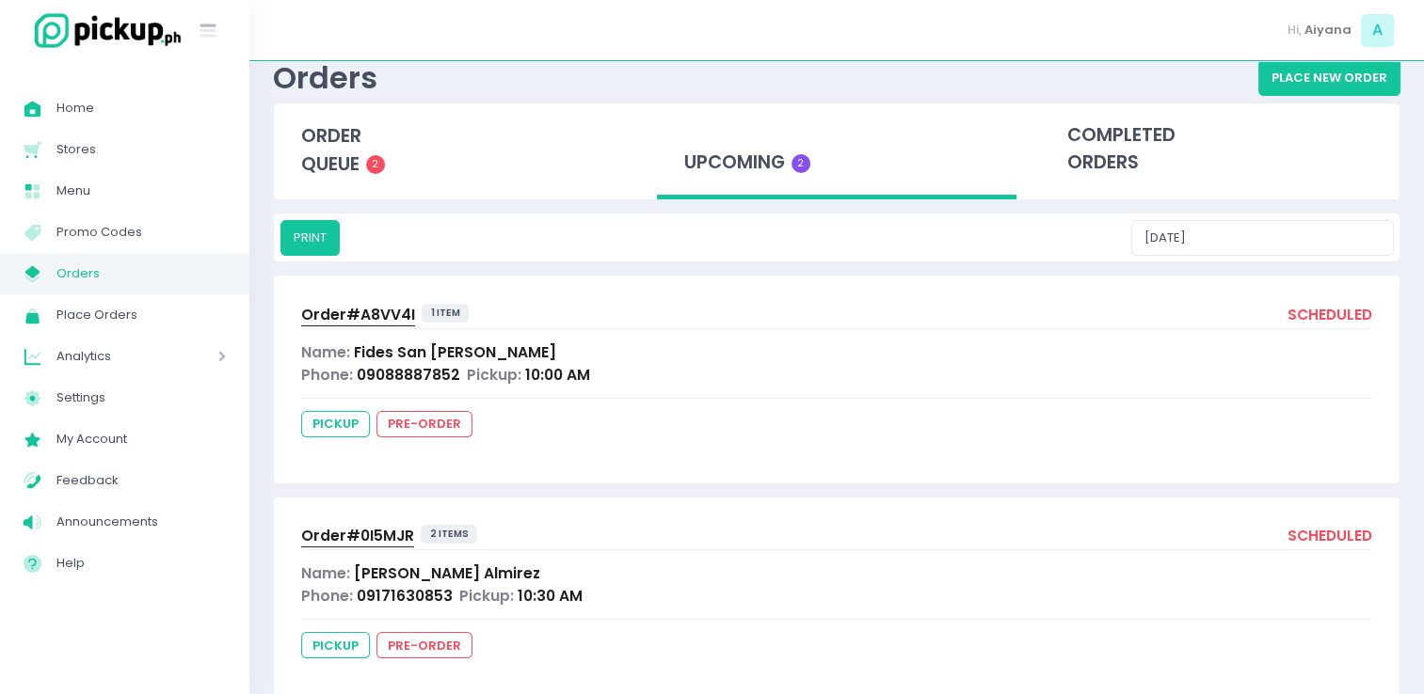
scroll to position [98, 0]
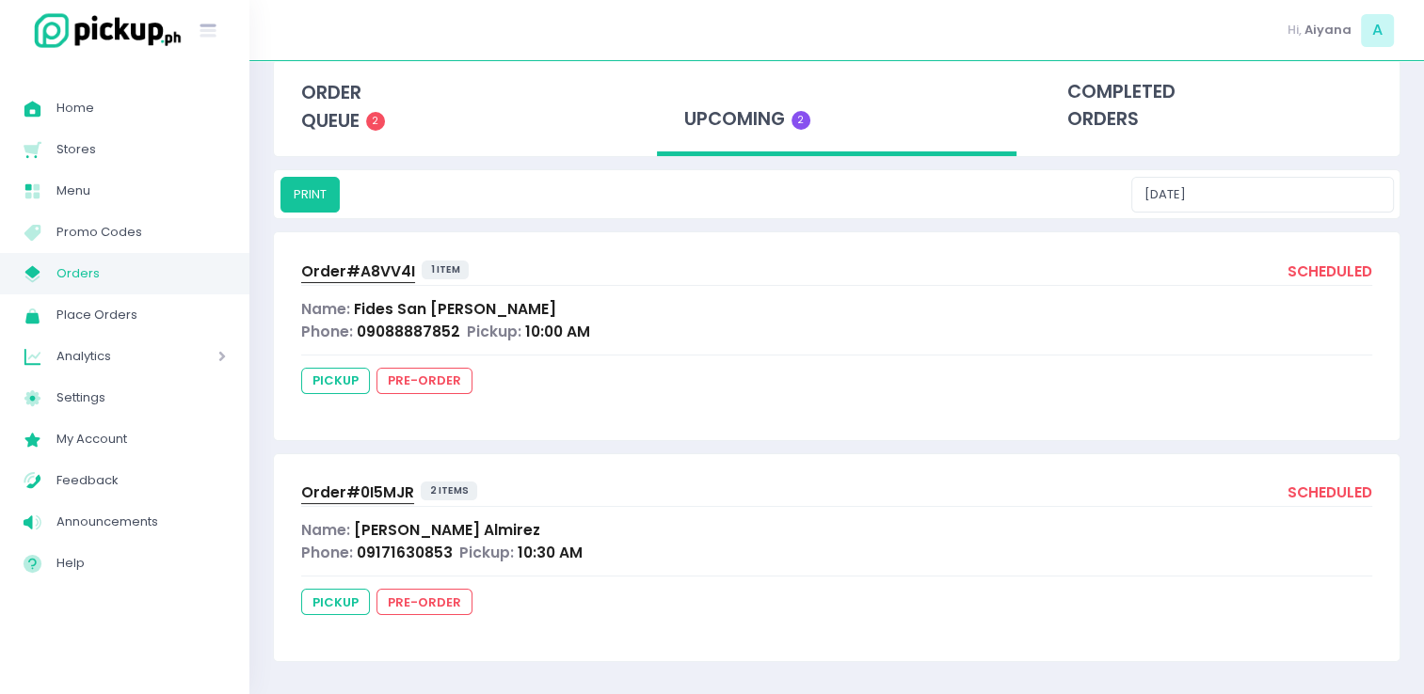
click at [359, 285] on div "Order# A8VV4I 1 item scheduled Name: Fides San Juan Phone: 09088887852 Pickup: …" at bounding box center [836, 335] width 1125 height 207
click at [359, 266] on span "Order# A8VV4I" at bounding box center [358, 272] width 114 height 20
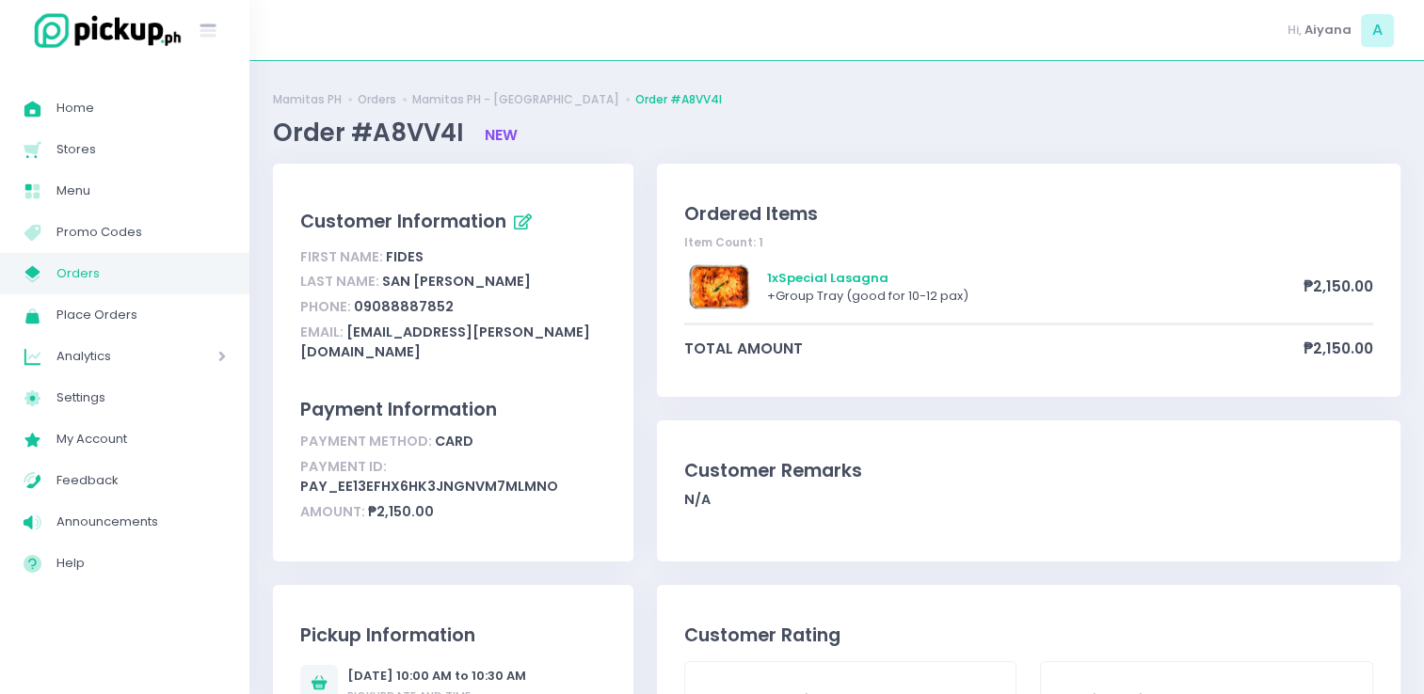
click at [198, 273] on span "Orders" at bounding box center [140, 274] width 169 height 24
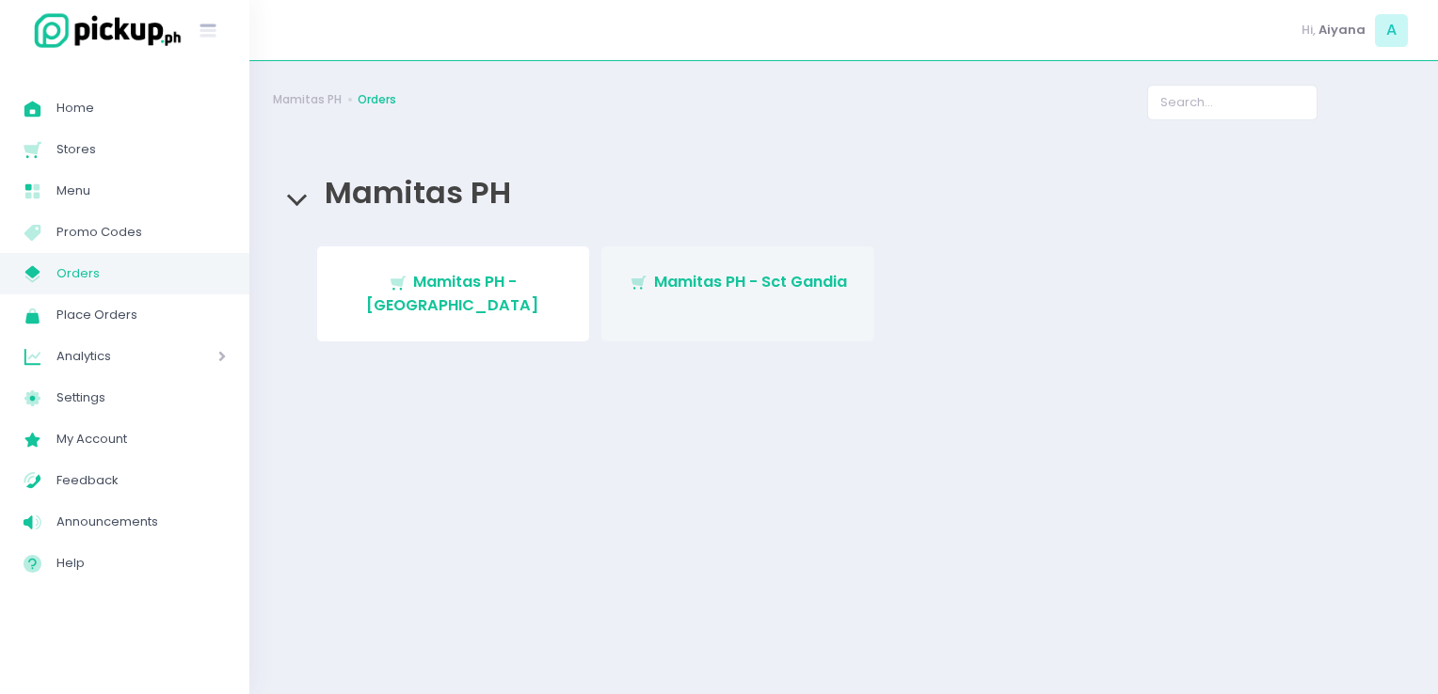
click at [670, 291] on span "Mamitas PH - Sct Gandia" at bounding box center [750, 282] width 193 height 22
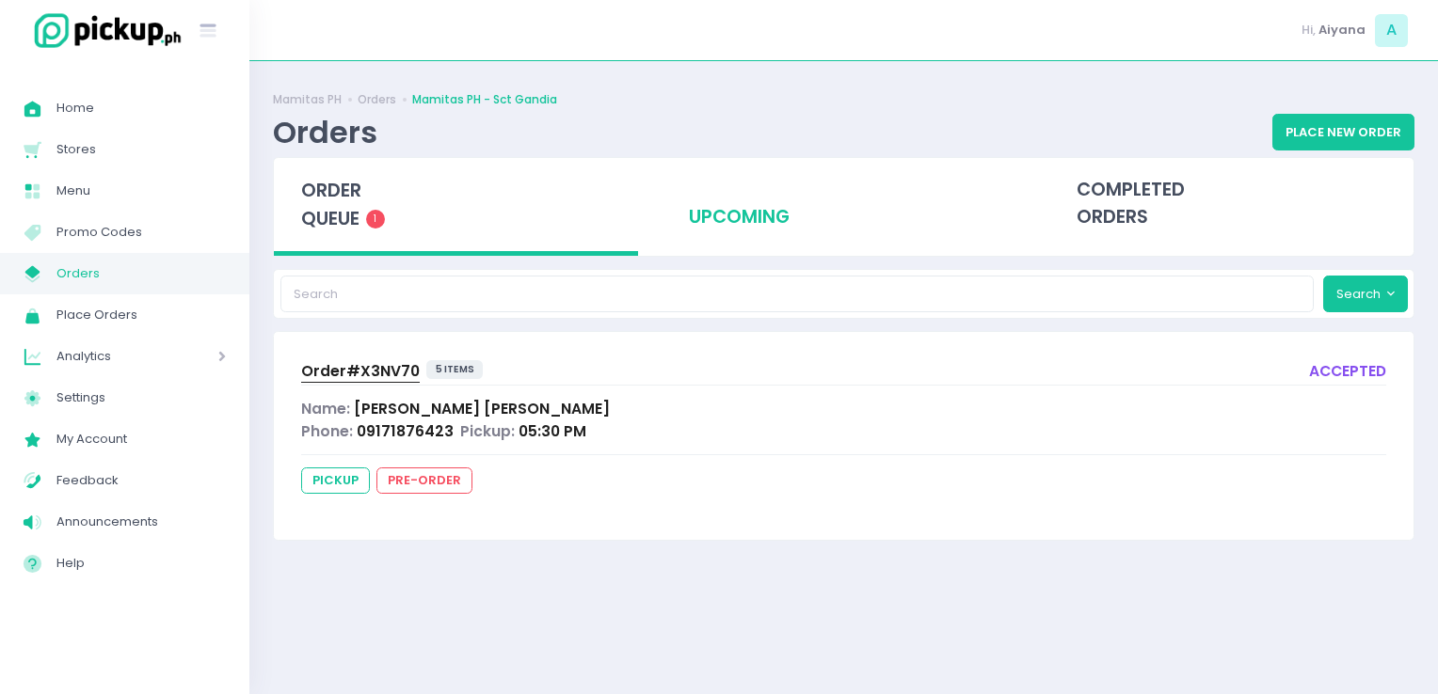
click at [786, 209] on div "upcoming" at bounding box center [843, 204] width 364 height 92
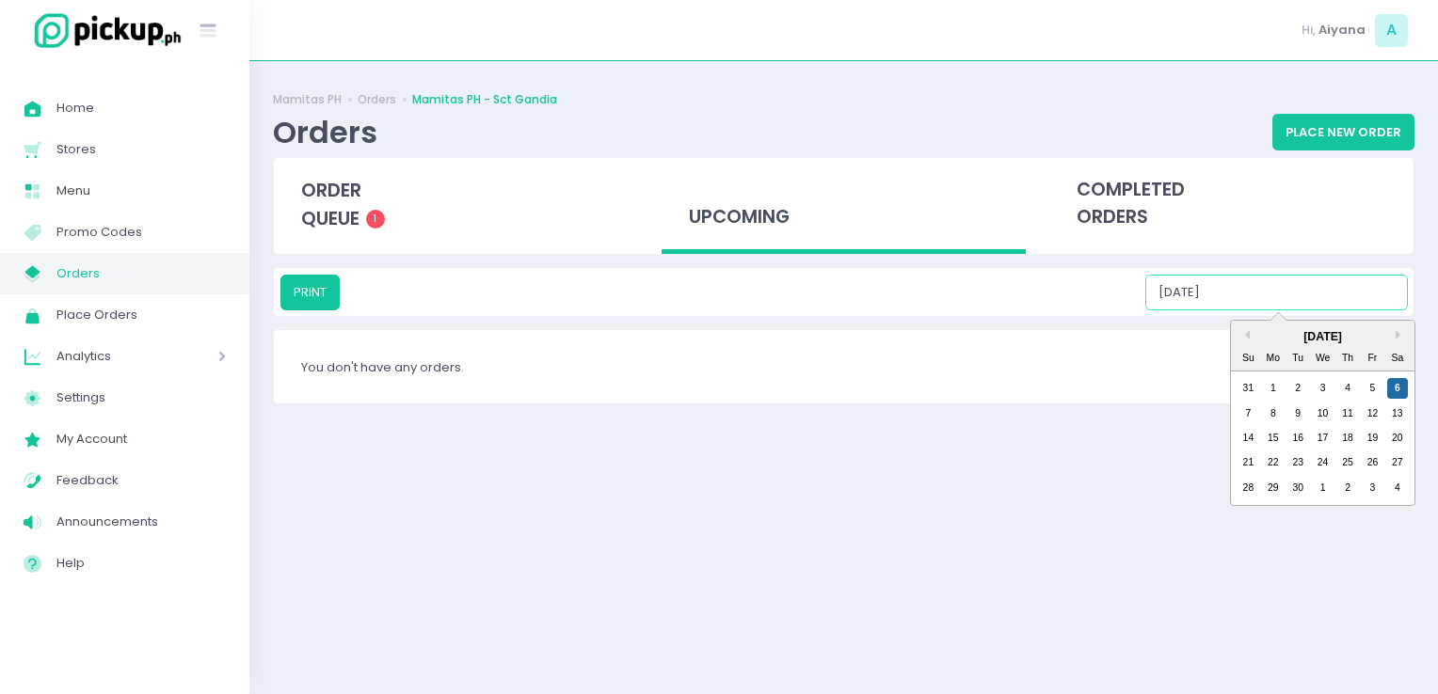
click at [1237, 286] on input "09/06/2025" at bounding box center [1276, 293] width 262 height 36
click at [1249, 405] on div "7" at bounding box center [1247, 414] width 21 height 21
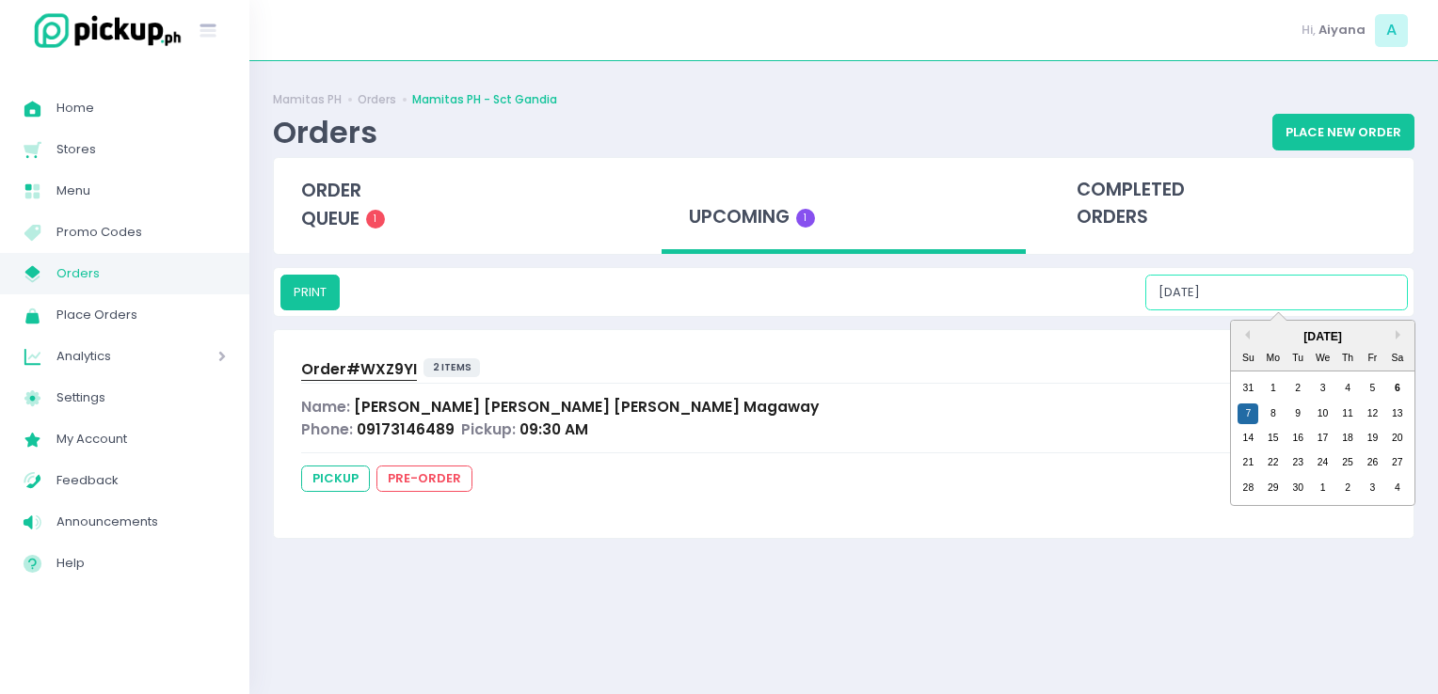
click at [1312, 300] on input "09/07/2025" at bounding box center [1276, 293] width 262 height 36
click at [1273, 407] on div "8" at bounding box center [1273, 414] width 21 height 21
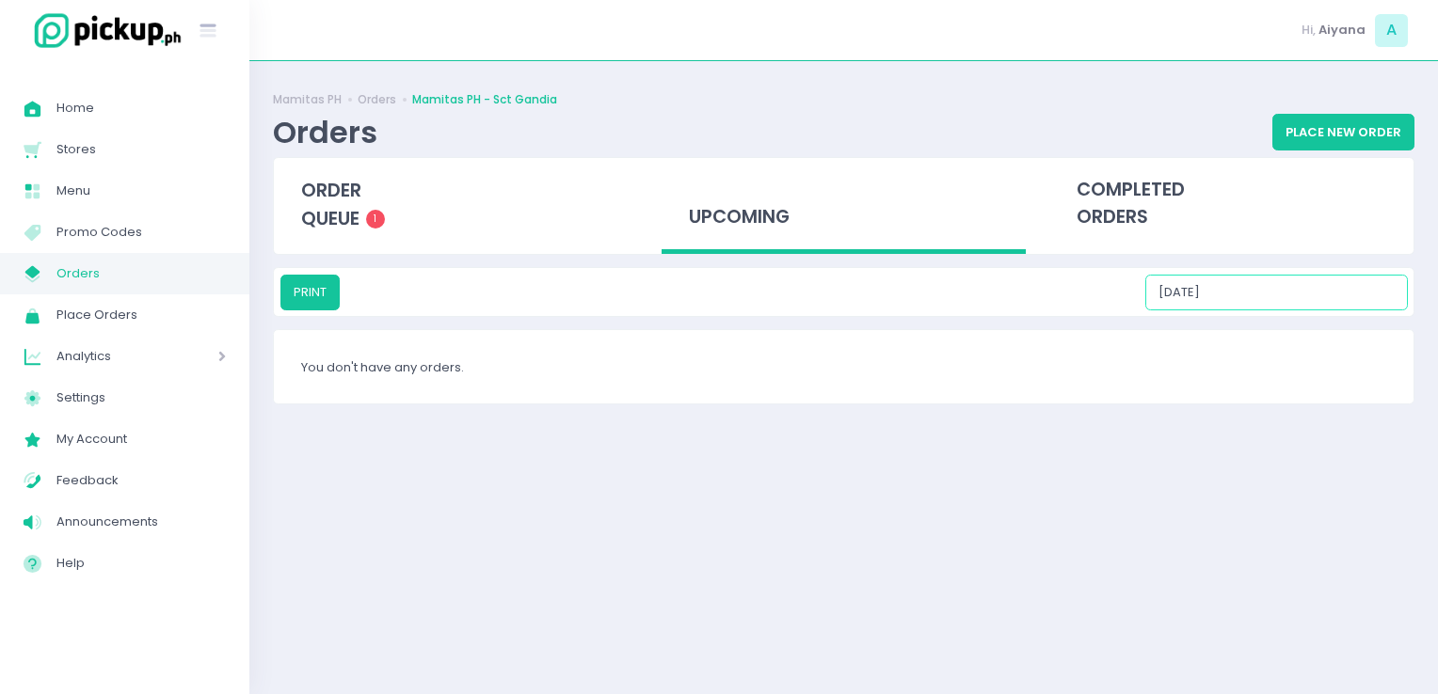
click at [1363, 303] on input "09/08/2025" at bounding box center [1276, 293] width 262 height 36
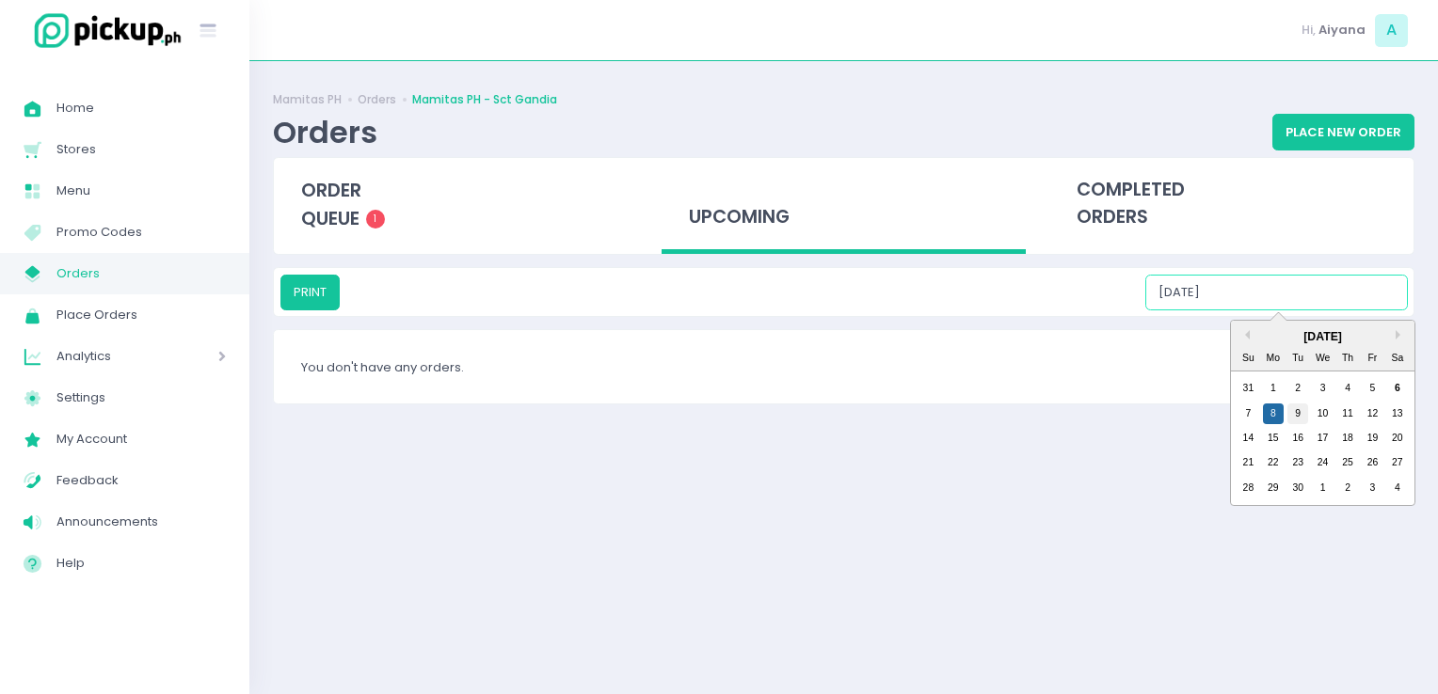
click at [1297, 405] on div "9" at bounding box center [1297, 414] width 21 height 21
click at [1338, 298] on input "09/09/2025" at bounding box center [1276, 293] width 262 height 36
click at [1320, 415] on div "10" at bounding box center [1322, 414] width 21 height 21
click at [1345, 290] on input "09/10/2025" at bounding box center [1276, 293] width 262 height 36
click at [1344, 407] on div "11" at bounding box center [1347, 414] width 21 height 21
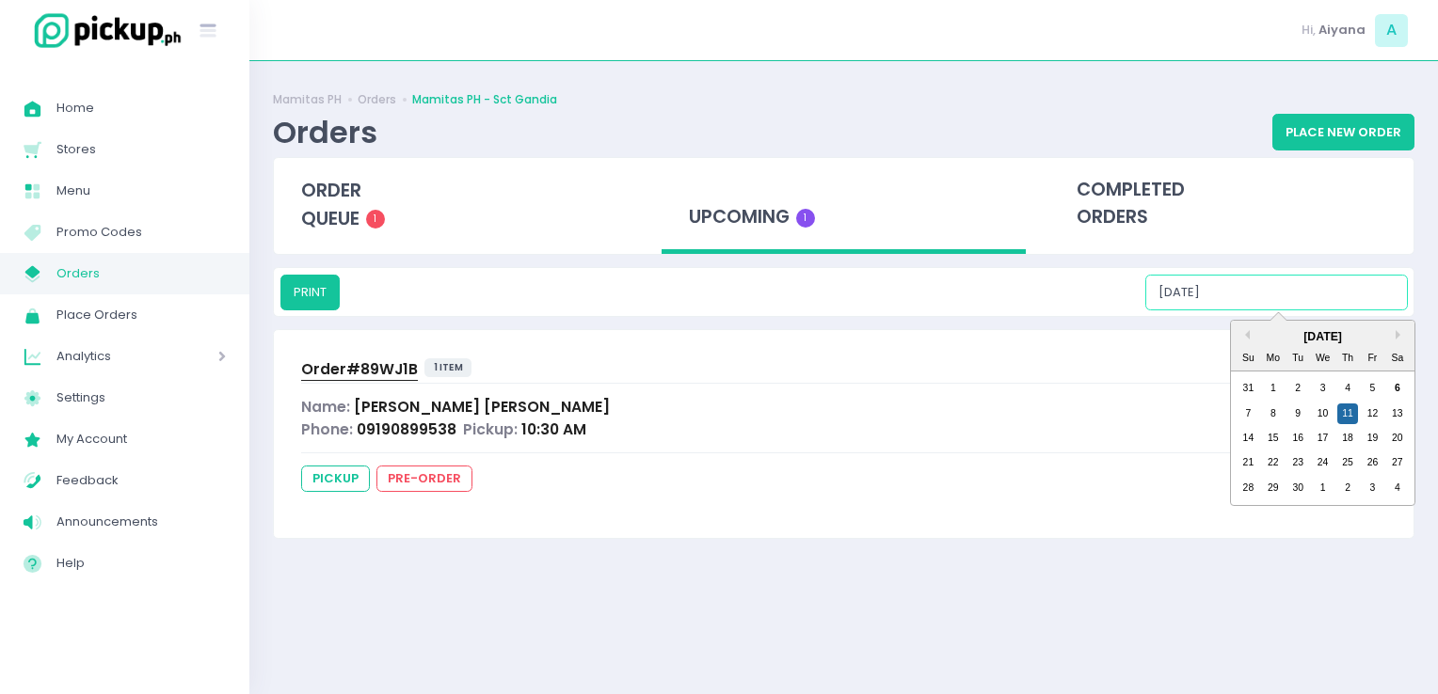
click at [1362, 286] on input "09/11/2025" at bounding box center [1276, 293] width 262 height 36
click at [1370, 409] on div "12" at bounding box center [1371, 414] width 21 height 21
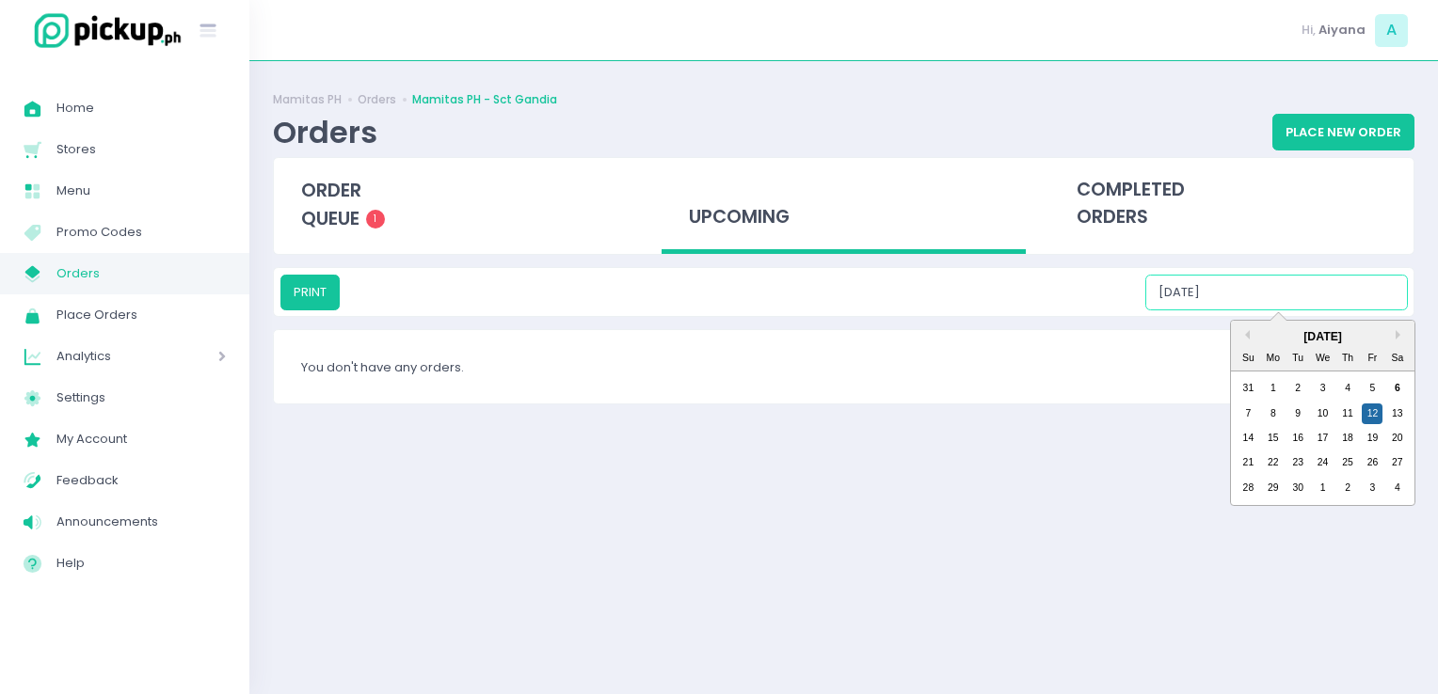
click at [1366, 284] on input "09/12/2025" at bounding box center [1276, 293] width 262 height 36
click at [1392, 416] on div "13" at bounding box center [1397, 414] width 21 height 21
click at [1355, 287] on input "09/13/2025" at bounding box center [1276, 293] width 262 height 36
click at [1242, 437] on div "14" at bounding box center [1247, 438] width 21 height 21
type input "09/14/2025"
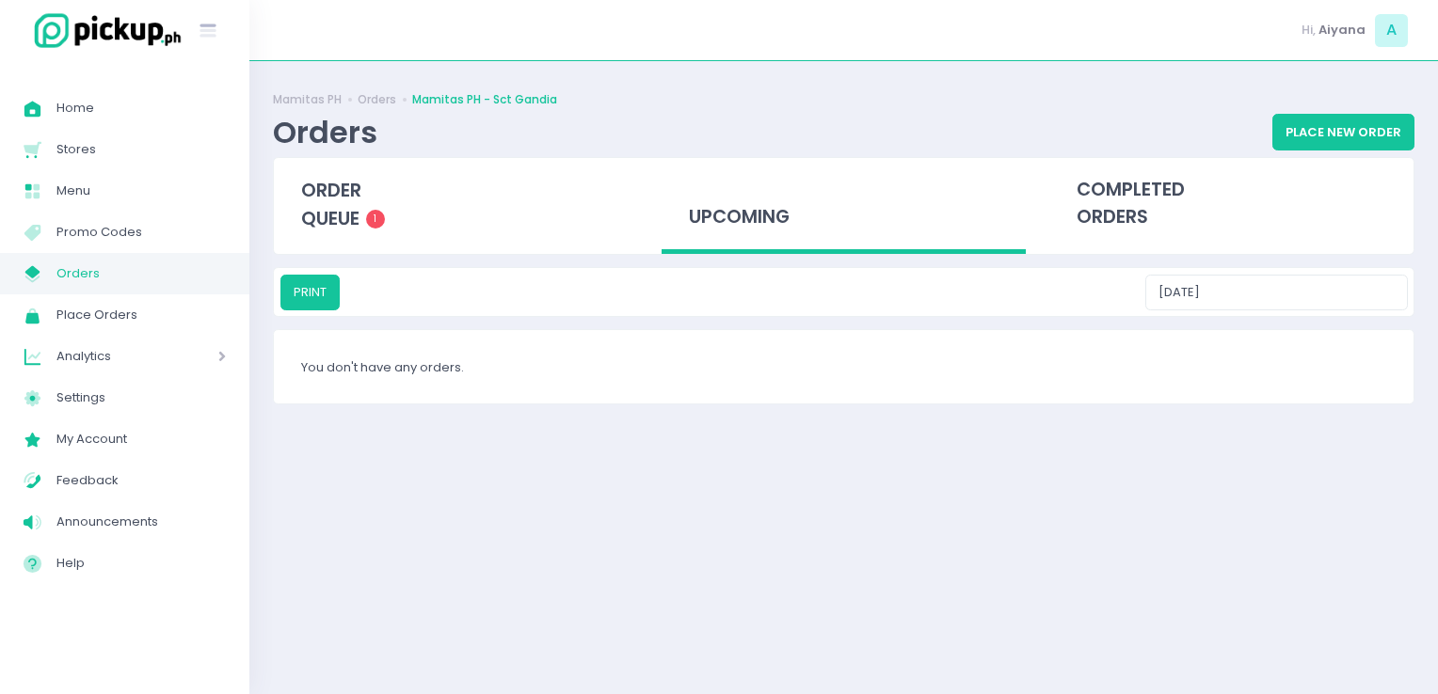
click at [215, 273] on span "Orders" at bounding box center [140, 274] width 169 height 24
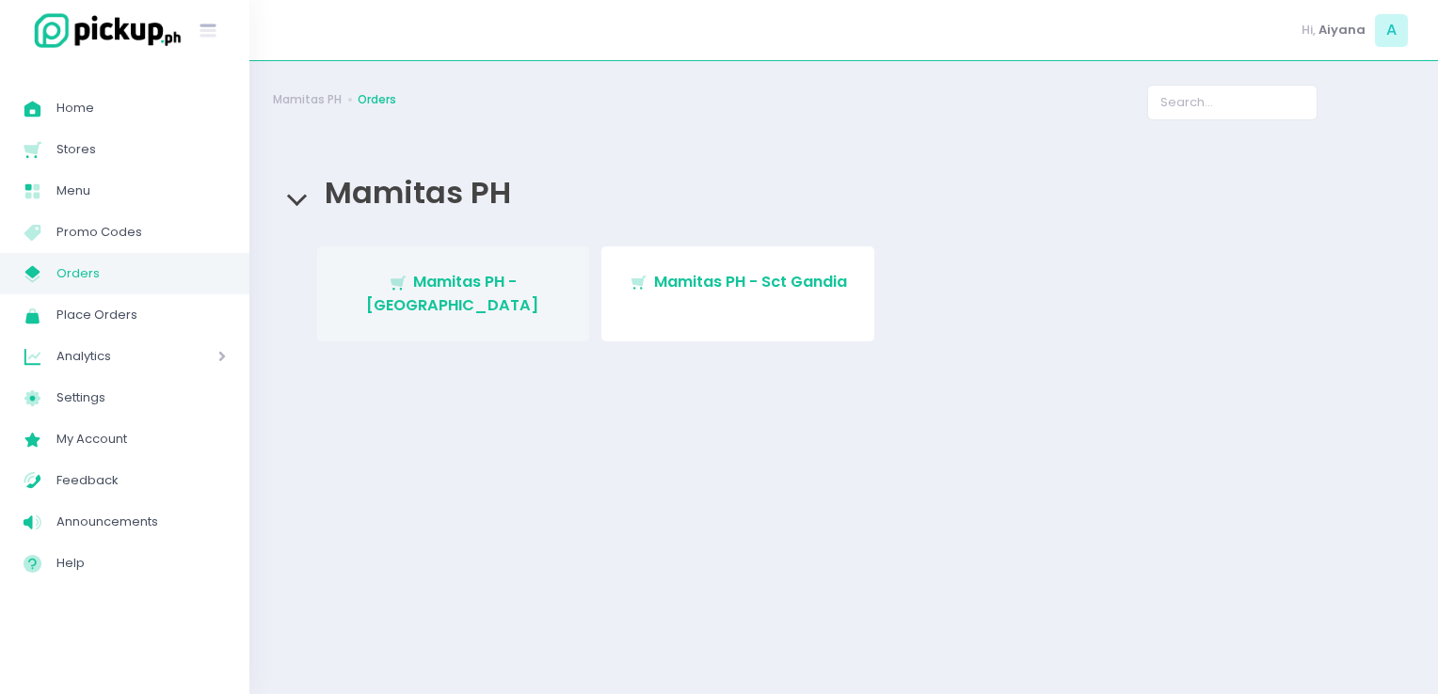
click at [470, 286] on span "Mamitas PH - Blue Ridge" at bounding box center [452, 293] width 173 height 44
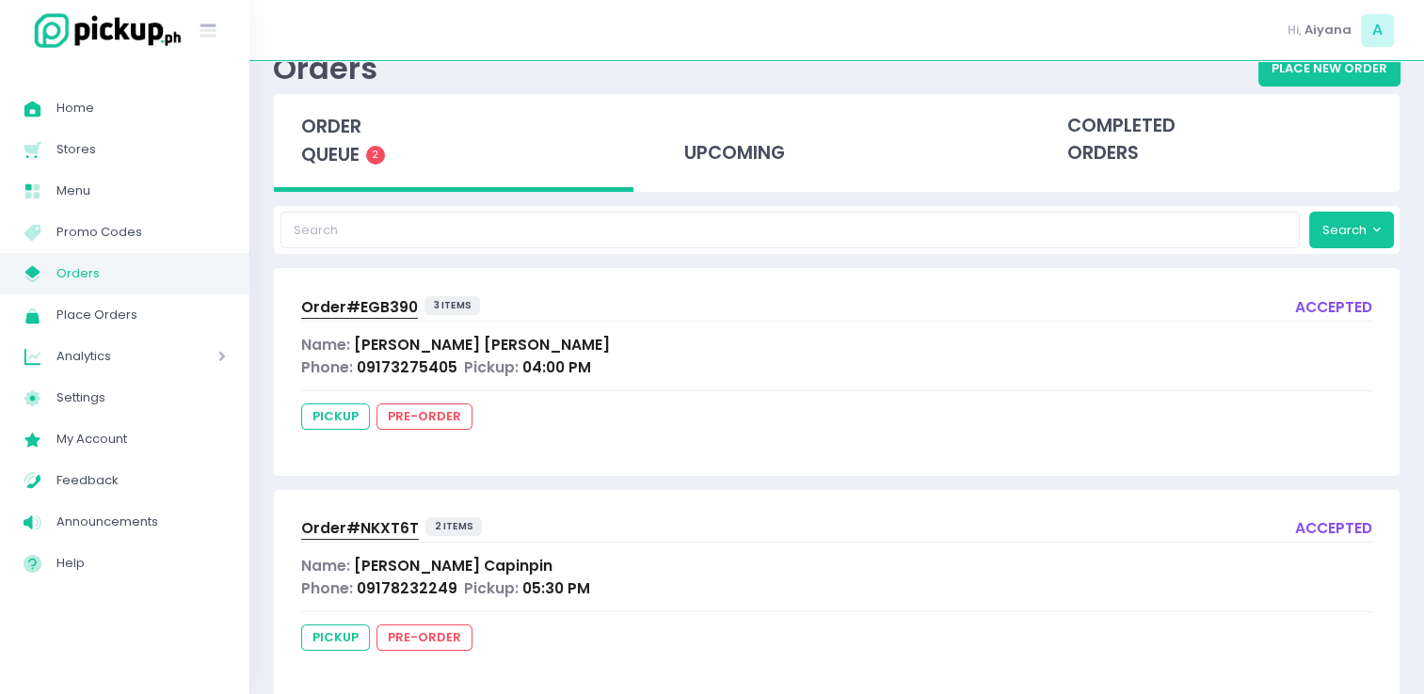
scroll to position [60, 0]
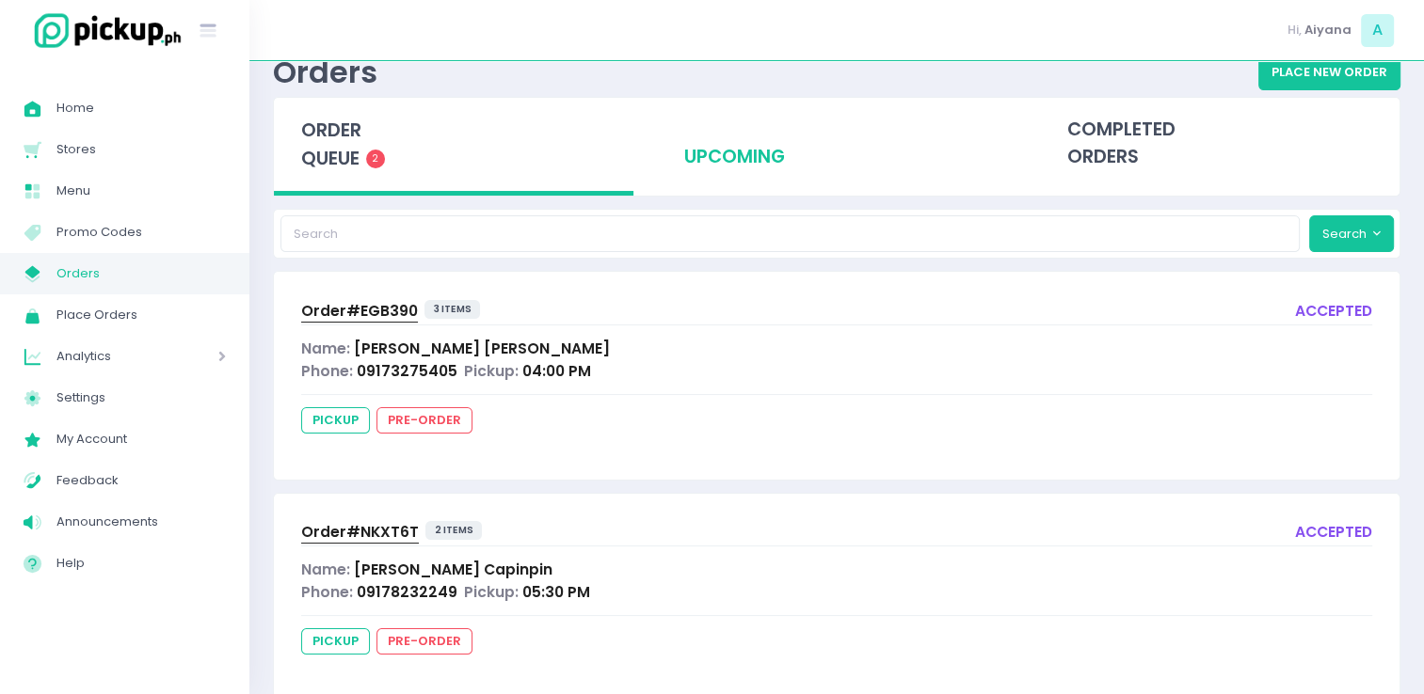
click at [798, 159] on div "upcoming" at bounding box center [836, 144] width 359 height 92
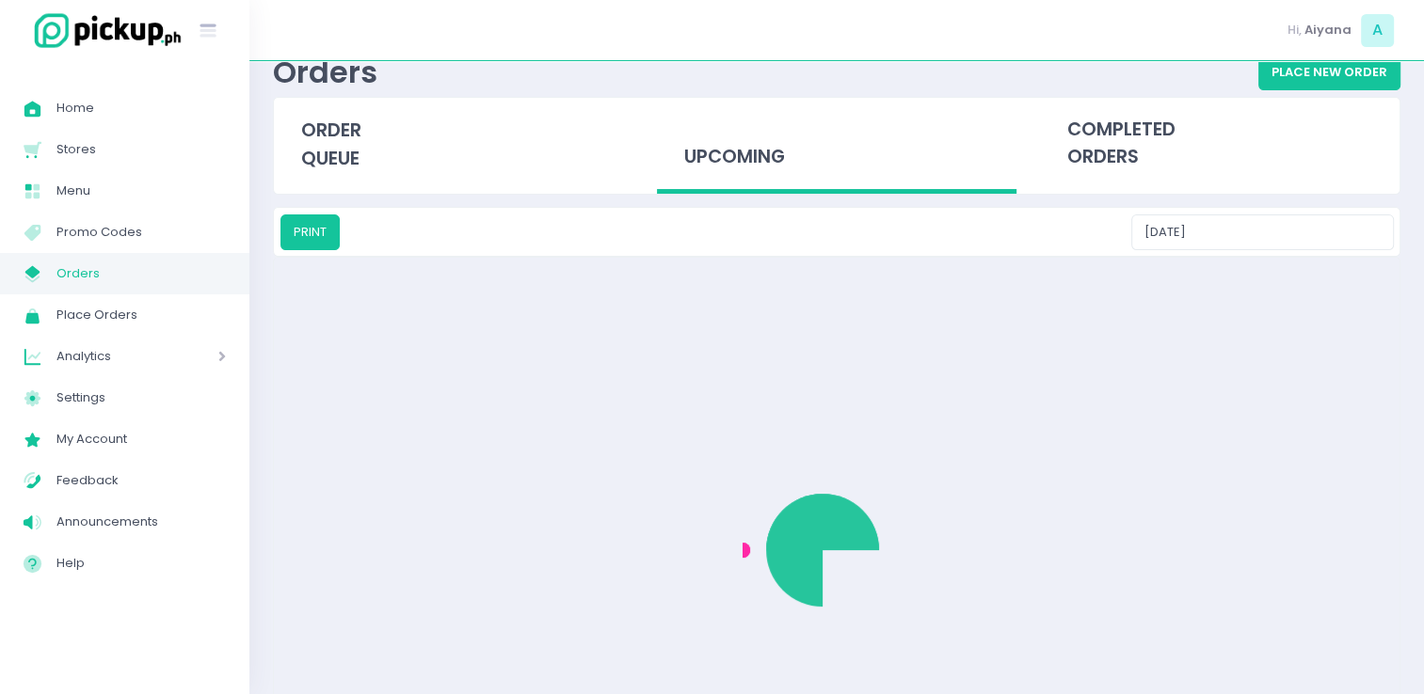
scroll to position [0, 0]
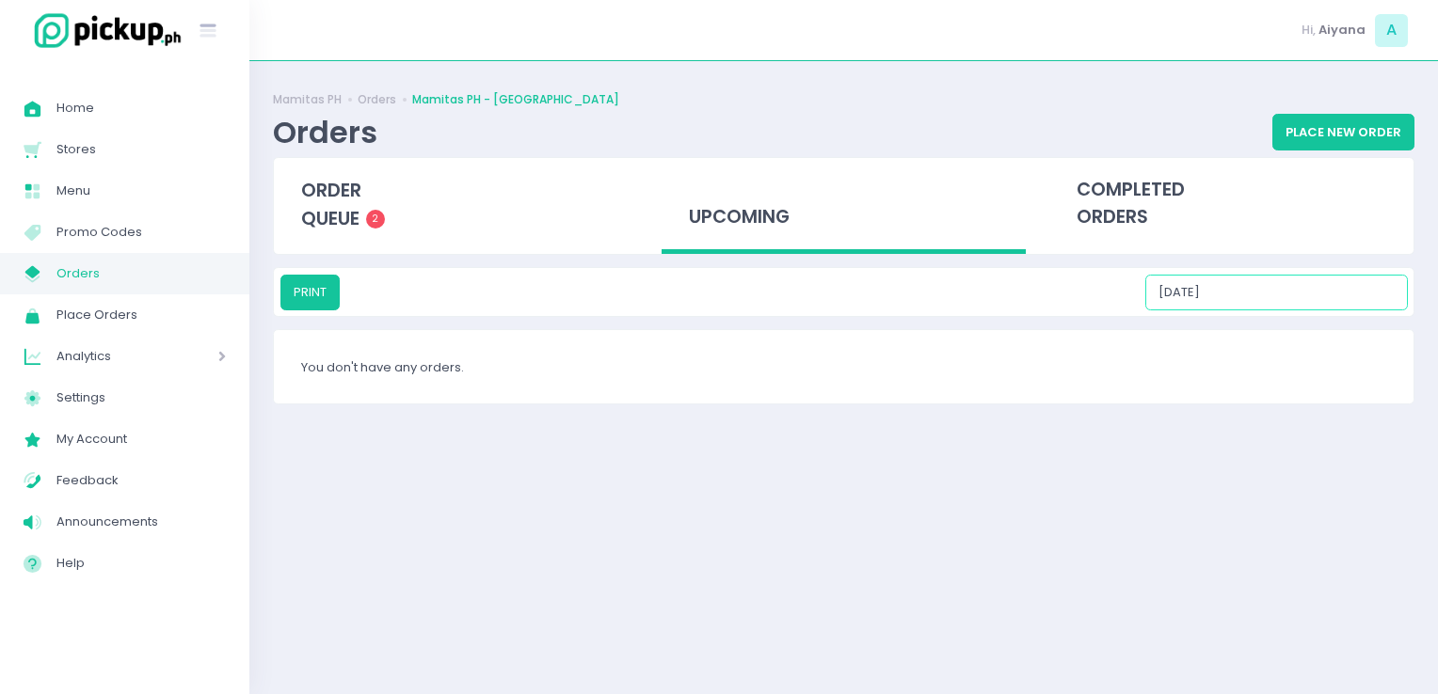
click at [1295, 288] on input "09/06/2025" at bounding box center [1276, 293] width 262 height 36
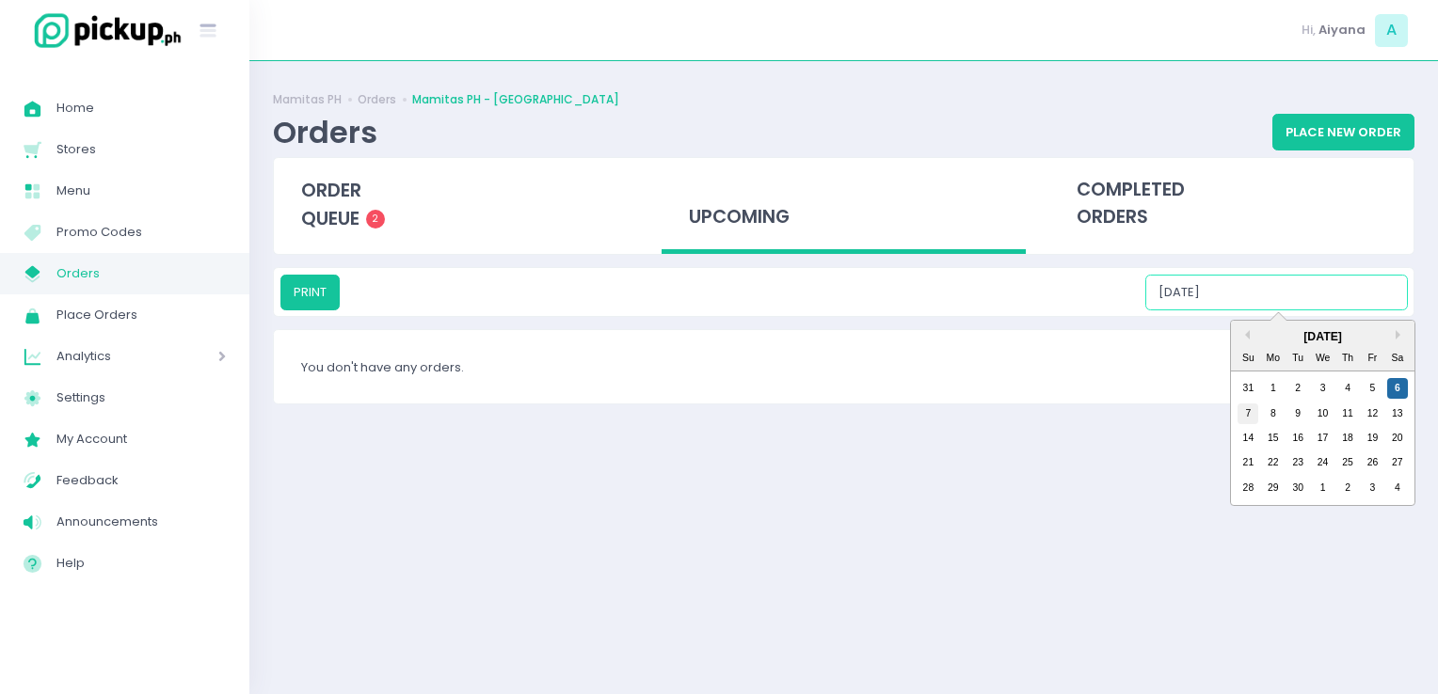
click at [1245, 417] on div "7" at bounding box center [1247, 414] width 21 height 21
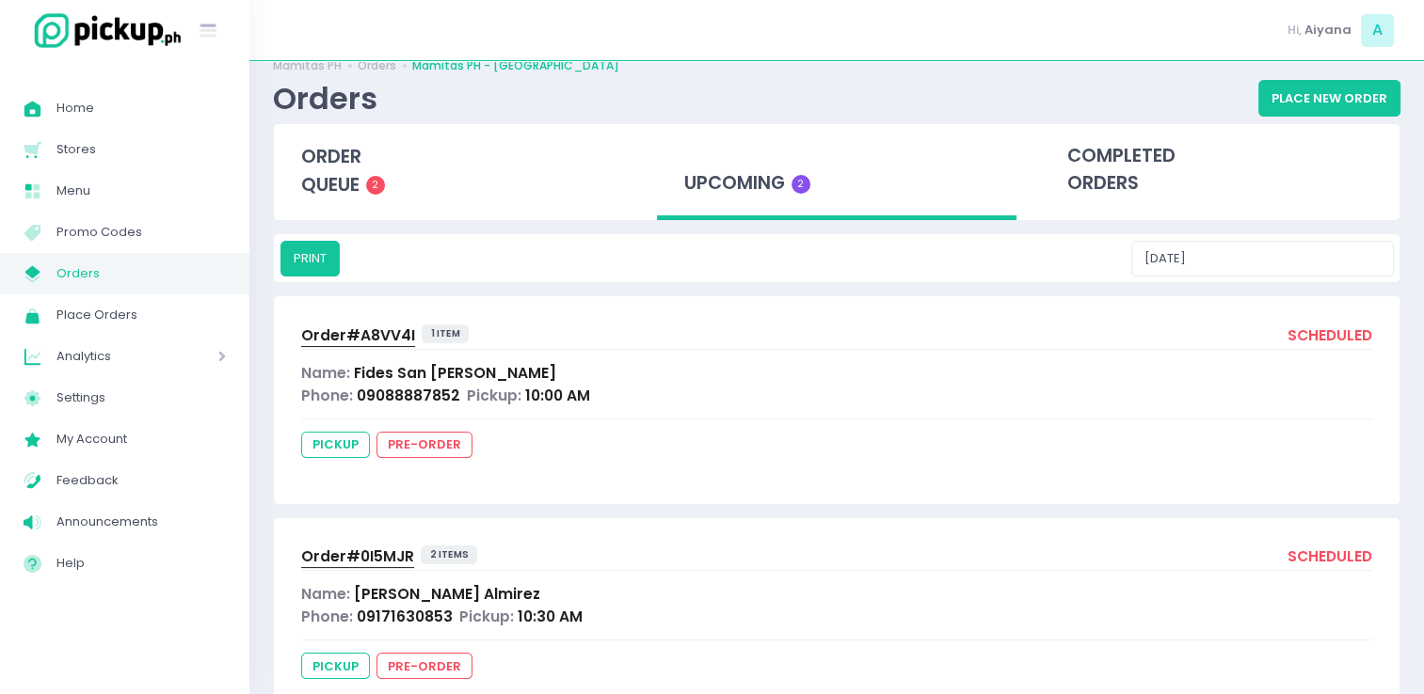
scroll to position [26, 0]
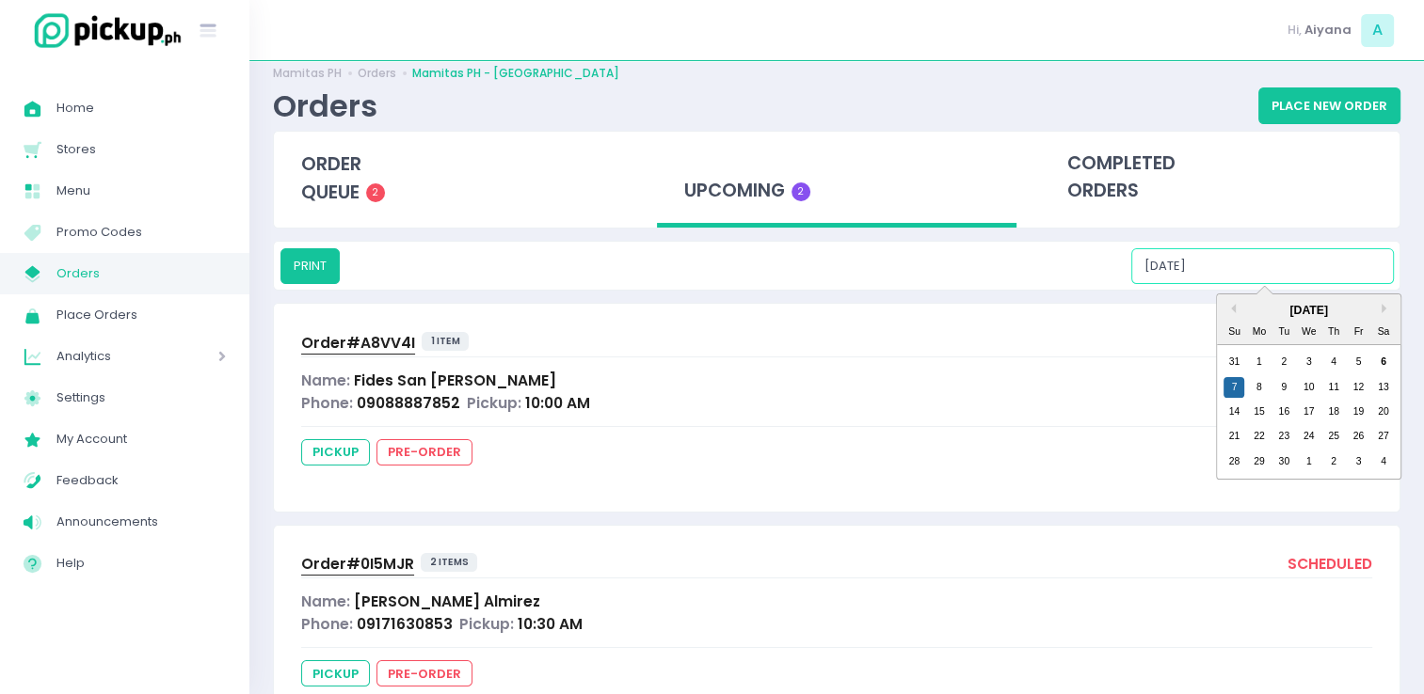
click at [1305, 268] on input "09/07/2025" at bounding box center [1262, 266] width 262 height 36
click at [1262, 384] on div "8" at bounding box center [1259, 387] width 21 height 21
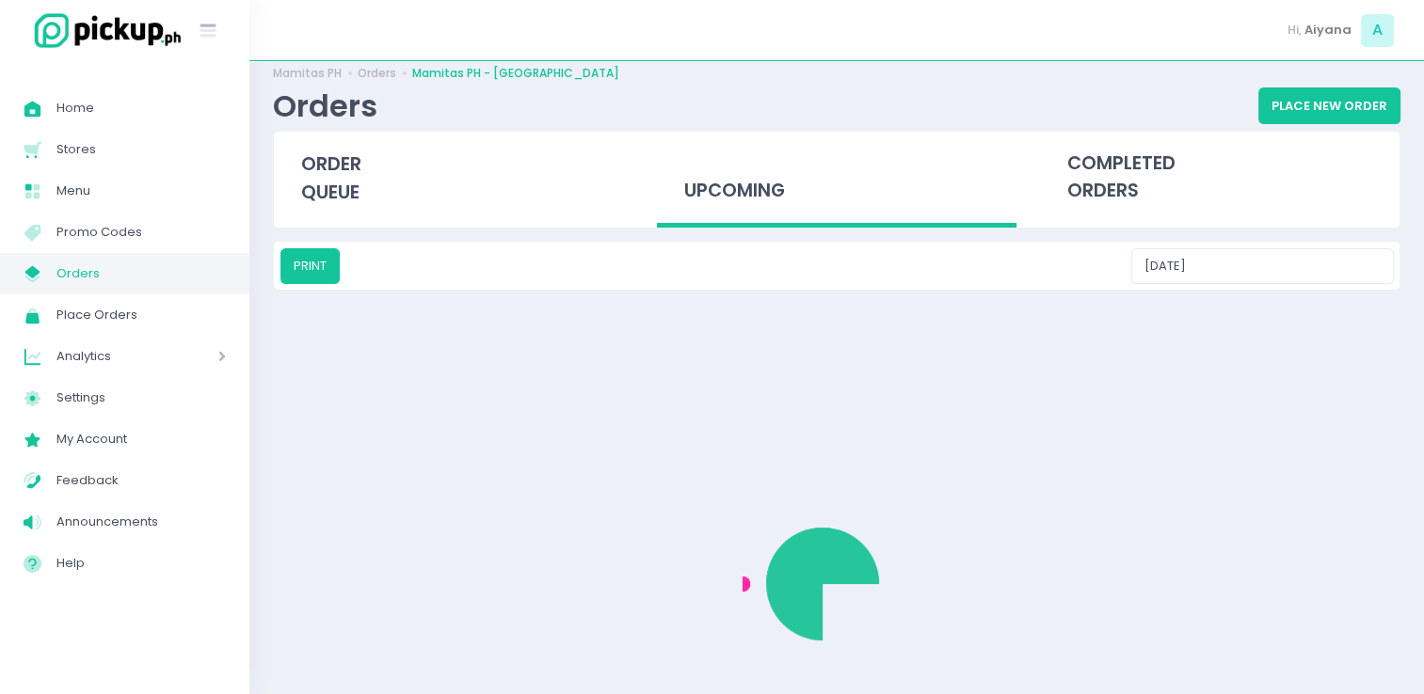
scroll to position [0, 0]
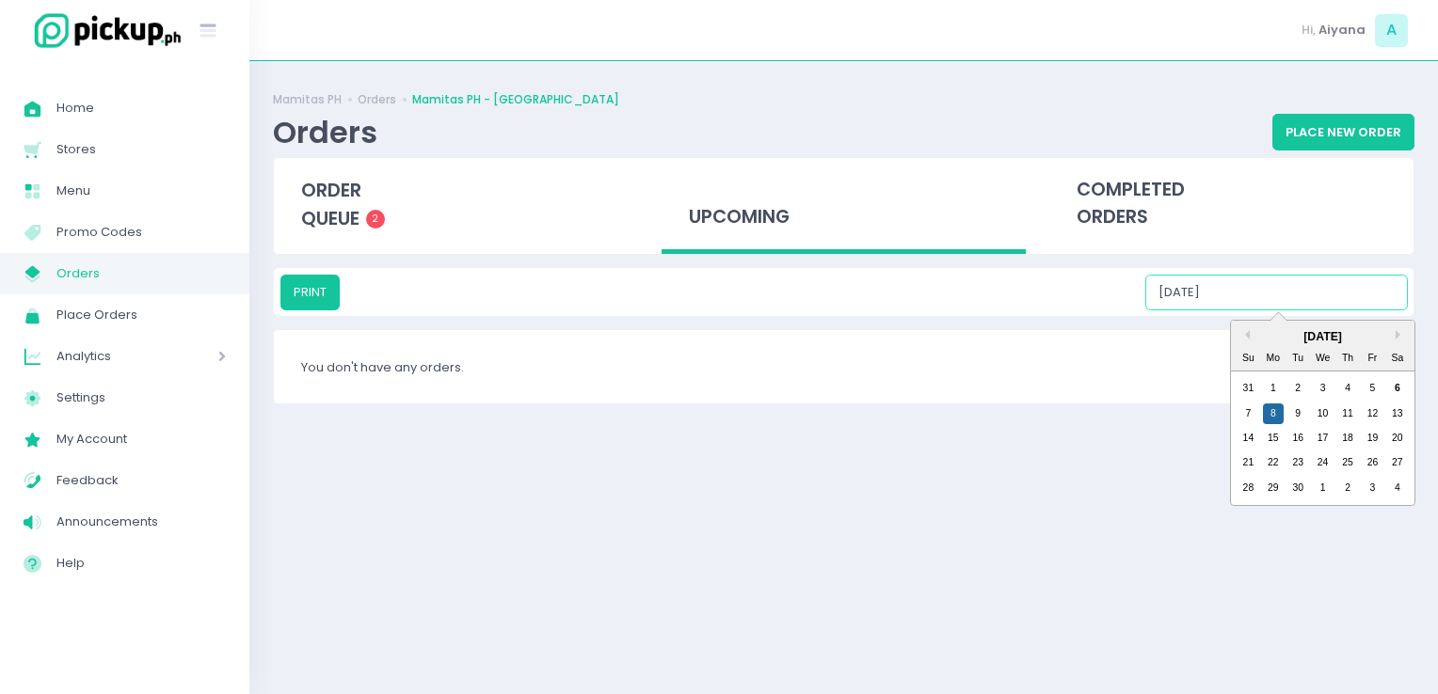
click at [1344, 289] on input "09/08/2025" at bounding box center [1276, 293] width 262 height 36
click at [1301, 412] on div "9" at bounding box center [1297, 414] width 21 height 21
click at [1344, 275] on input "09/09/2025" at bounding box center [1276, 293] width 262 height 36
click at [1312, 419] on div "10" at bounding box center [1322, 414] width 21 height 21
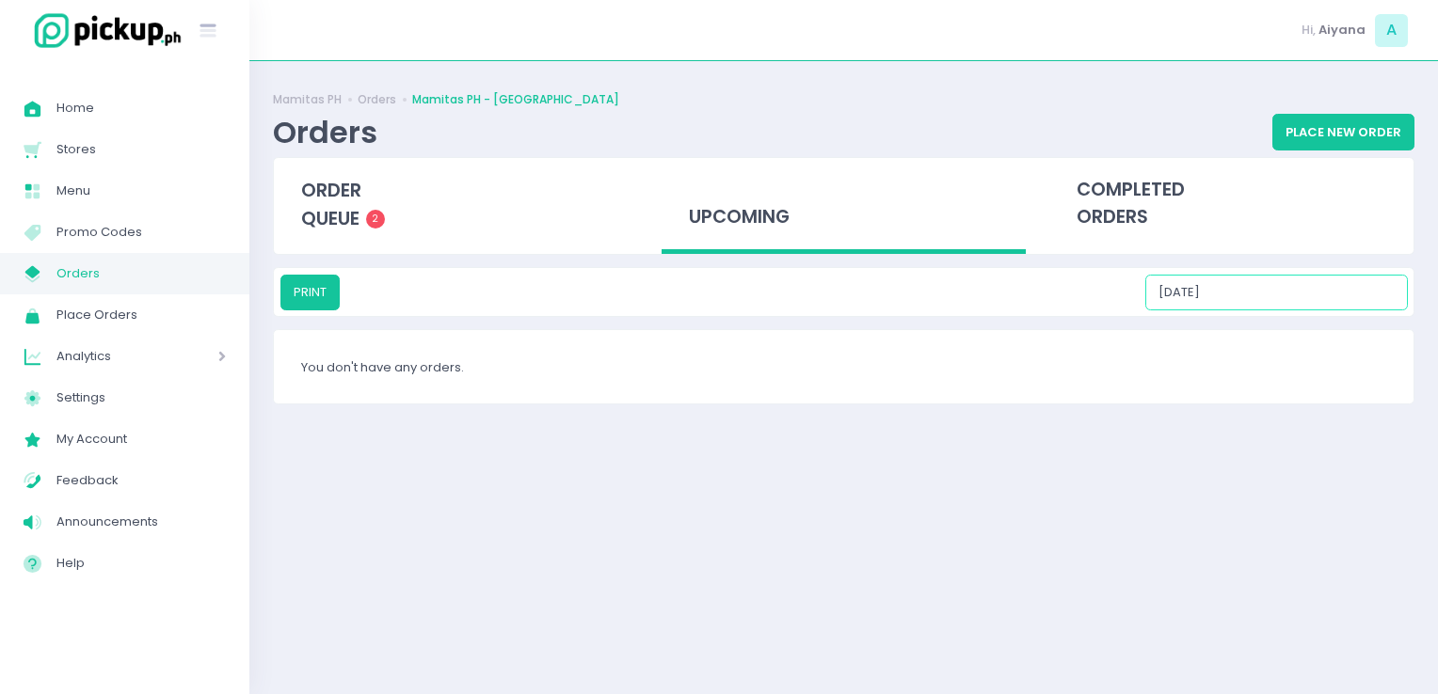
click at [1349, 306] on input "09/10/2025" at bounding box center [1276, 293] width 262 height 36
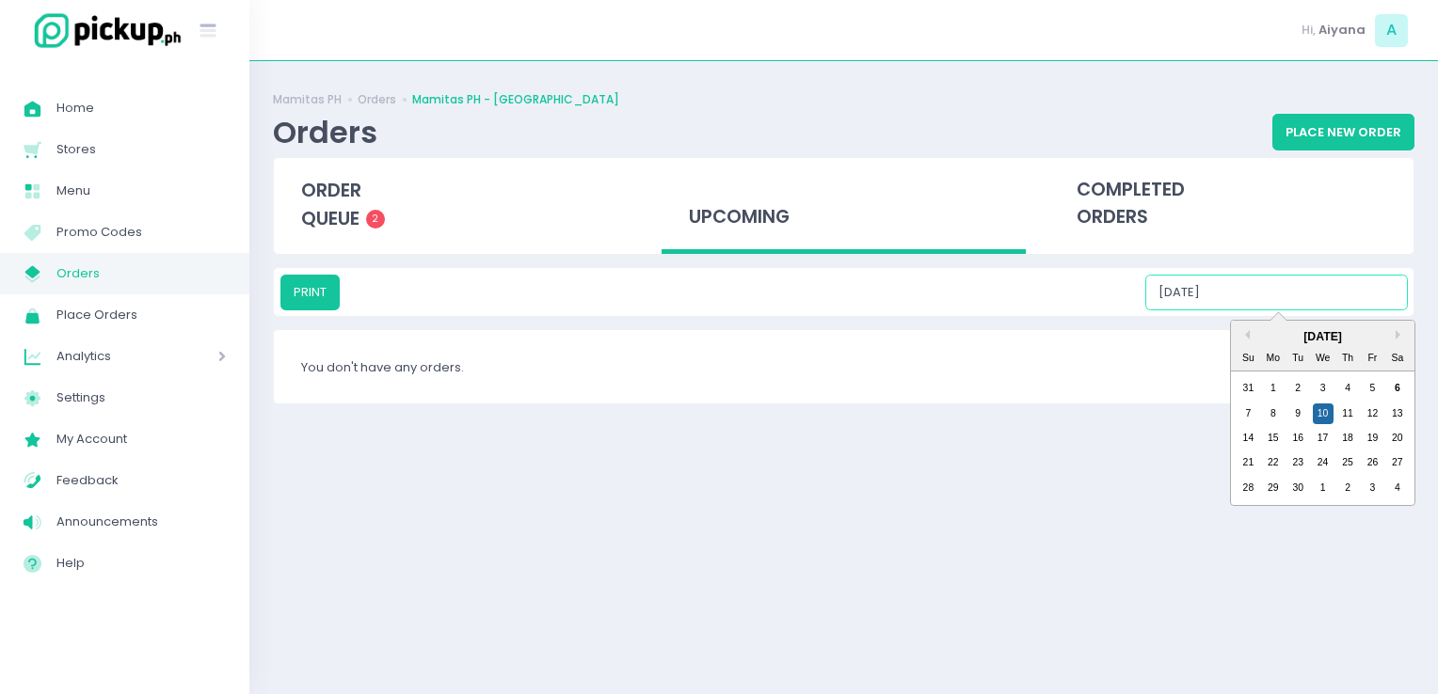
click at [1358, 411] on div "7 8 9 10 11 12 13" at bounding box center [1322, 413] width 174 height 24
click at [1351, 411] on div "11" at bounding box center [1347, 414] width 21 height 21
click at [1328, 283] on input "09/11/2025" at bounding box center [1276, 293] width 262 height 36
click at [1368, 406] on div "12" at bounding box center [1371, 414] width 21 height 21
click at [1358, 289] on input "09/12/2025" at bounding box center [1276, 293] width 262 height 36
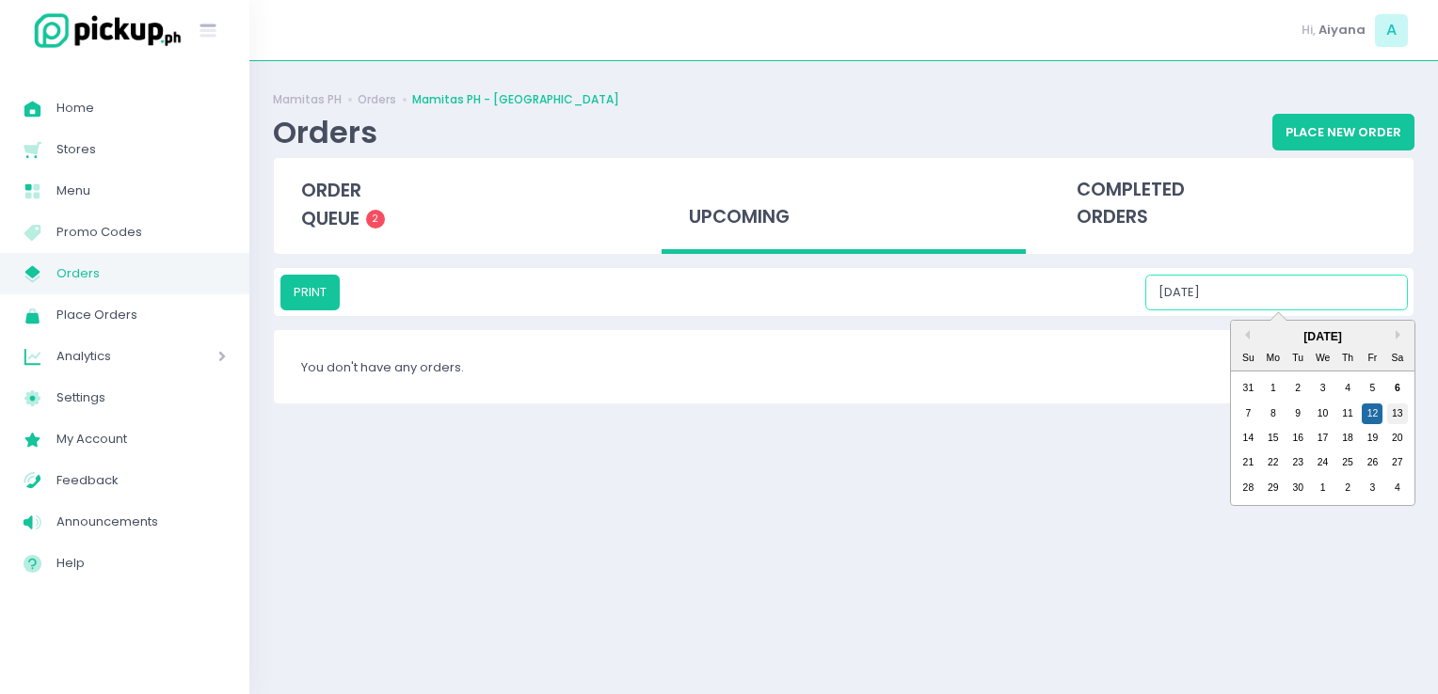
click at [1395, 408] on div "13" at bounding box center [1397, 414] width 21 height 21
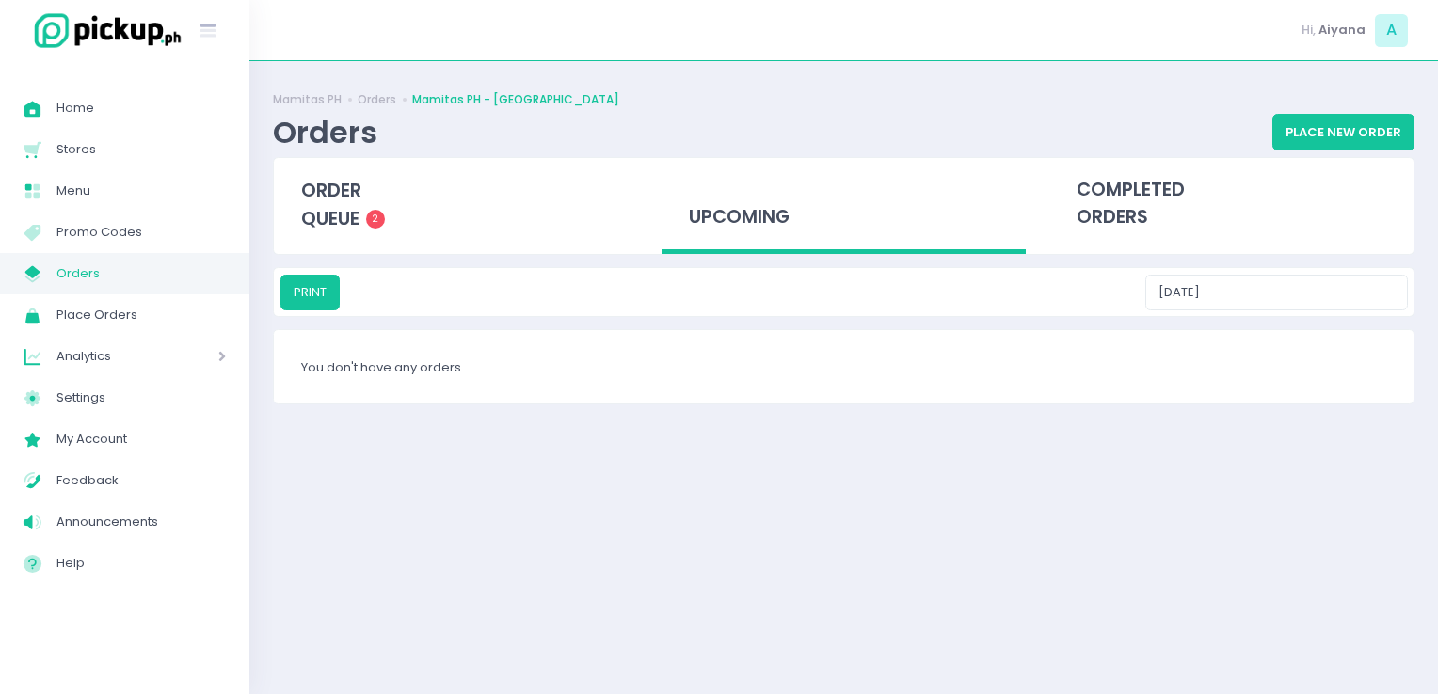
click at [1332, 270] on div "PRINT 09/13/2025" at bounding box center [843, 292] width 1139 height 48
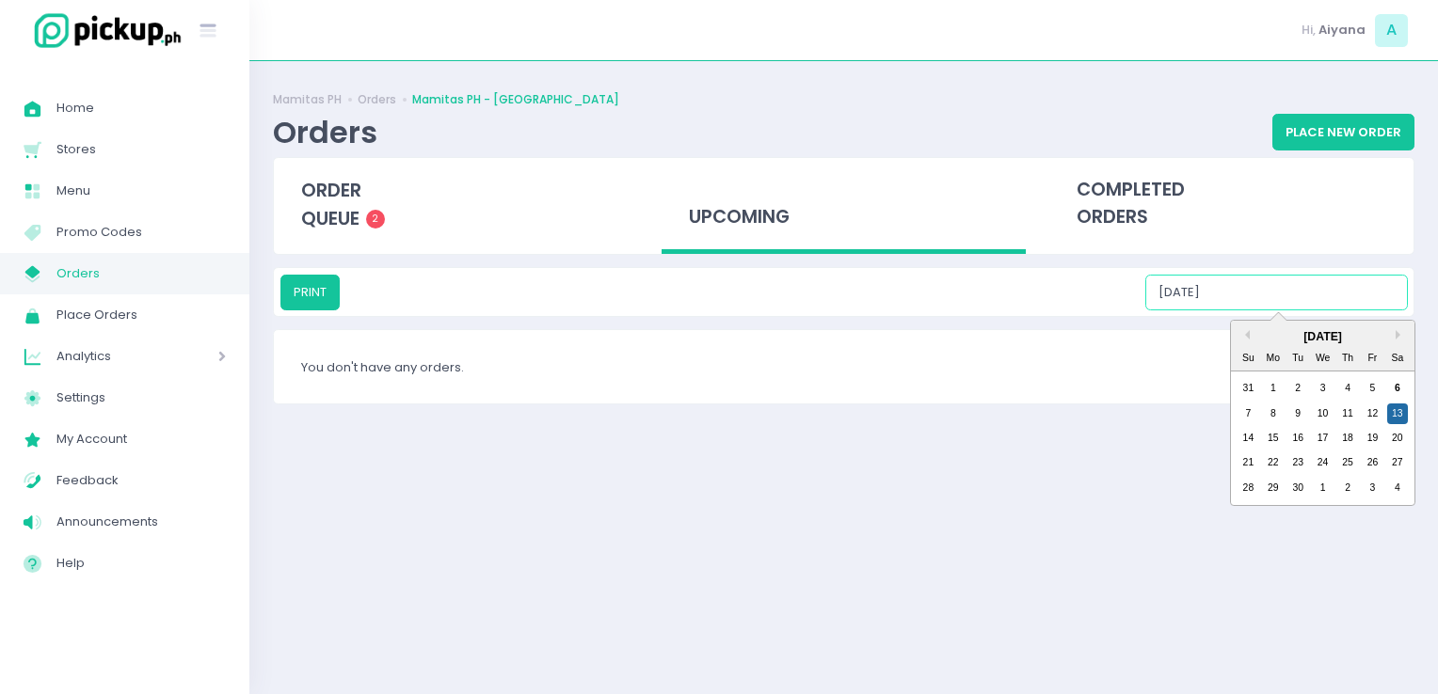
click at [1340, 296] on input "09/13/2025" at bounding box center [1276, 293] width 262 height 36
click at [1249, 440] on div "14" at bounding box center [1247, 438] width 21 height 21
type input "09/14/2025"
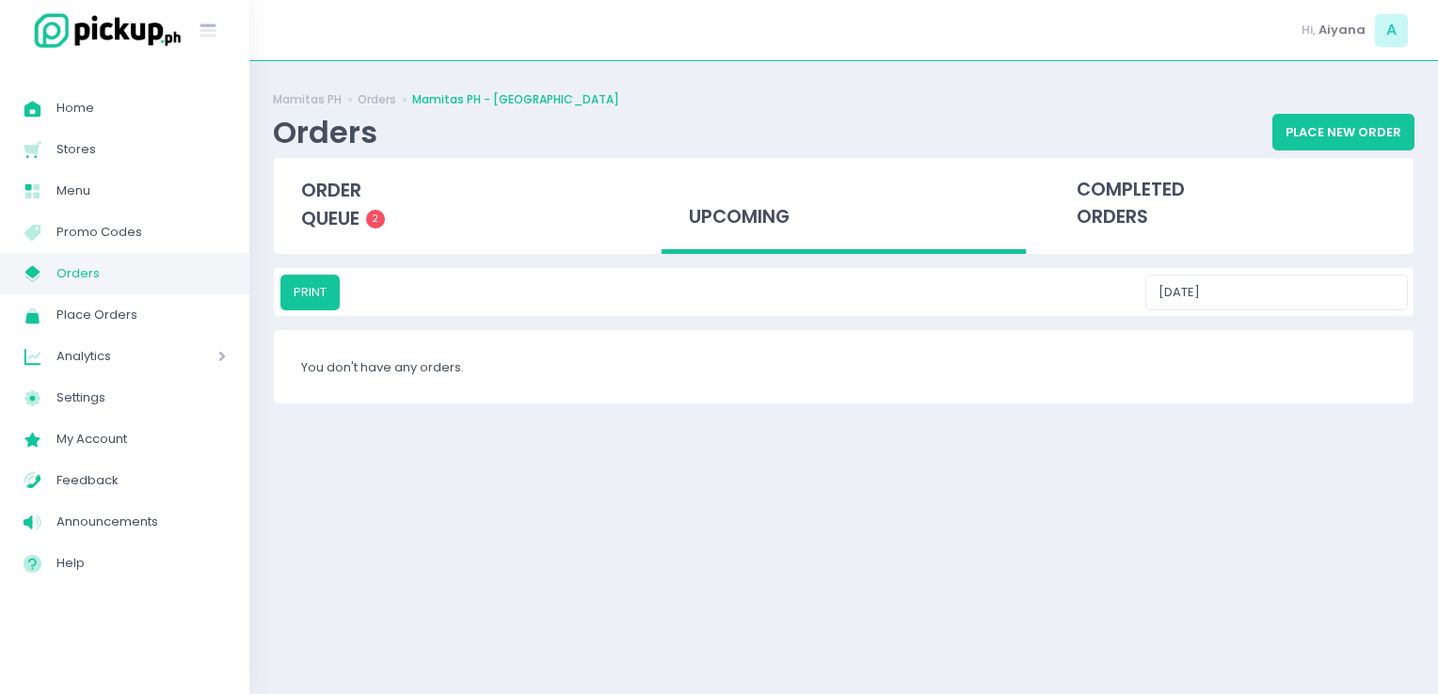
click at [231, 272] on link "My Store Created with Sketch. Orders" at bounding box center [124, 273] width 249 height 41
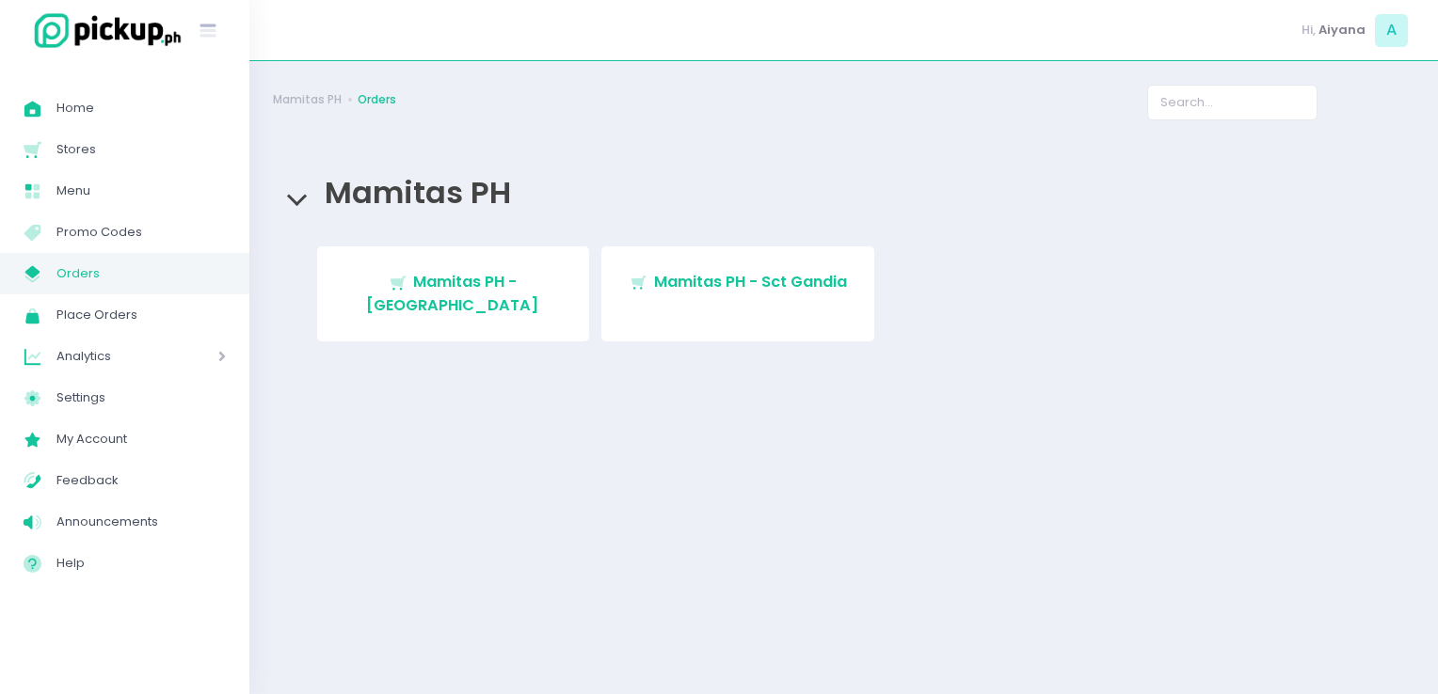
click at [192, 278] on span "Orders" at bounding box center [140, 274] width 169 height 24
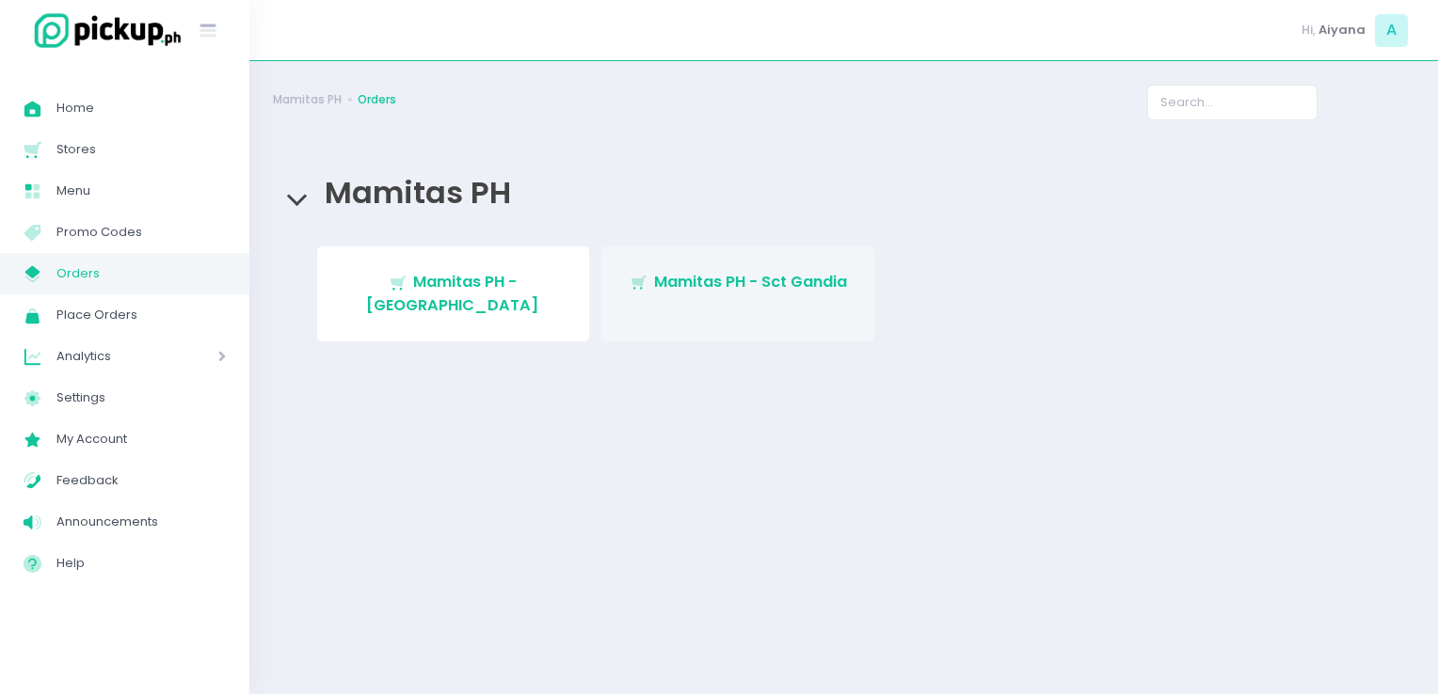
click at [783, 305] on link "Stockholm-icons / Shopping / Cart1 Created with Sketch. Mamitas PH - Sct Gandia" at bounding box center [737, 294] width 273 height 95
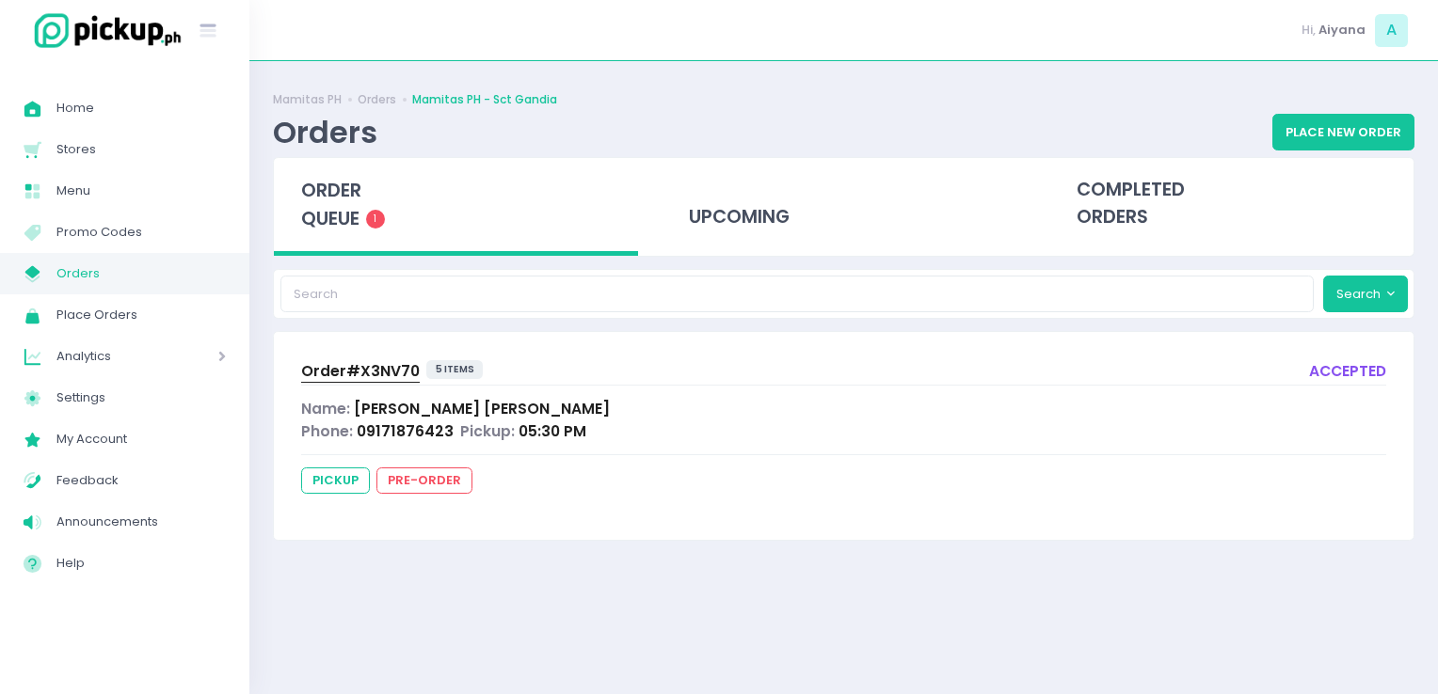
click at [181, 288] on link "My Store Created with Sketch. Orders" at bounding box center [124, 273] width 249 height 41
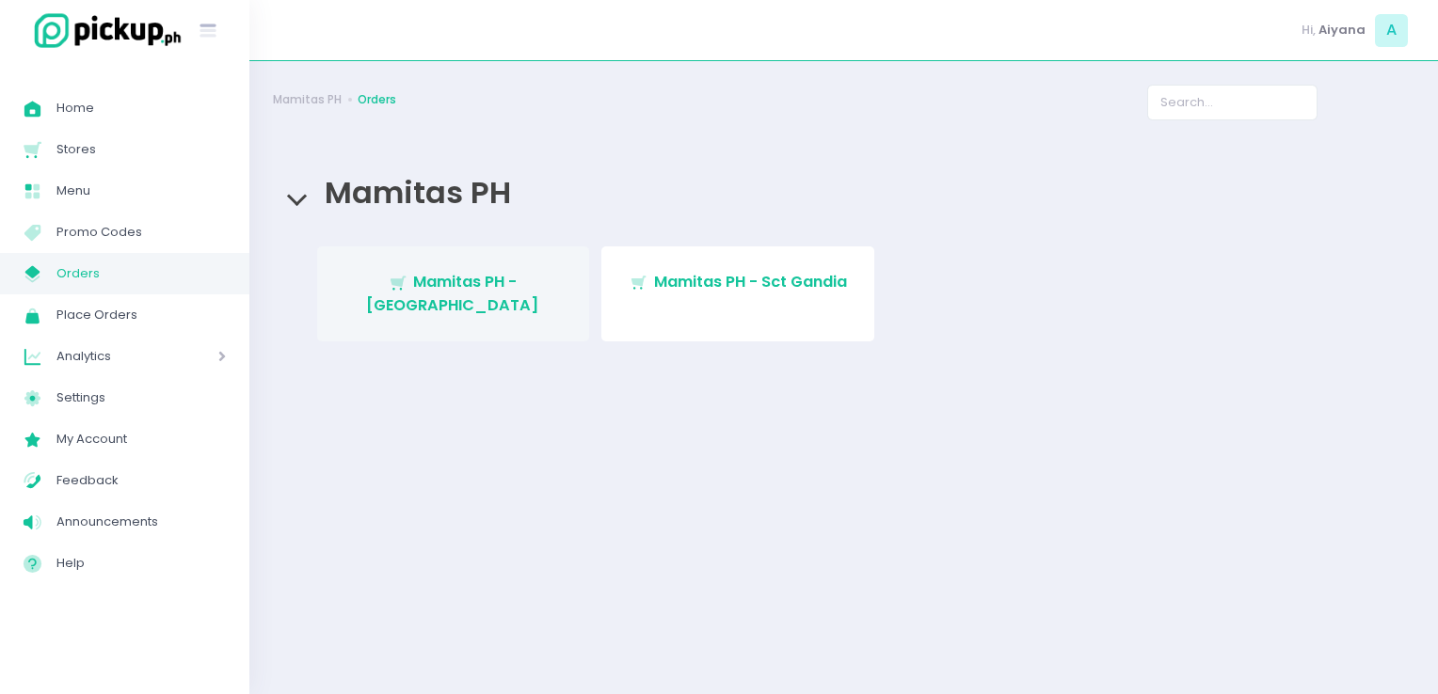
click at [504, 311] on link "Stockholm-icons / Shopping / Cart1 Created with Sketch. Mamitas PH - Blue Ridge" at bounding box center [453, 294] width 273 height 95
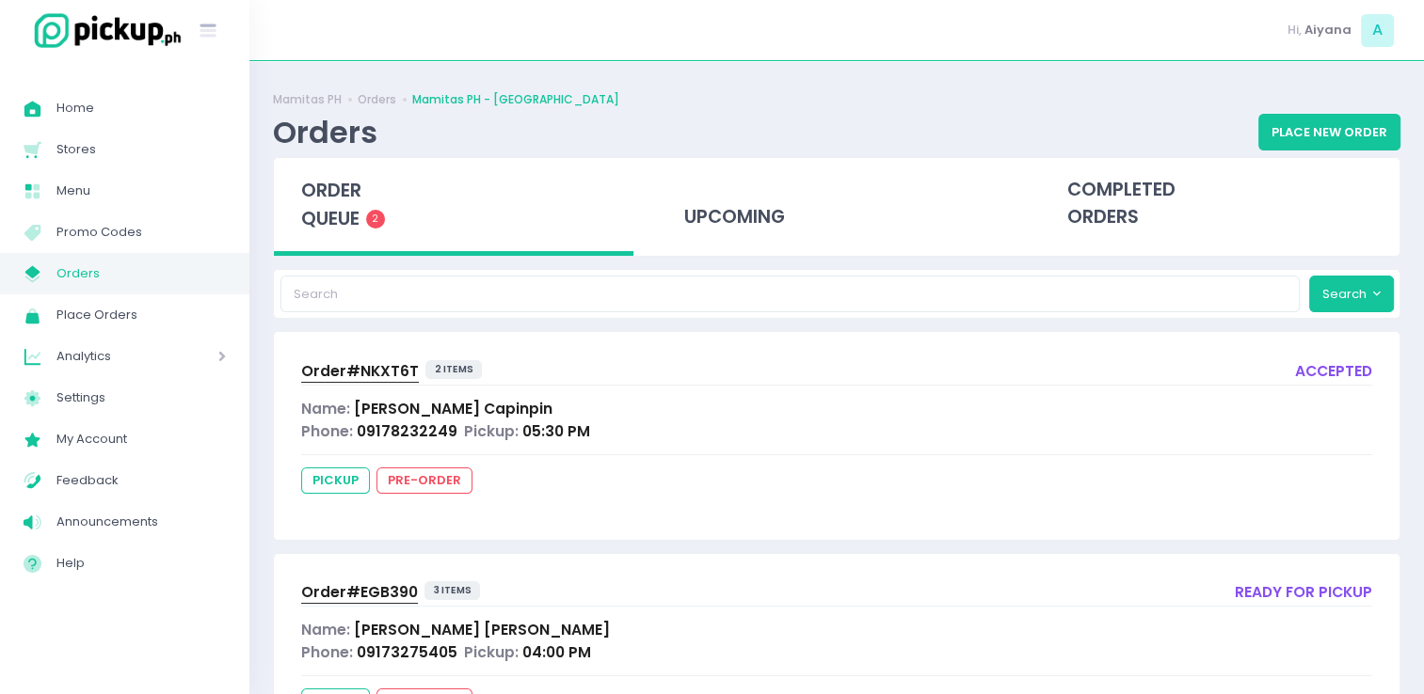
scroll to position [100, 0]
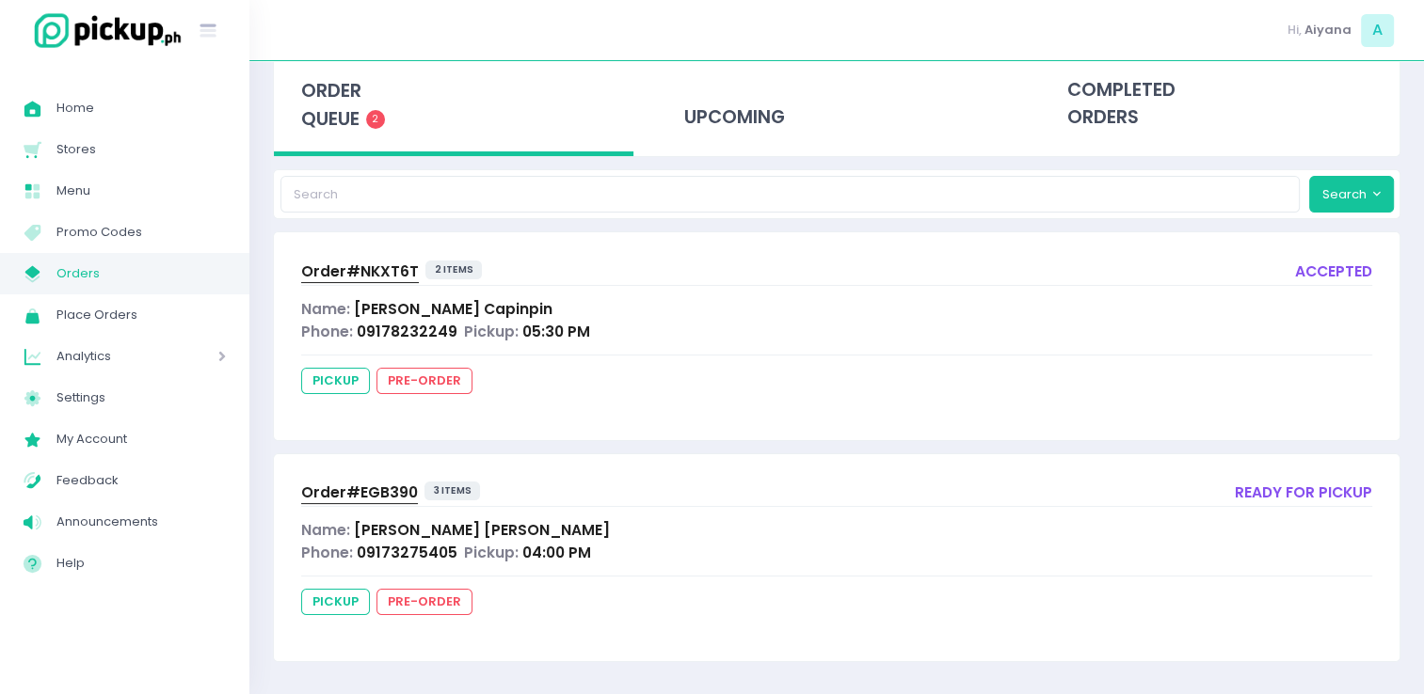
click at [207, 282] on span "Orders" at bounding box center [140, 274] width 169 height 24
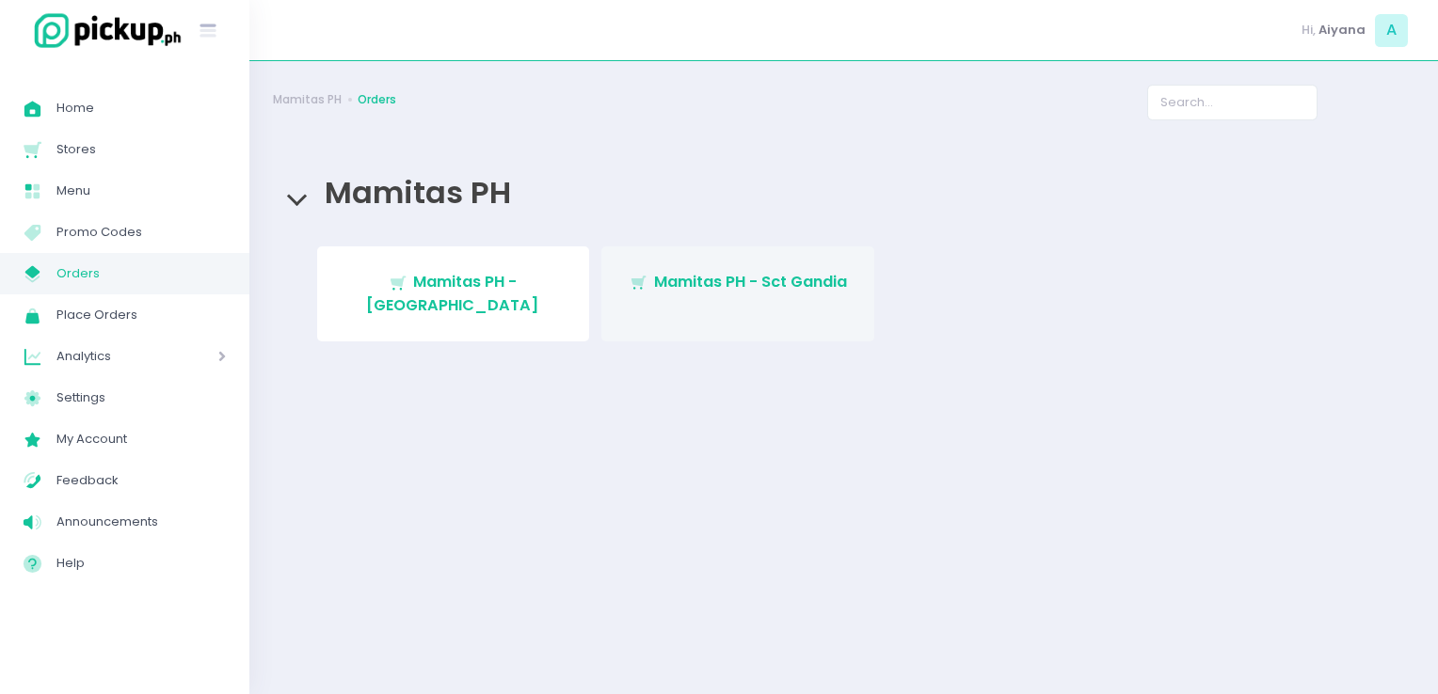
click at [696, 294] on link "Stockholm-icons / Shopping / Cart1 Created with Sketch. Mamitas PH - Sct Gandia" at bounding box center [737, 294] width 273 height 95
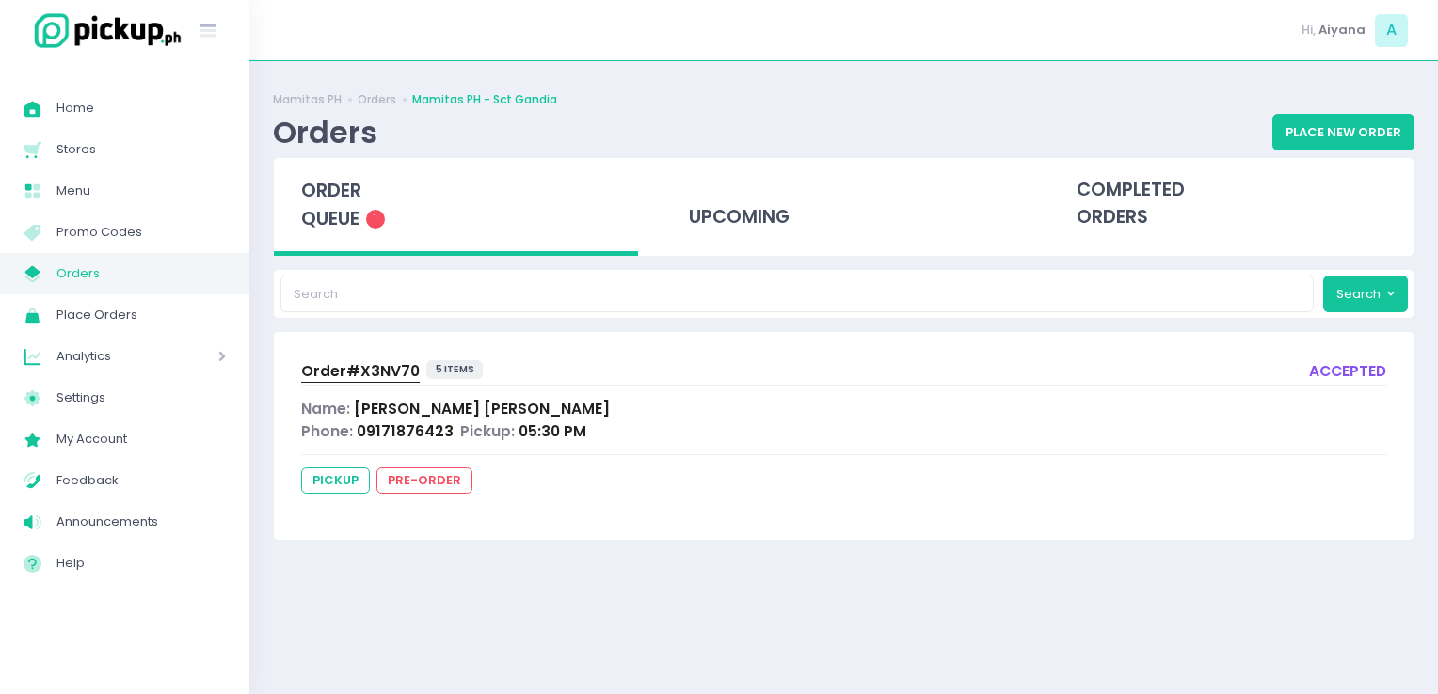
click at [191, 283] on span "Orders" at bounding box center [140, 274] width 169 height 24
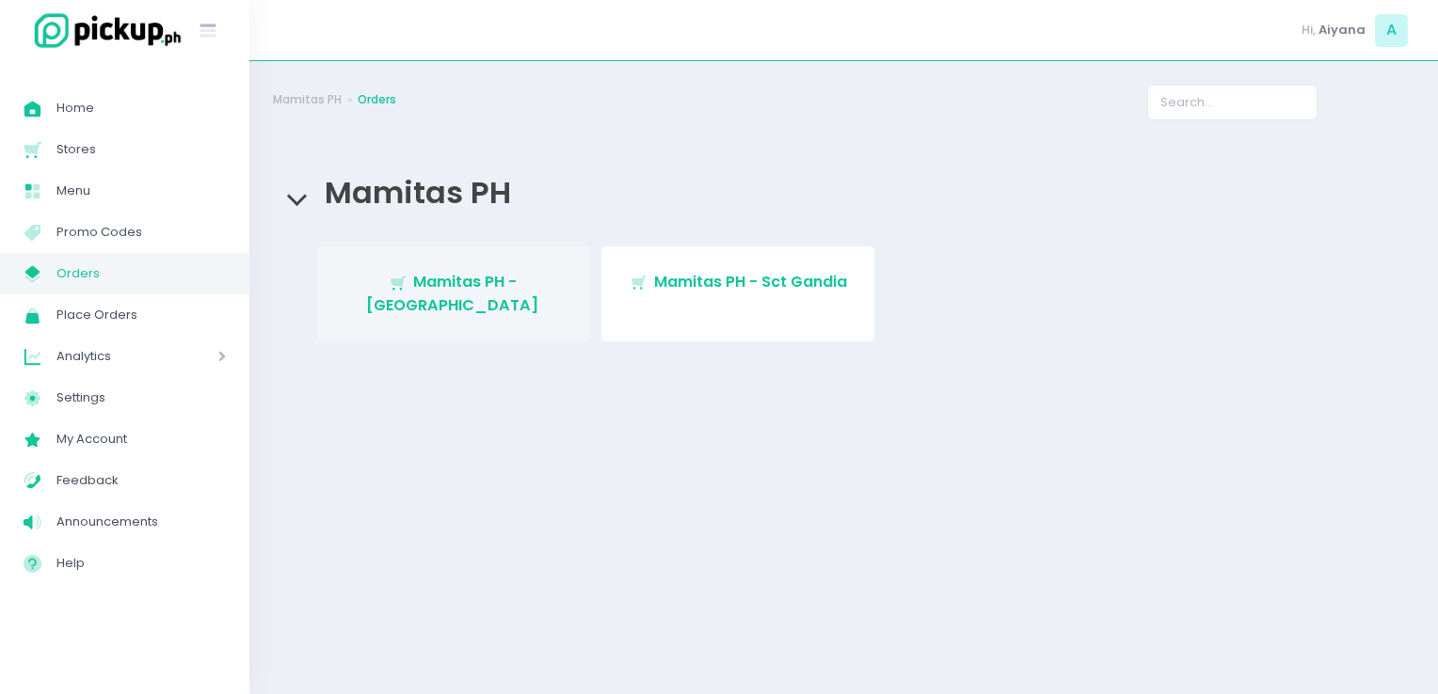
click at [459, 264] on link "Stockholm-icons / Shopping / Cart1 Created with Sketch. Mamitas PH - Blue Ridge" at bounding box center [453, 294] width 273 height 95
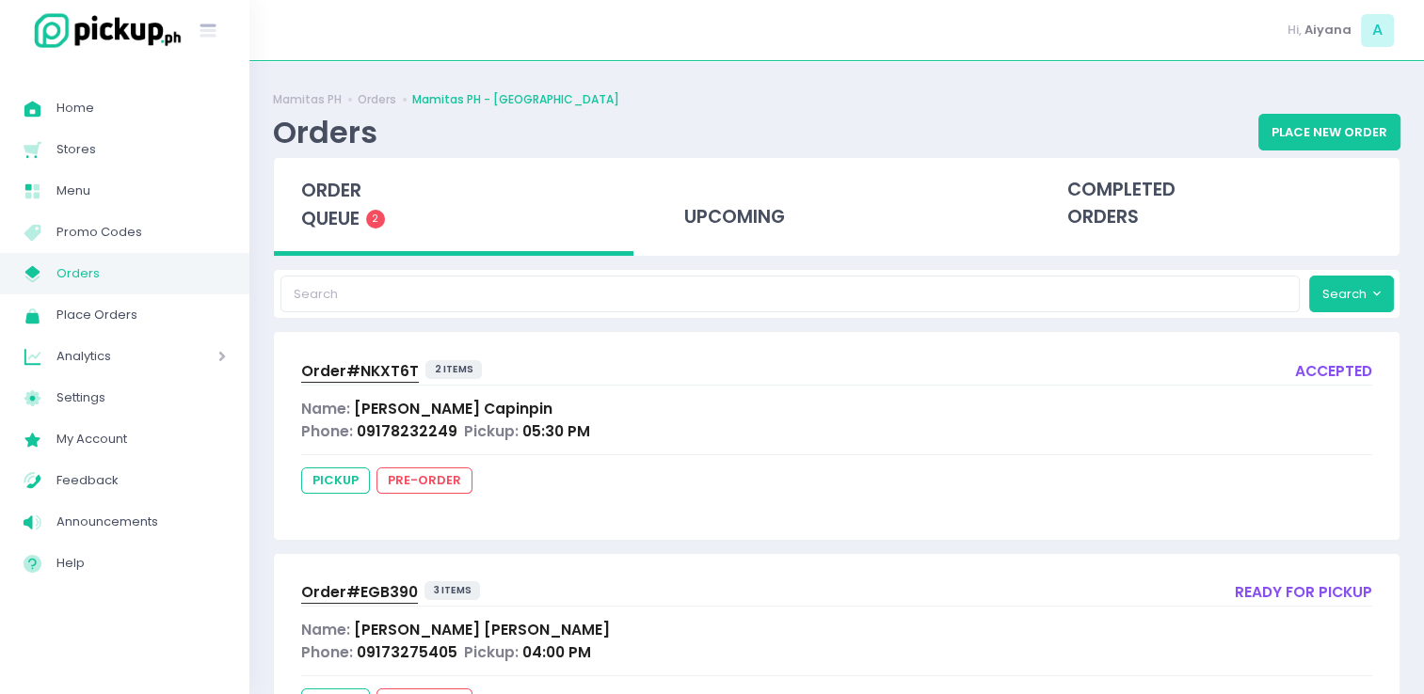
click at [162, 285] on span "Orders" at bounding box center [140, 274] width 169 height 24
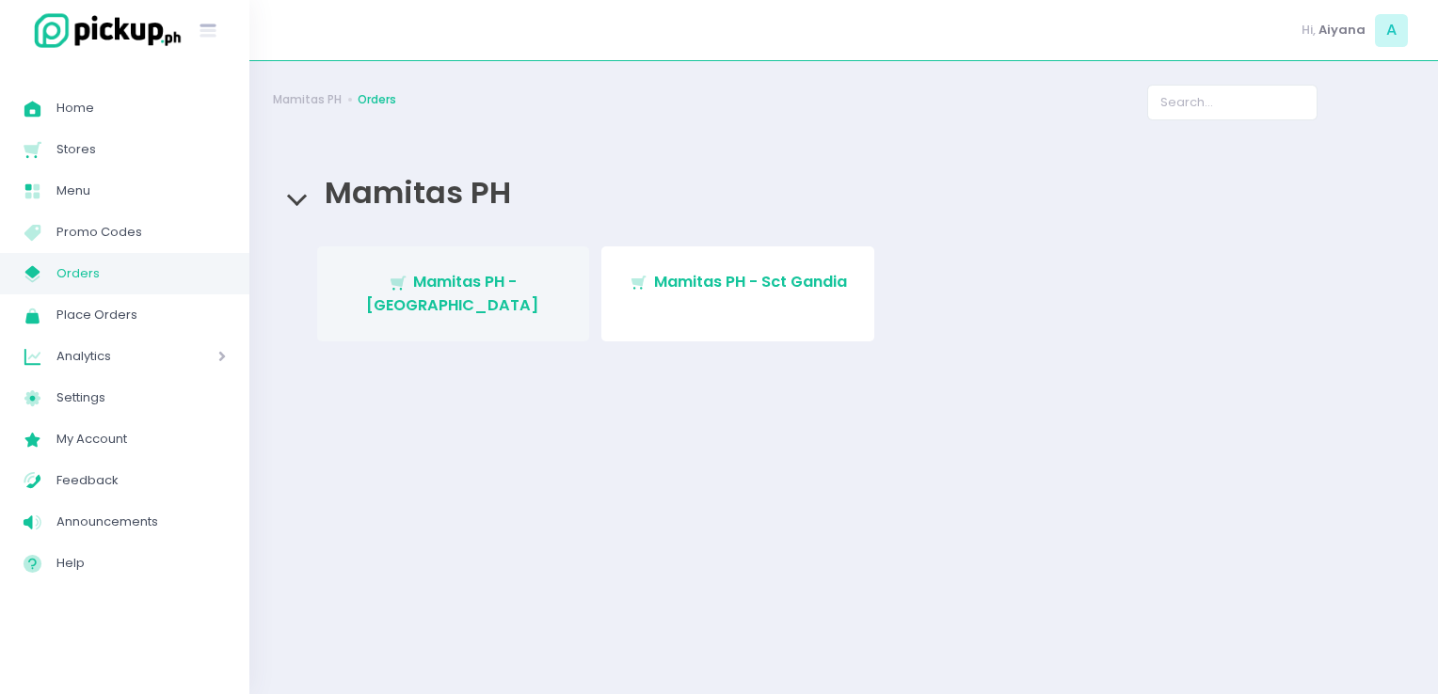
click at [467, 270] on link "Stockholm-icons / Shopping / Cart1 Created with Sketch. Mamitas PH - Blue Ridge" at bounding box center [453, 294] width 273 height 95
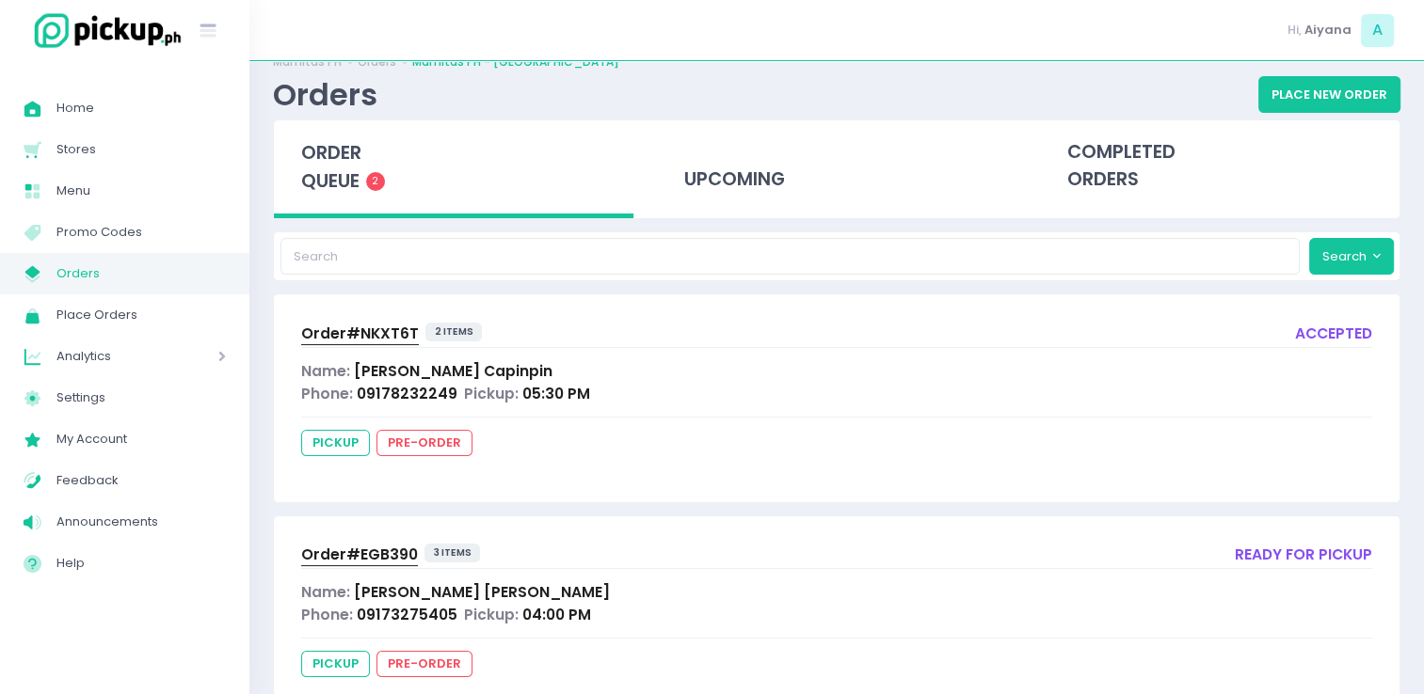
scroll to position [100, 0]
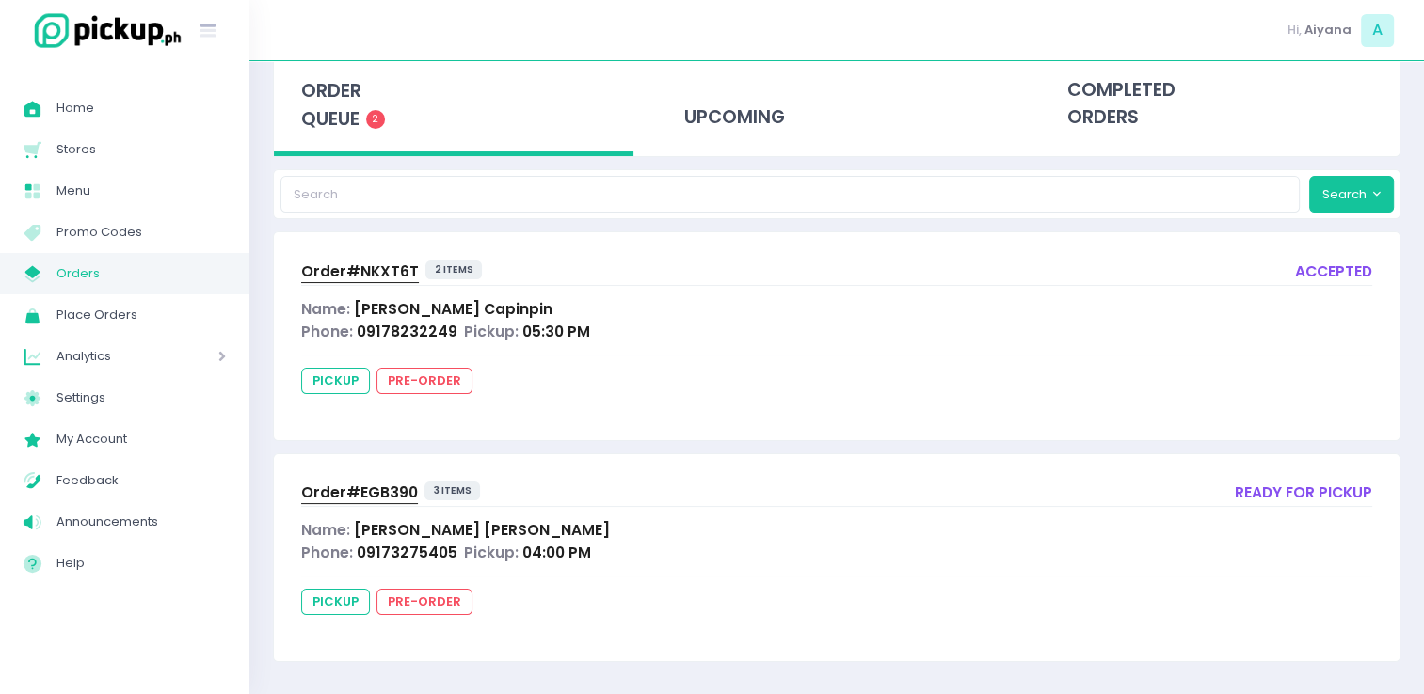
click at [92, 279] on span "Orders" at bounding box center [140, 274] width 169 height 24
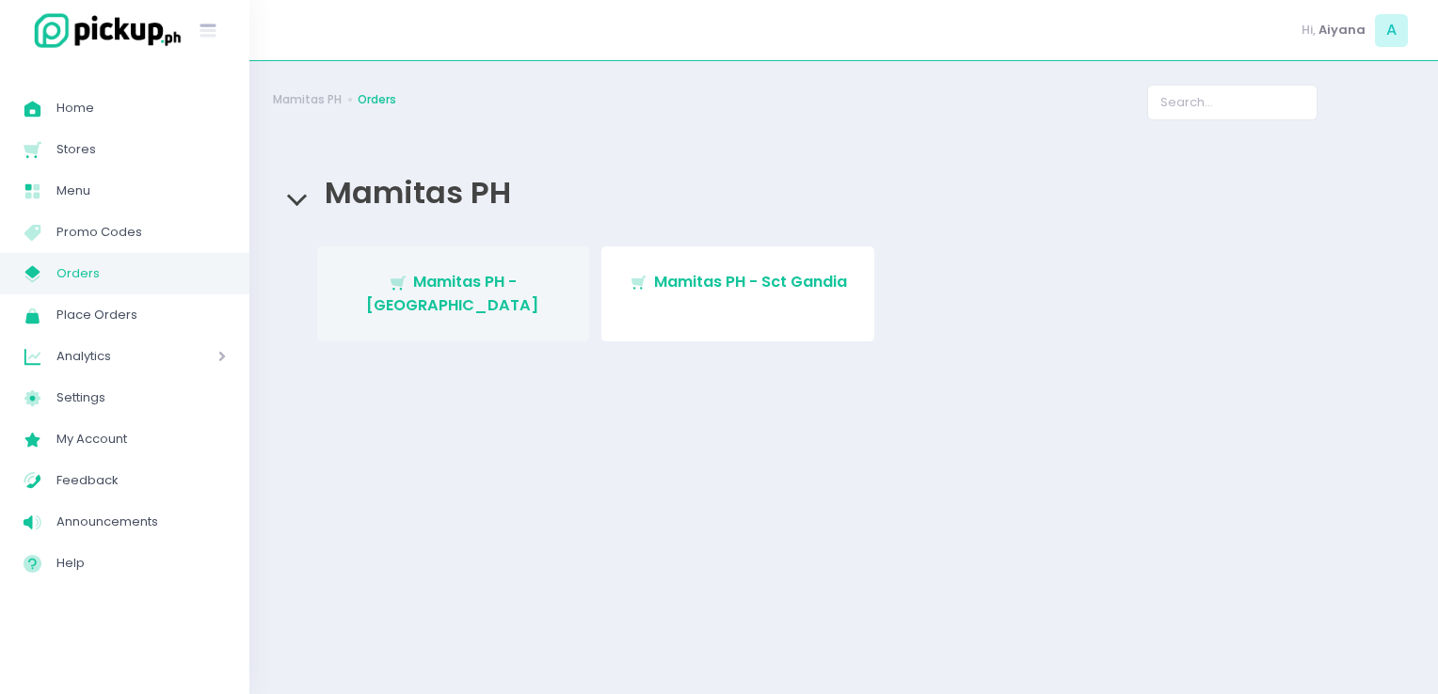
click at [542, 300] on link "Stockholm-icons / Shopping / Cart1 Created with Sketch. Mamitas PH - Blue Ridge" at bounding box center [453, 294] width 273 height 95
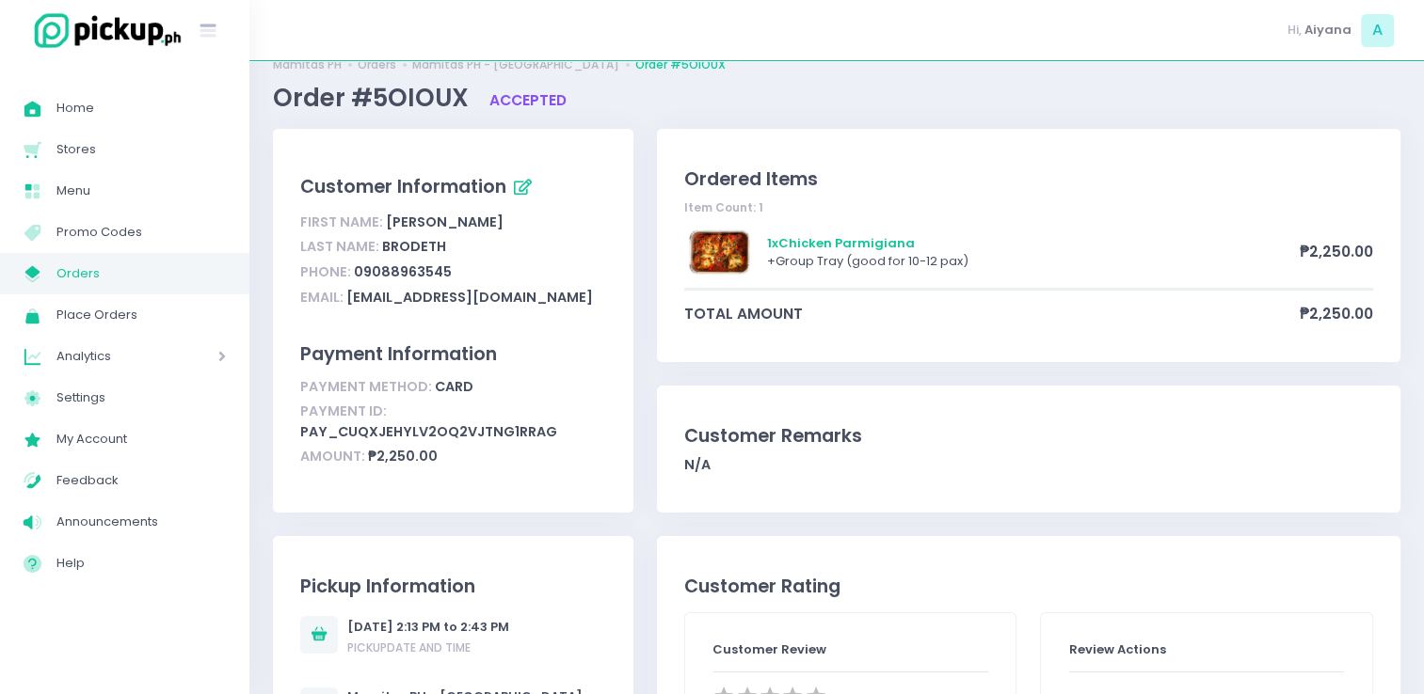
scroll to position [38, 0]
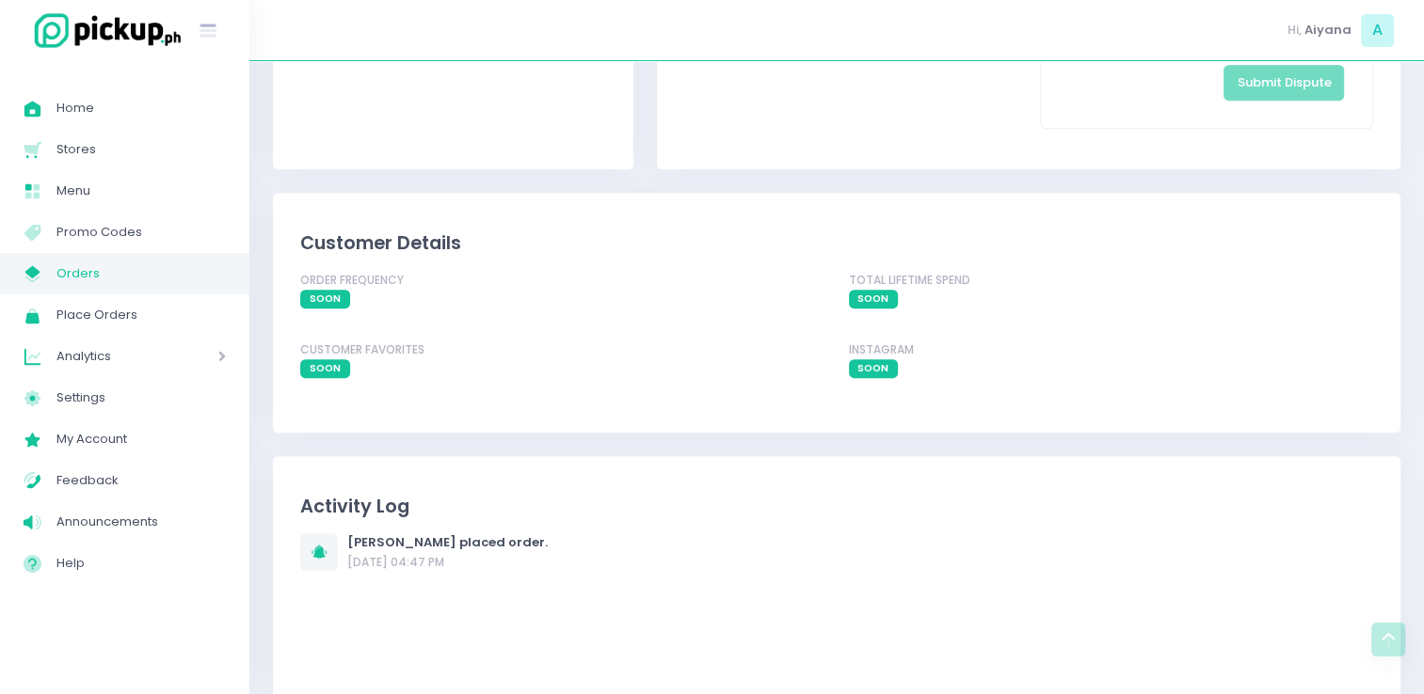
scroll to position [1310, 0]
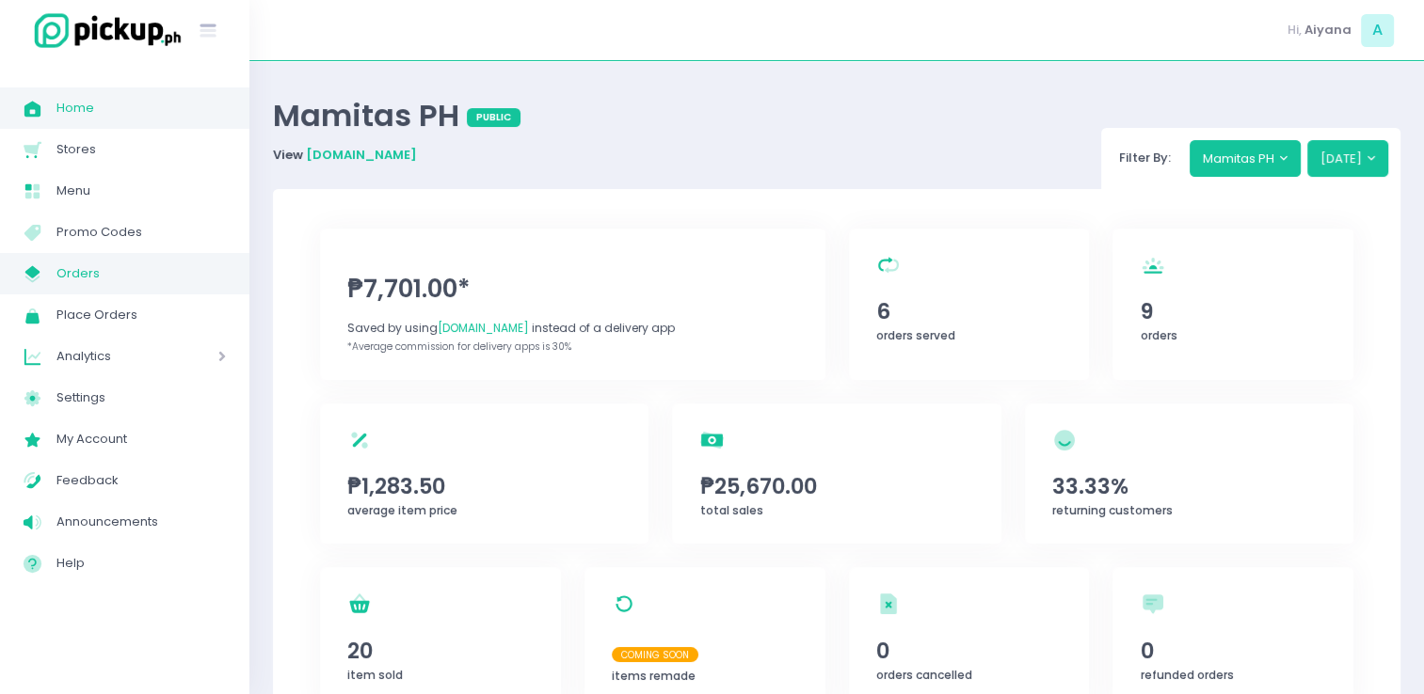
click at [109, 255] on link "My Store Created with Sketch. Orders" at bounding box center [124, 273] width 249 height 41
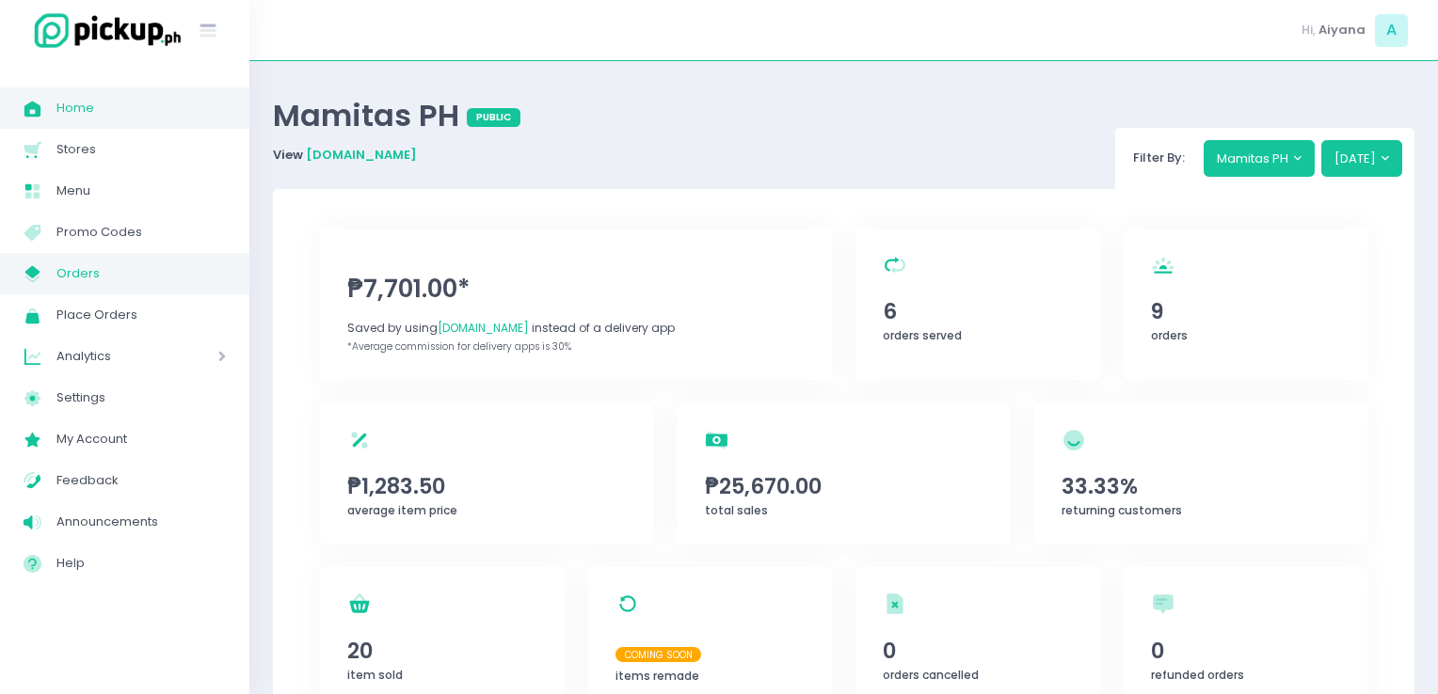
click at [109, 255] on link "My Store Created with Sketch. Orders" at bounding box center [124, 273] width 249 height 41
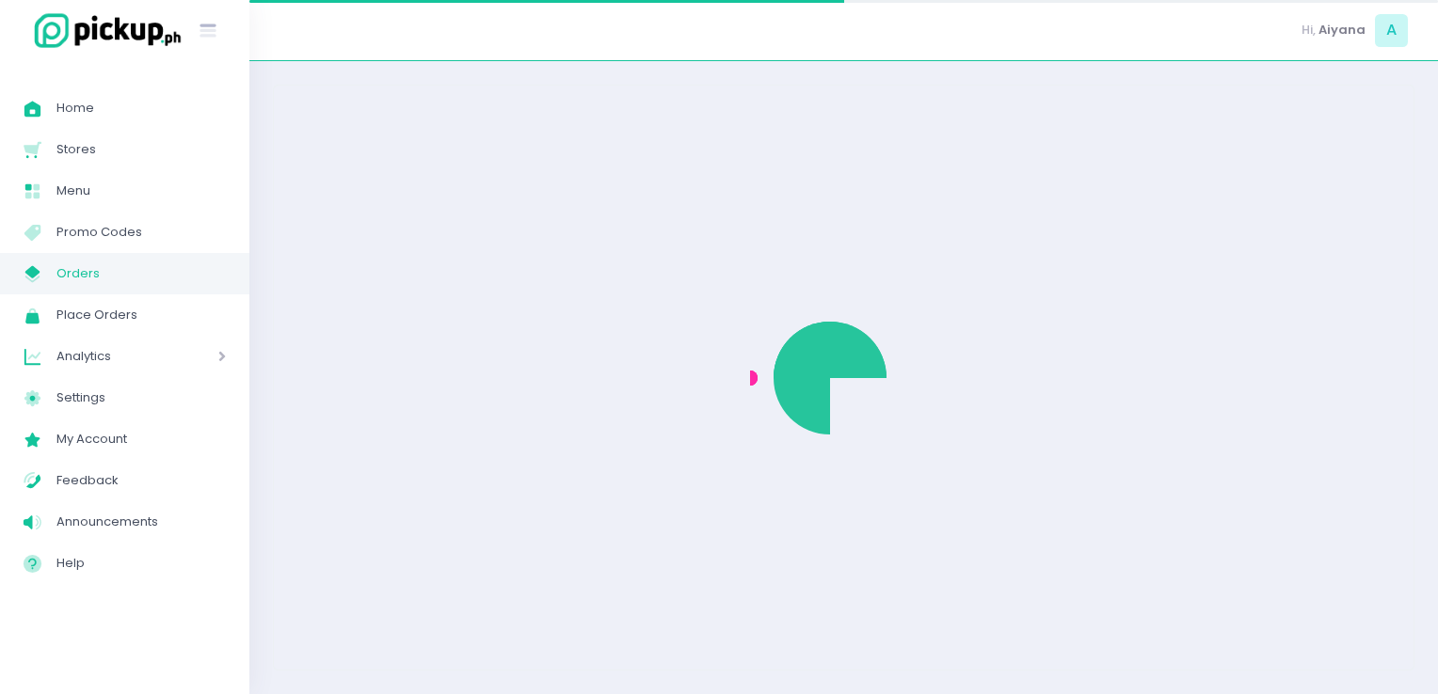
click at [109, 255] on link "My Store Created with Sketch. Orders" at bounding box center [124, 273] width 249 height 41
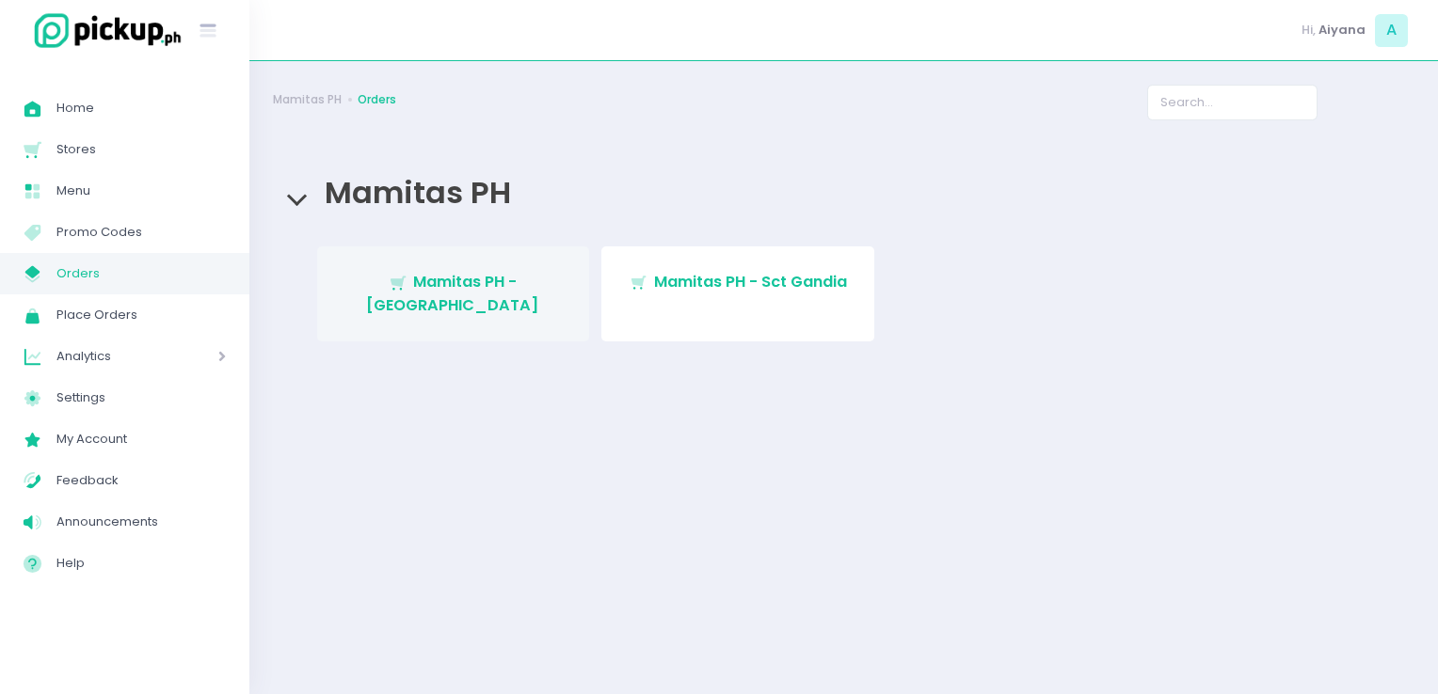
click at [367, 278] on span "Stockholm-icons / Shopping / Cart1 Created with Sketch. Mamitas PH - [GEOGRAPHI…" at bounding box center [452, 293] width 173 height 44
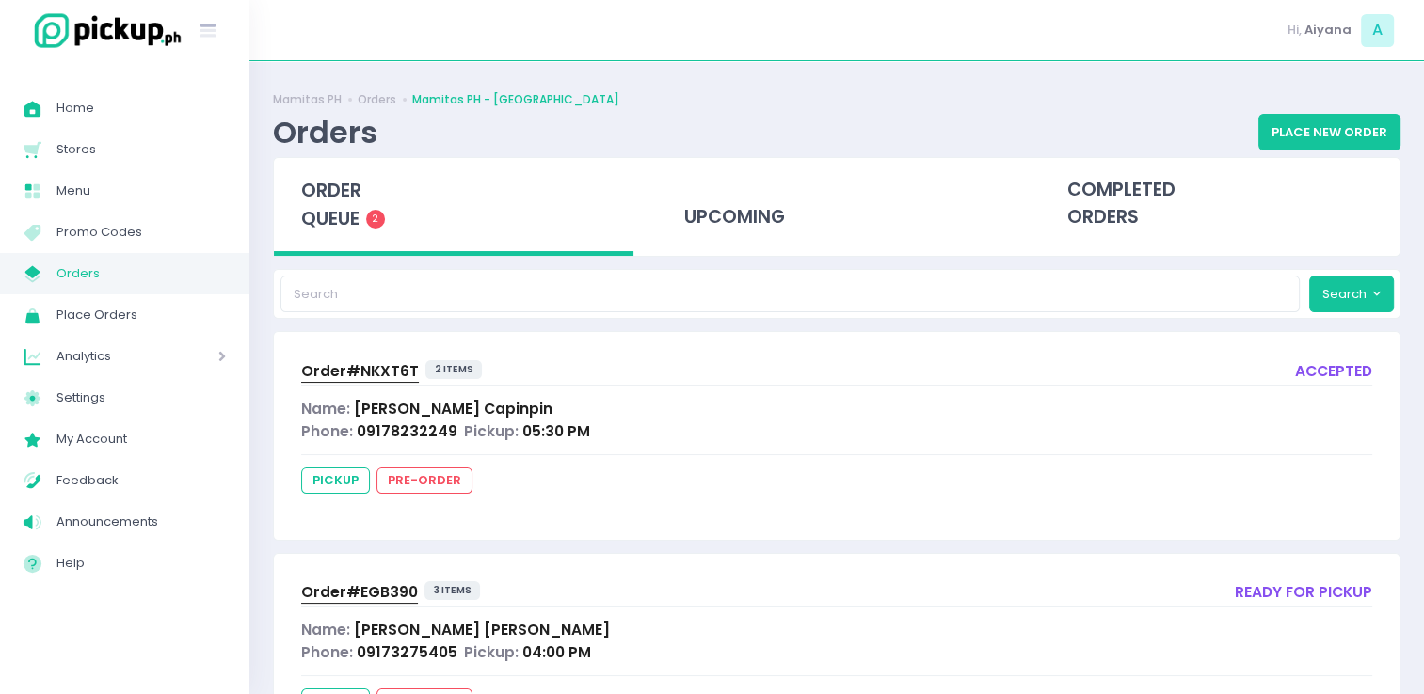
scroll to position [100, 0]
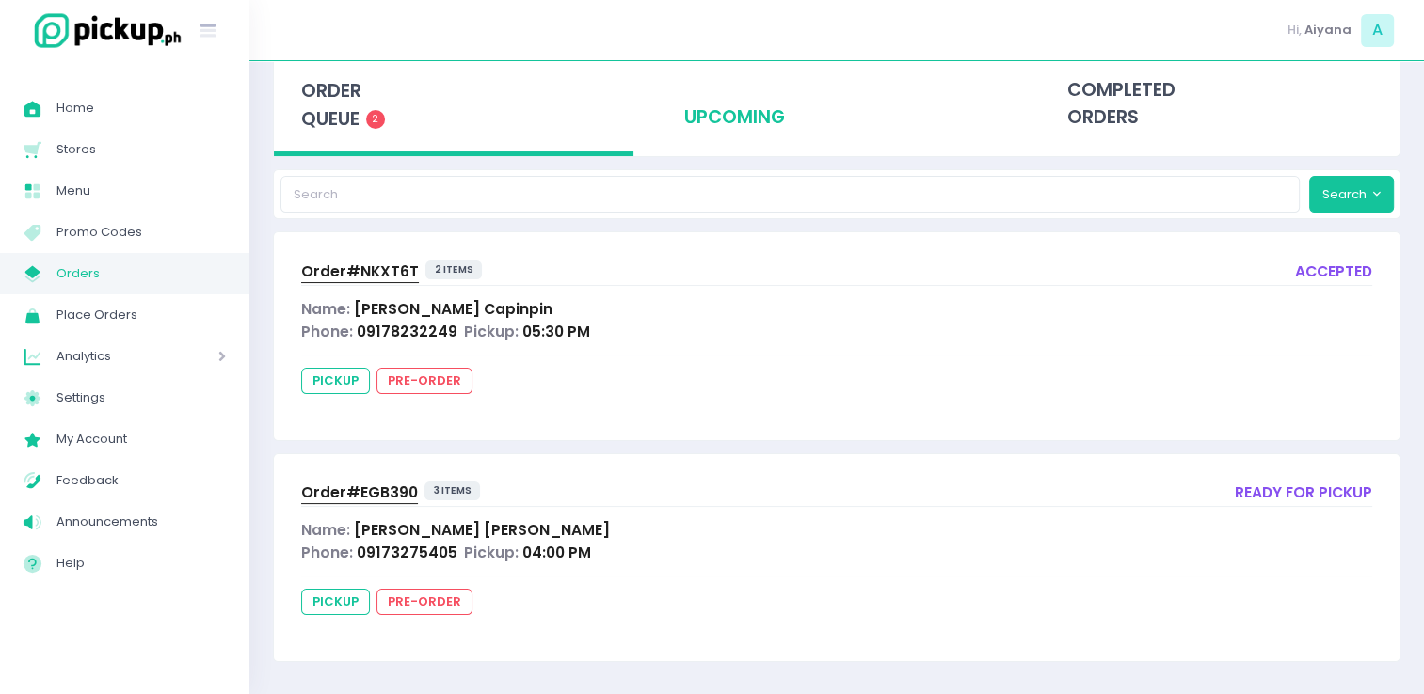
click at [701, 141] on div "upcoming" at bounding box center [836, 104] width 359 height 92
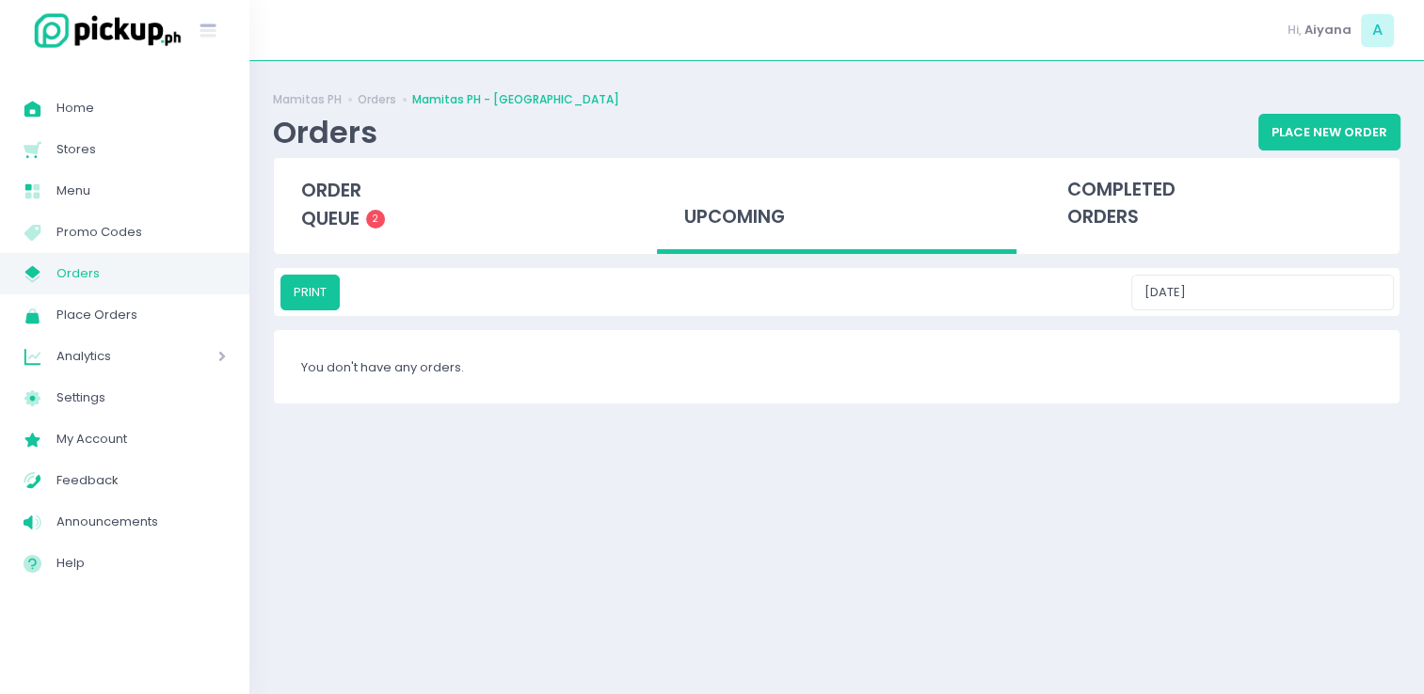
scroll to position [0, 0]
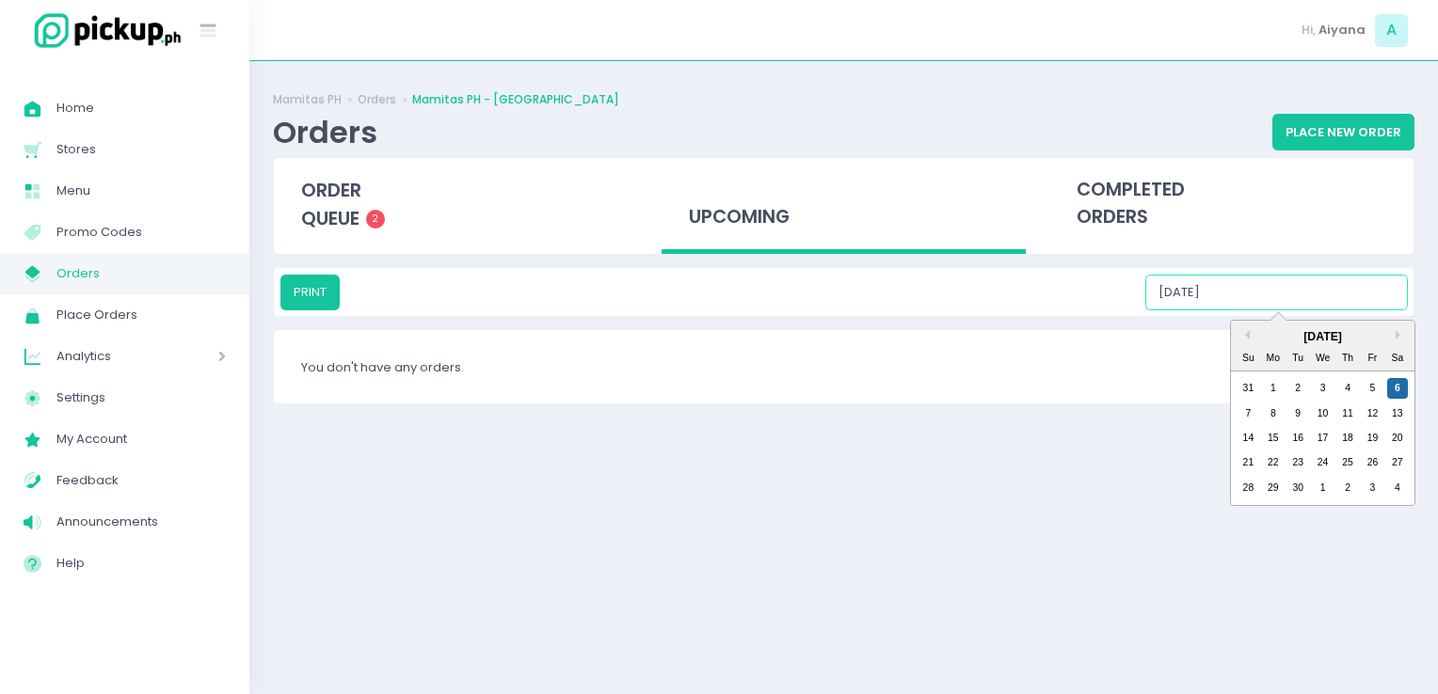
click at [1302, 290] on input "09/06/2025" at bounding box center [1276, 293] width 262 height 36
click at [1242, 410] on div "7" at bounding box center [1247, 414] width 21 height 21
type input "09/07/2025"
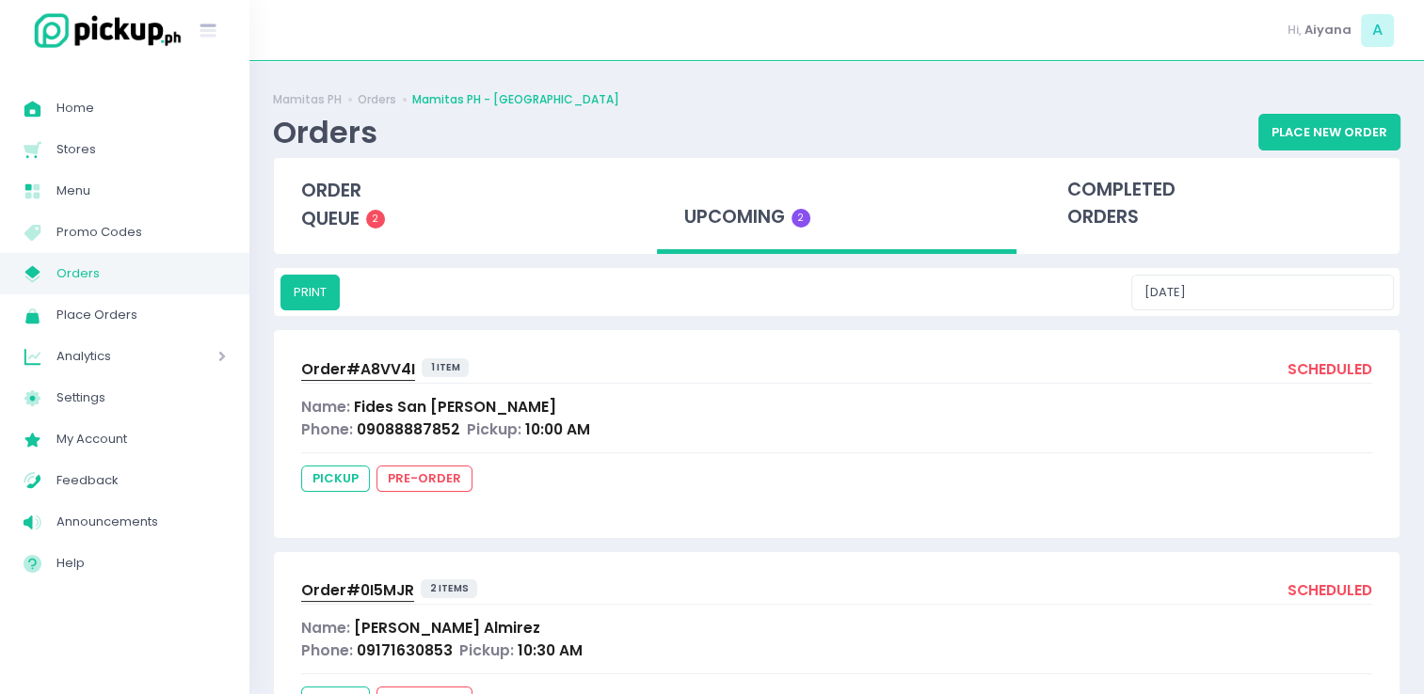
scroll to position [98, 0]
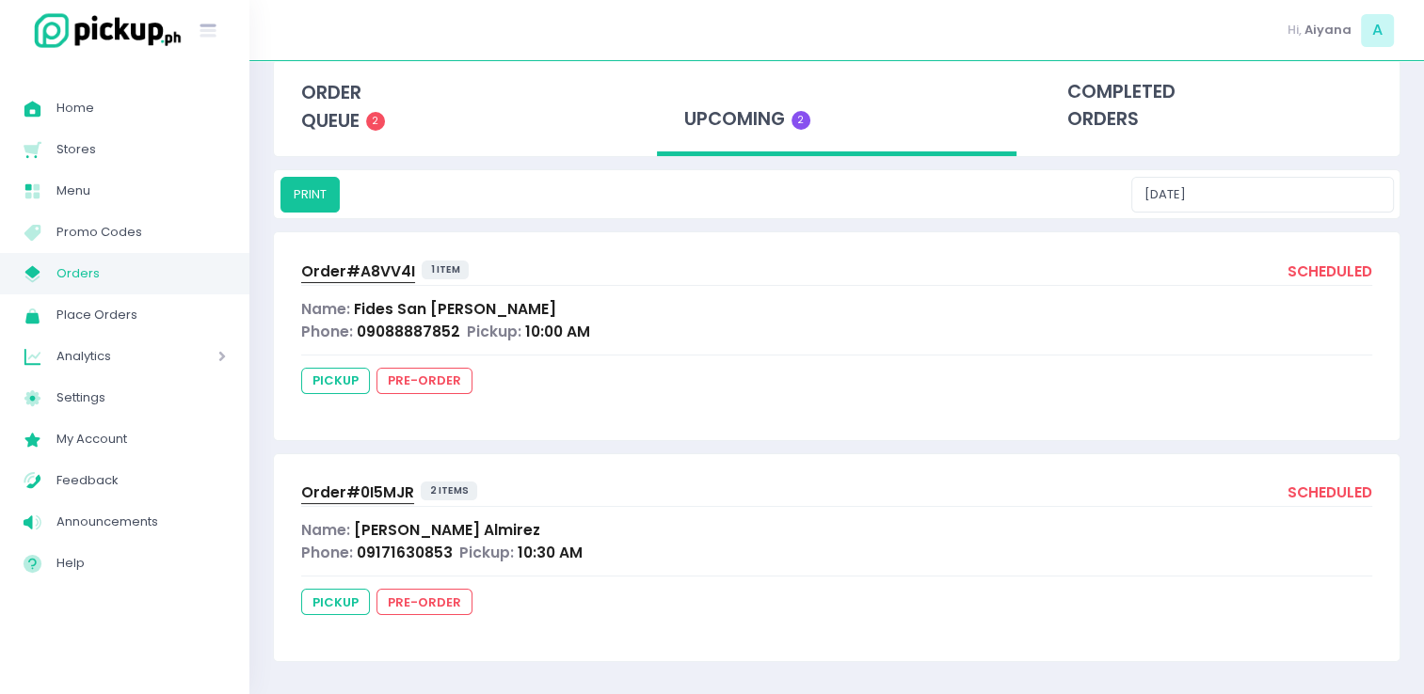
click at [377, 496] on span "Order# 0I5MJR" at bounding box center [357, 493] width 113 height 20
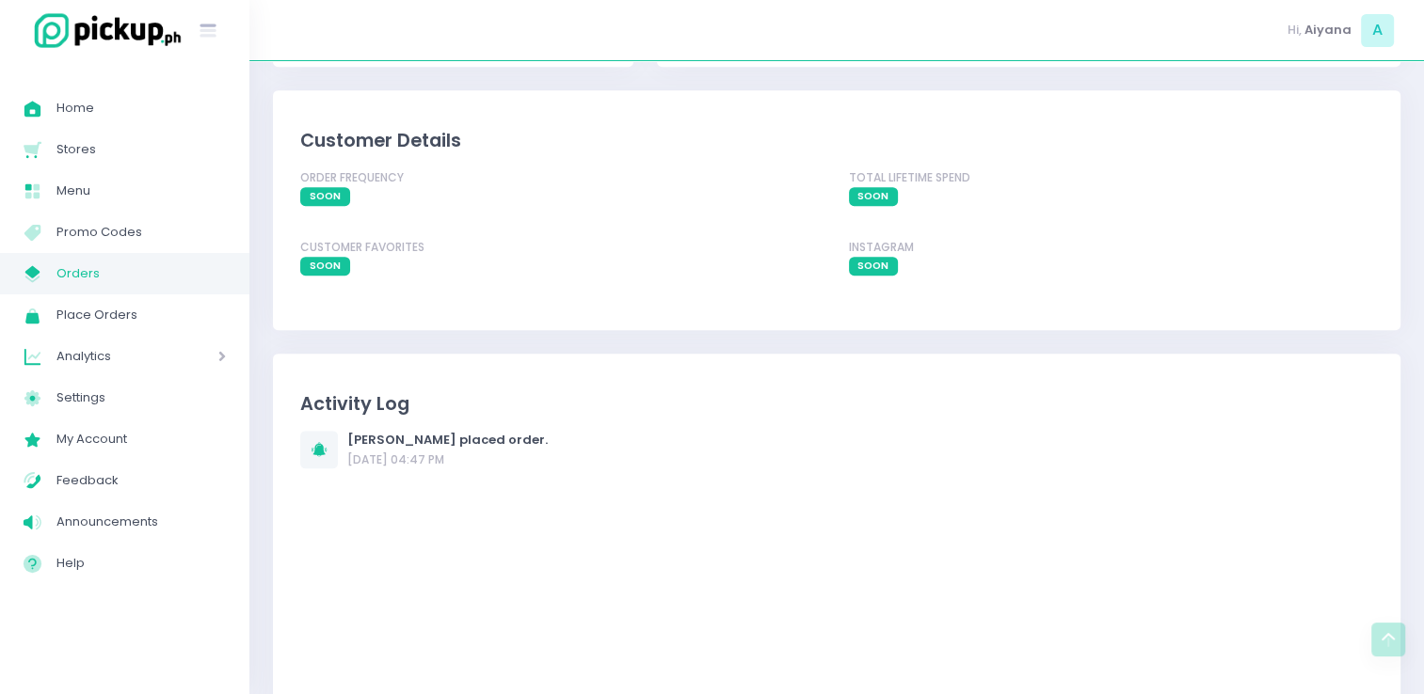
scroll to position [1169, 0]
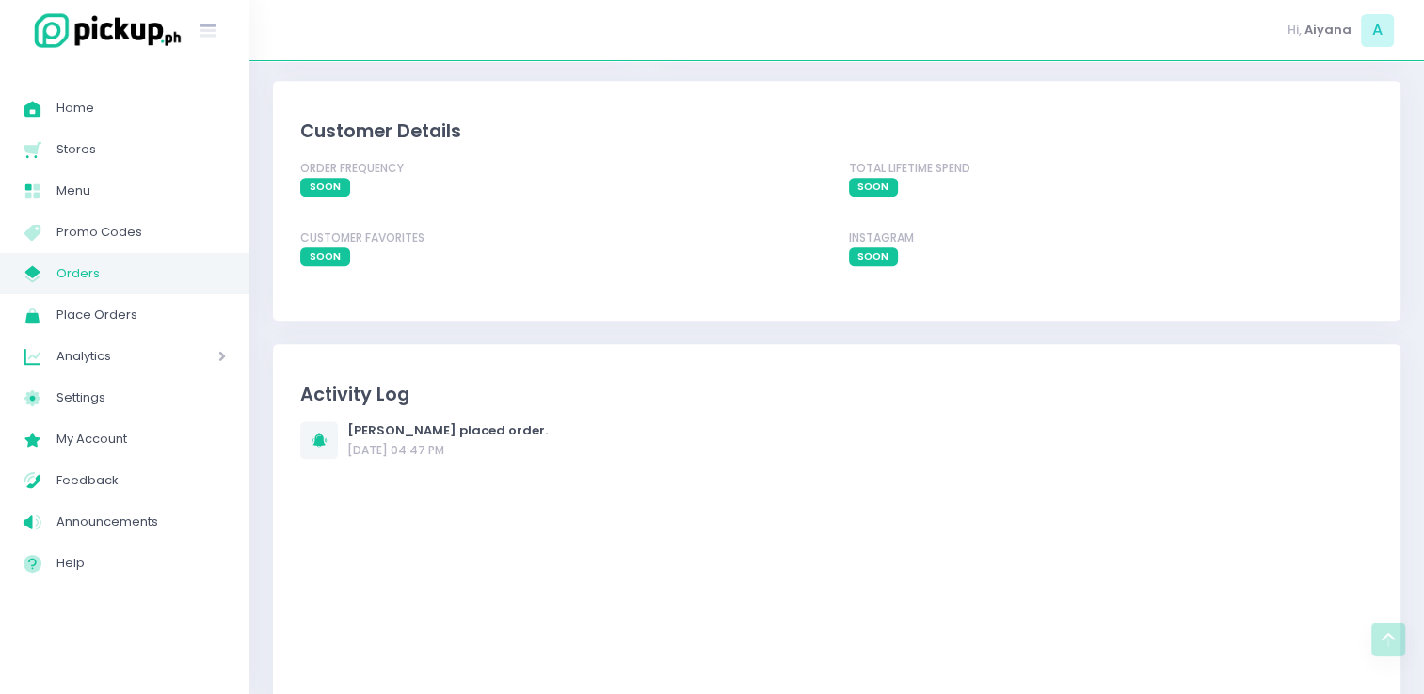
click at [92, 268] on span "Orders" at bounding box center [140, 274] width 169 height 24
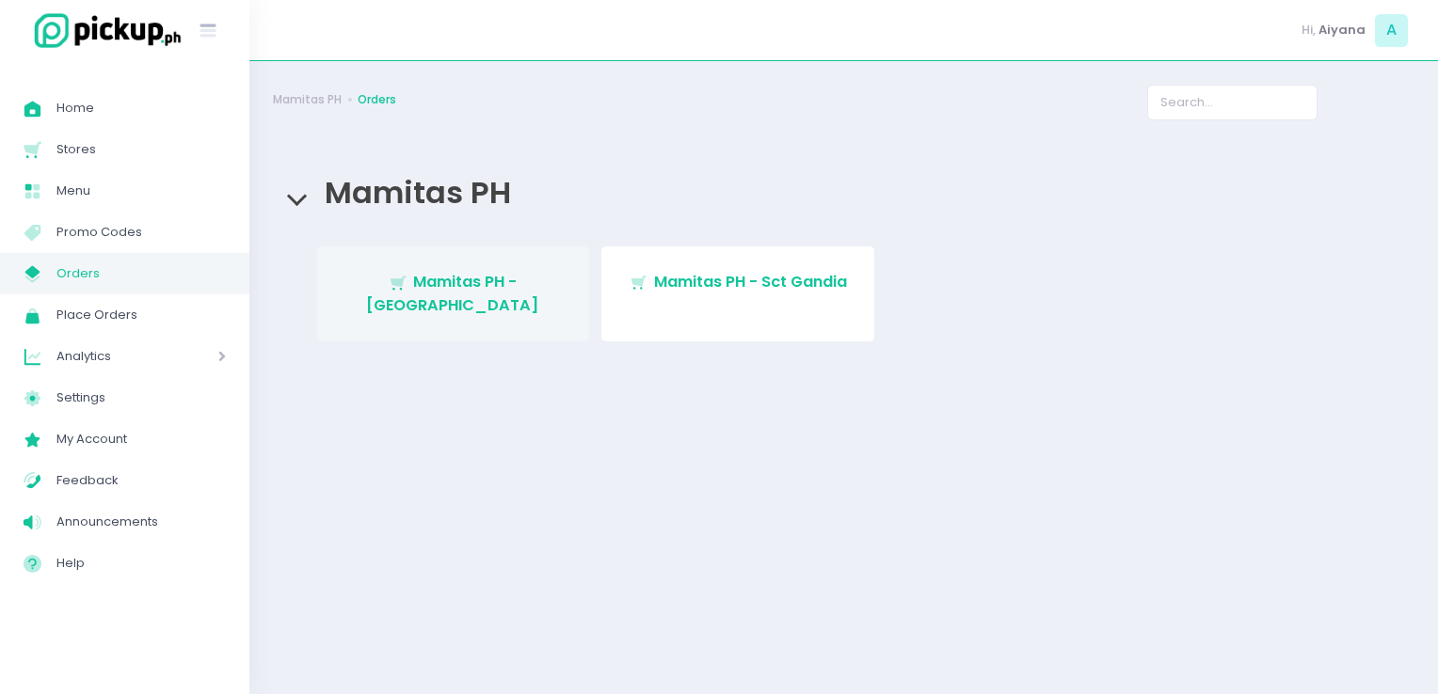
click at [414, 254] on link "Stockholm-icons / Shopping / Cart1 Created with Sketch. Mamitas PH - [GEOGRAPHI…" at bounding box center [453, 294] width 273 height 95
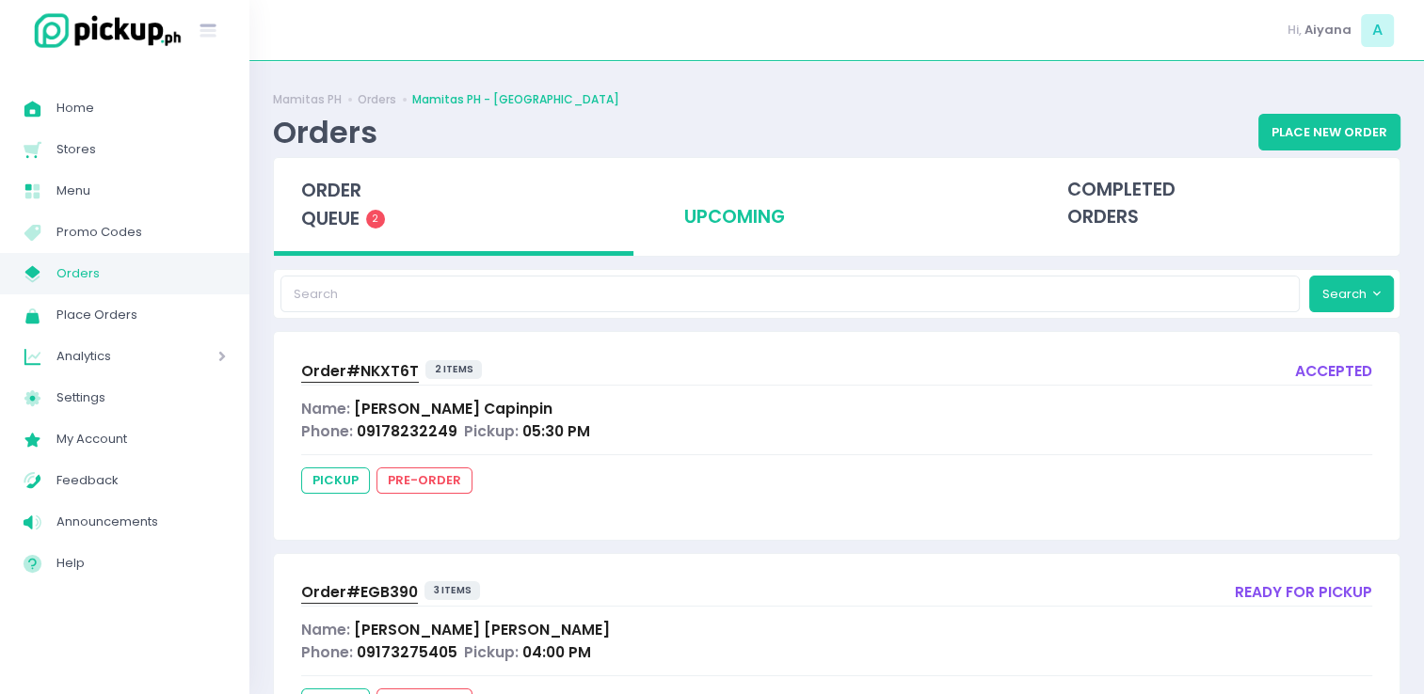
click at [801, 231] on div "upcoming" at bounding box center [836, 204] width 359 height 92
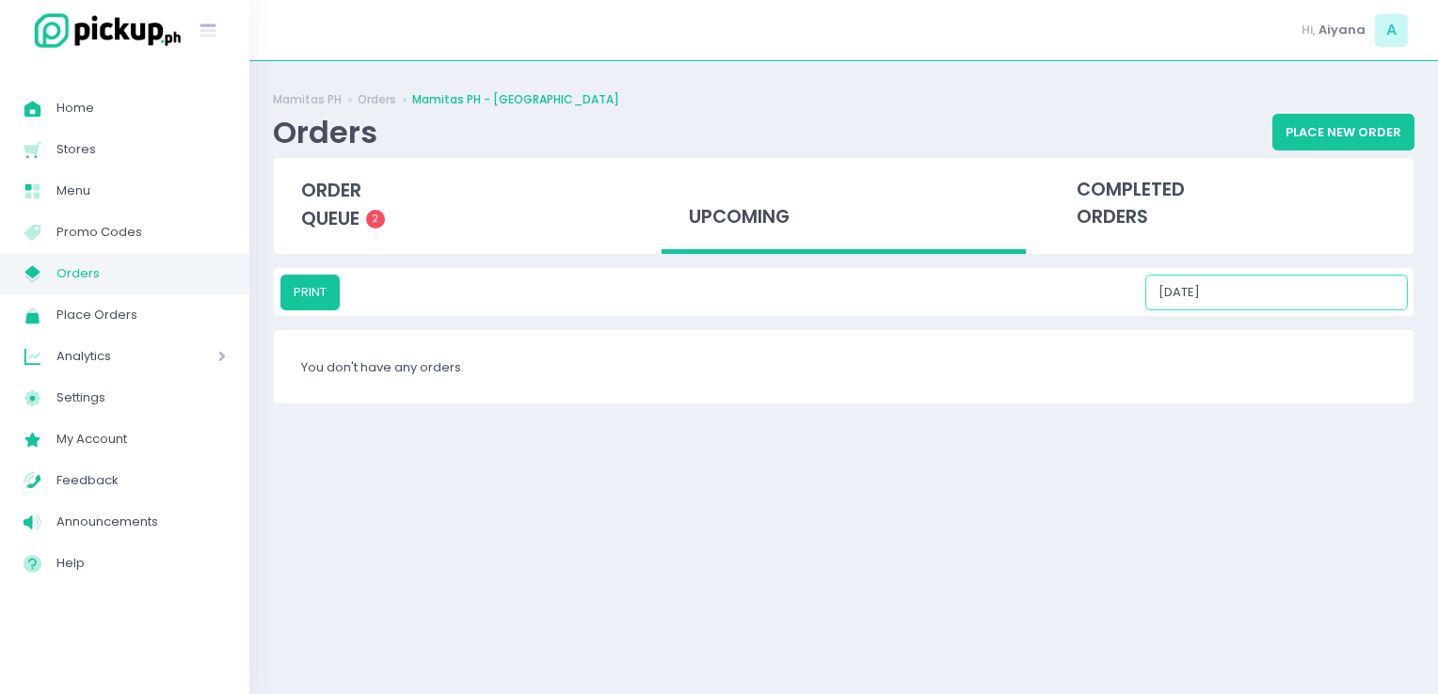
click at [1291, 292] on input "09/06/2025" at bounding box center [1276, 293] width 262 height 36
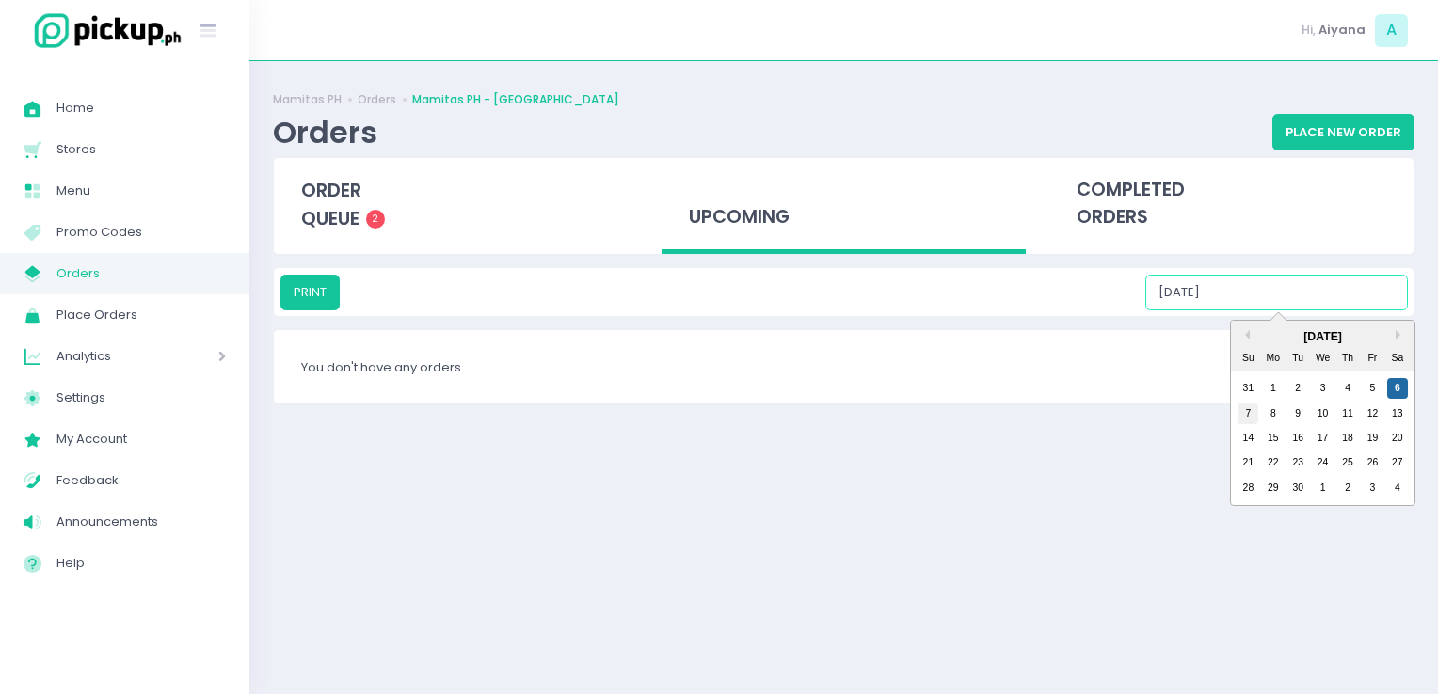
click at [1244, 416] on div "7" at bounding box center [1247, 414] width 21 height 21
type input "09/07/2025"
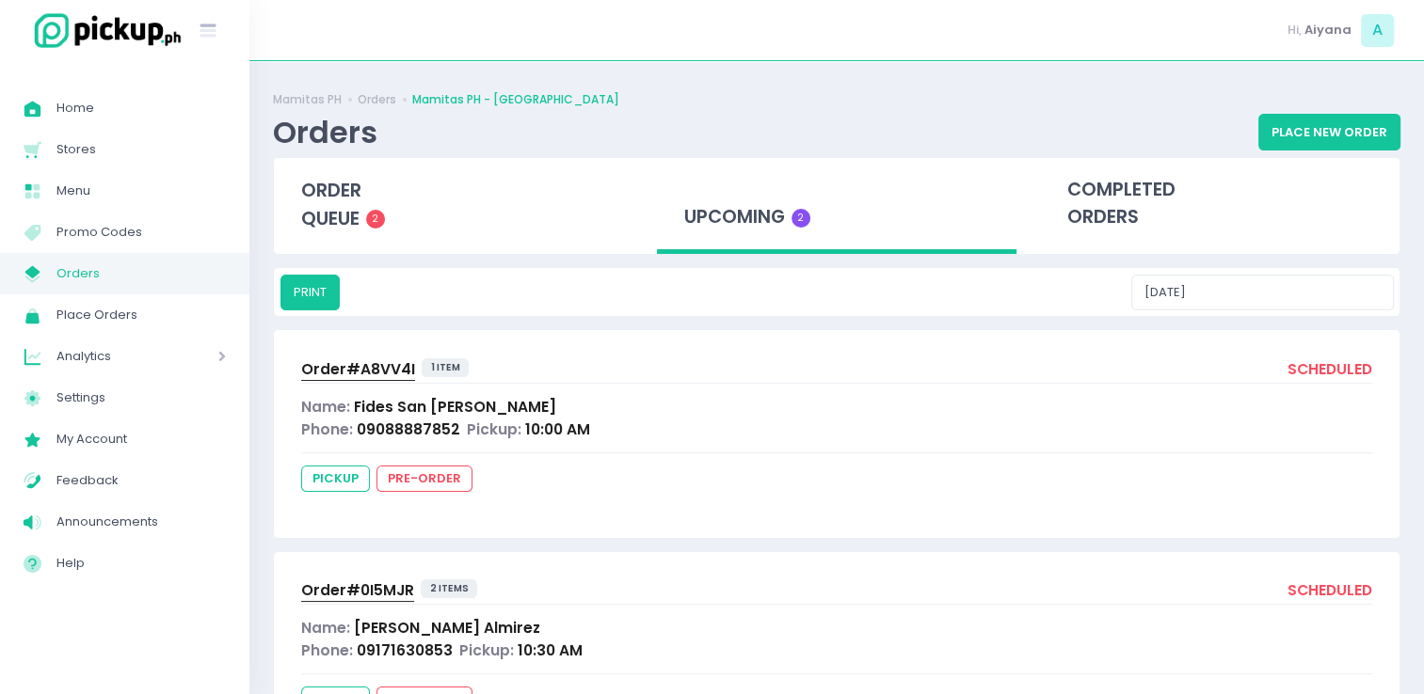
click at [166, 276] on span "Orders" at bounding box center [140, 274] width 169 height 24
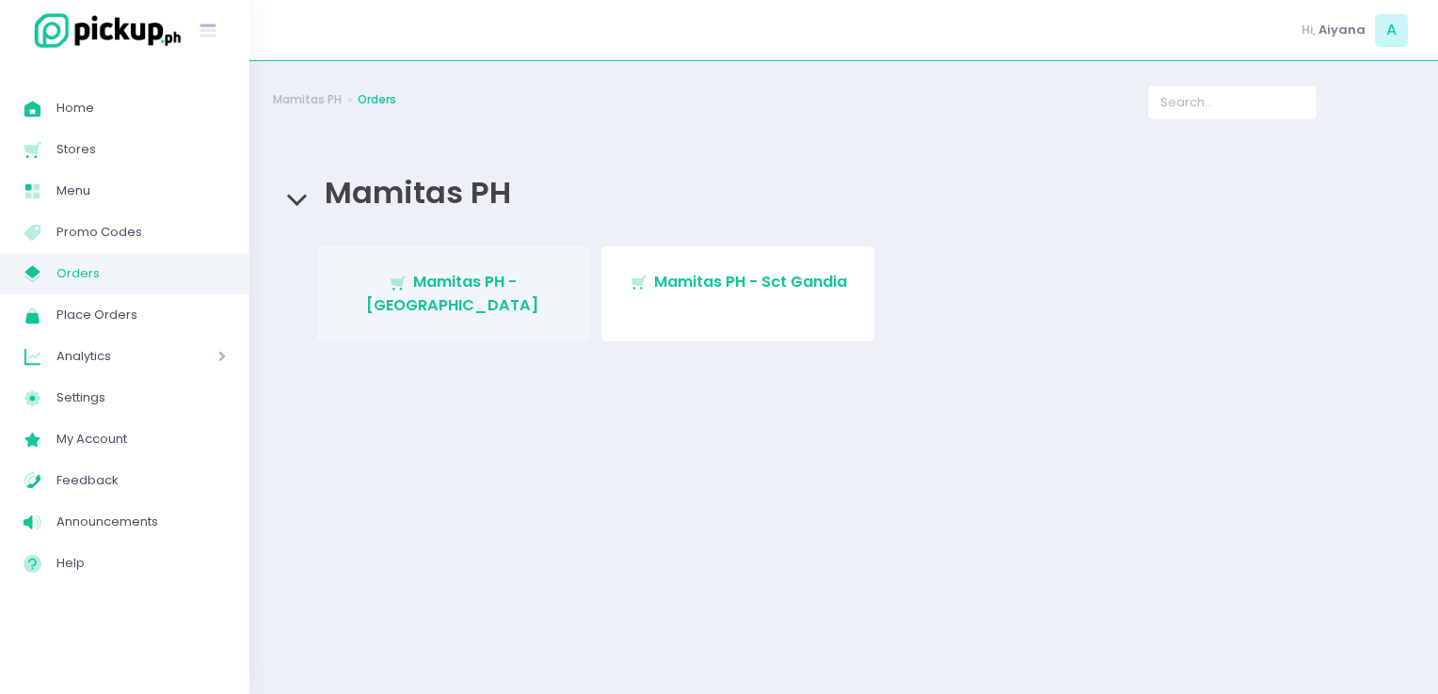
click at [429, 280] on span "Mamitas PH - [GEOGRAPHIC_DATA]" at bounding box center [452, 293] width 173 height 44
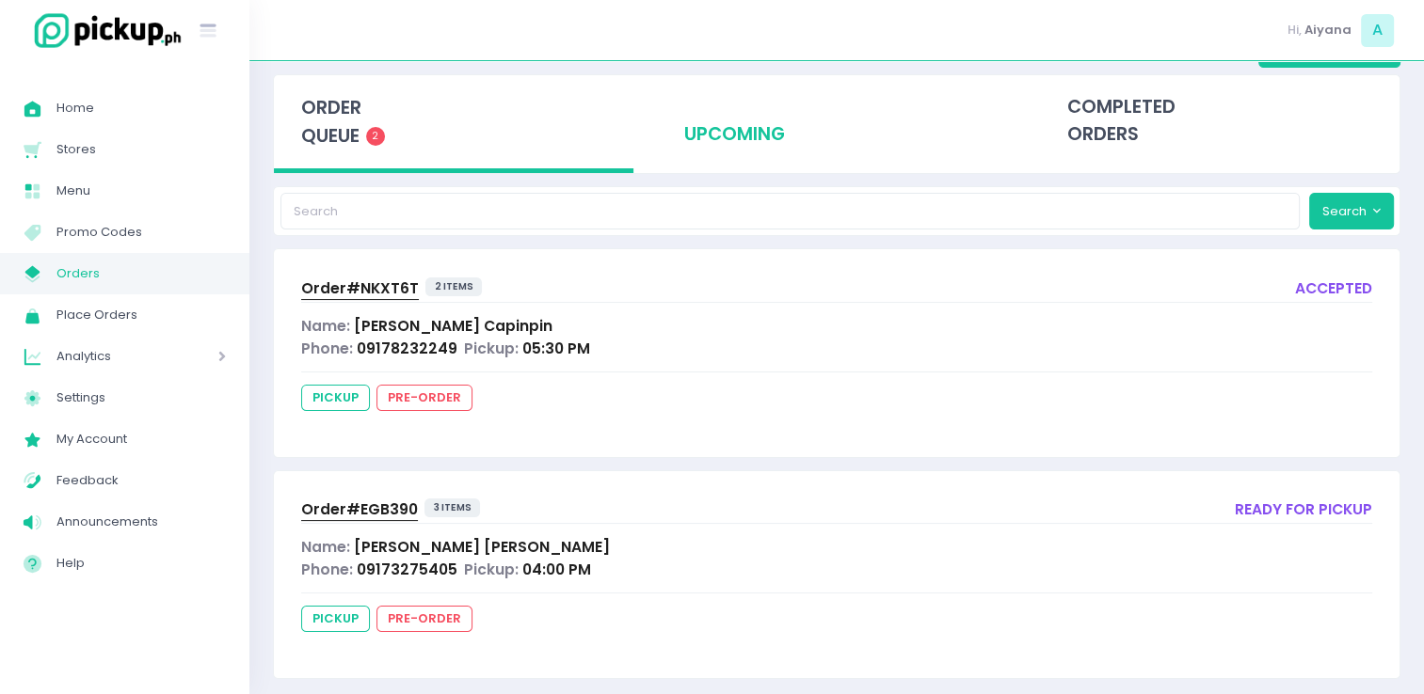
scroll to position [100, 0]
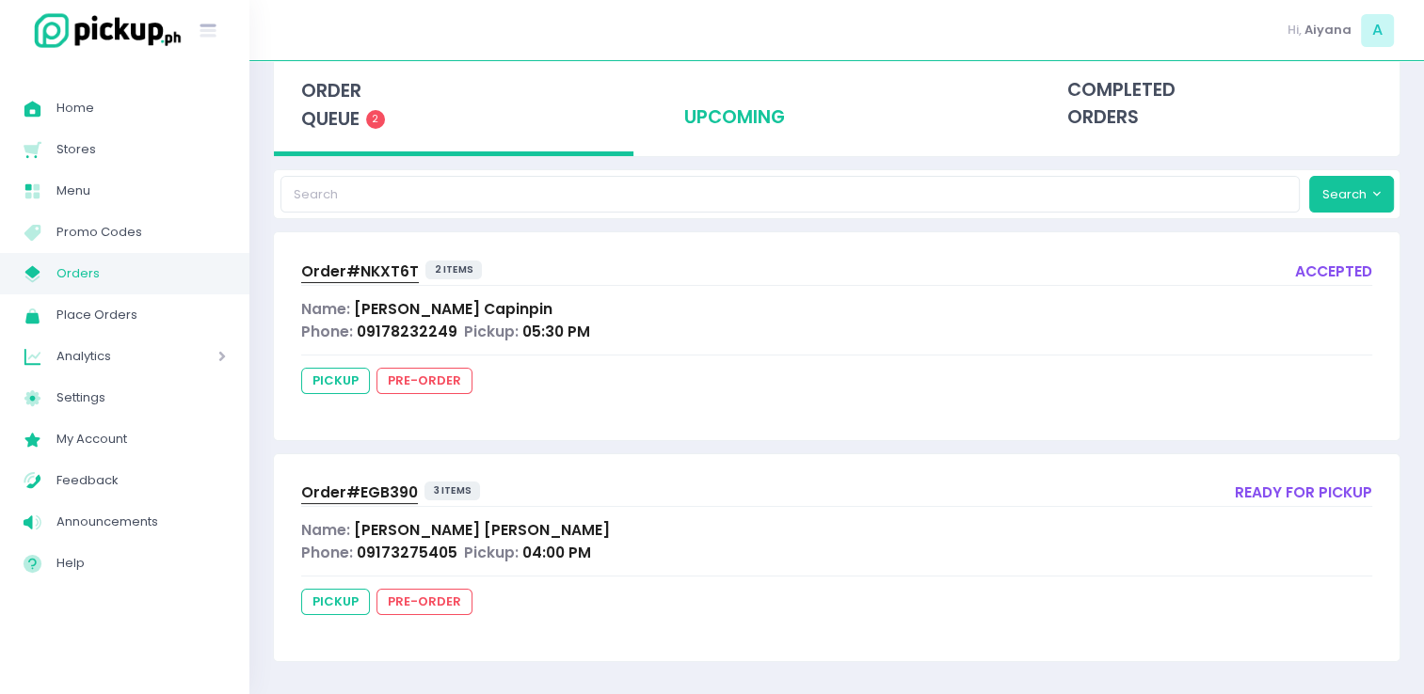
click at [742, 134] on div "upcoming" at bounding box center [836, 104] width 359 height 92
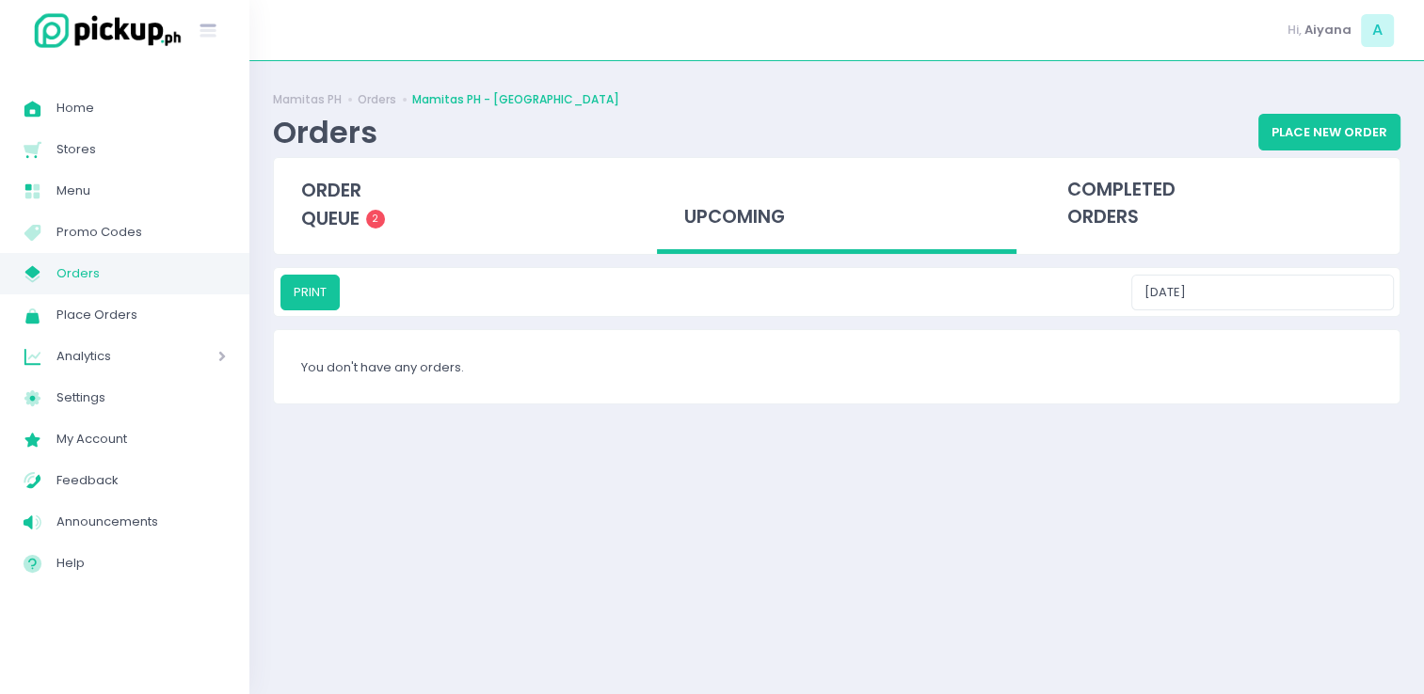
scroll to position [0, 0]
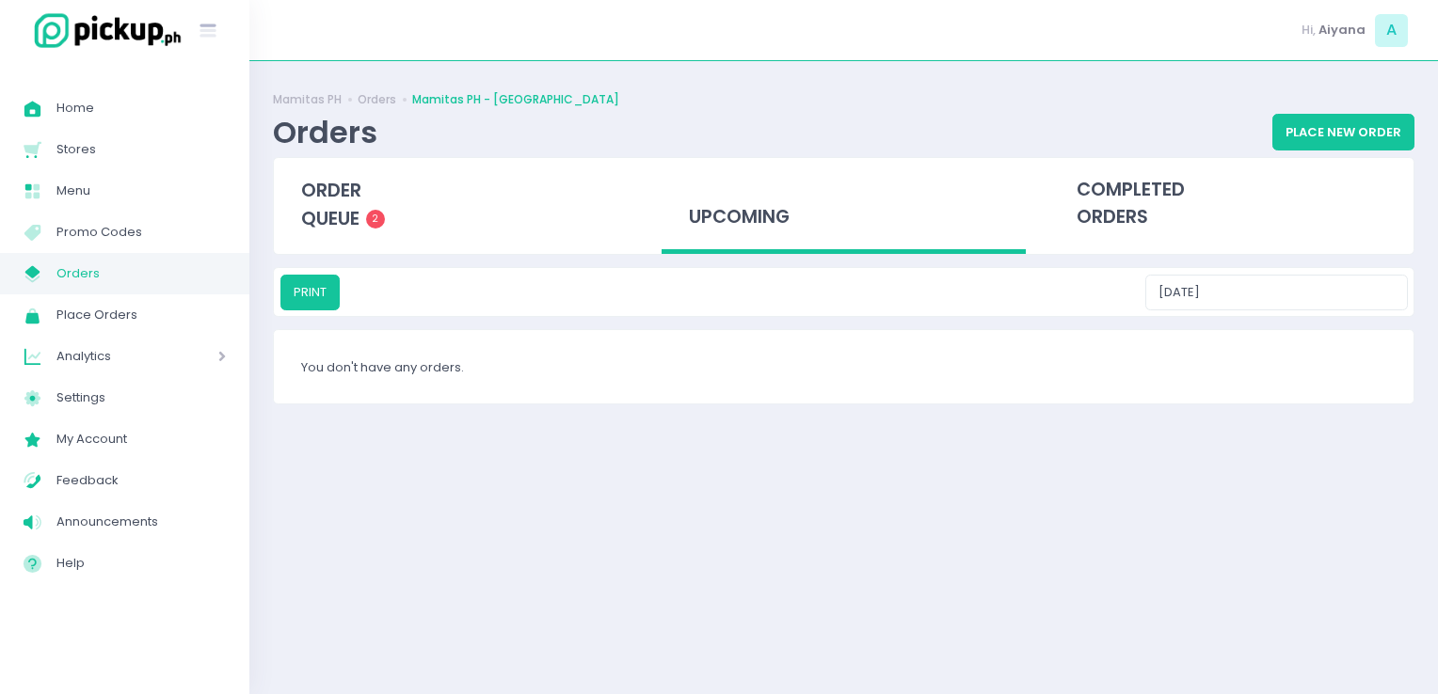
click at [1301, 314] on div "PRINT 09/06/2025" at bounding box center [843, 292] width 1139 height 48
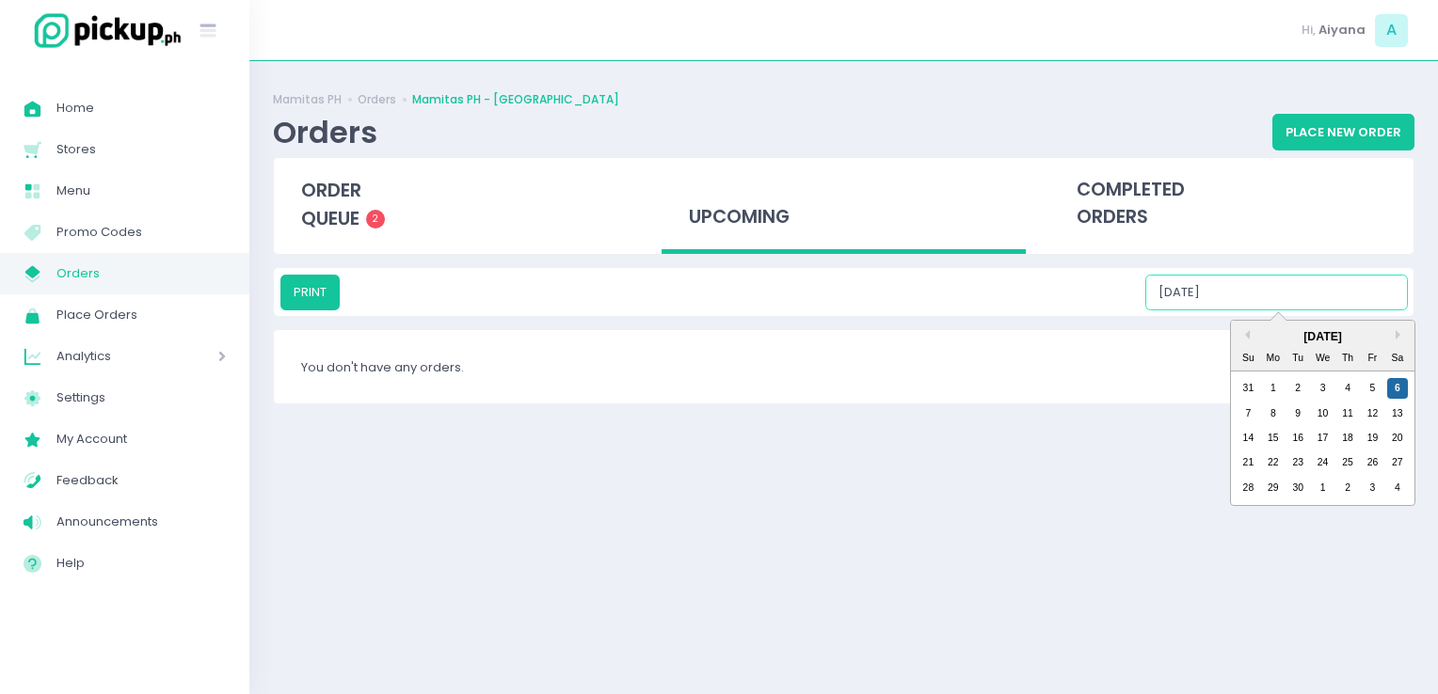
click at [1292, 298] on input "09/06/2025" at bounding box center [1276, 293] width 262 height 36
click at [1256, 416] on div "7" at bounding box center [1247, 414] width 21 height 21
type input "09/07/2025"
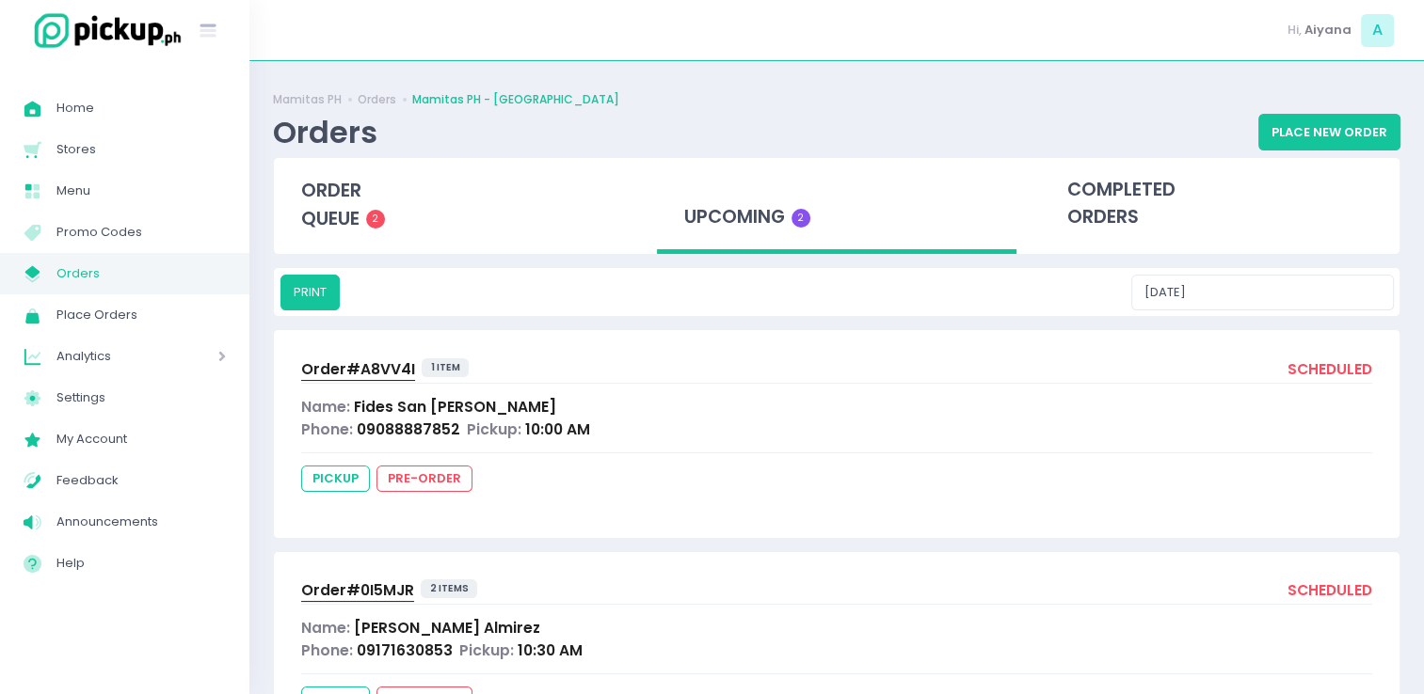
click at [103, 262] on span "Orders" at bounding box center [140, 274] width 169 height 24
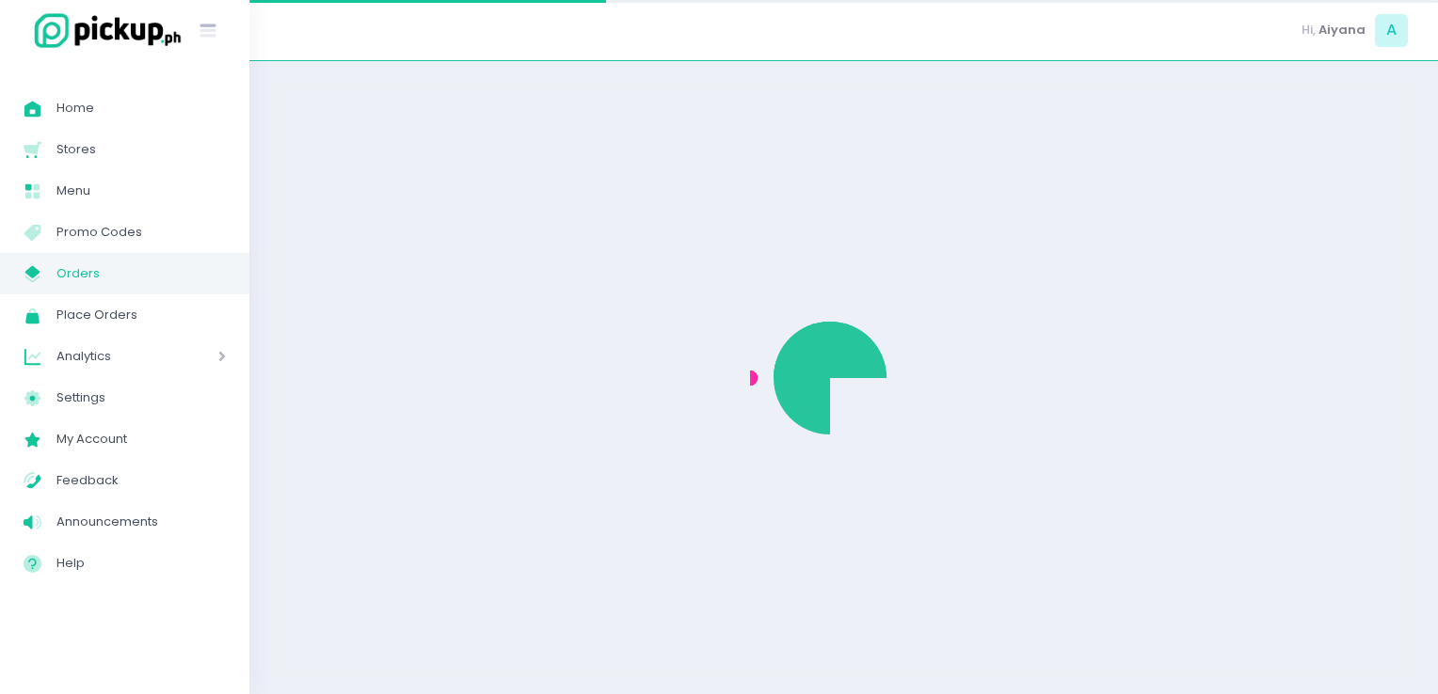
click at [103, 262] on span "Orders" at bounding box center [140, 274] width 169 height 24
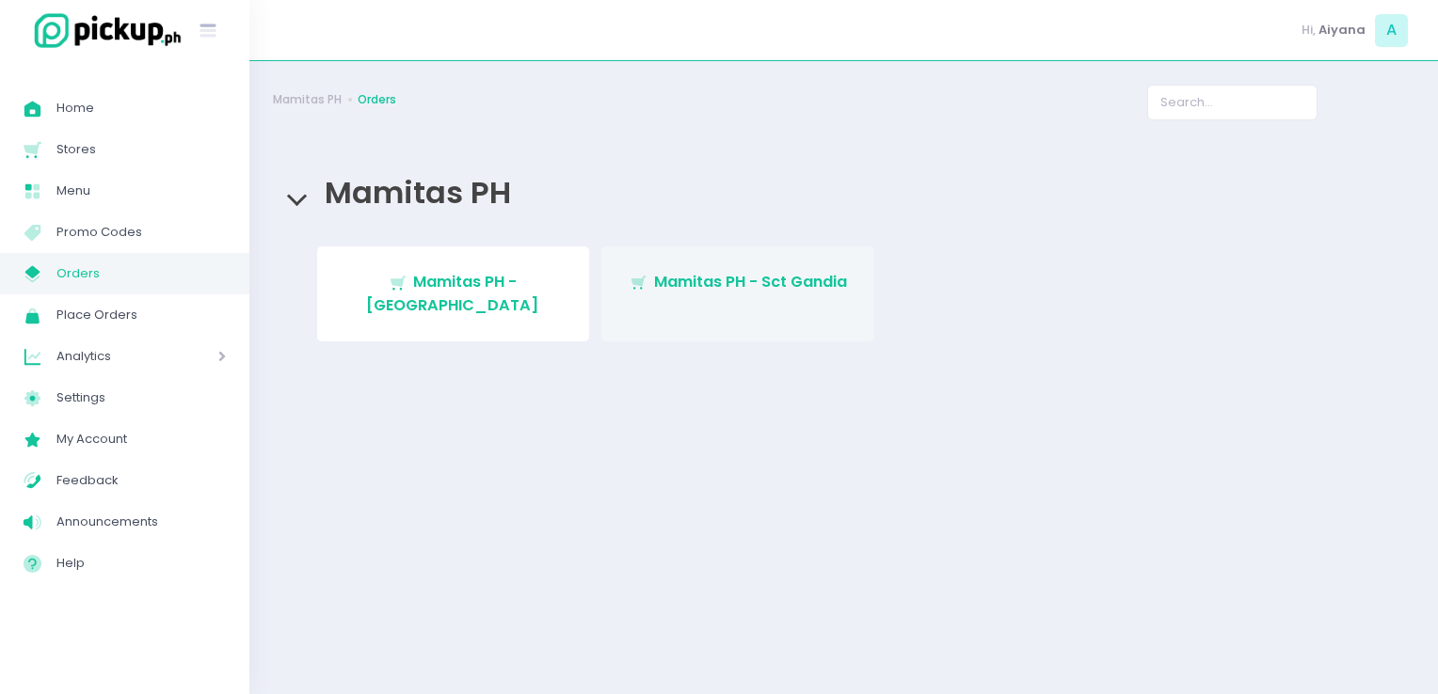
click at [672, 250] on link "Stockholm-icons / Shopping / Cart1 Created with Sketch. Mamitas PH - Sct Gandia" at bounding box center [737, 294] width 273 height 95
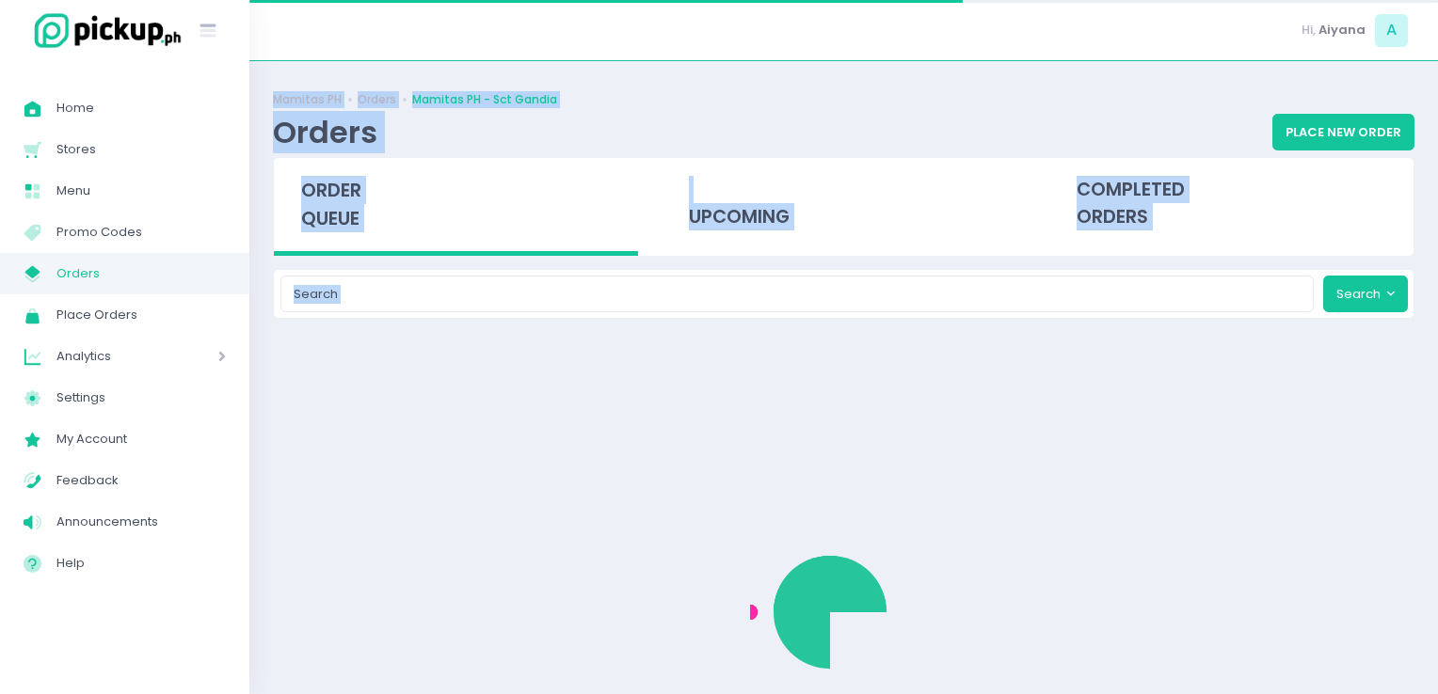
click at [672, 250] on div "Mamitas PH Orders Mamitas PH - Sct Gandia Orders Place New Order order queue up…" at bounding box center [843, 378] width 1188 height 586
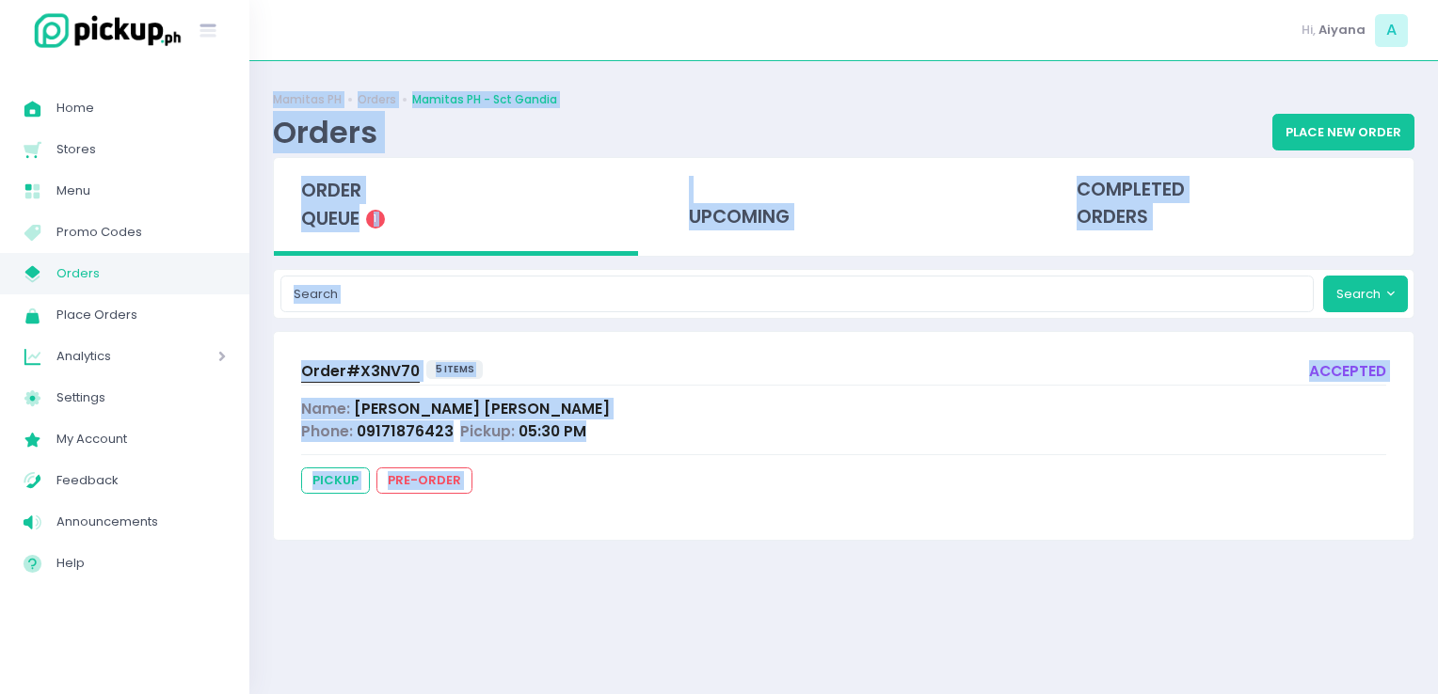
click at [524, 324] on div "Mamitas PH Orders Mamitas PH - Sct Gandia Orders Place New Order order queue 1 …" at bounding box center [843, 378] width 1188 height 586
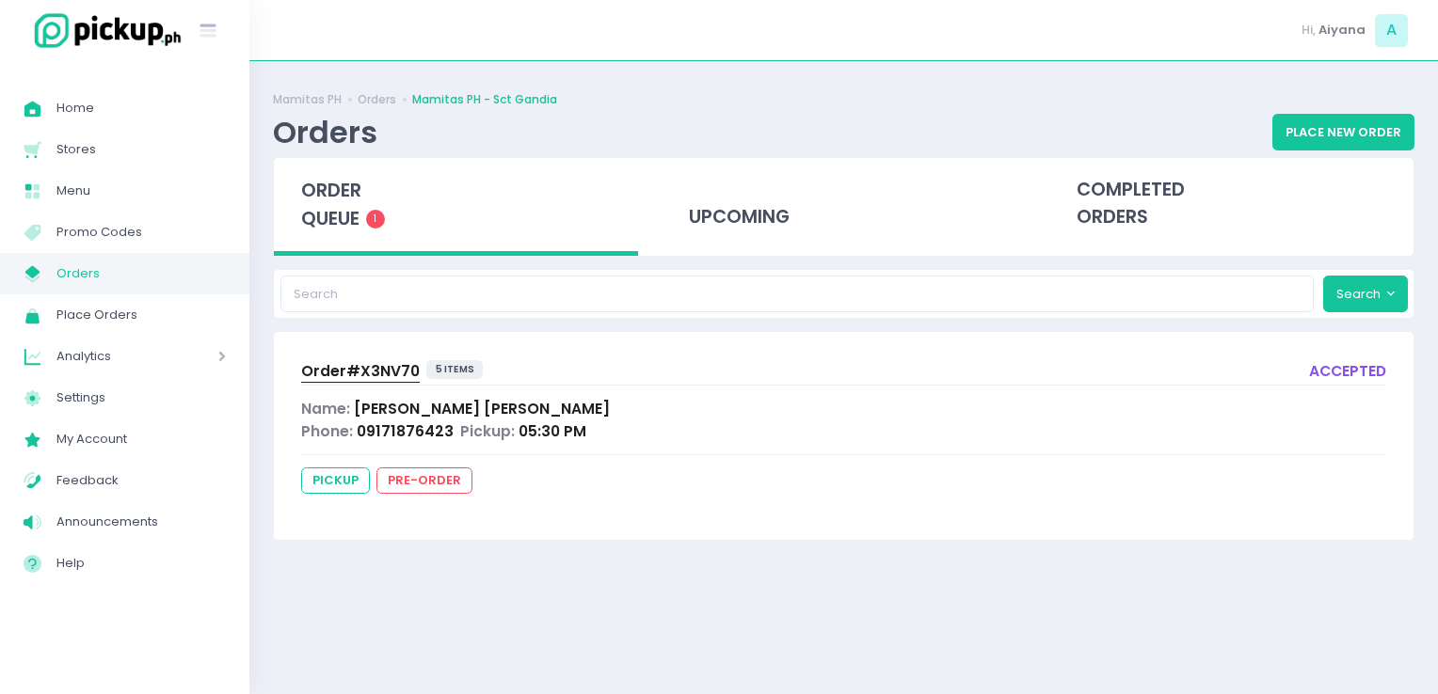
click at [347, 382] on link "Order# X3NV70" at bounding box center [360, 372] width 119 height 25
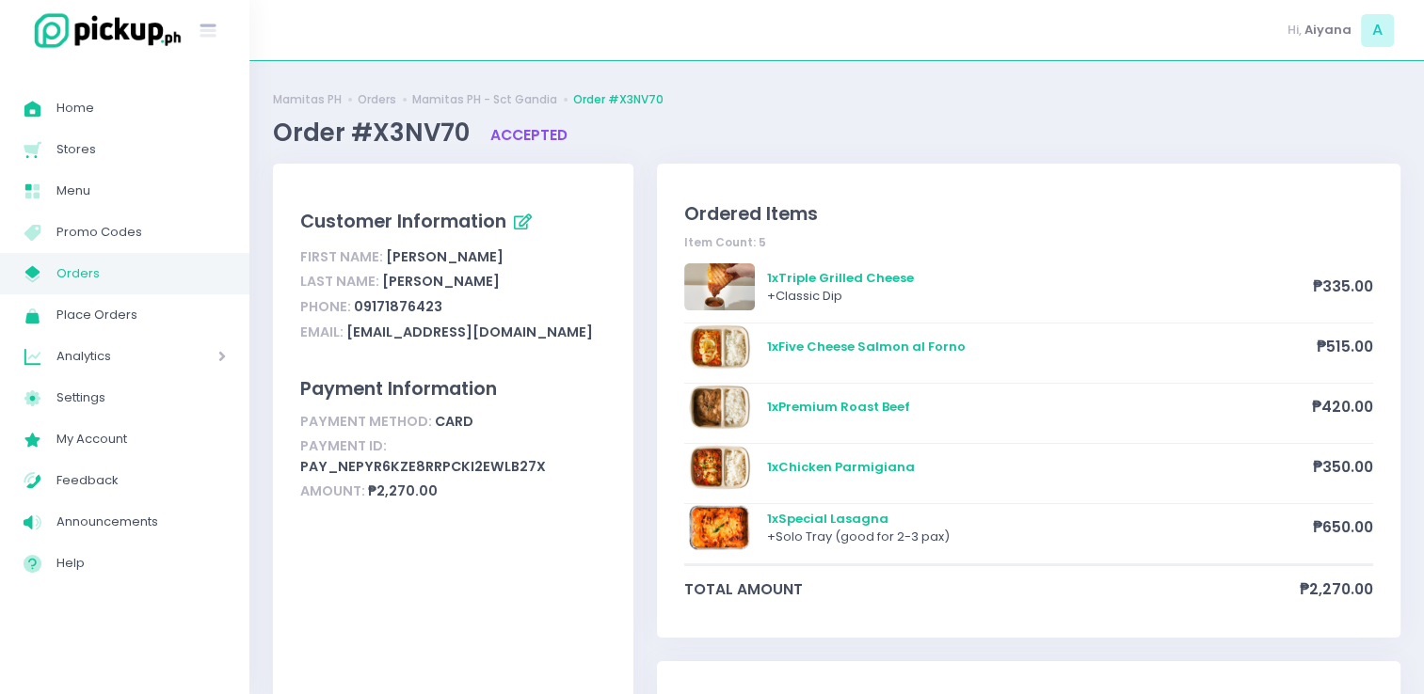
click at [121, 272] on span "Orders" at bounding box center [140, 274] width 169 height 24
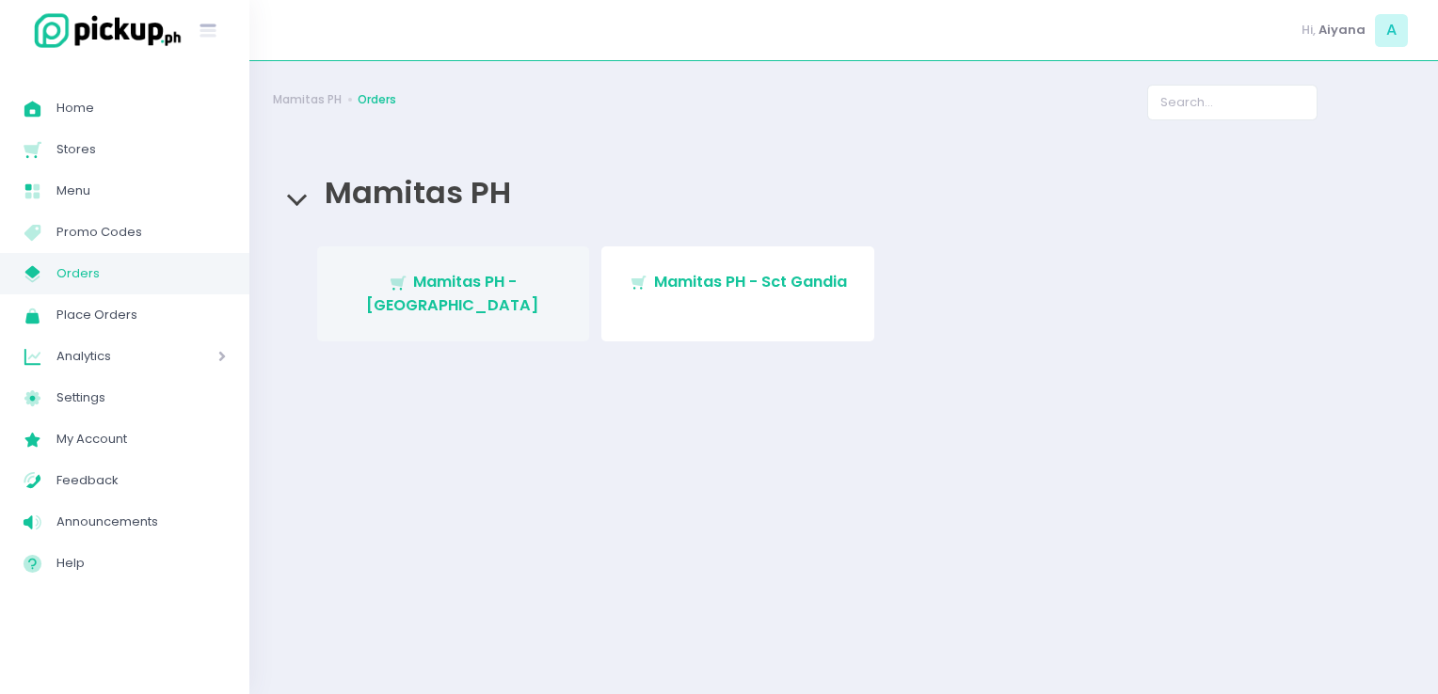
click at [340, 282] on link "Stockholm-icons / Shopping / Cart1 Created with Sketch. Mamitas PH - Blue Ridge" at bounding box center [453, 294] width 273 height 95
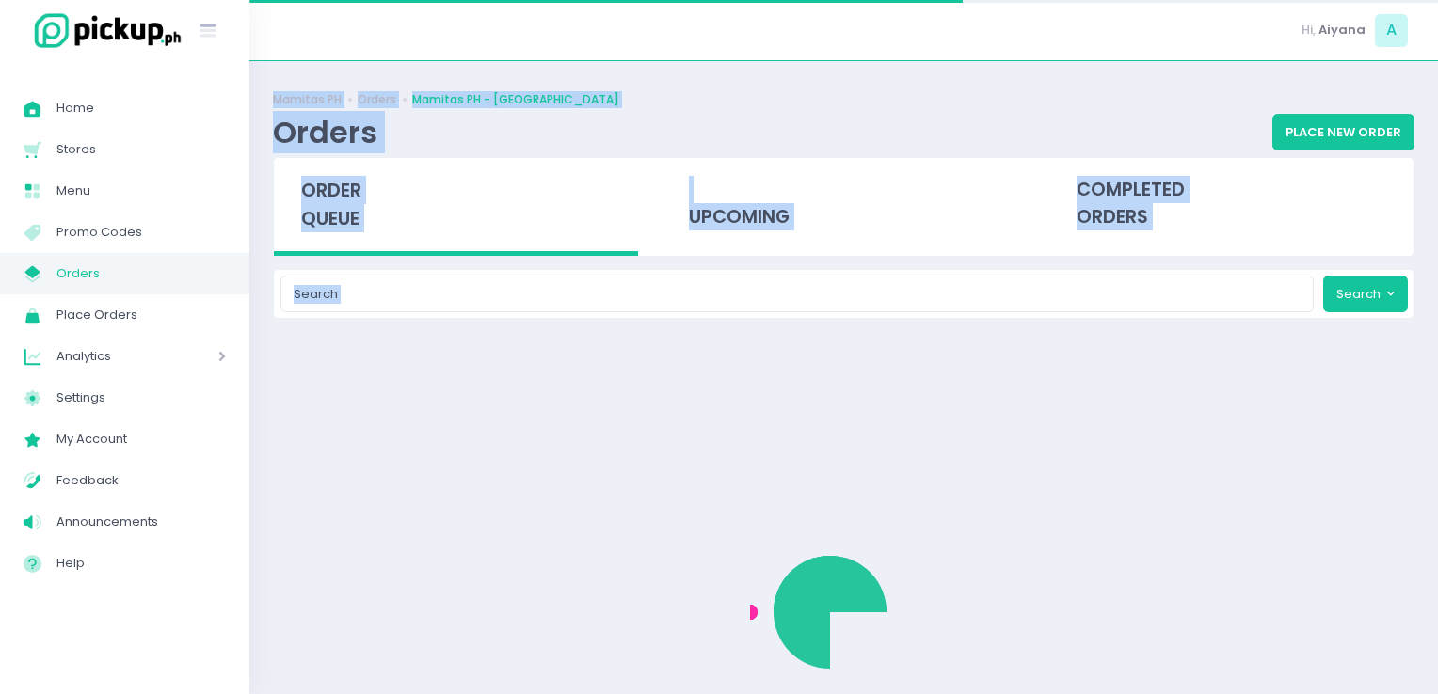
click at [340, 282] on div "Mamitas PH Orders Mamitas PH - Blue Ridge Orders Place New Order order queue up…" at bounding box center [843, 378] width 1188 height 586
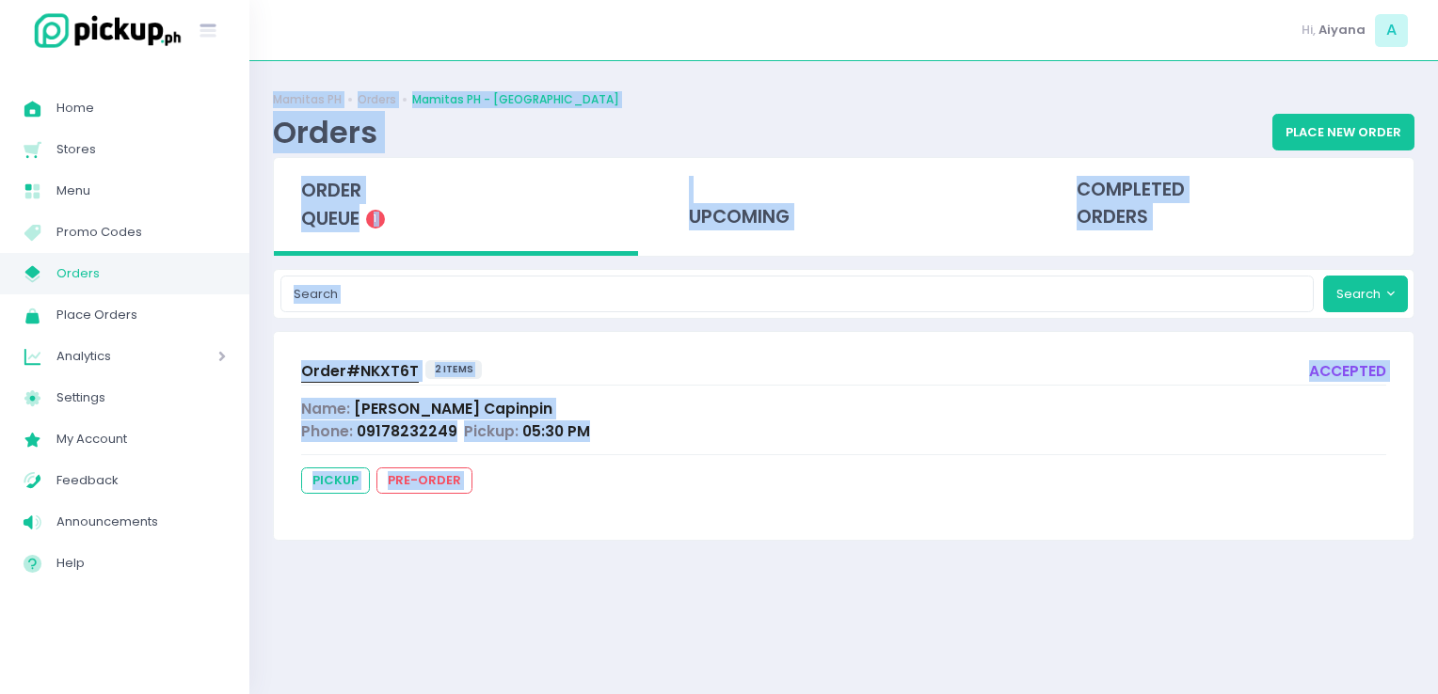
click at [771, 374] on div "Order# NKXT6T 2 items accepted" at bounding box center [843, 372] width 1085 height 25
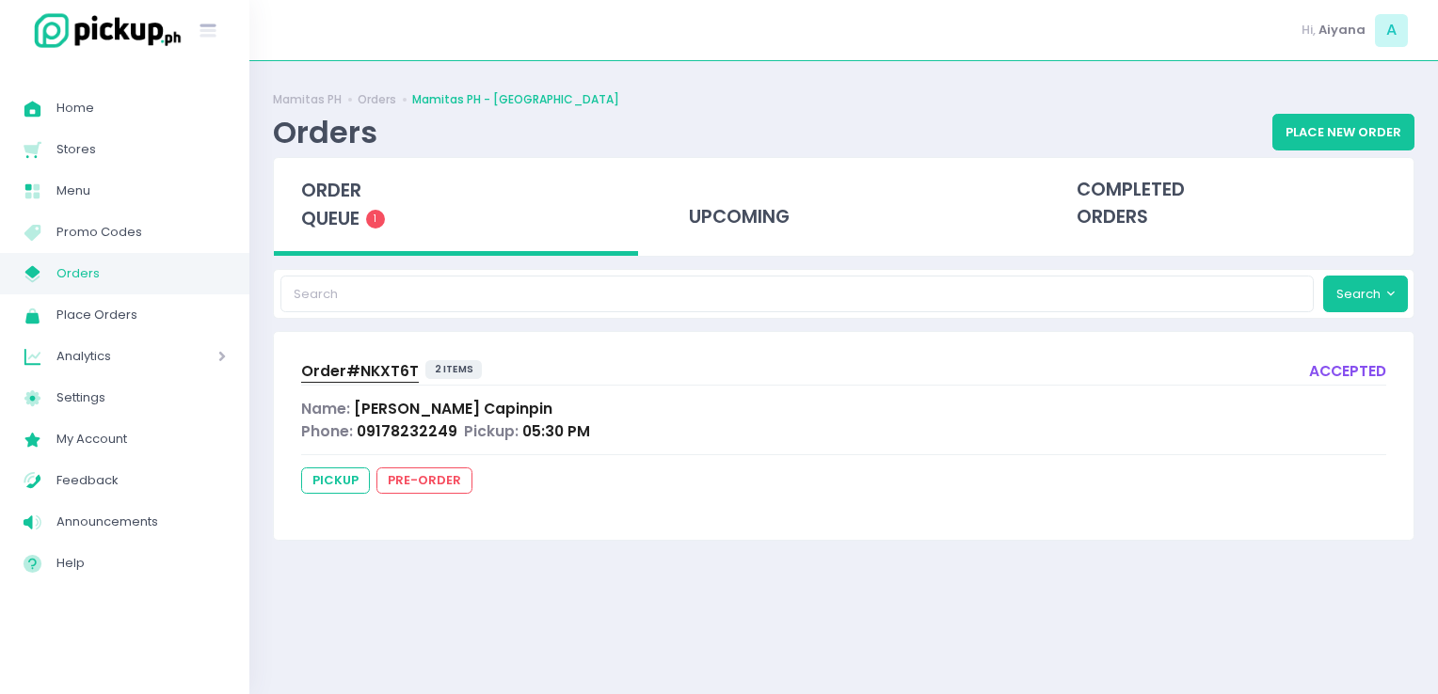
click at [407, 384] on div "Order# NKXT6T 2 items accepted Name: Rosa Capinpin Phone: 09178232249 Pickup: 0…" at bounding box center [843, 435] width 1139 height 207
drag, startPoint x: 407, startPoint y: 384, endPoint x: 369, endPoint y: 368, distance: 41.8
click at [369, 368] on span "Order# NKXT6T" at bounding box center [360, 371] width 118 height 20
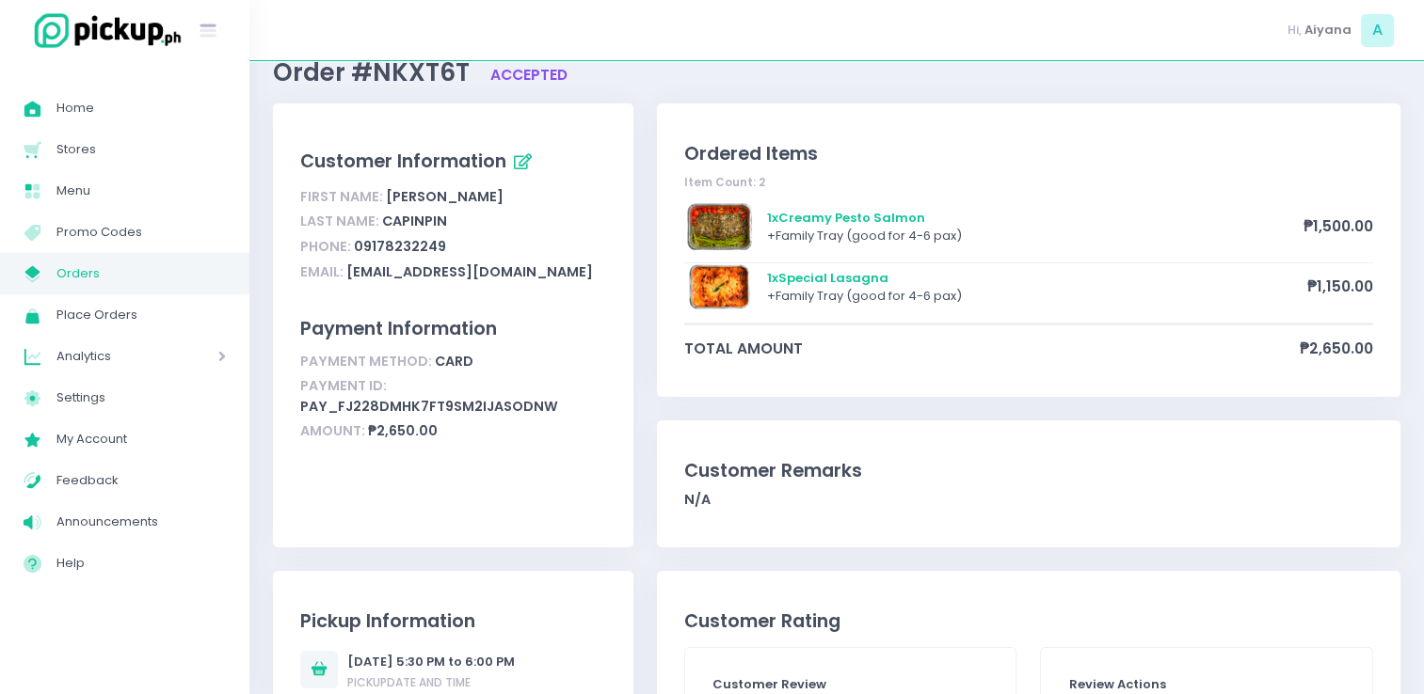
scroll to position [63, 0]
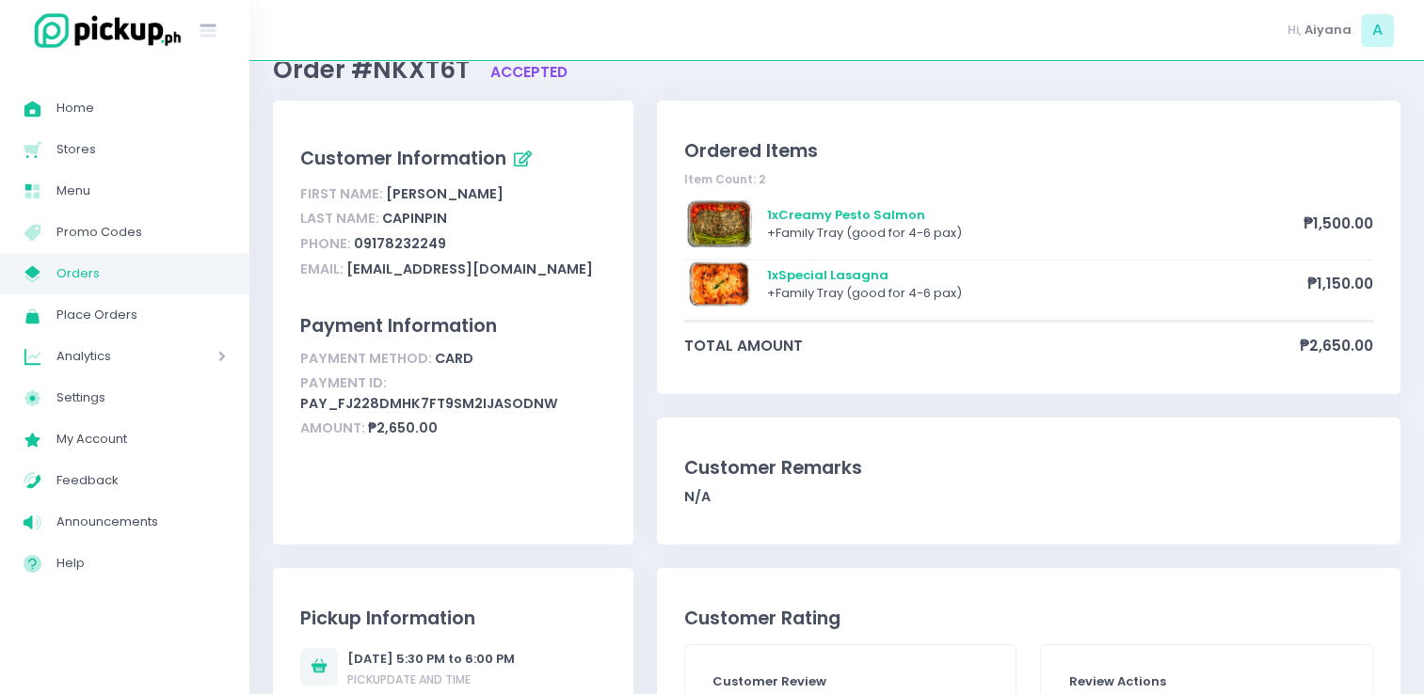
click at [199, 263] on span "Orders" at bounding box center [140, 274] width 169 height 24
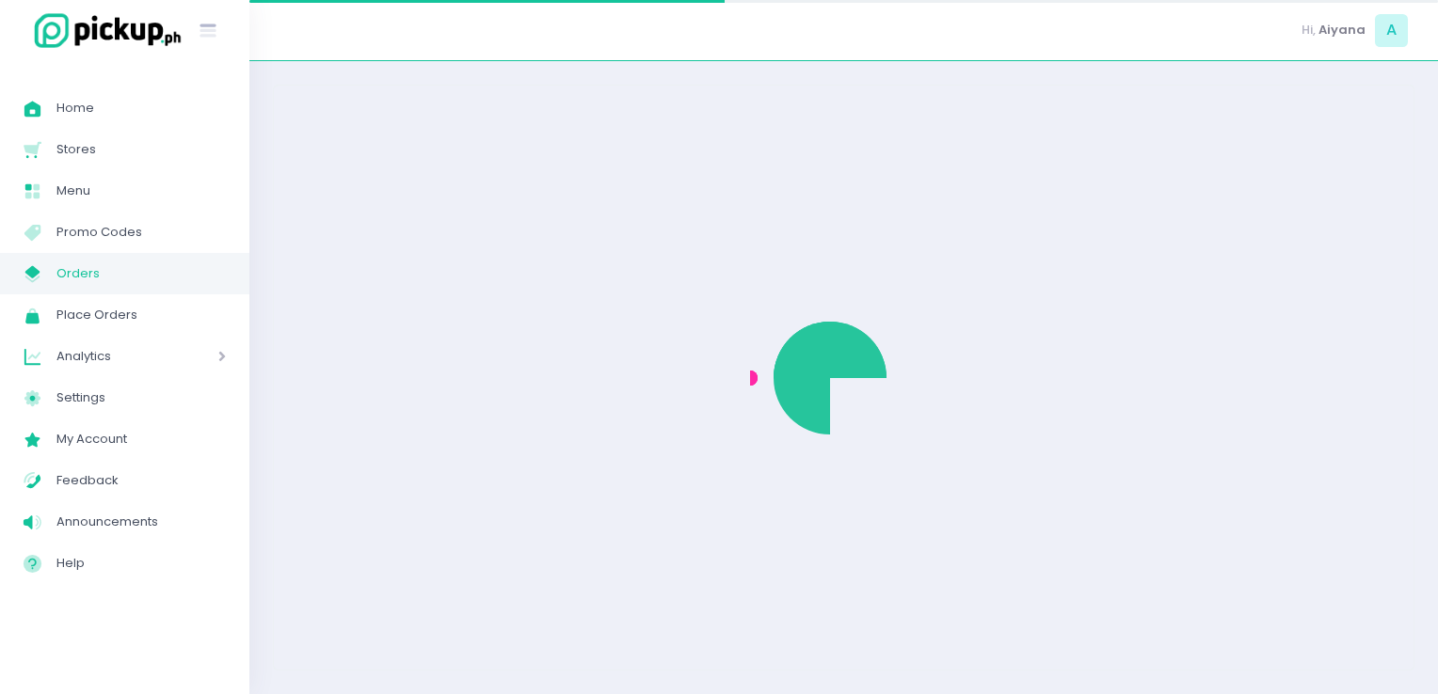
click at [199, 263] on span "Orders" at bounding box center [140, 274] width 169 height 24
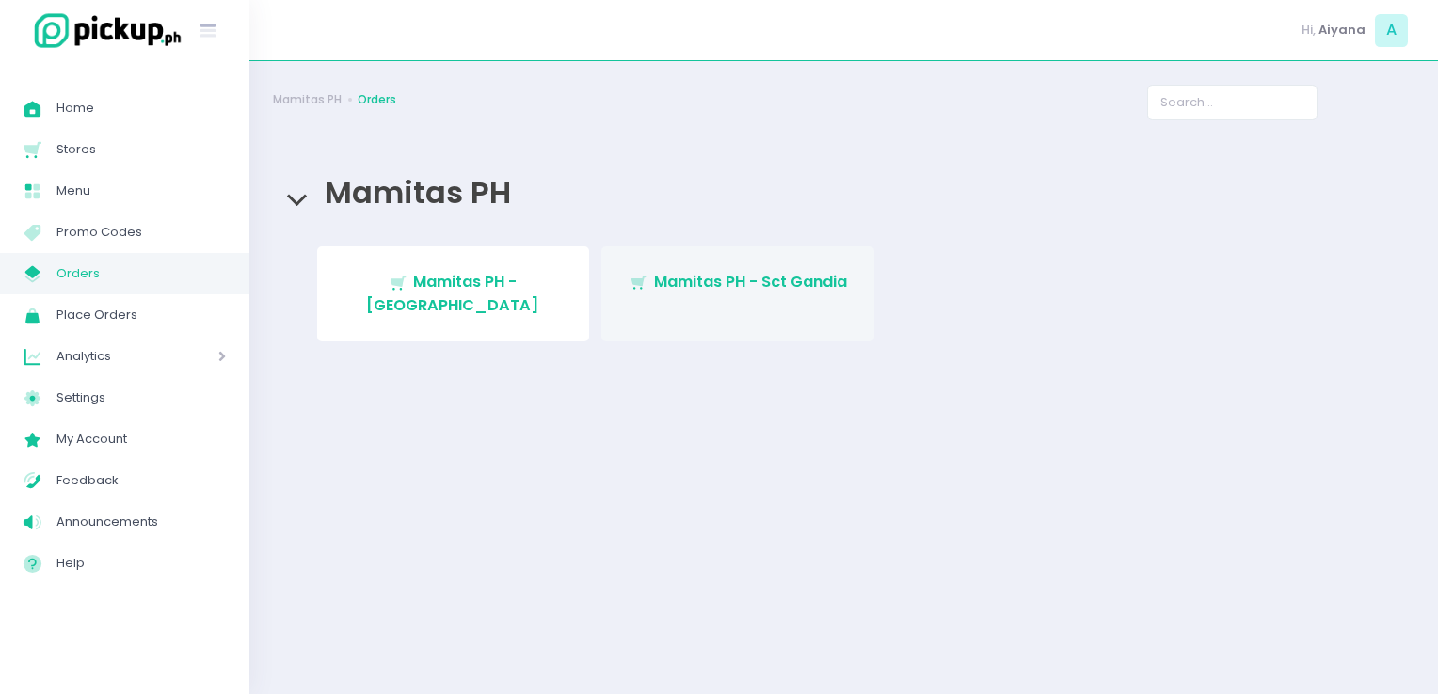
click at [778, 275] on span "Mamitas PH - Sct Gandia" at bounding box center [750, 282] width 193 height 22
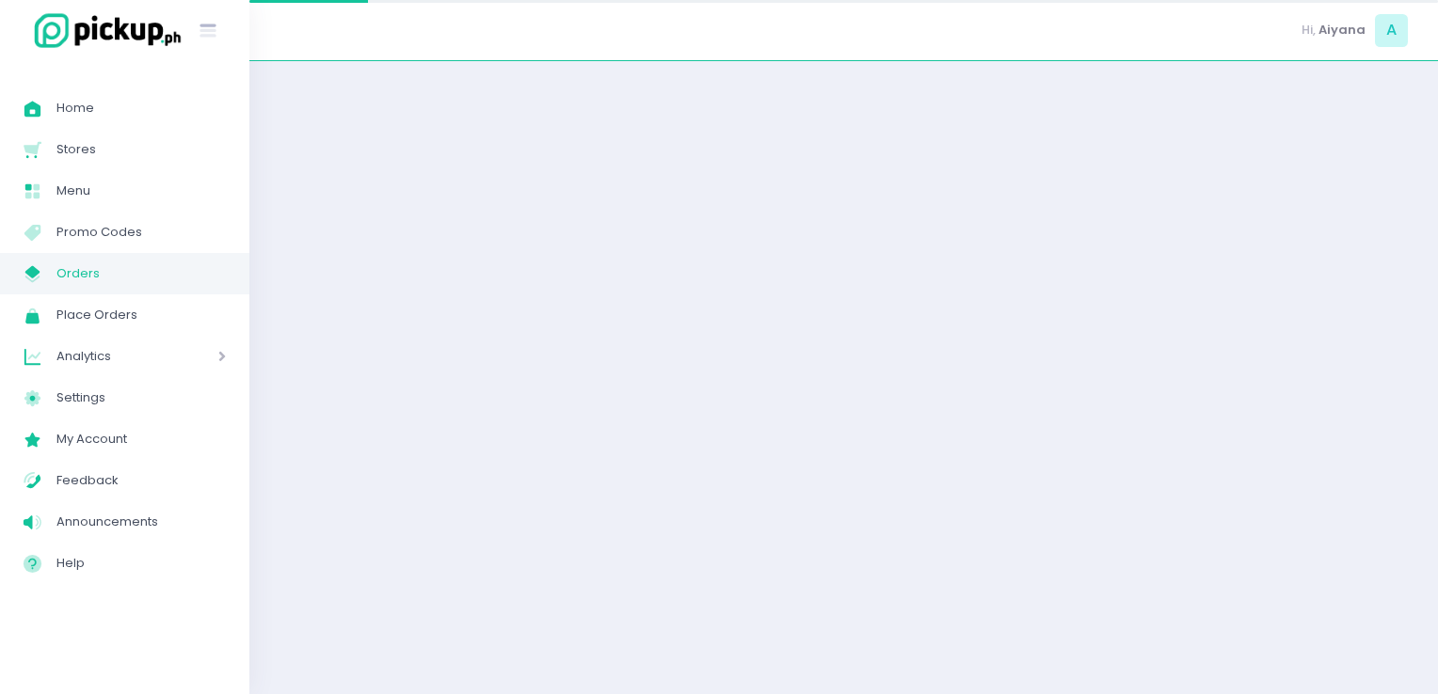
click at [778, 275] on div at bounding box center [843, 378] width 1188 height 586
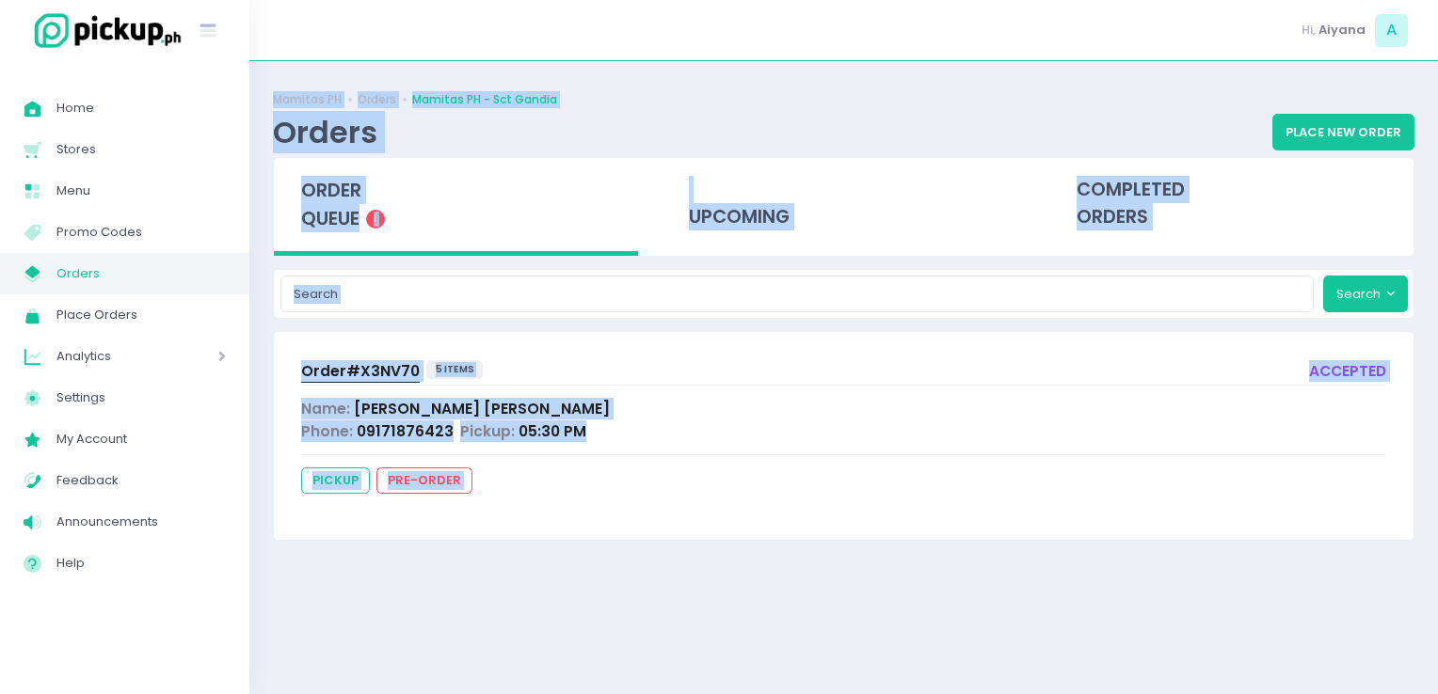
click at [772, 436] on div "Phone: 09171876423 Pickup: 05:30 PM" at bounding box center [843, 432] width 1085 height 22
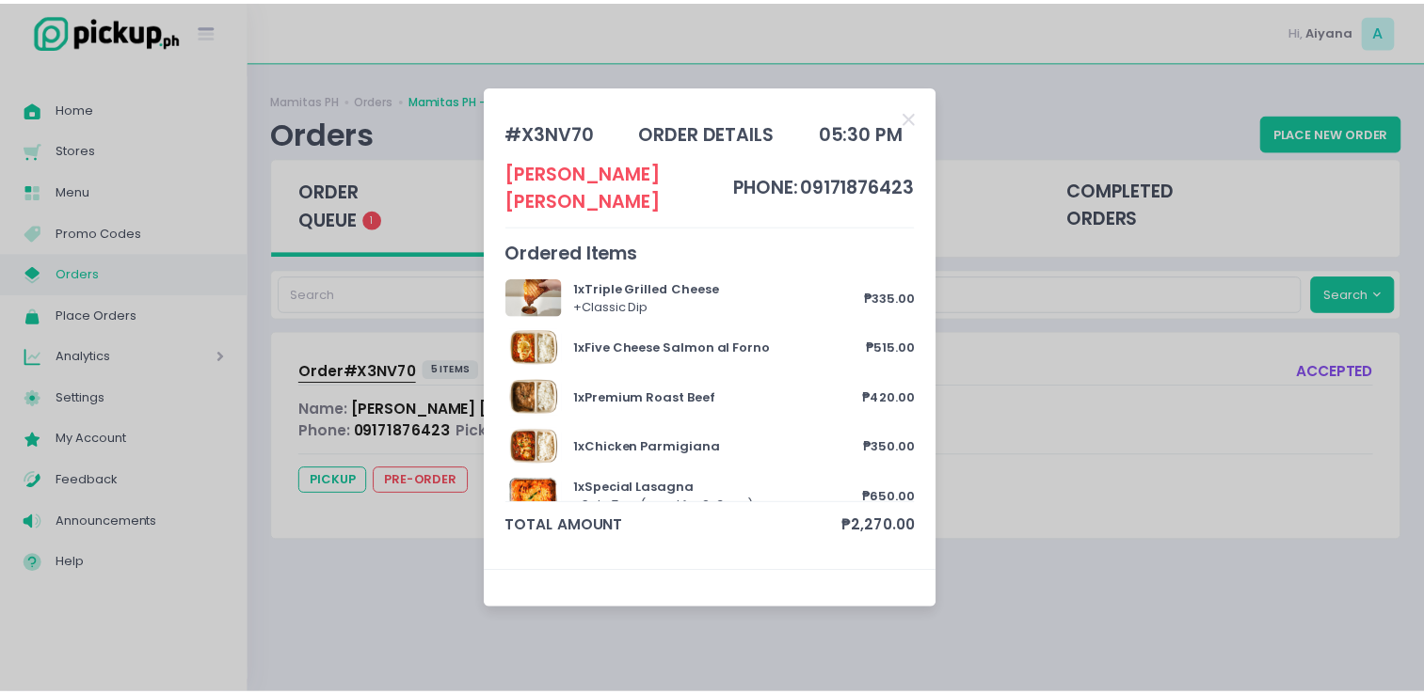
scroll to position [24, 0]
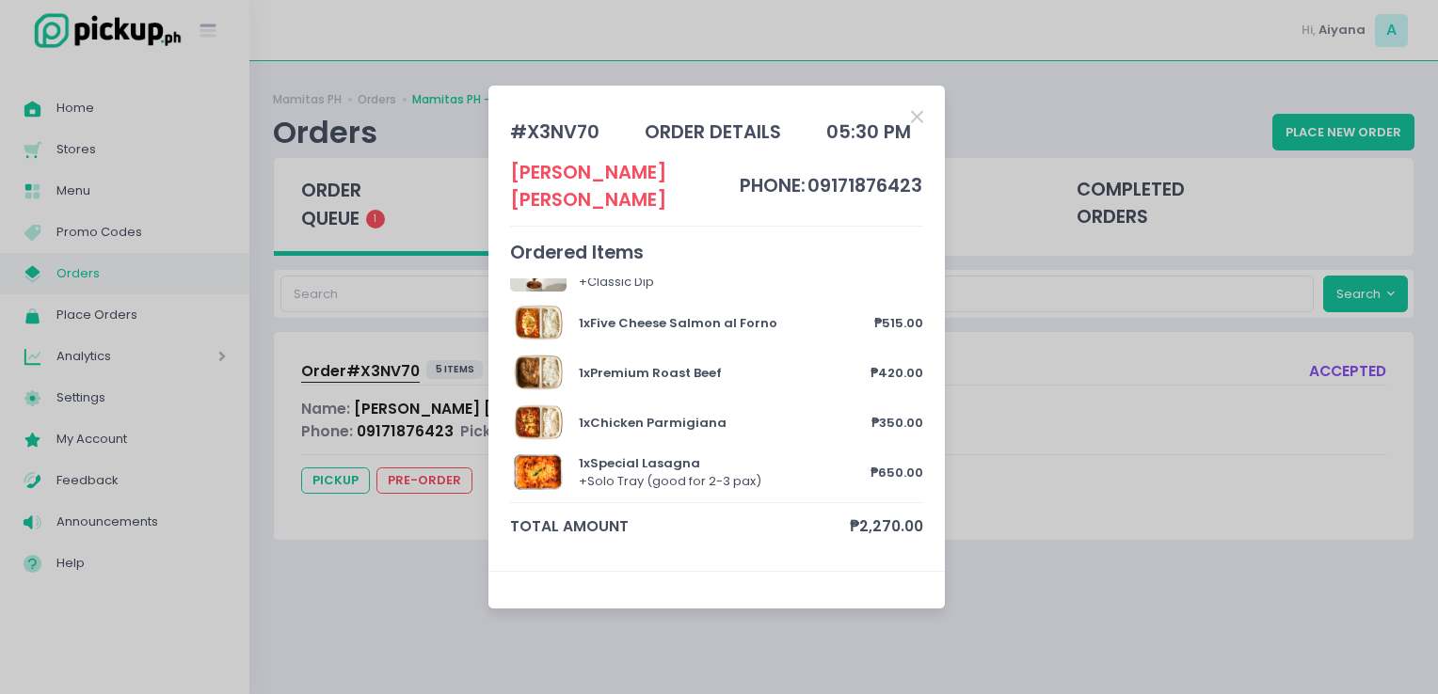
click at [920, 122] on icon "Close" at bounding box center [917, 117] width 12 height 18
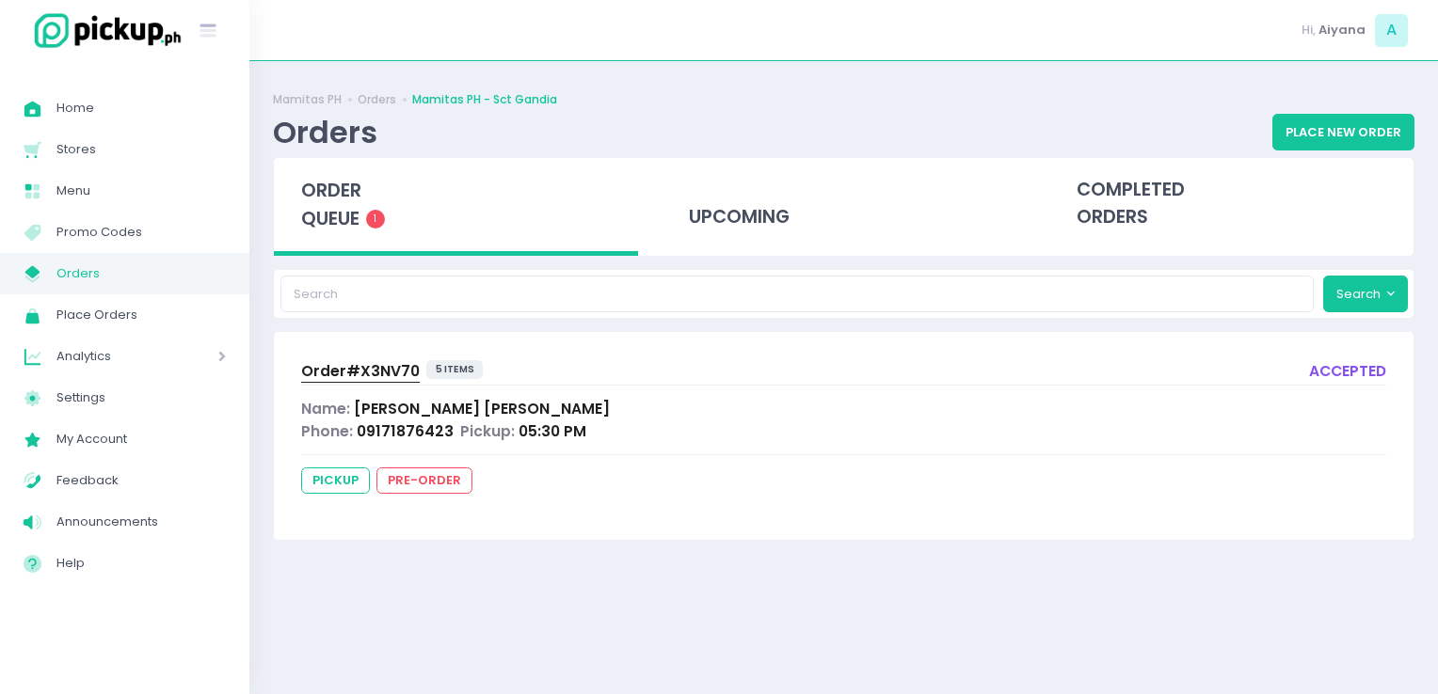
click at [183, 287] on link "My Store Created with Sketch. Orders" at bounding box center [124, 273] width 249 height 41
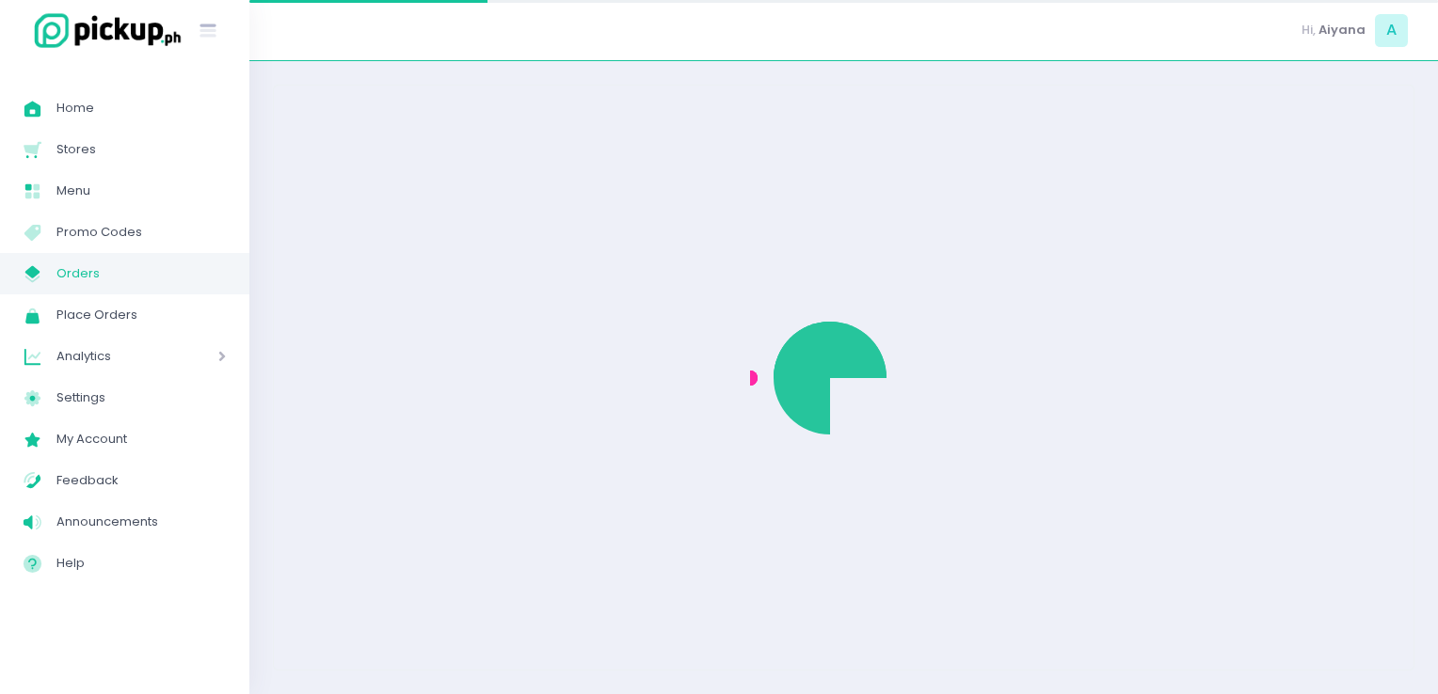
click at [183, 287] on link "My Store Created with Sketch. Orders" at bounding box center [124, 273] width 249 height 41
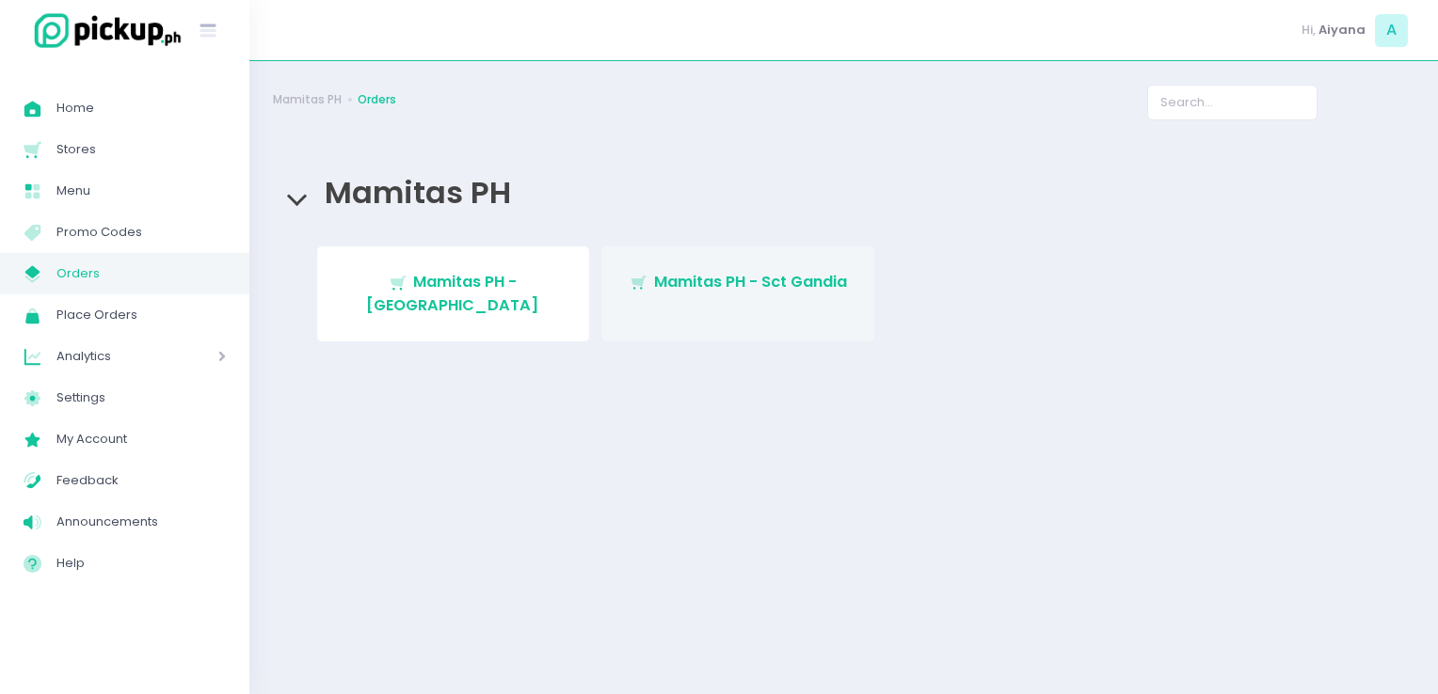
click at [684, 295] on link "Stockholm-icons / Shopping / Cart1 Created with Sketch. Mamitas PH - Sct Gandia" at bounding box center [737, 294] width 273 height 95
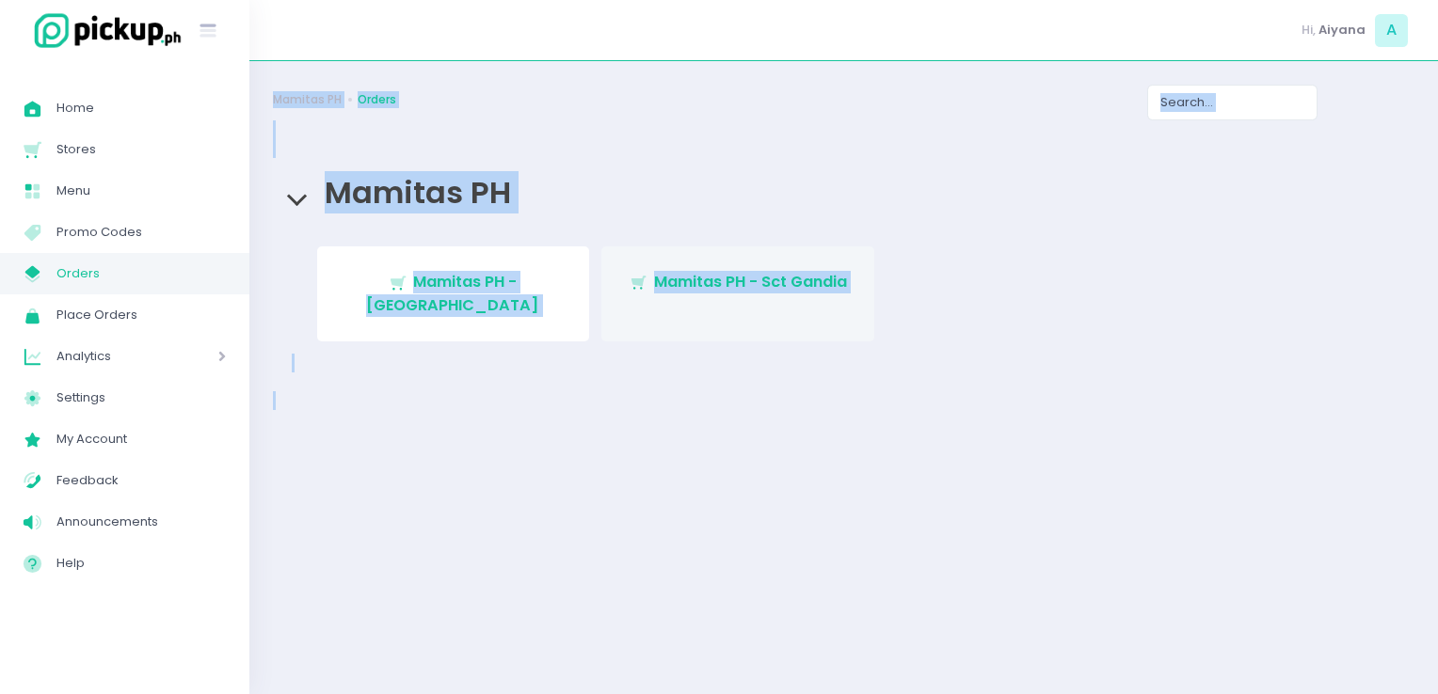
click at [684, 295] on div "Mamitas PH Orders Mamitas PH Stockholm-icons / Shopping / Cart1 Created with Sk…" at bounding box center [843, 378] width 1188 height 586
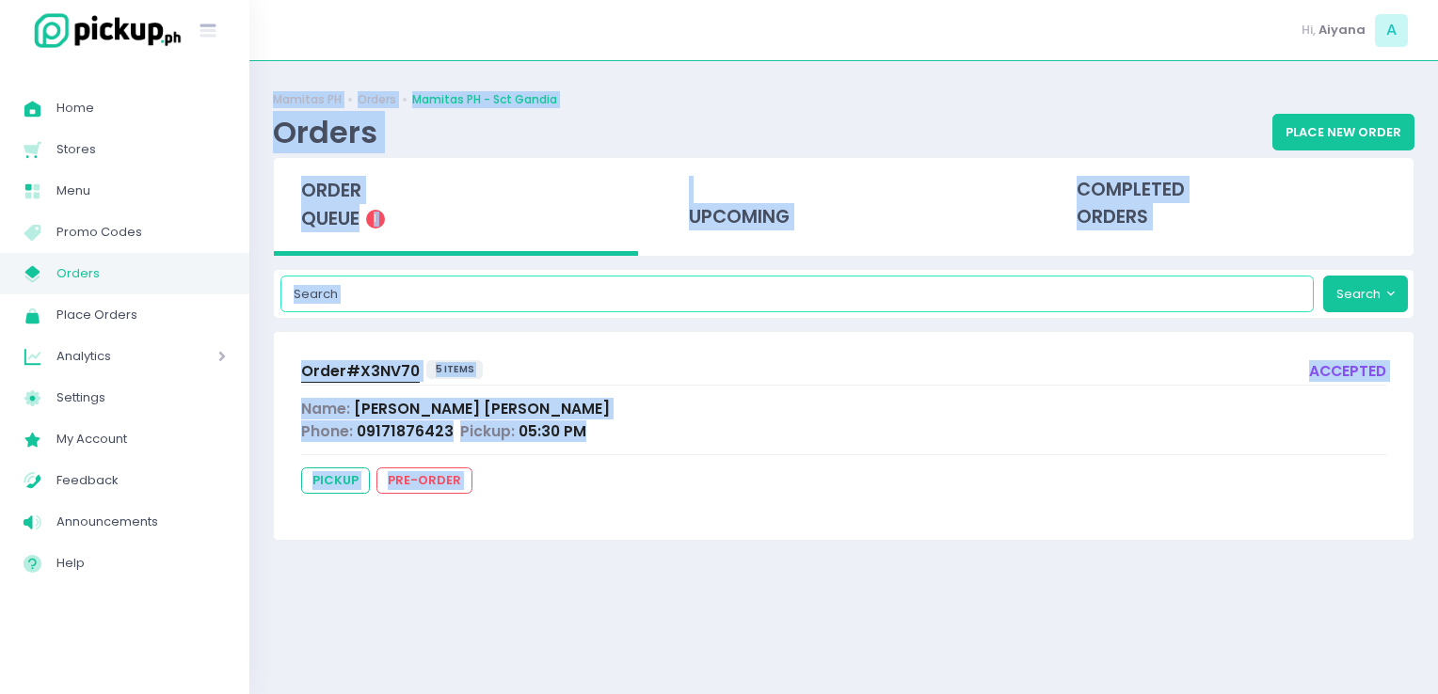
drag, startPoint x: 684, startPoint y: 295, endPoint x: 584, endPoint y: 284, distance: 100.4
click at [584, 284] on input "search" at bounding box center [797, 294] width 1034 height 36
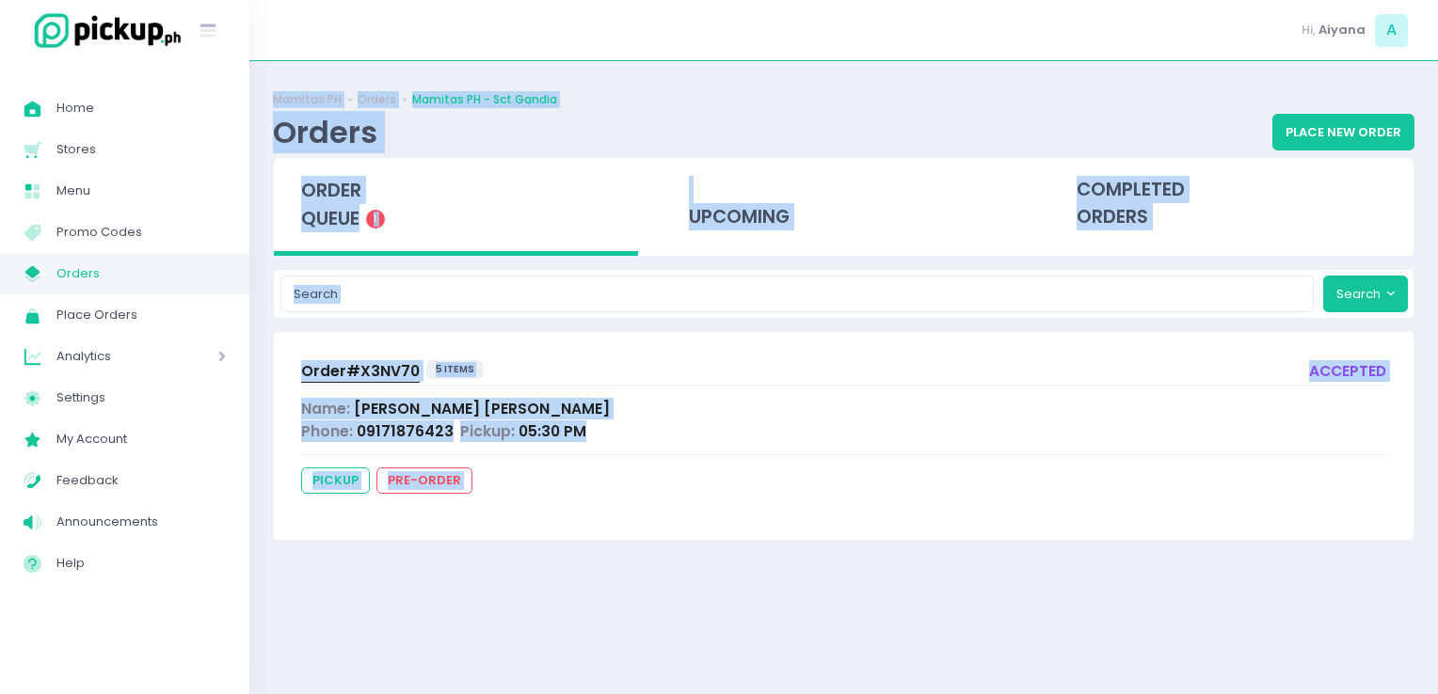
click at [828, 491] on div "pickup pre-order" at bounding box center [843, 484] width 1085 height 33
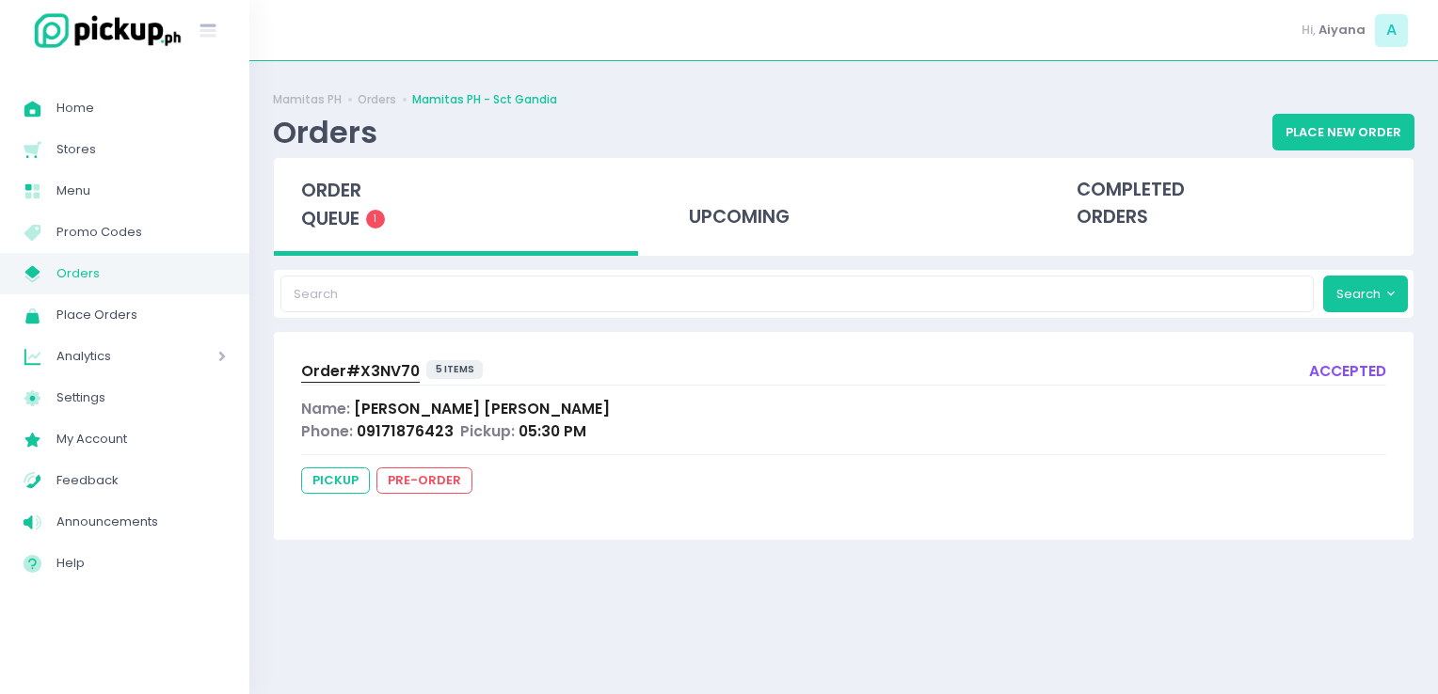
click at [828, 491] on div "pickup pre-order" at bounding box center [843, 484] width 1085 height 33
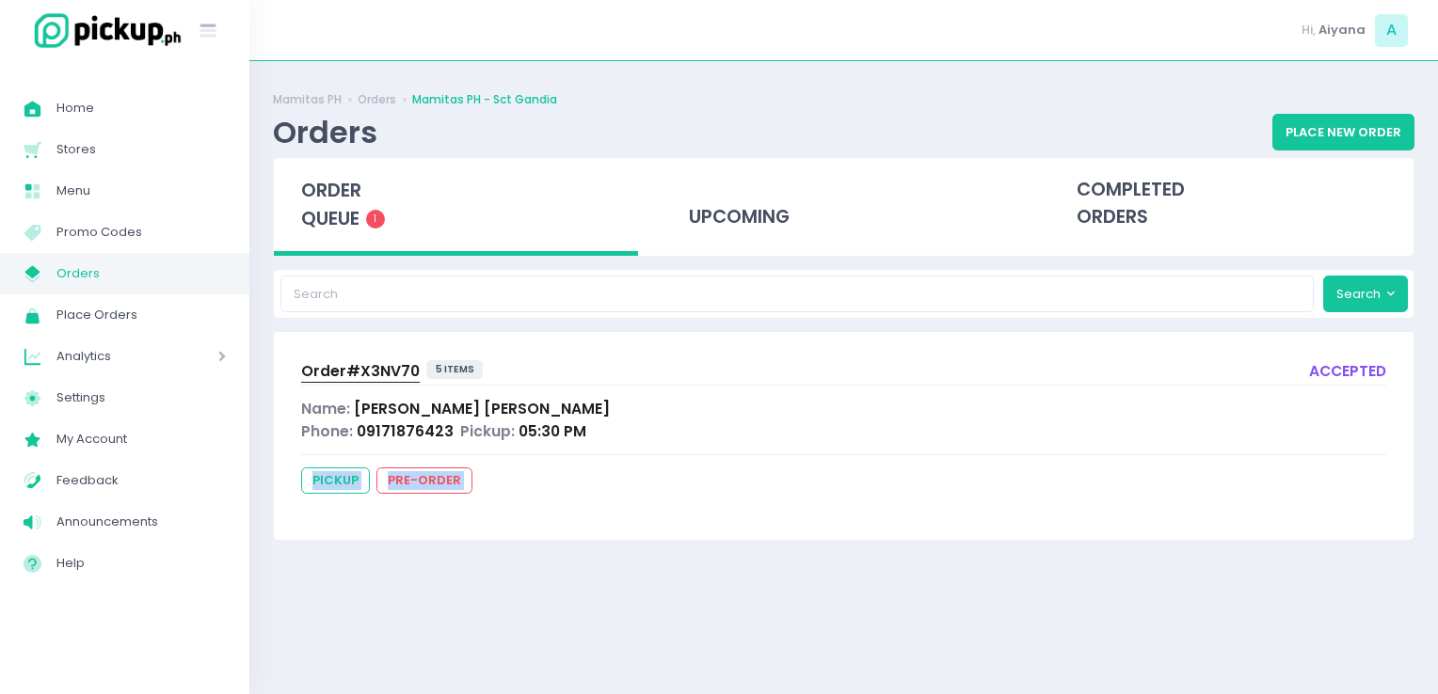
click at [211, 262] on span "Orders" at bounding box center [140, 274] width 169 height 24
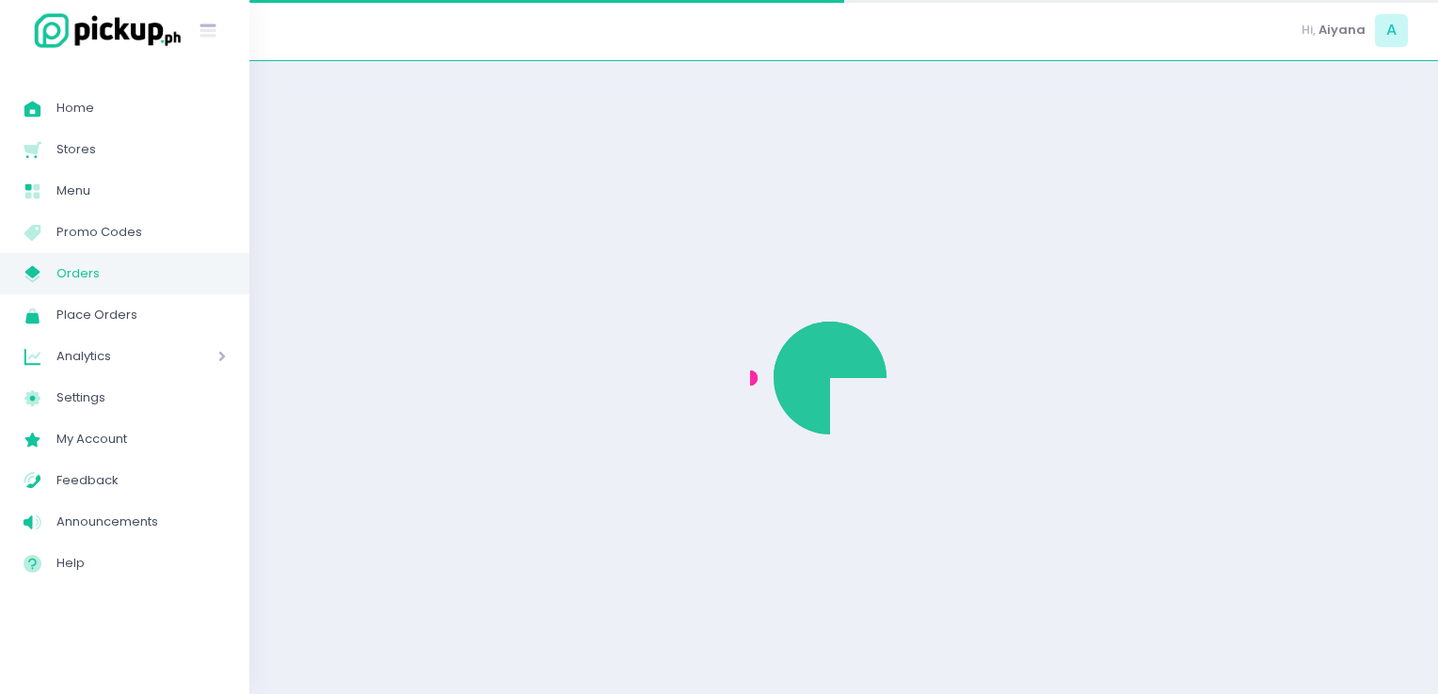
click at [211, 262] on span "Orders" at bounding box center [140, 274] width 169 height 24
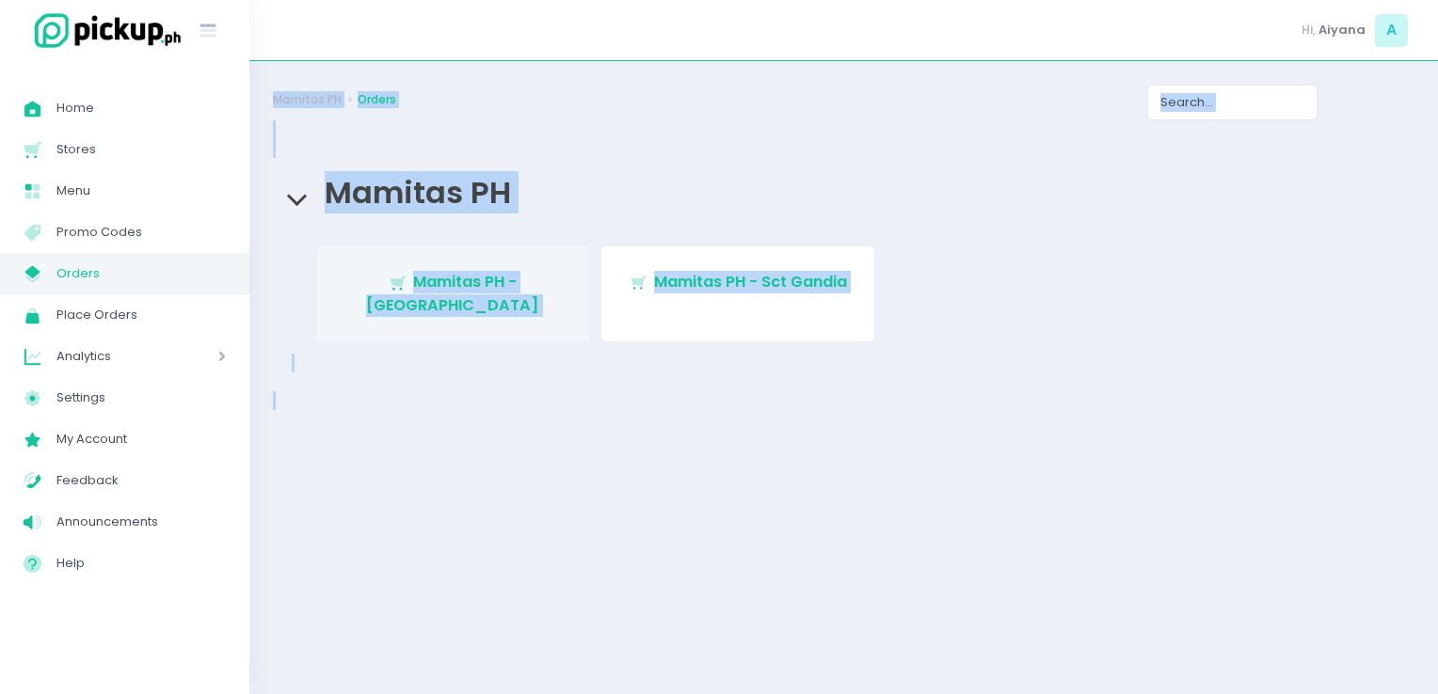
click at [376, 307] on link "Stockholm-icons / Shopping / Cart1 Created with Sketch. Mamitas PH - Blue Ridge" at bounding box center [453, 294] width 273 height 95
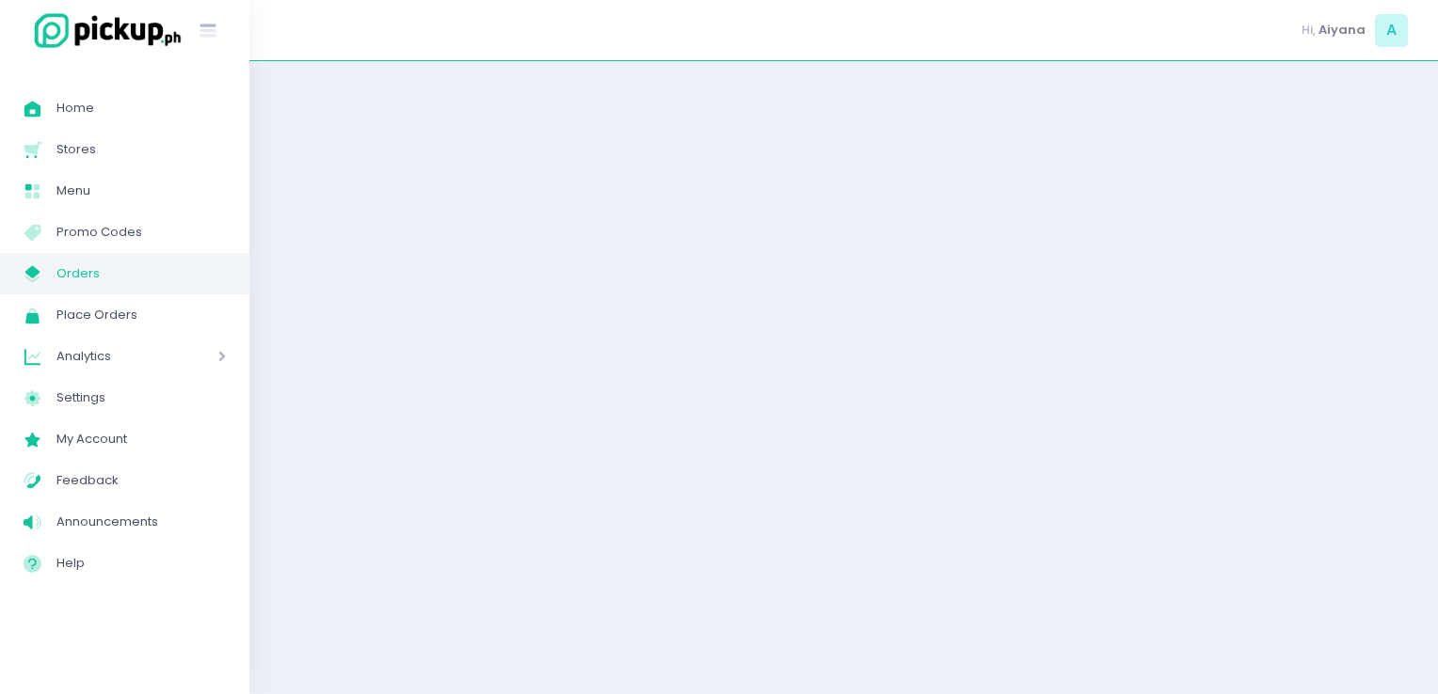
click at [376, 307] on div at bounding box center [843, 378] width 1188 height 586
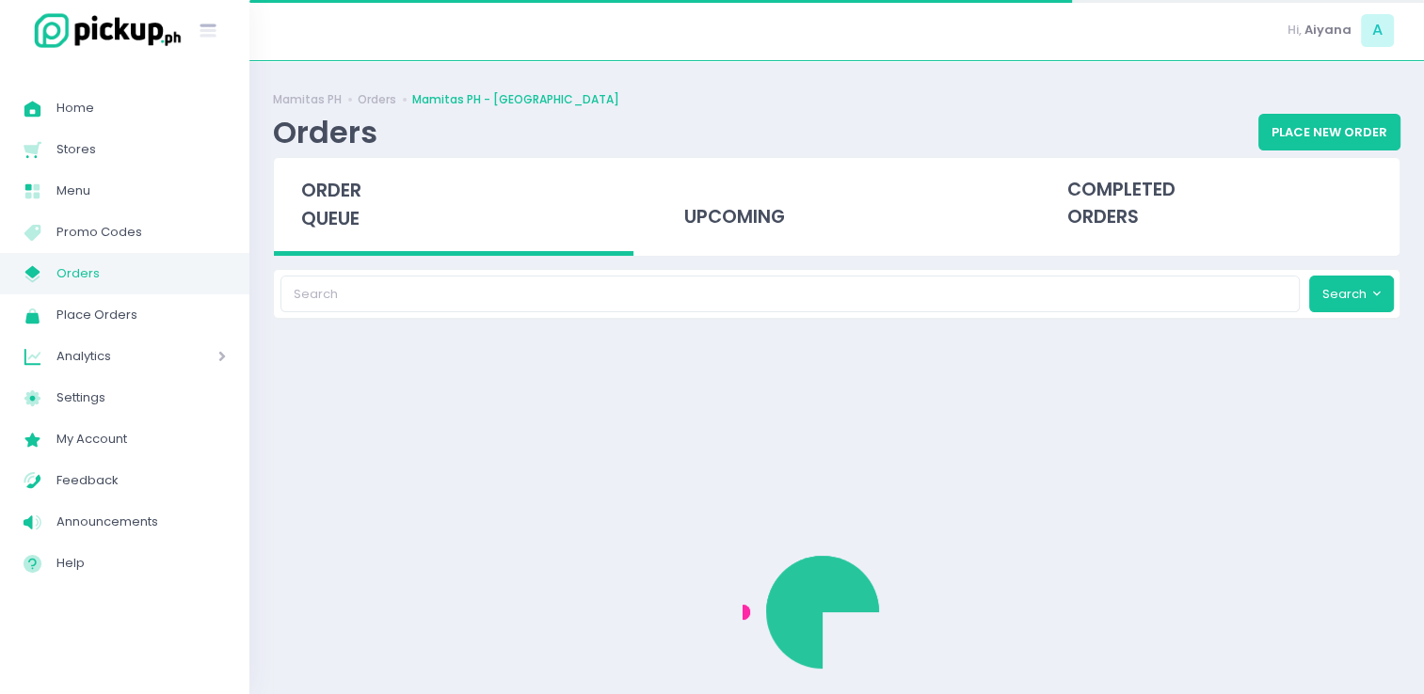
click at [376, 307] on input "search" at bounding box center [790, 294] width 1020 height 36
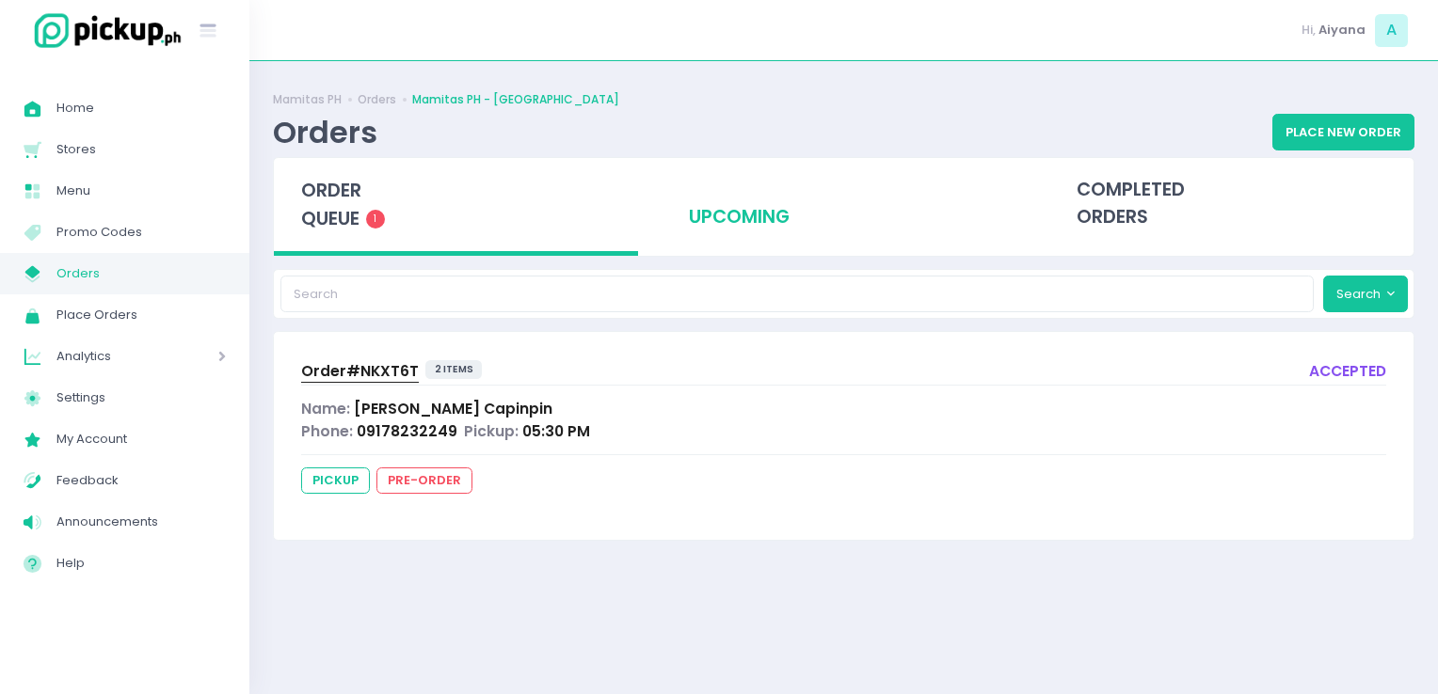
click at [696, 205] on div "upcoming" at bounding box center [843, 204] width 364 height 92
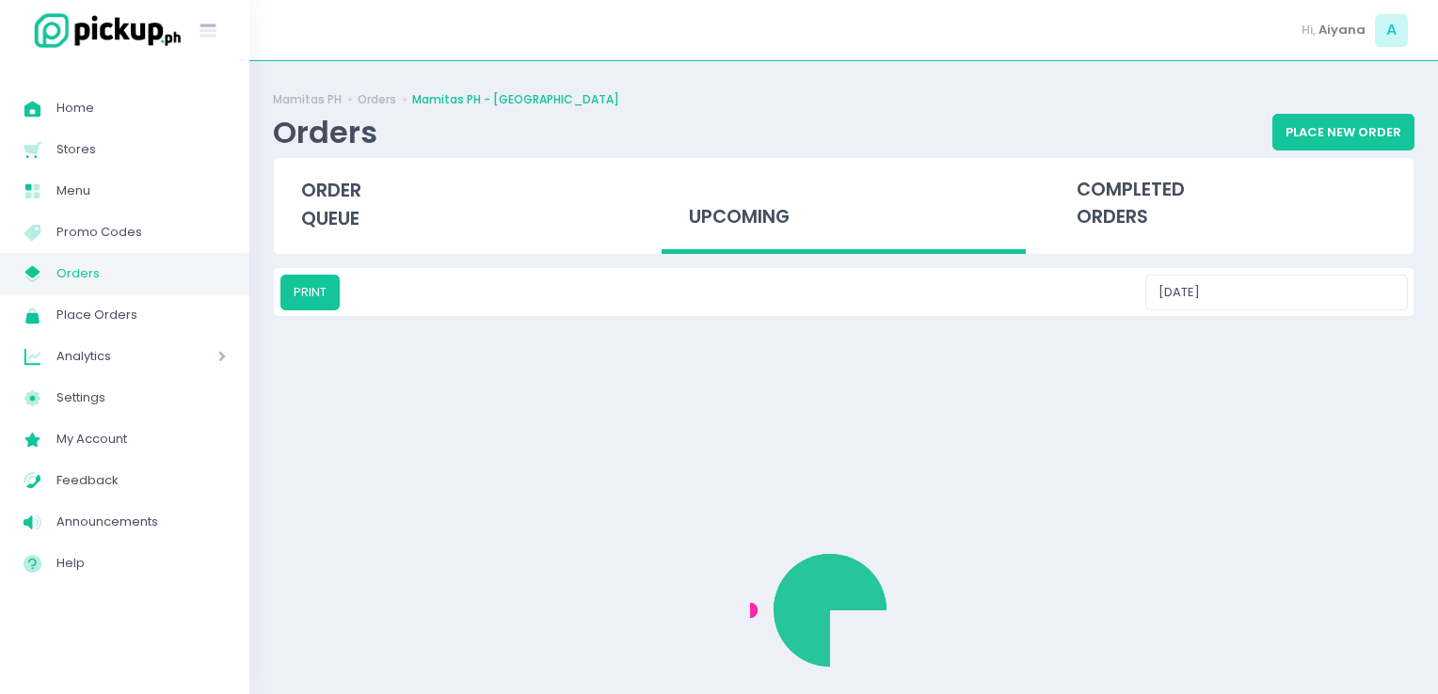
click at [696, 205] on div "upcoming" at bounding box center [843, 206] width 364 height 97
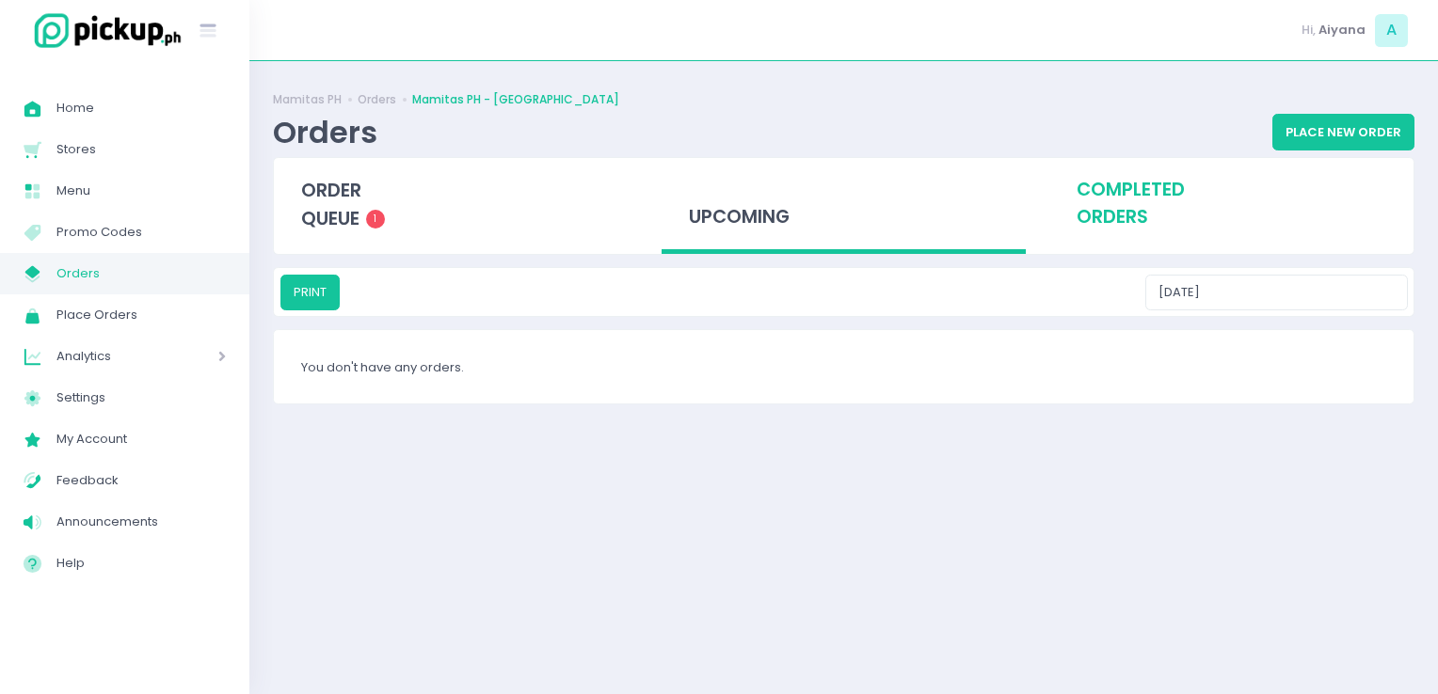
click at [1074, 219] on div "completed orders" at bounding box center [1231, 204] width 364 height 92
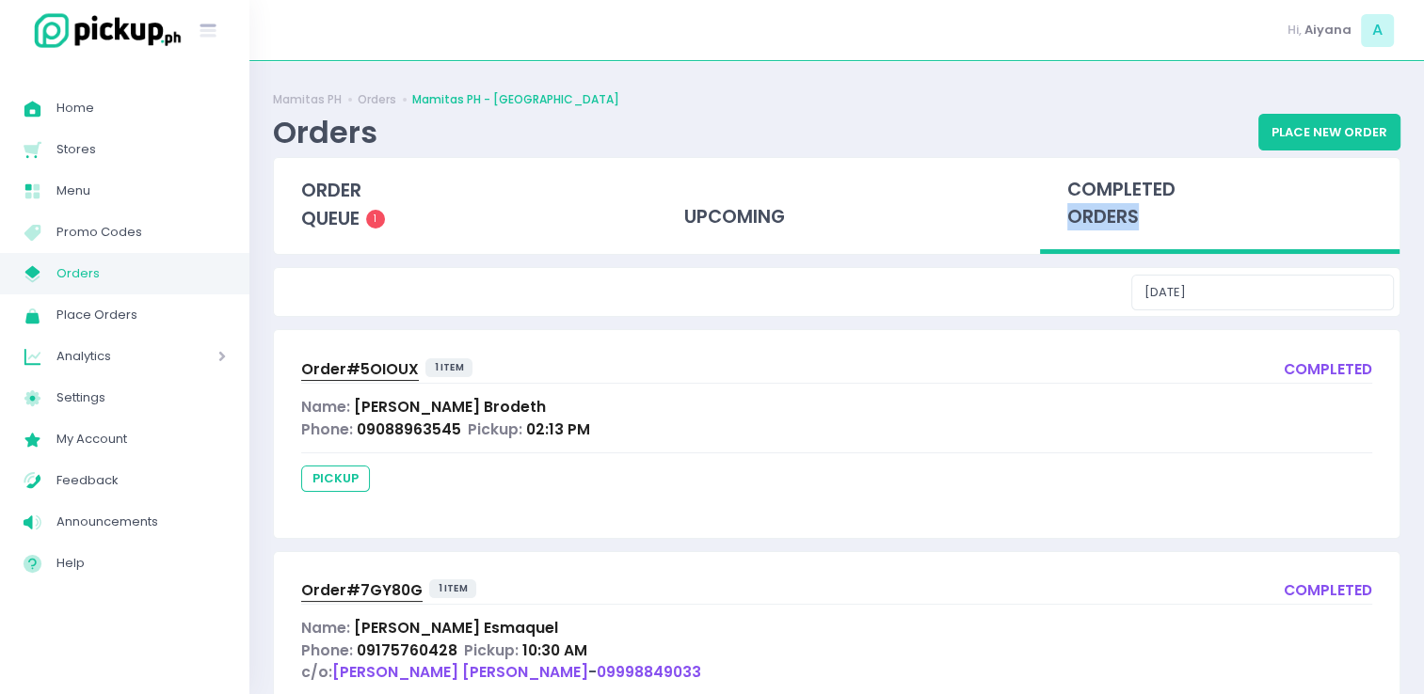
click at [1074, 219] on div "completed orders" at bounding box center [1219, 206] width 359 height 97
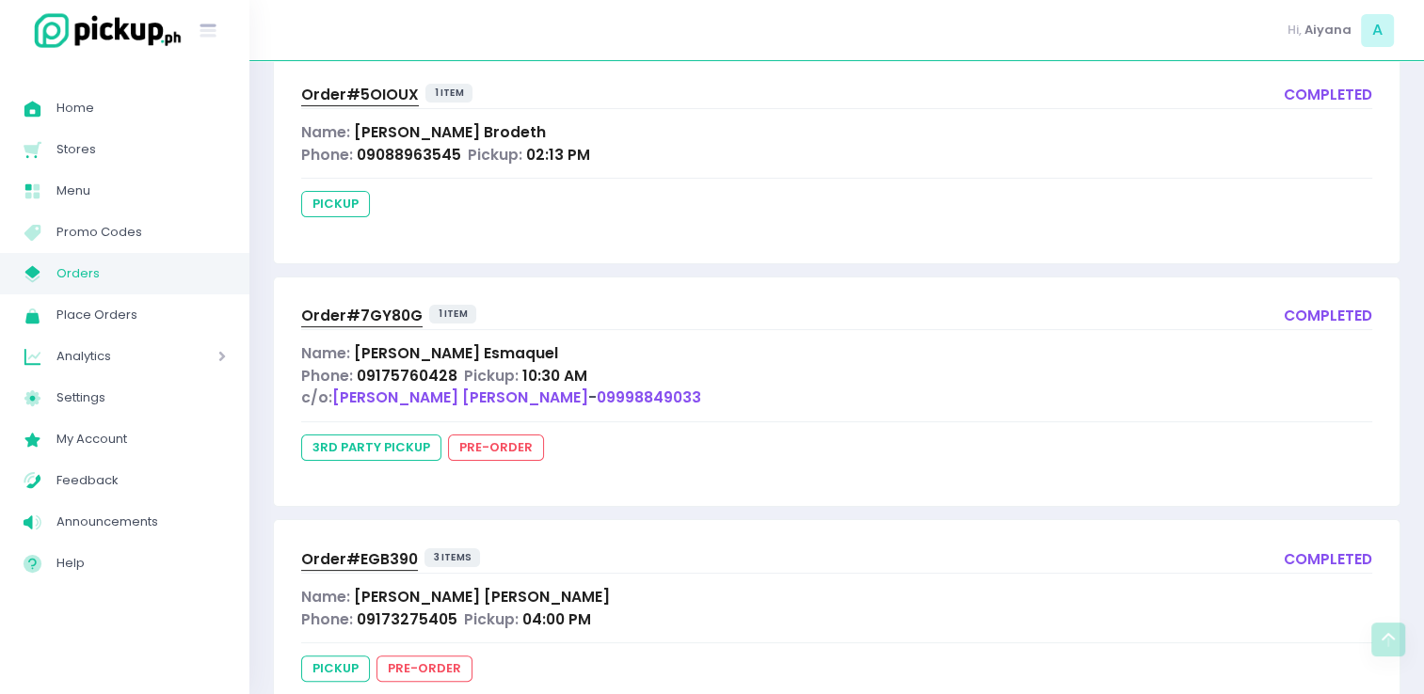
scroll to position [342, 0]
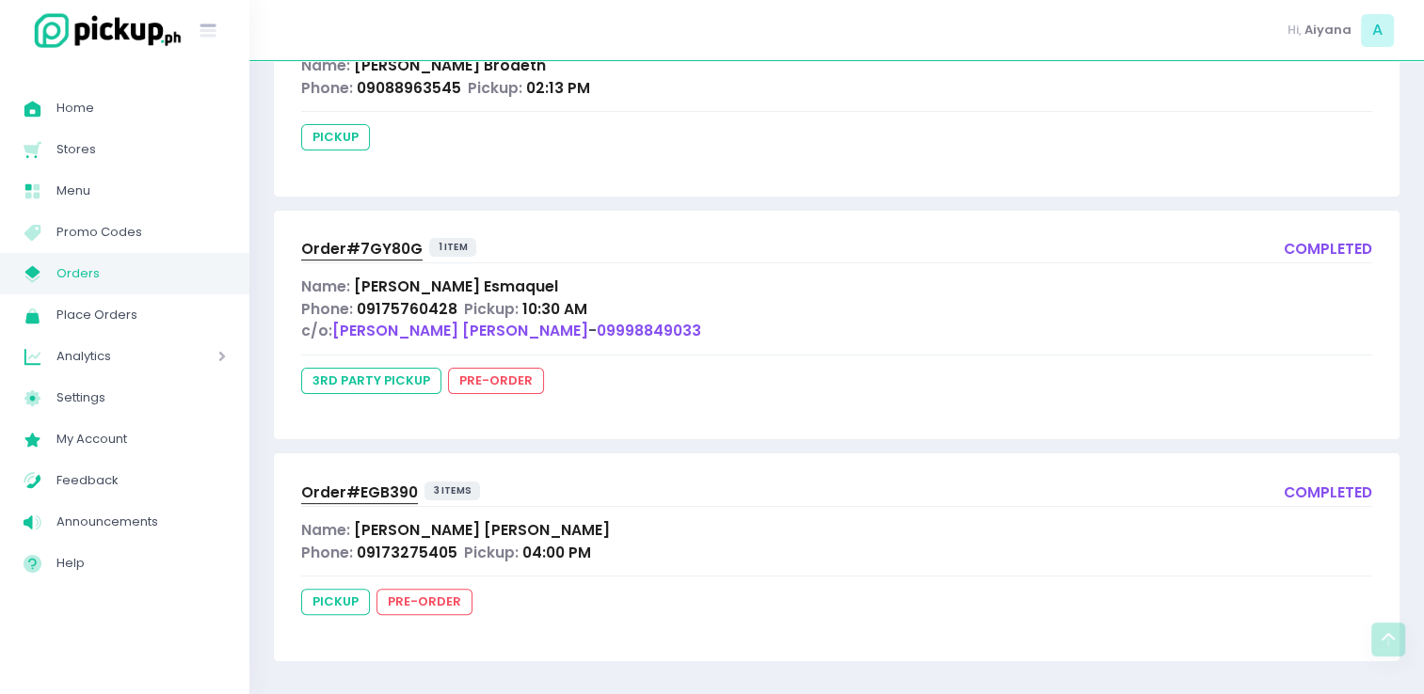
click at [424, 533] on span "Jessica Joyce Santos" at bounding box center [482, 530] width 256 height 20
drag, startPoint x: 424, startPoint y: 533, endPoint x: 349, endPoint y: 502, distance: 81.1
click at [349, 502] on link "Order# EGB390" at bounding box center [359, 494] width 117 height 25
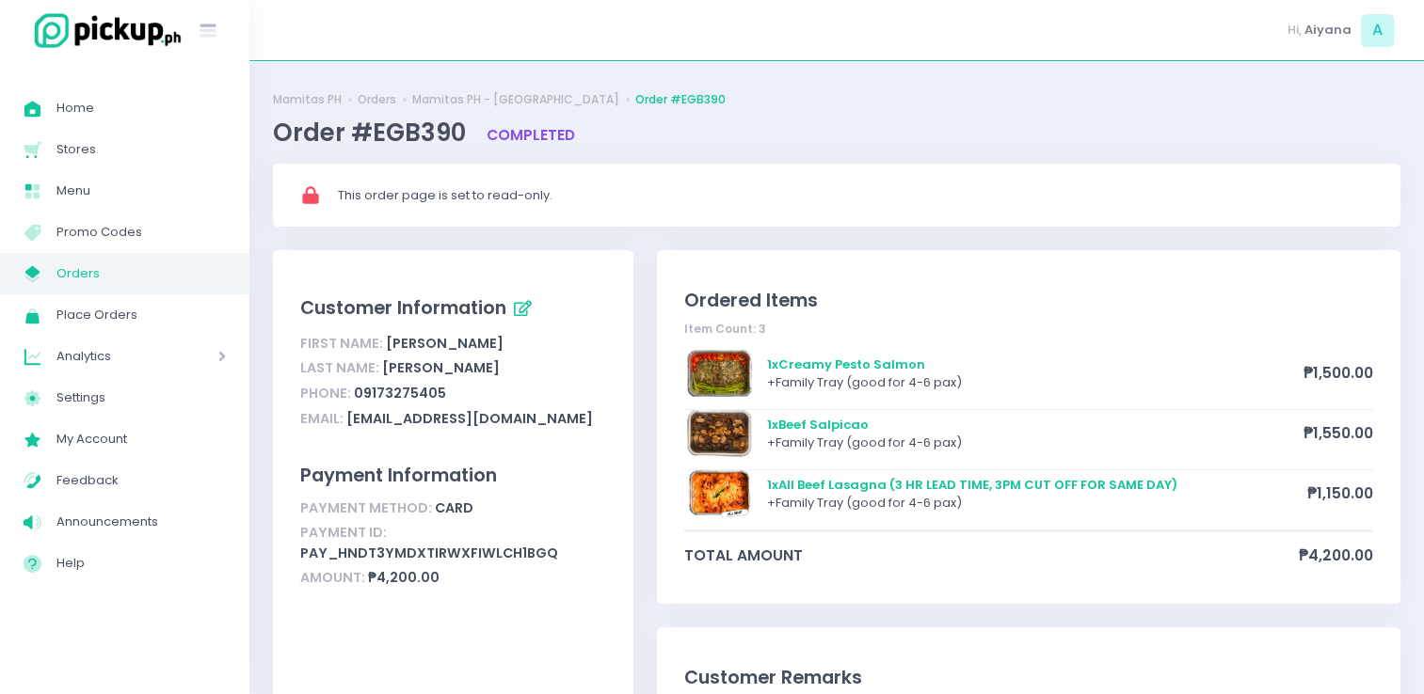
scroll to position [30, 0]
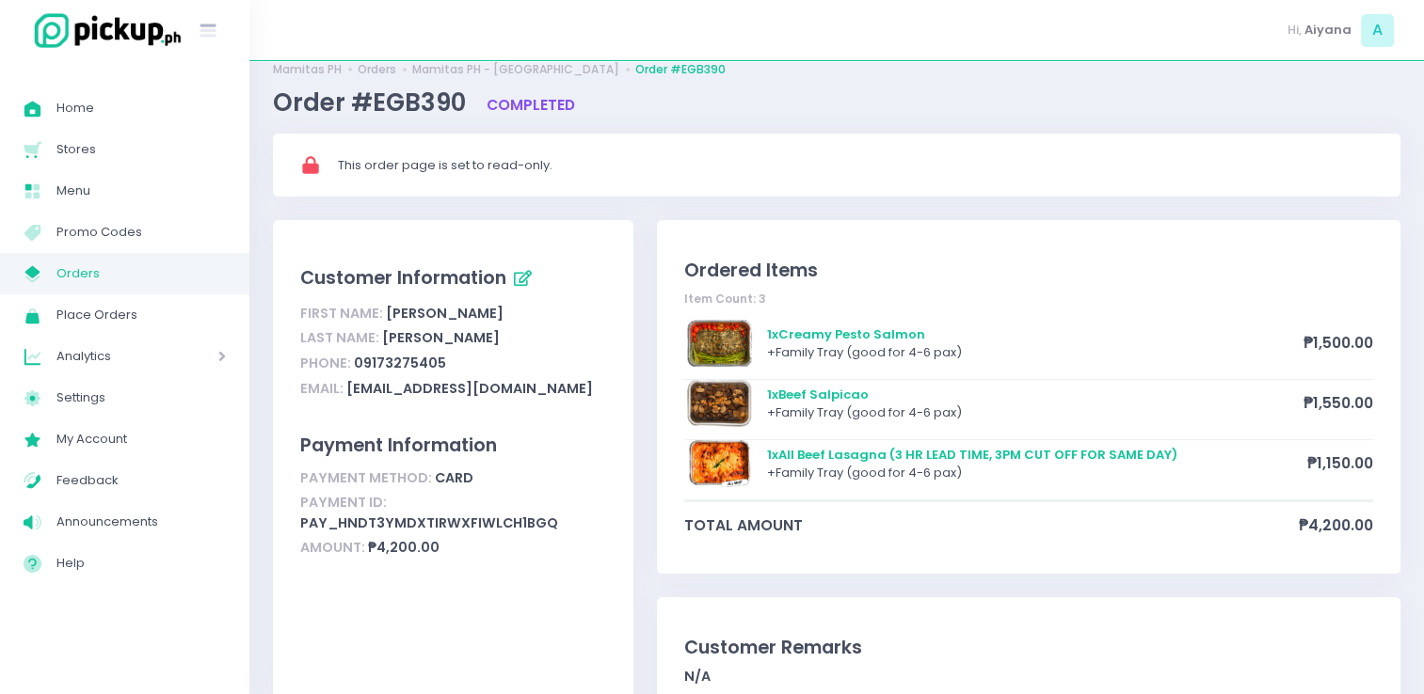
click at [58, 277] on span "Orders" at bounding box center [140, 274] width 169 height 24
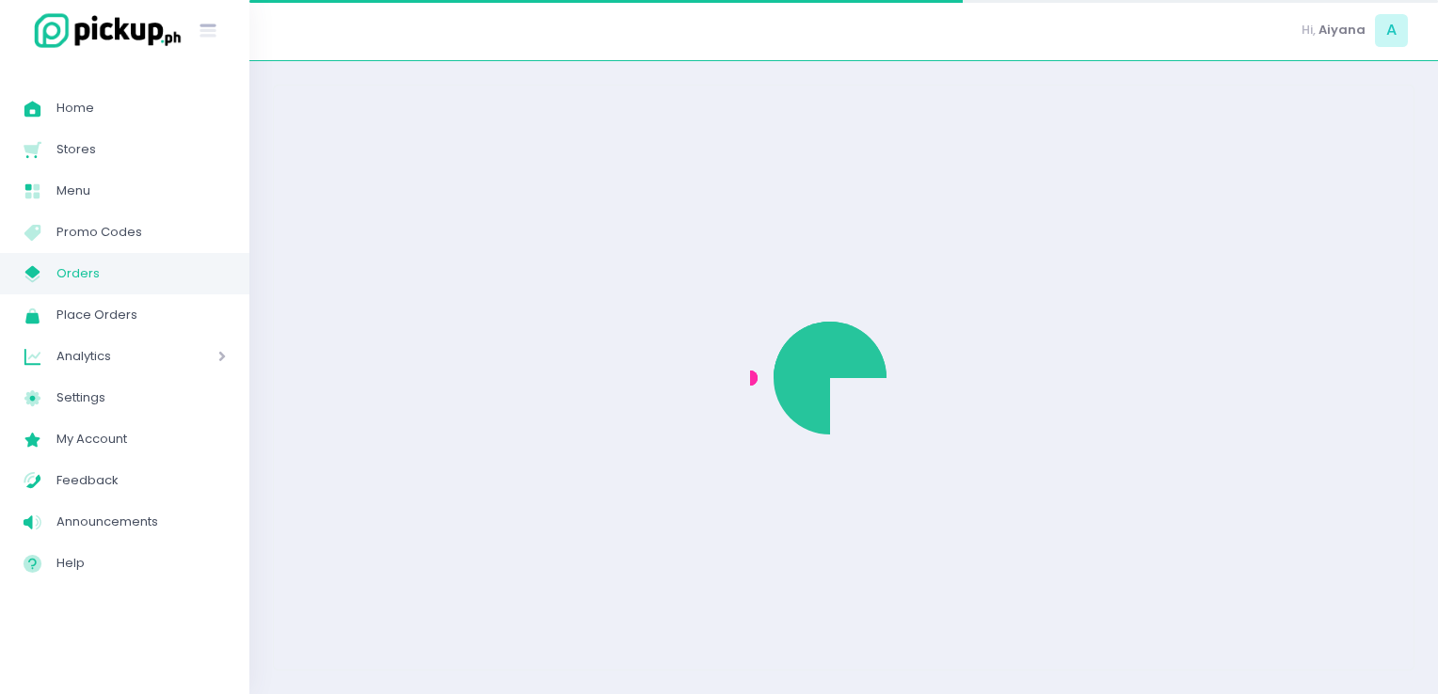
click at [58, 277] on span "Orders" at bounding box center [140, 274] width 169 height 24
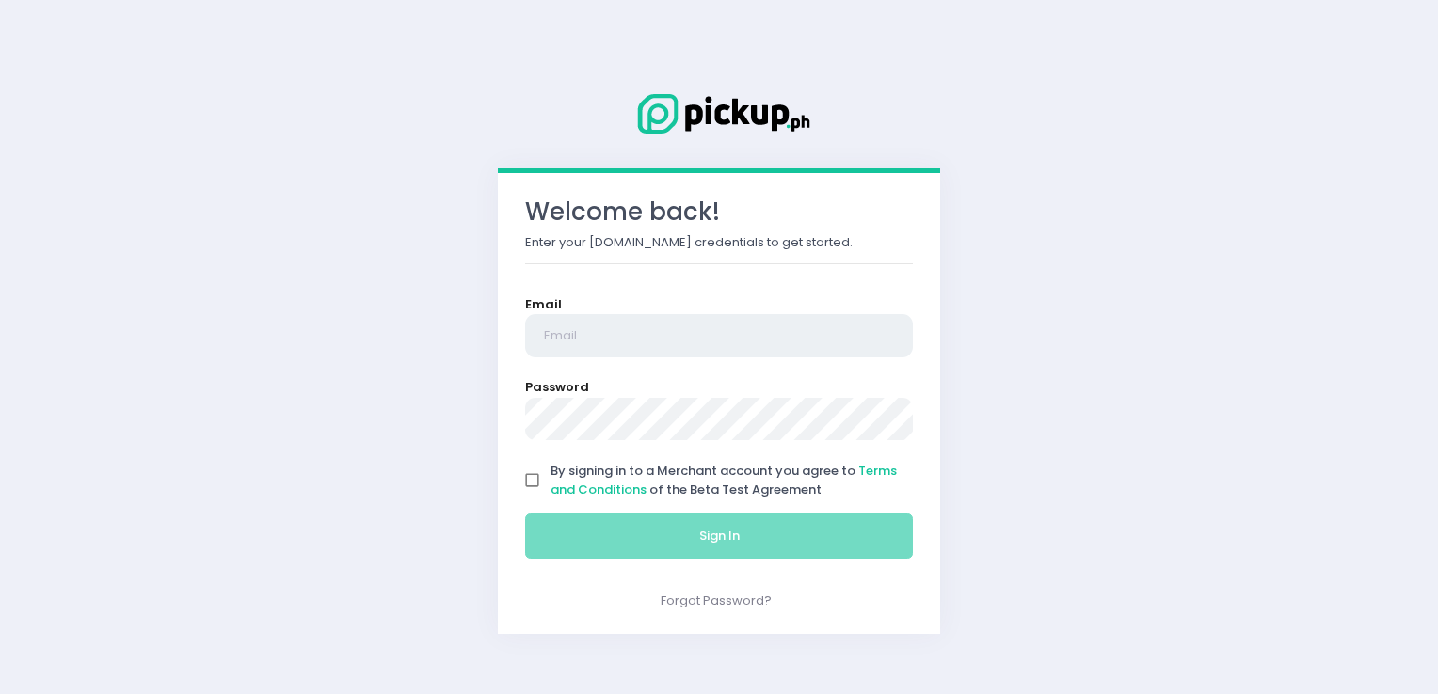
click at [614, 337] on input "email" at bounding box center [719, 335] width 388 height 43
type input "[EMAIL_ADDRESS][DOMAIN_NAME]"
click at [531, 482] on input "By signing in to a Merchant account you agree to Terms and Conditions of the Be…" at bounding box center [533, 481] width 36 height 36
checkbox input "true"
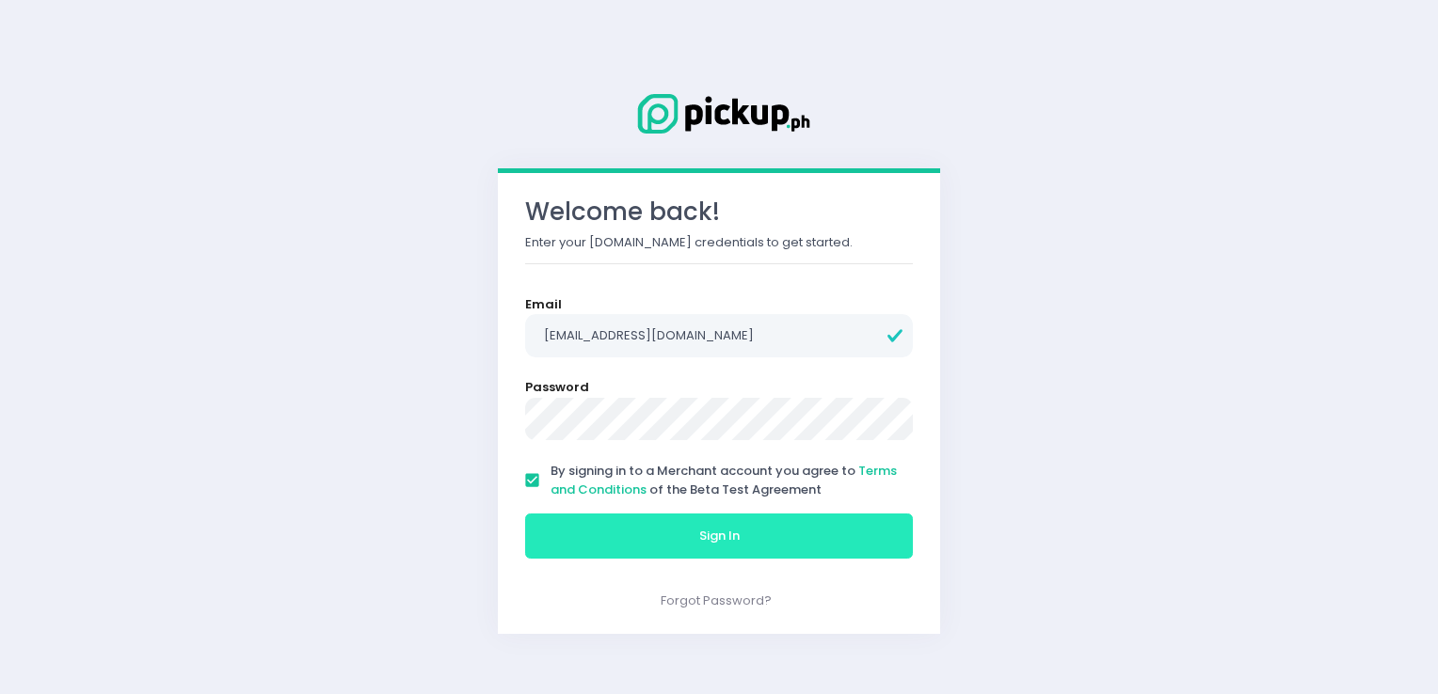
click at [600, 556] on button "Sign In" at bounding box center [719, 536] width 388 height 45
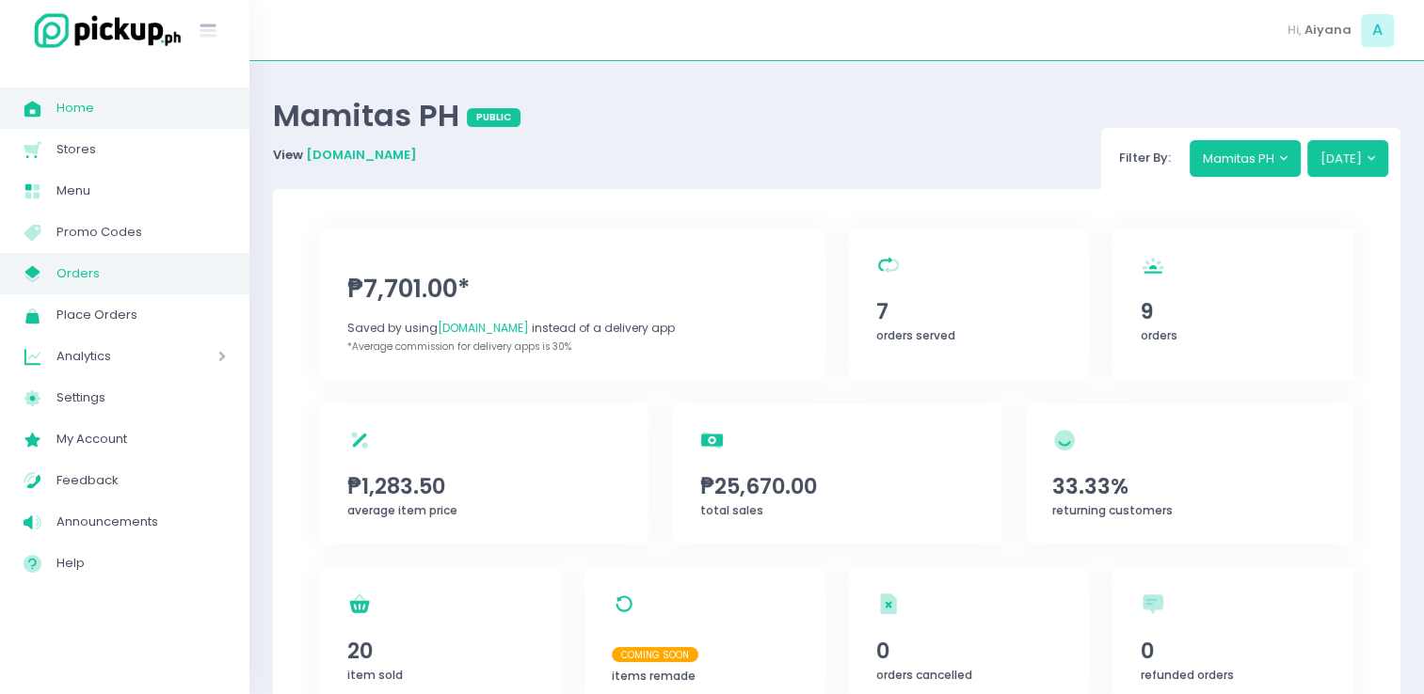
click at [87, 271] on span "Orders" at bounding box center [140, 274] width 169 height 24
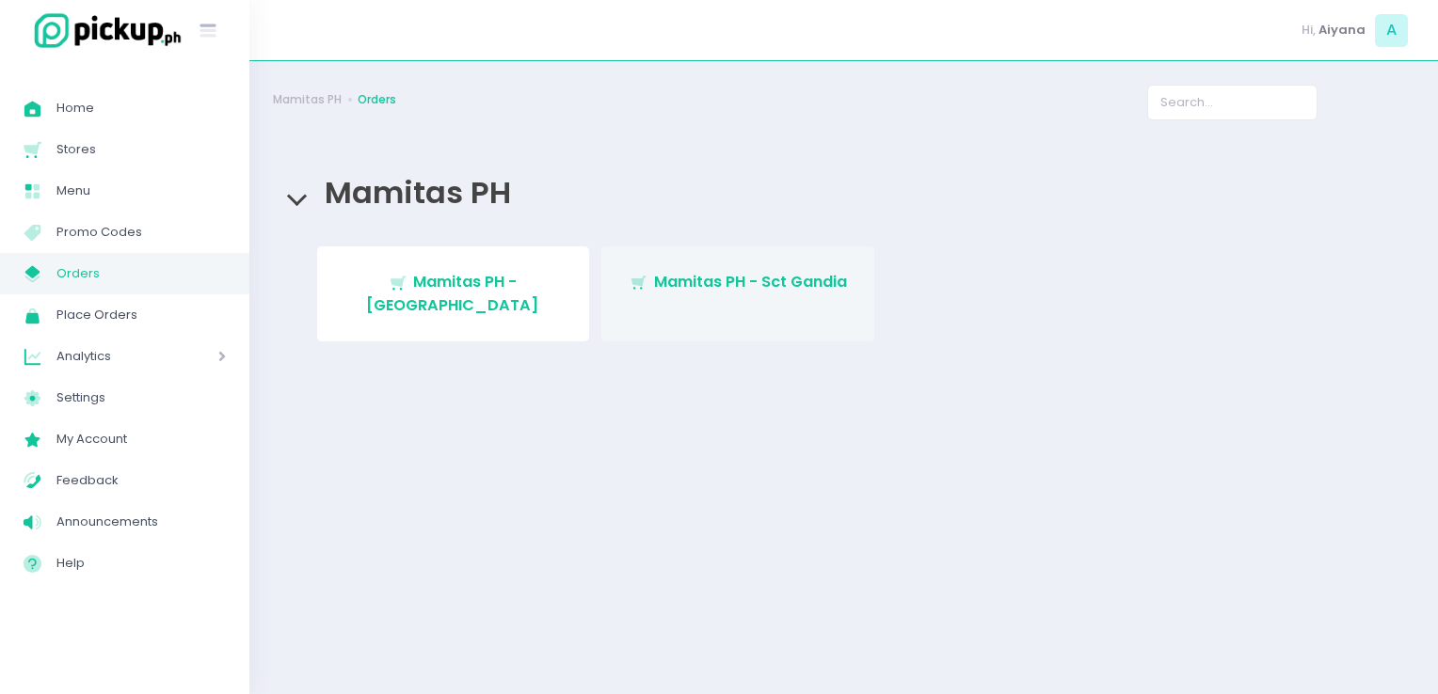
click at [730, 304] on link "Stockholm-icons / Shopping / Cart1 Created with Sketch. Mamitas PH - Sct Gandia" at bounding box center [737, 294] width 273 height 95
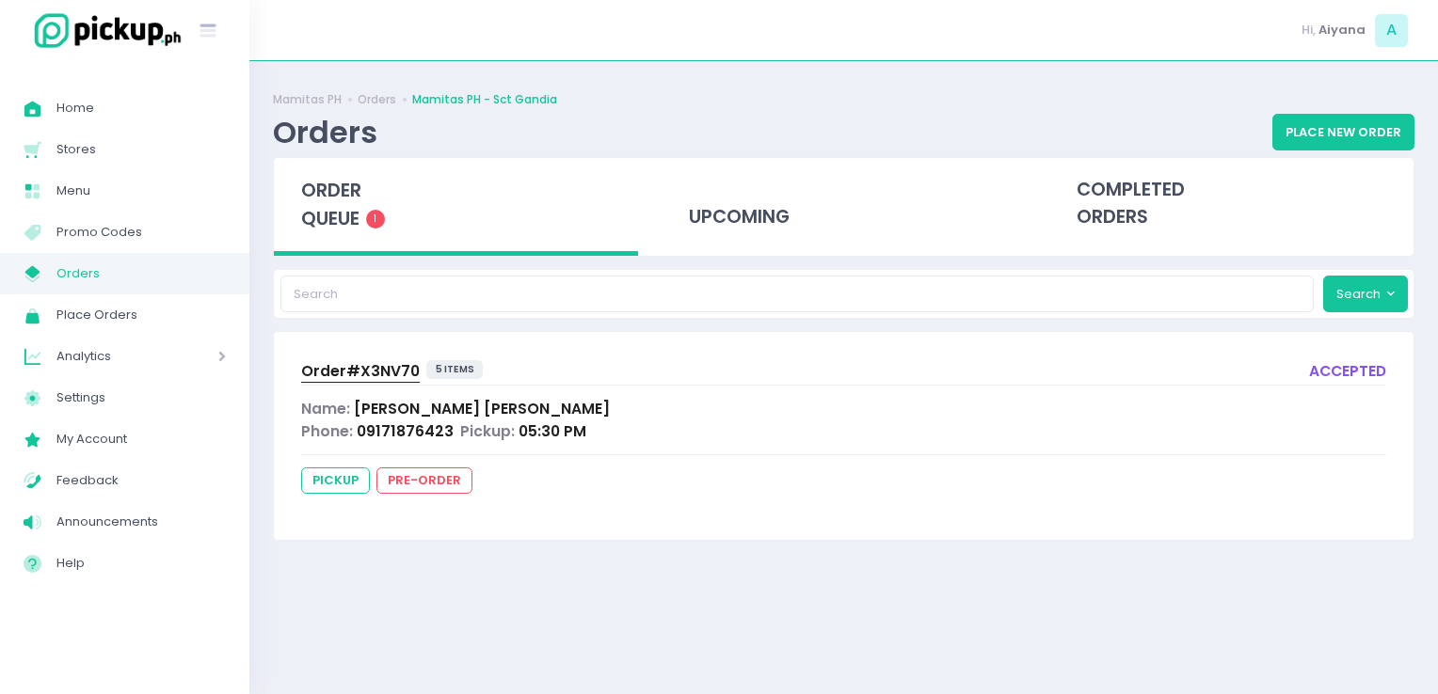
click at [507, 371] on div "Order# X3NV70 5 items accepted" at bounding box center [843, 372] width 1085 height 25
click at [387, 376] on span "Order# X3NV70" at bounding box center [360, 371] width 119 height 20
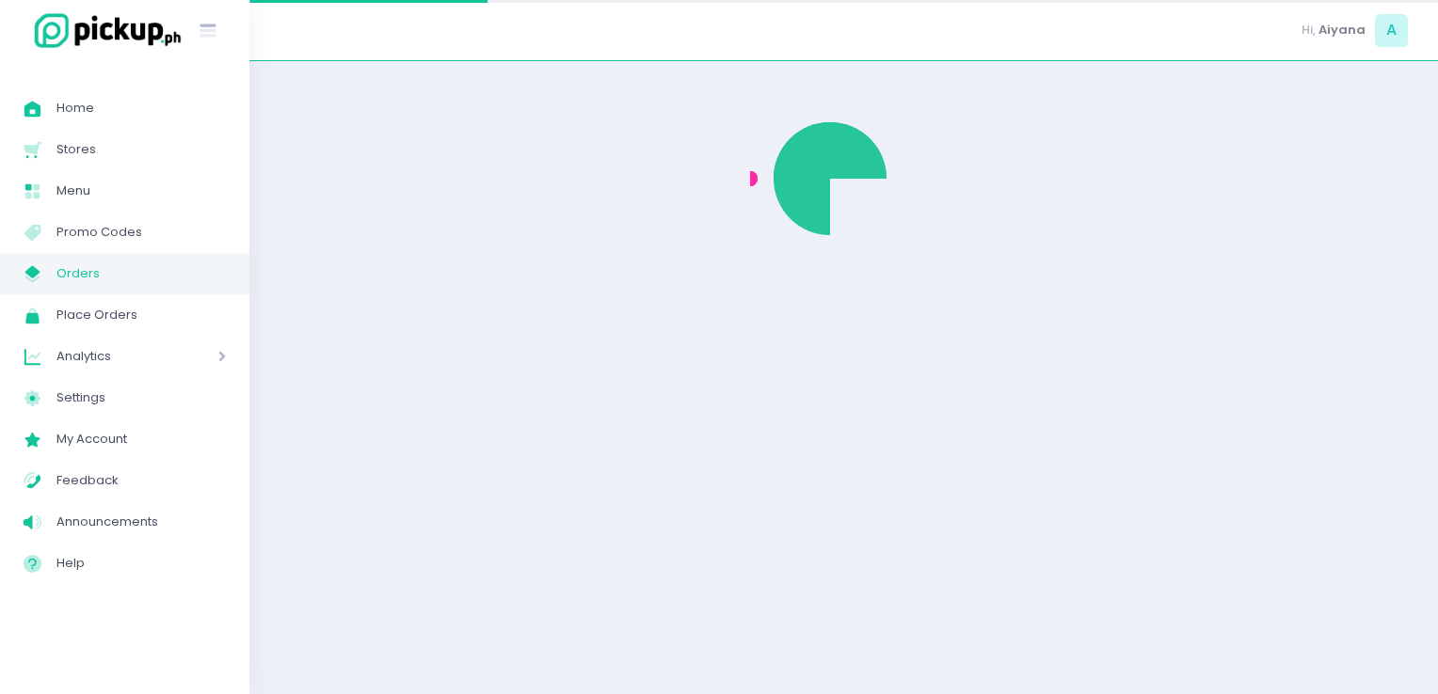
click at [387, 376] on div at bounding box center [843, 378] width 1141 height 586
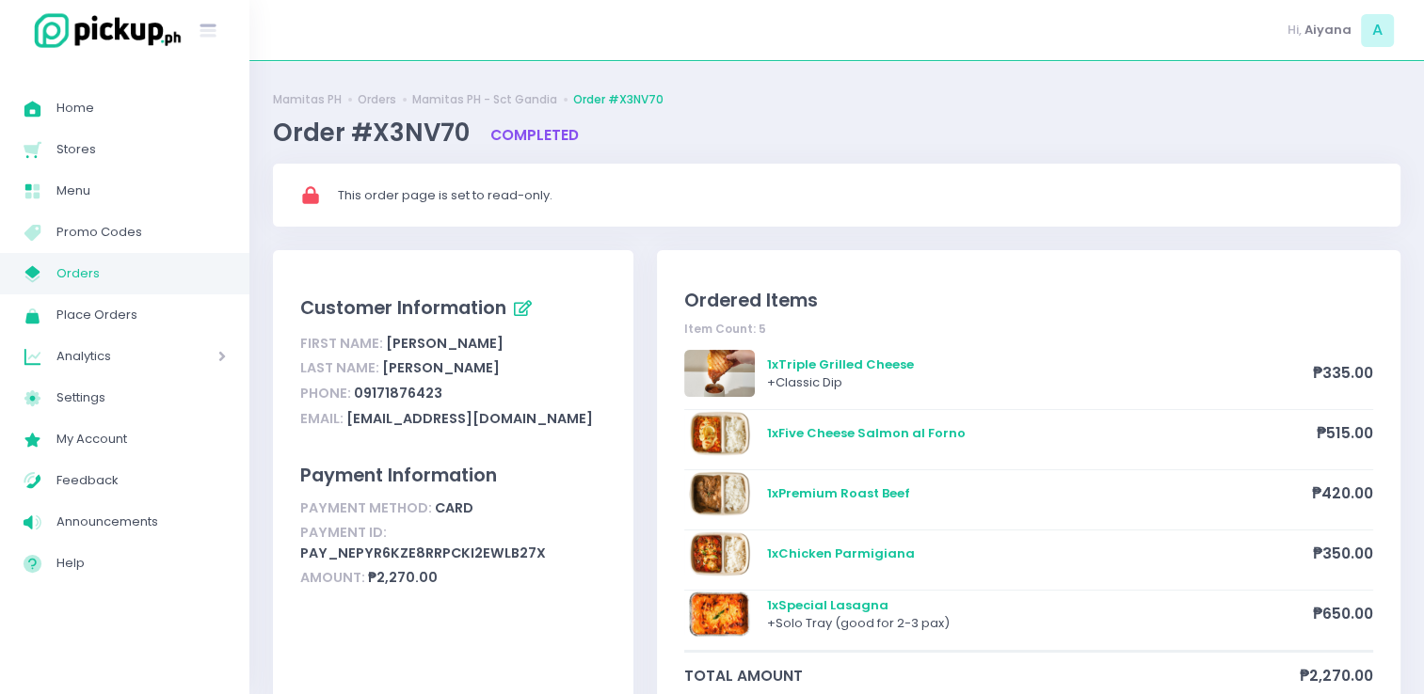
click at [387, 376] on div "Last Name: [PERSON_NAME]" at bounding box center [452, 369] width 305 height 25
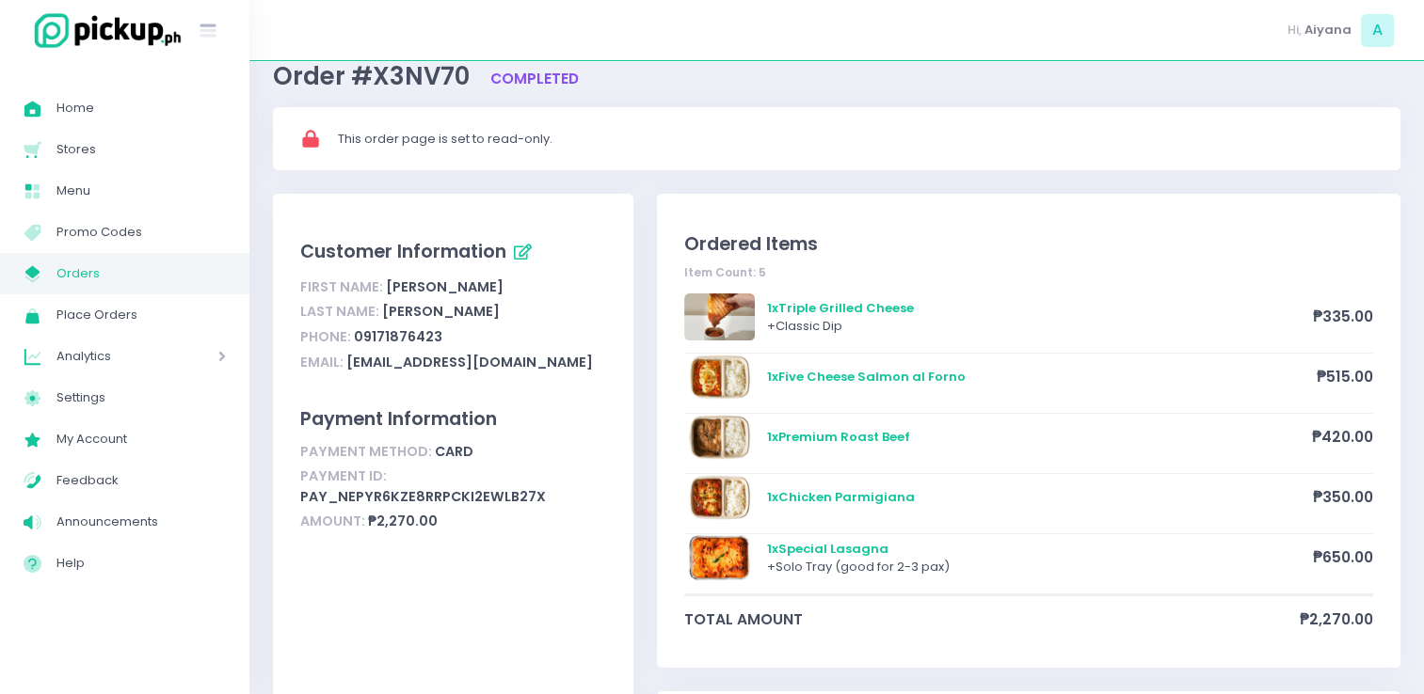
scroll to position [132, 0]
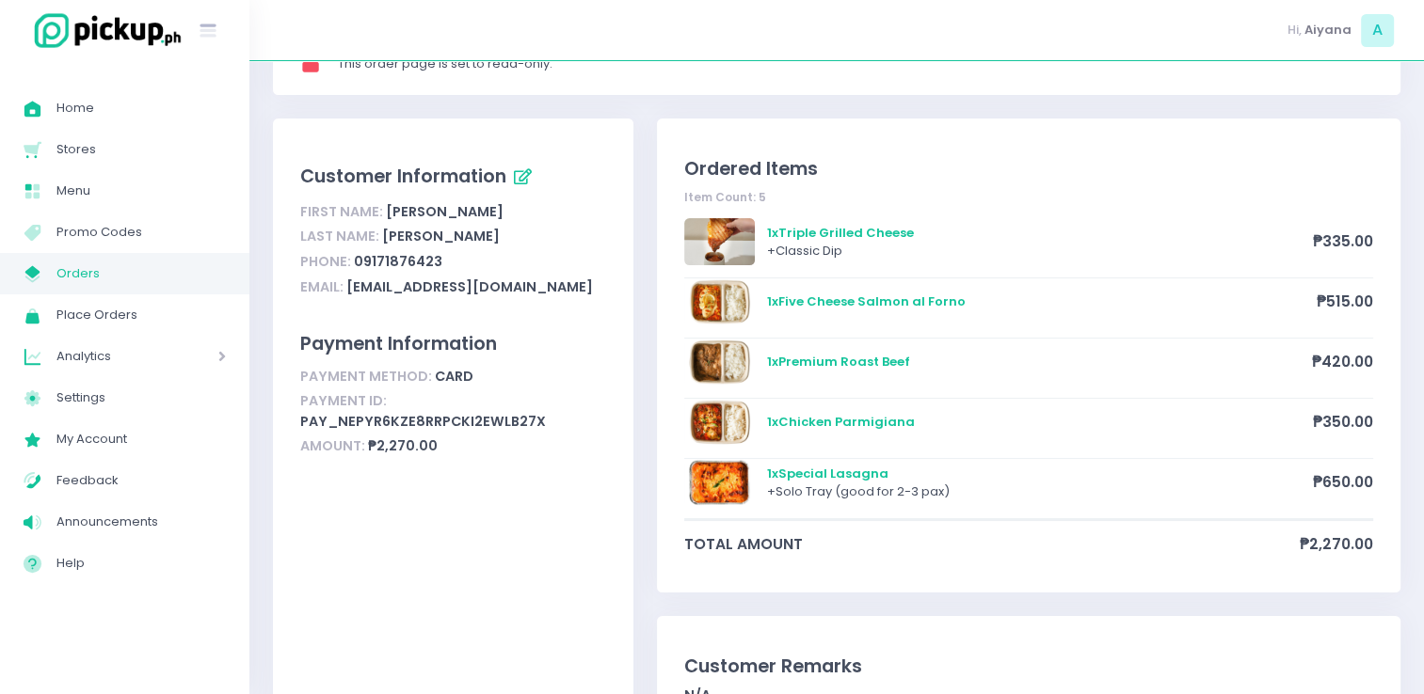
click at [102, 276] on span "Orders" at bounding box center [140, 274] width 169 height 24
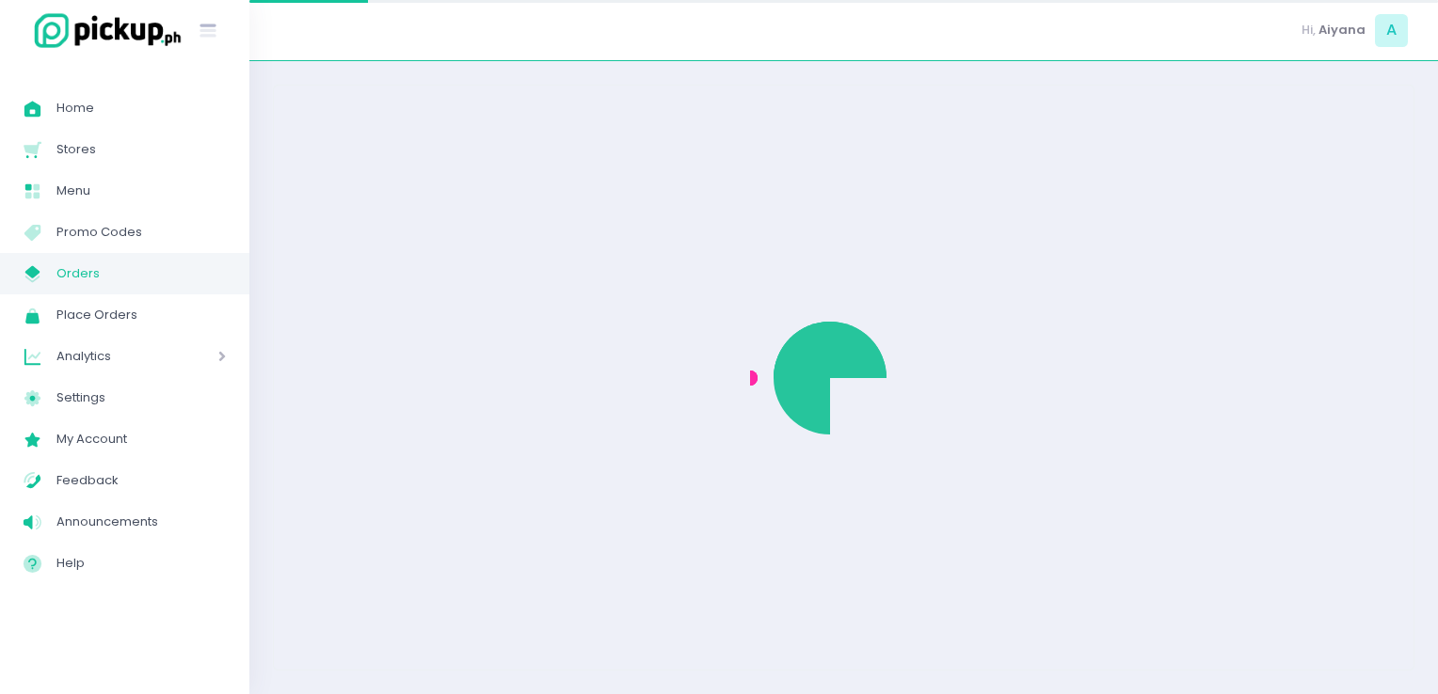
click at [102, 276] on span "Orders" at bounding box center [140, 274] width 169 height 24
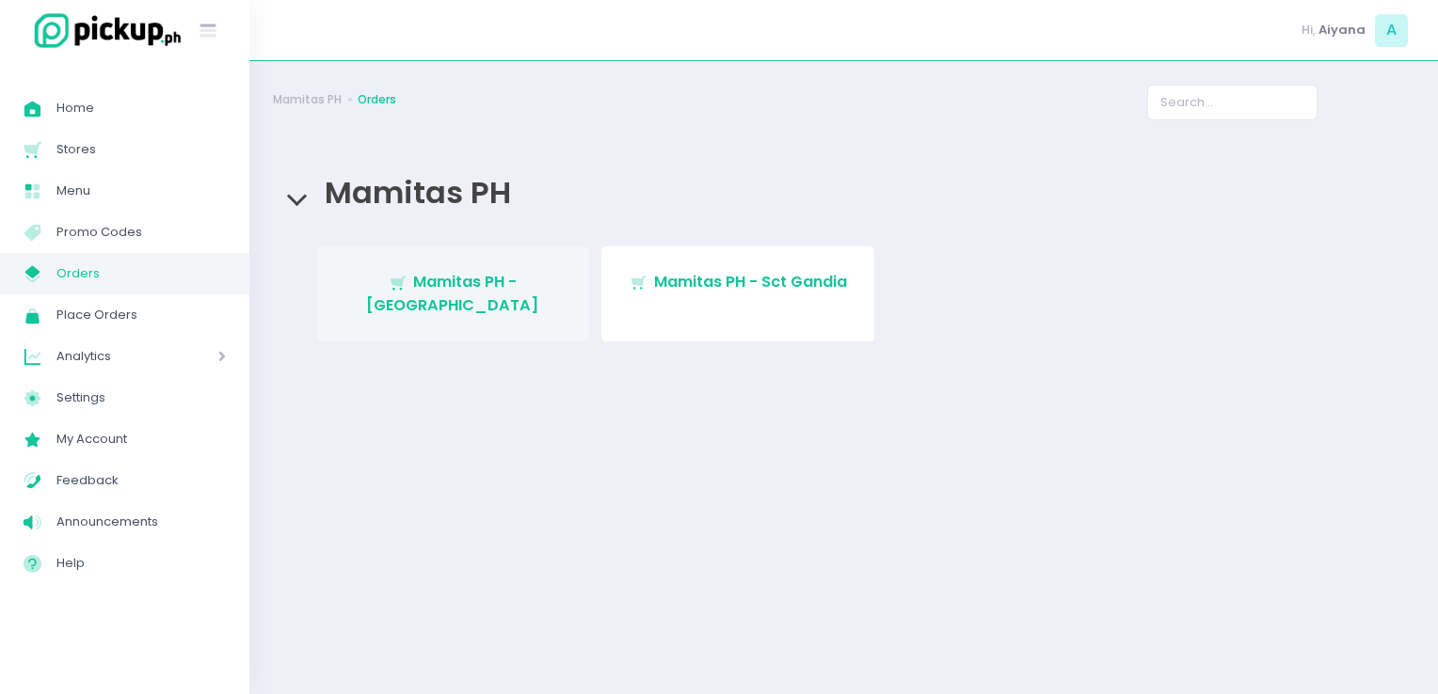
click at [460, 294] on link "Stockholm-icons / Shopping / Cart1 Created with Sketch. Mamitas PH - [GEOGRAPHI…" at bounding box center [453, 294] width 273 height 95
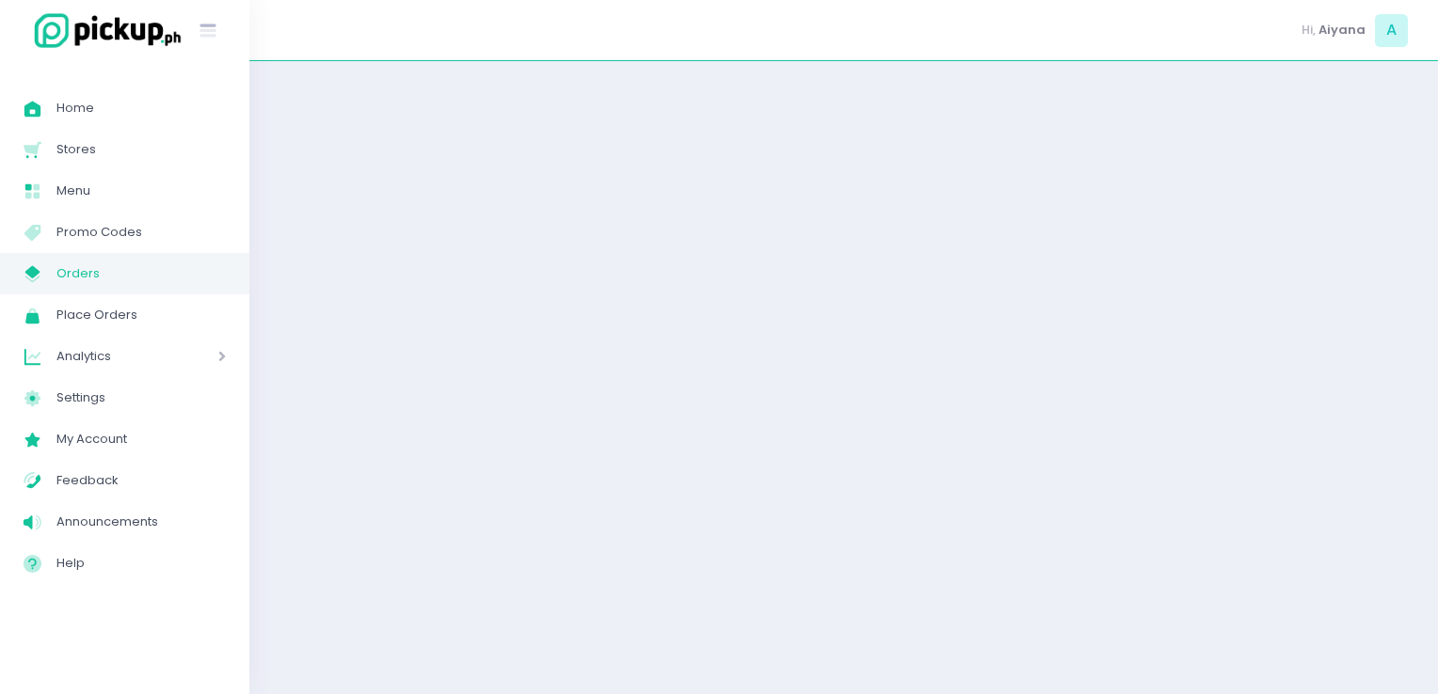
click at [460, 294] on div at bounding box center [843, 378] width 1188 height 586
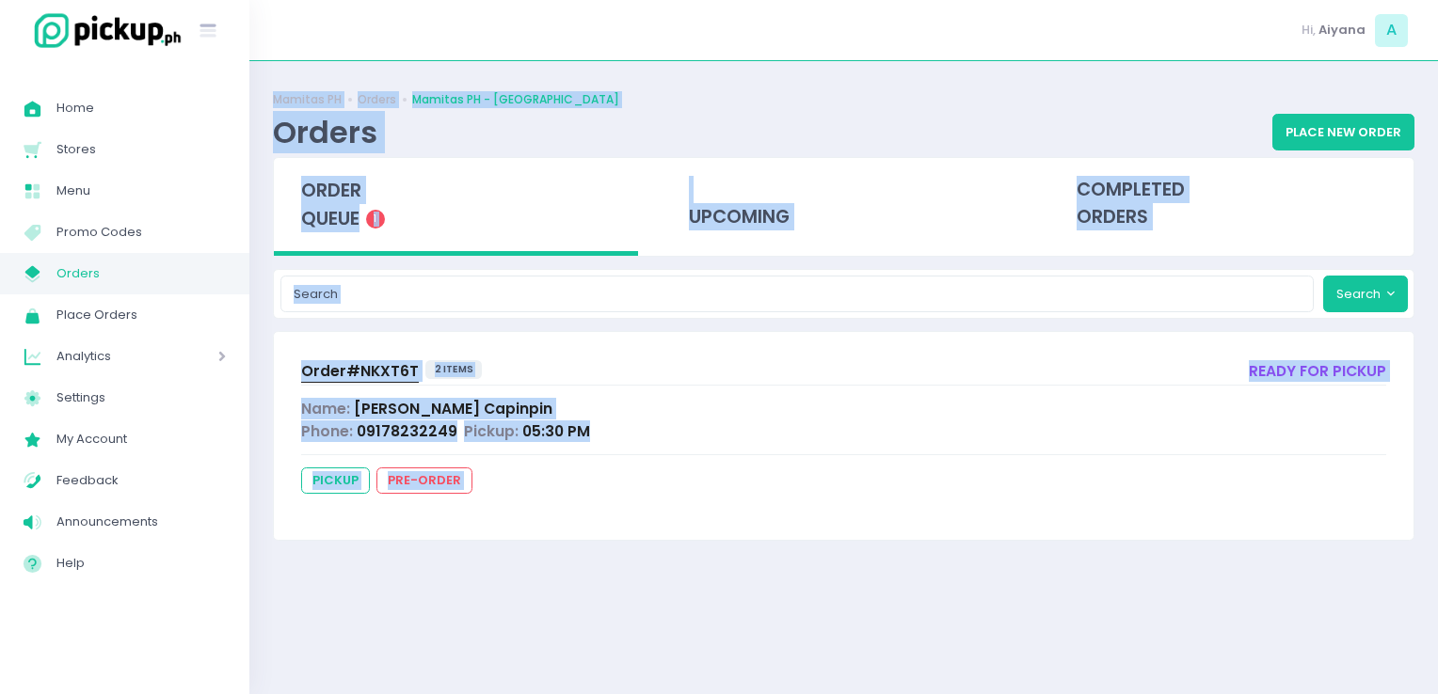
click at [595, 351] on div "Order# NKXT6T 2 items ready for pickup Name: [PERSON_NAME] Phone: 09178232249 P…" at bounding box center [843, 435] width 1139 height 207
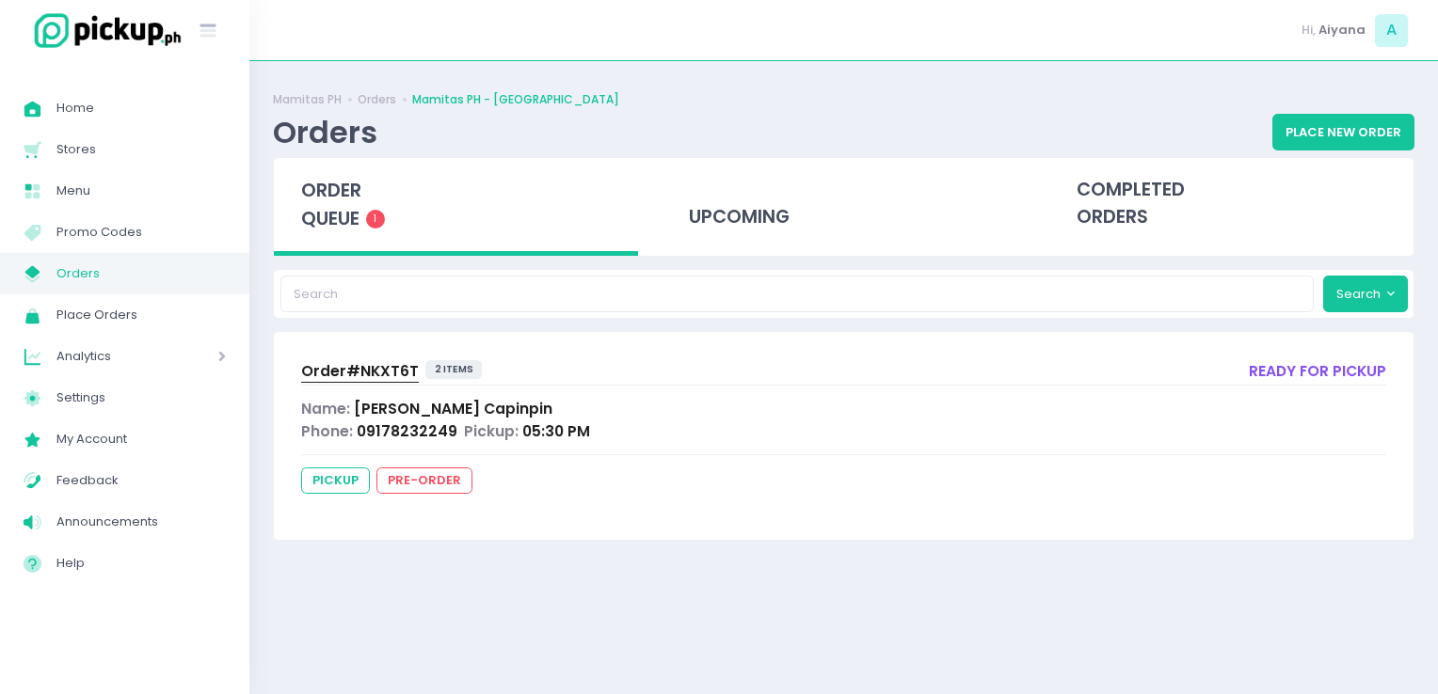
click at [342, 363] on span "Order# NKXT6T" at bounding box center [360, 371] width 118 height 20
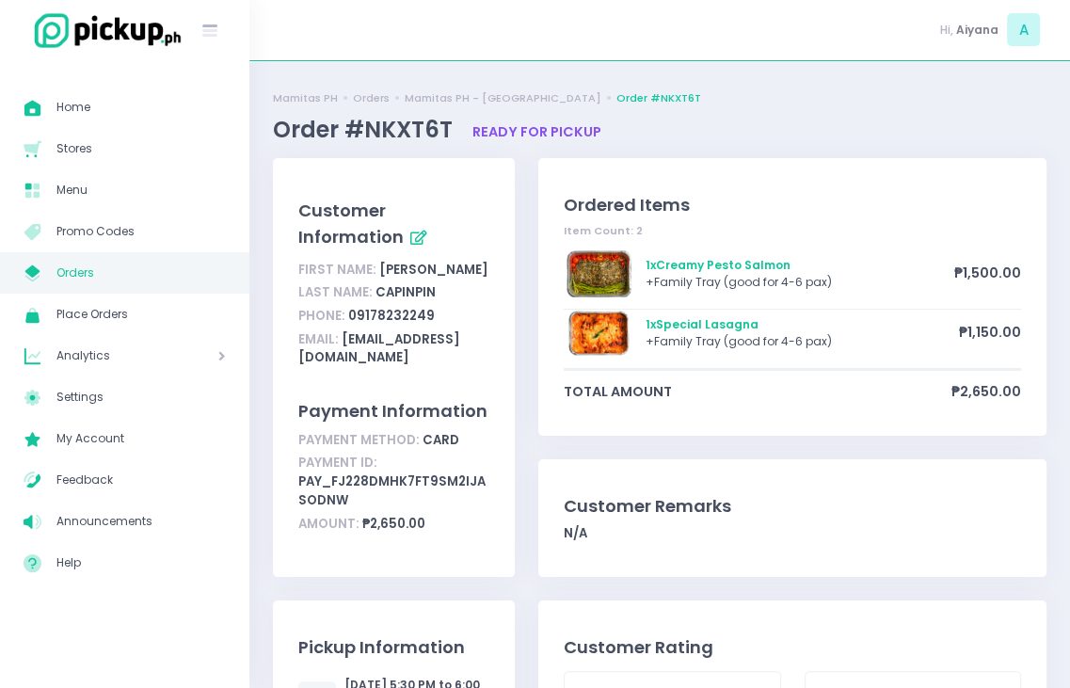
click at [170, 262] on span "Orders" at bounding box center [140, 273] width 169 height 24
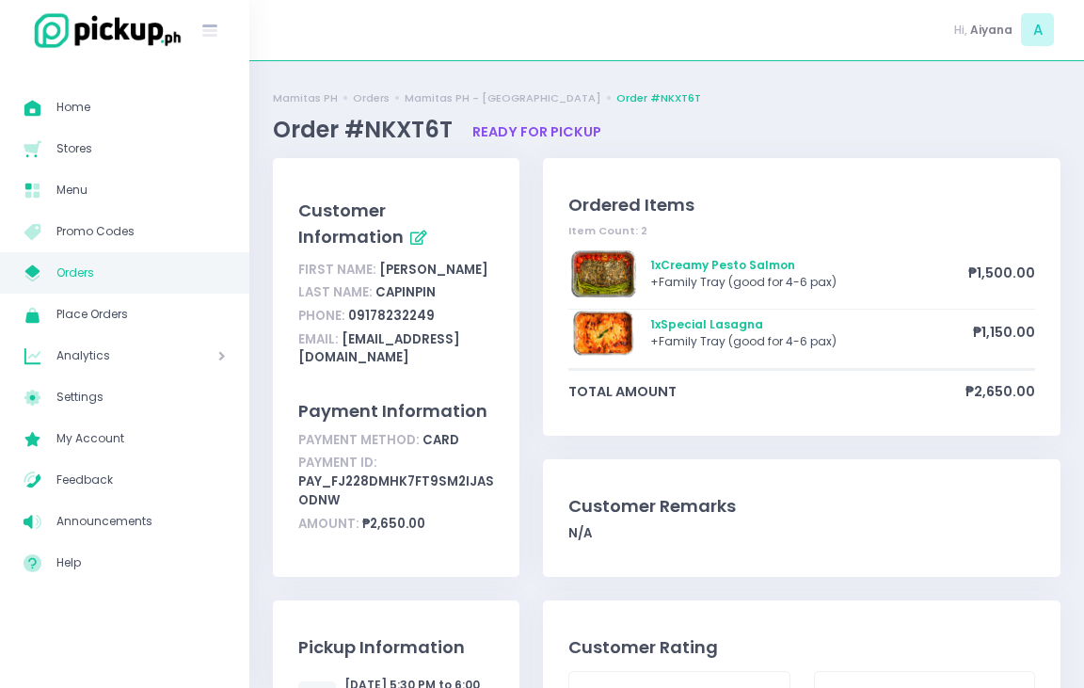
click at [170, 262] on span "Orders" at bounding box center [140, 273] width 169 height 24
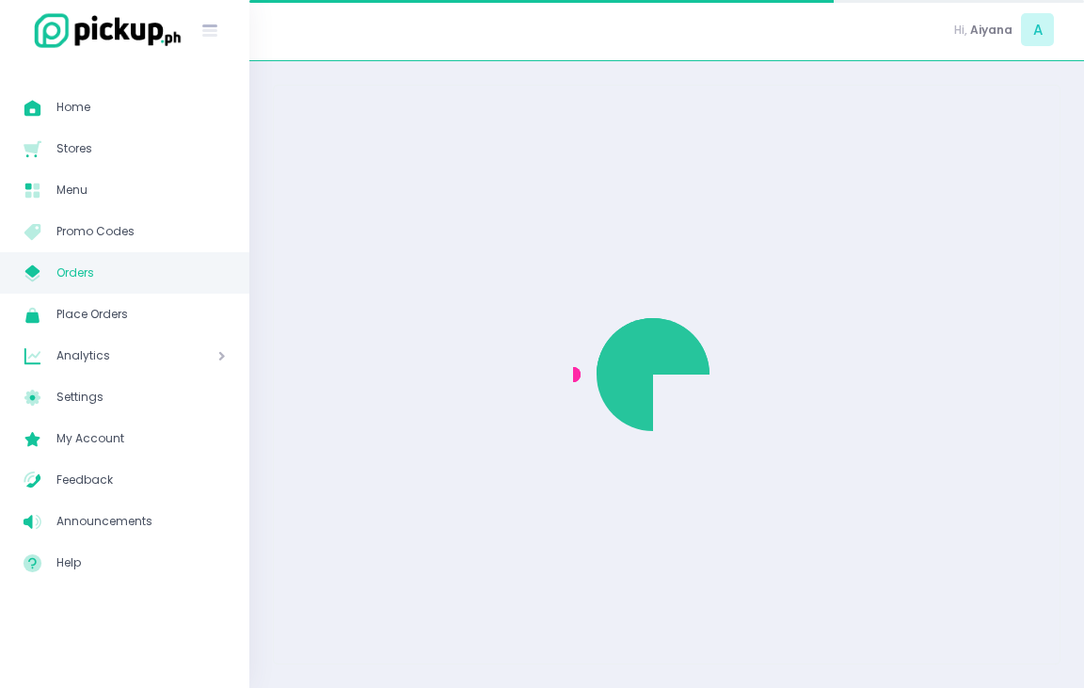
click at [170, 262] on span "Orders" at bounding box center [140, 273] width 169 height 24
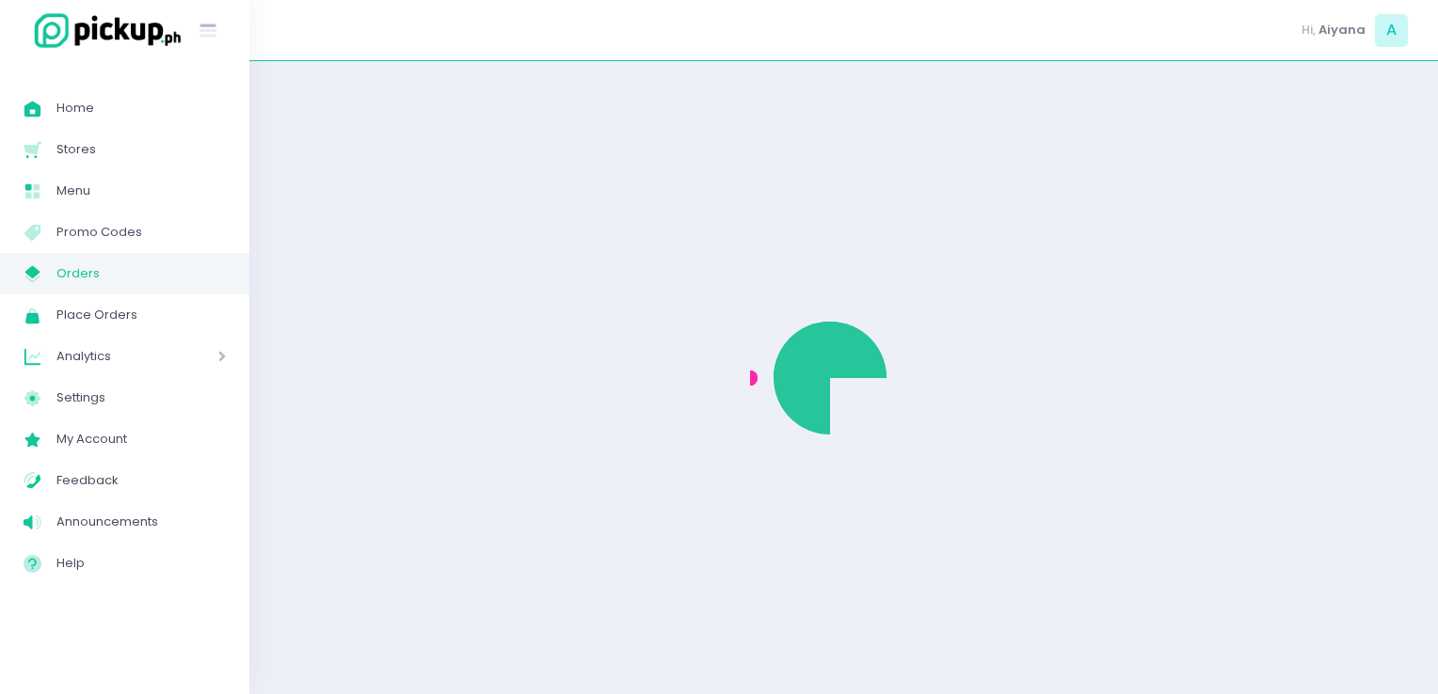
click at [100, 284] on span "Orders" at bounding box center [140, 274] width 169 height 24
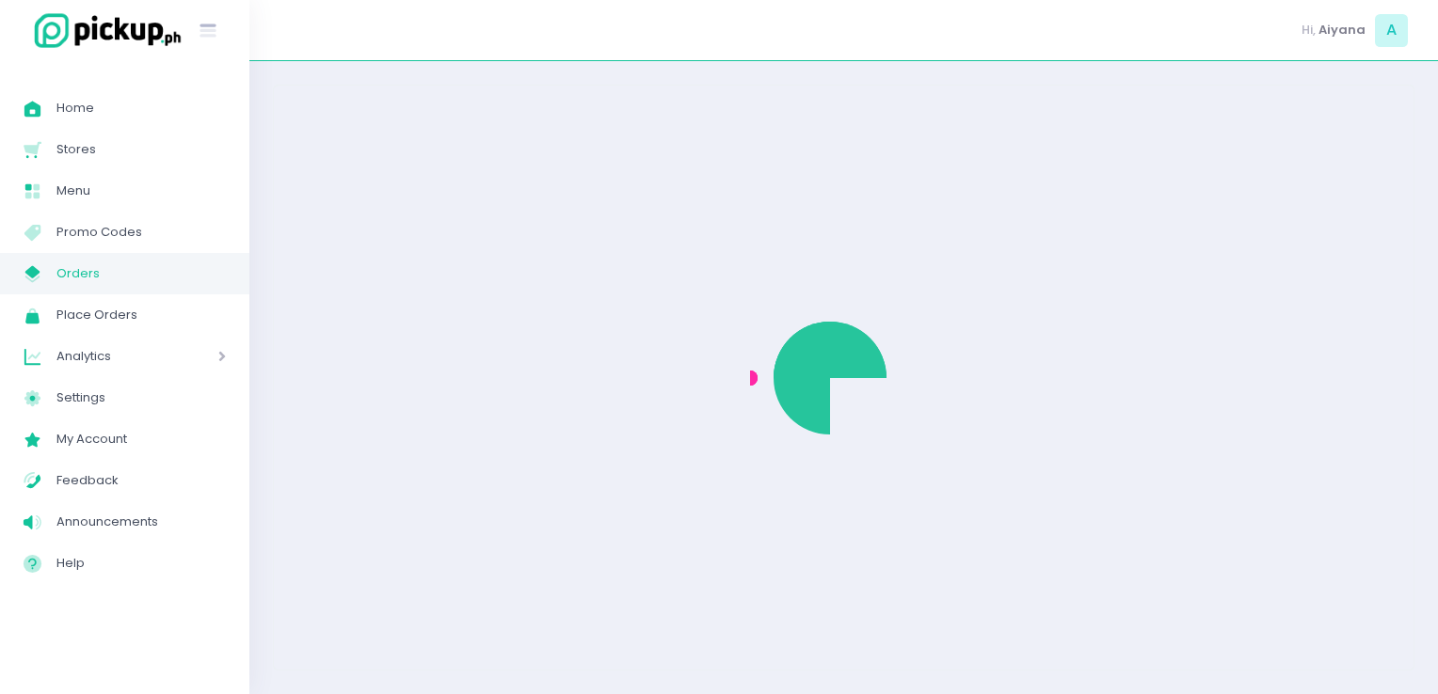
click at [100, 284] on span "Orders" at bounding box center [140, 274] width 169 height 24
